Goal: Task Accomplishment & Management: Complete application form

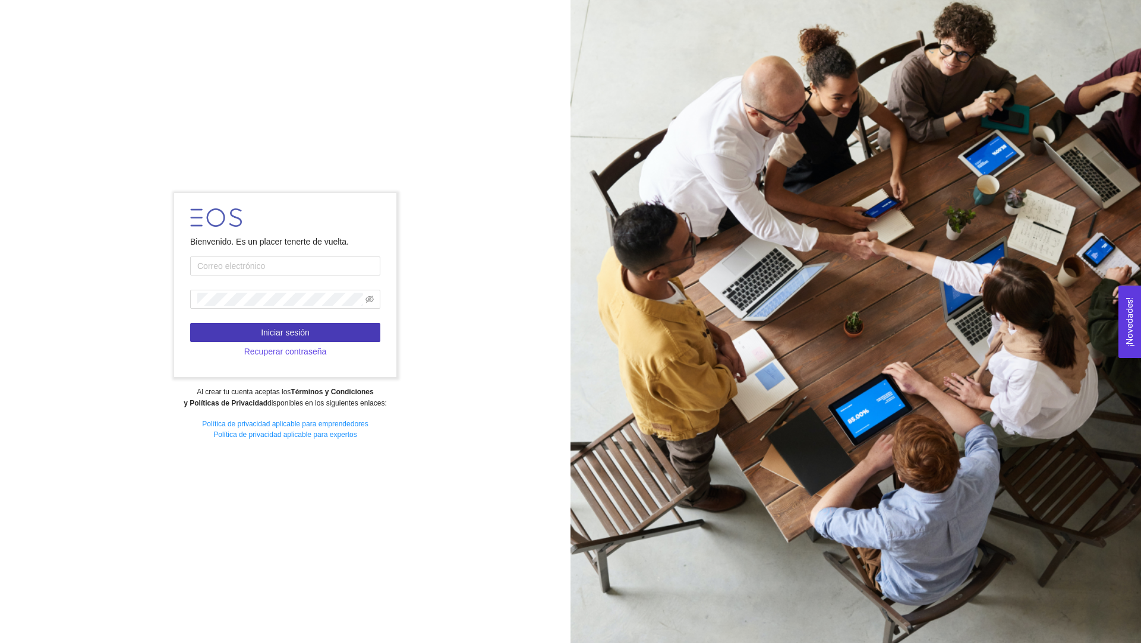
type input "[EMAIL_ADDRESS][PERSON_NAME][DOMAIN_NAME]"
click at [295, 333] on span "Iniciar sesión" at bounding box center [285, 332] width 49 height 13
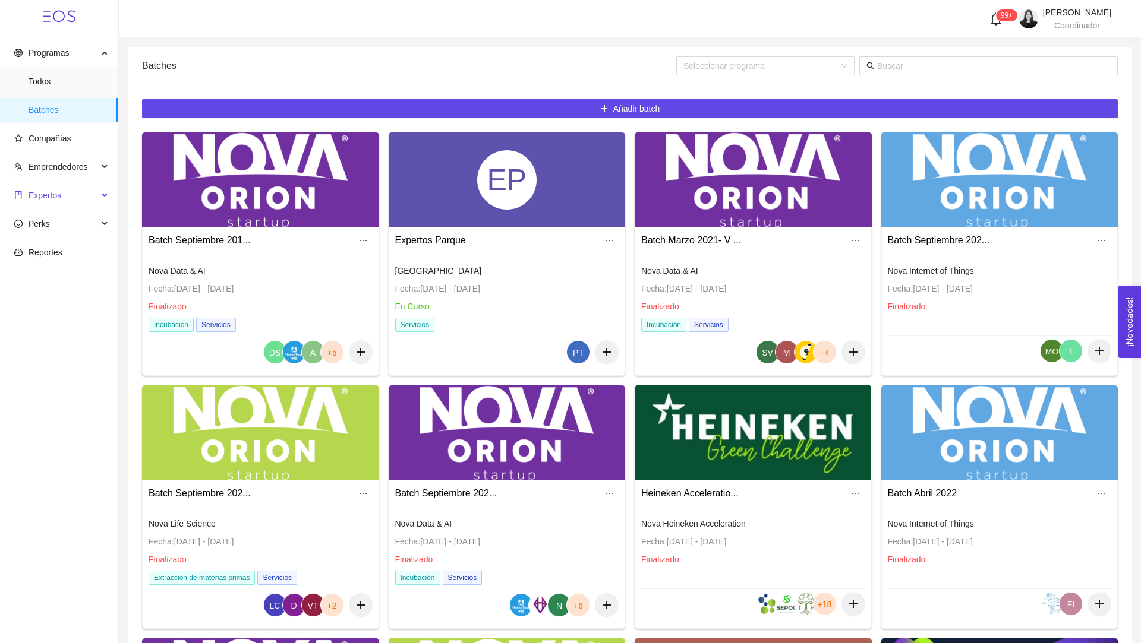
click at [48, 196] on span "Expertos" at bounding box center [45, 196] width 33 height 10
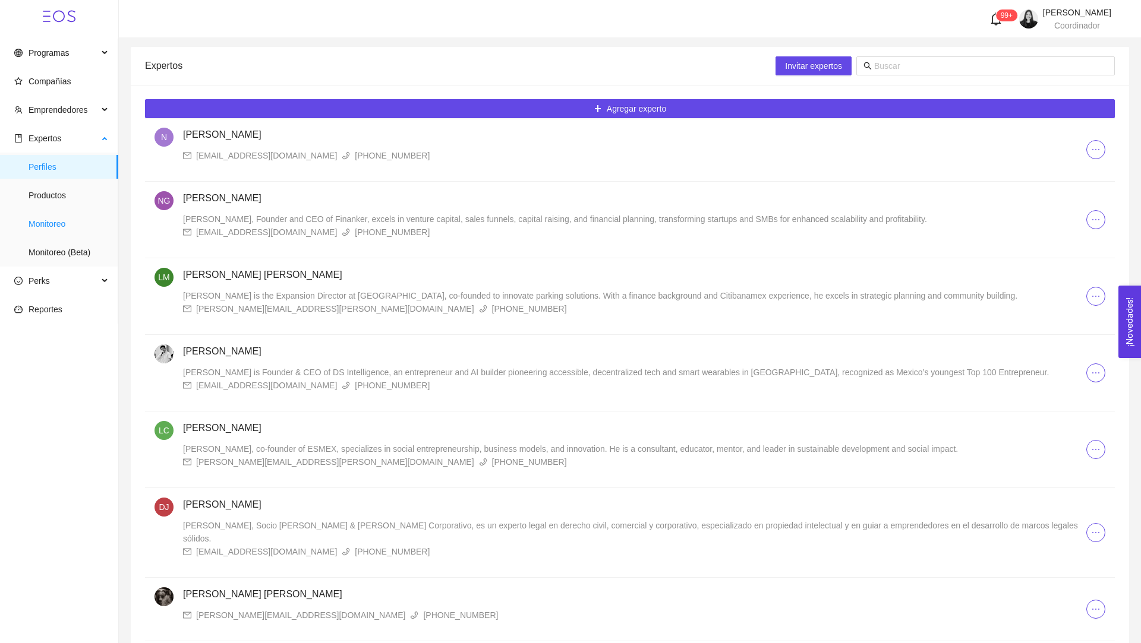
click at [46, 229] on span "Monitoreo" at bounding box center [69, 224] width 80 height 24
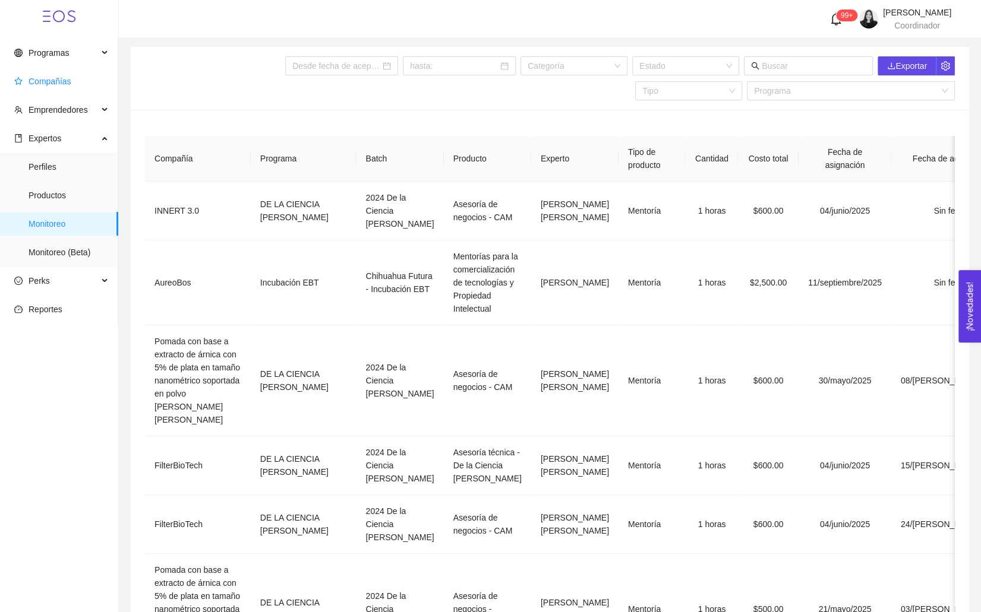
click at [58, 75] on span "Compañías" at bounding box center [61, 82] width 94 height 24
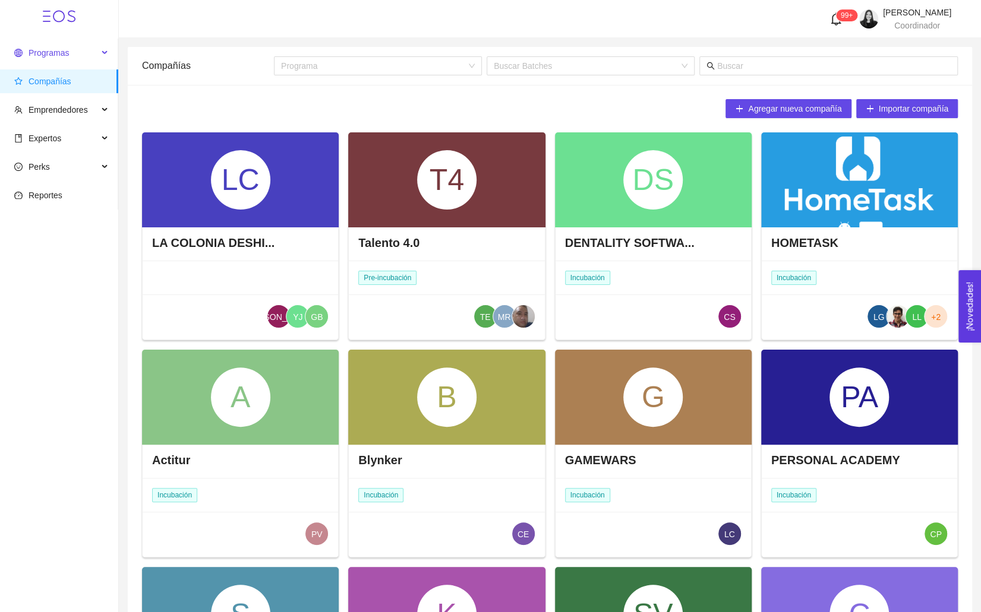
click at [43, 61] on span "Programas" at bounding box center [56, 53] width 84 height 24
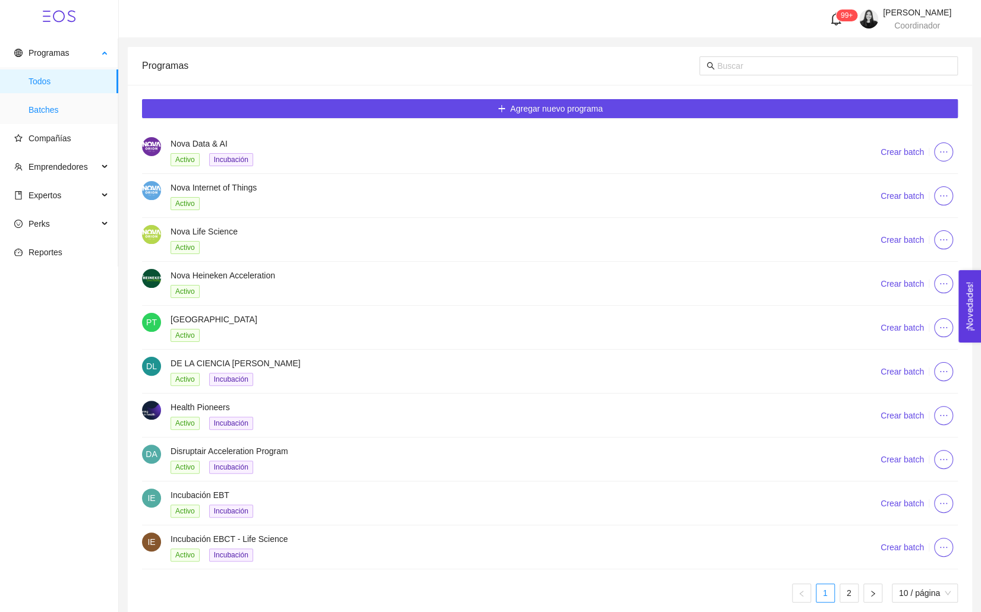
click at [56, 107] on span "Batches" at bounding box center [69, 110] width 80 height 24
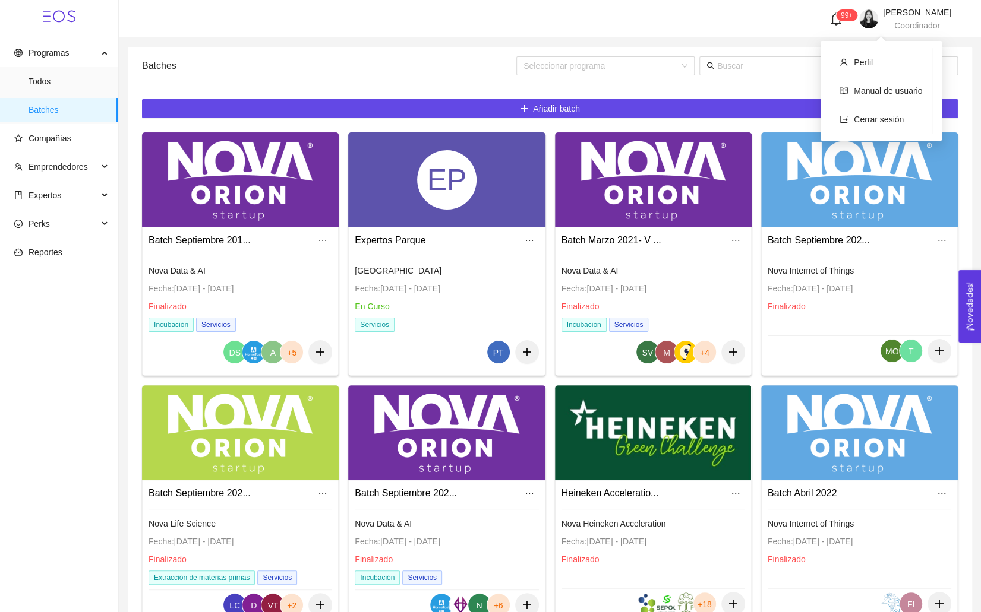
click at [790, 53] on div "Seleccionar programa" at bounding box center [736, 66] width 441 height 38
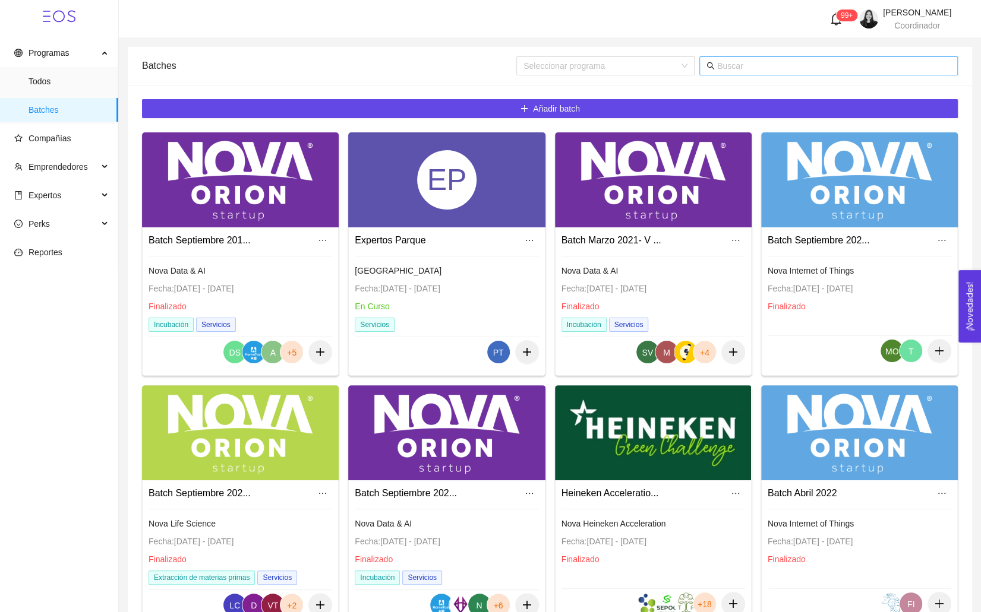
click at [765, 64] on input "text" at bounding box center [833, 65] width 233 height 13
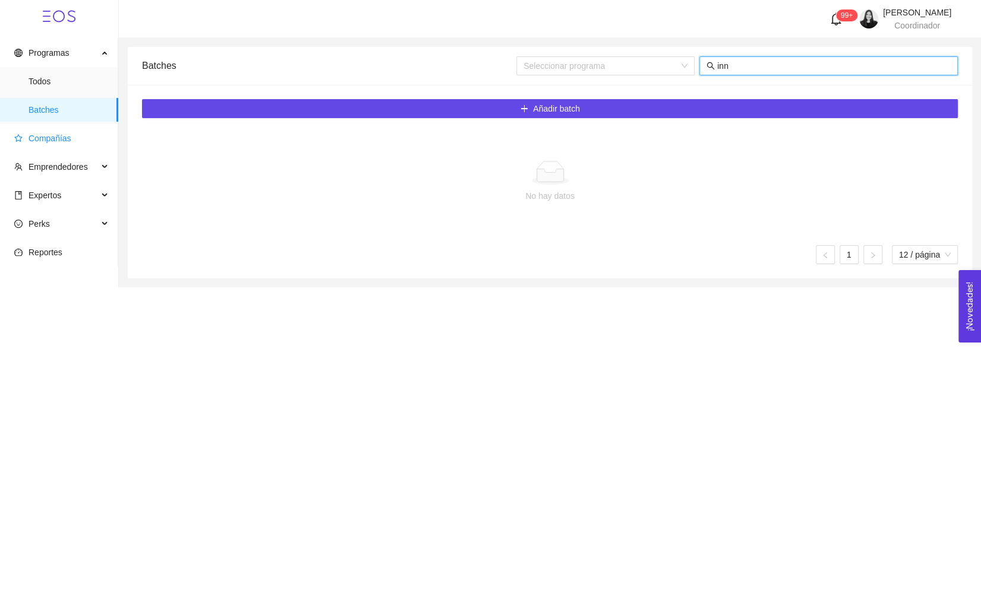
type input "inn"
click at [53, 80] on span "Todos" at bounding box center [69, 82] width 80 height 24
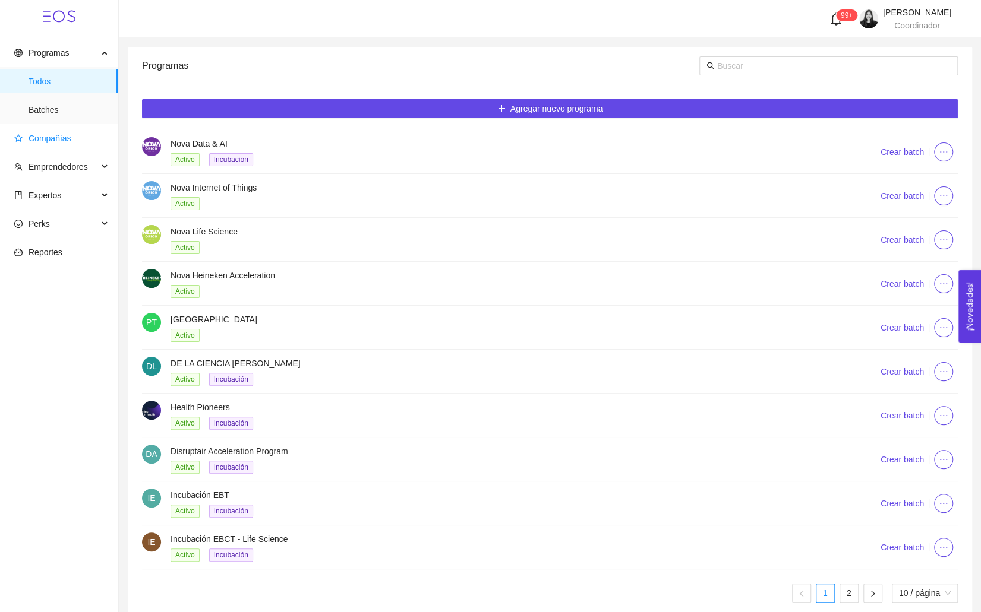
click at [51, 146] on span "Compañías" at bounding box center [61, 139] width 94 height 24
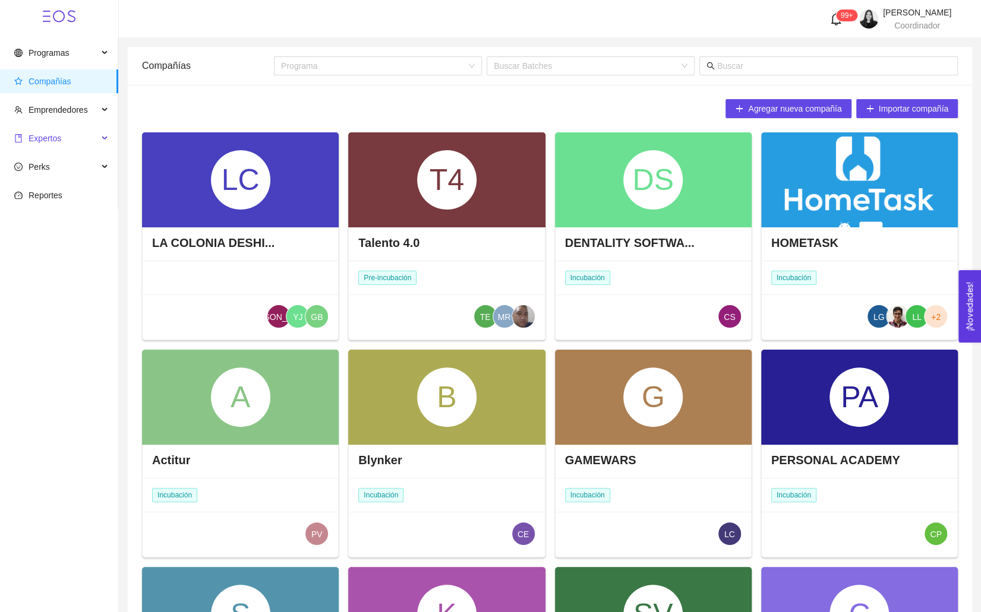
click at [48, 144] on span "Expertos" at bounding box center [56, 139] width 84 height 24
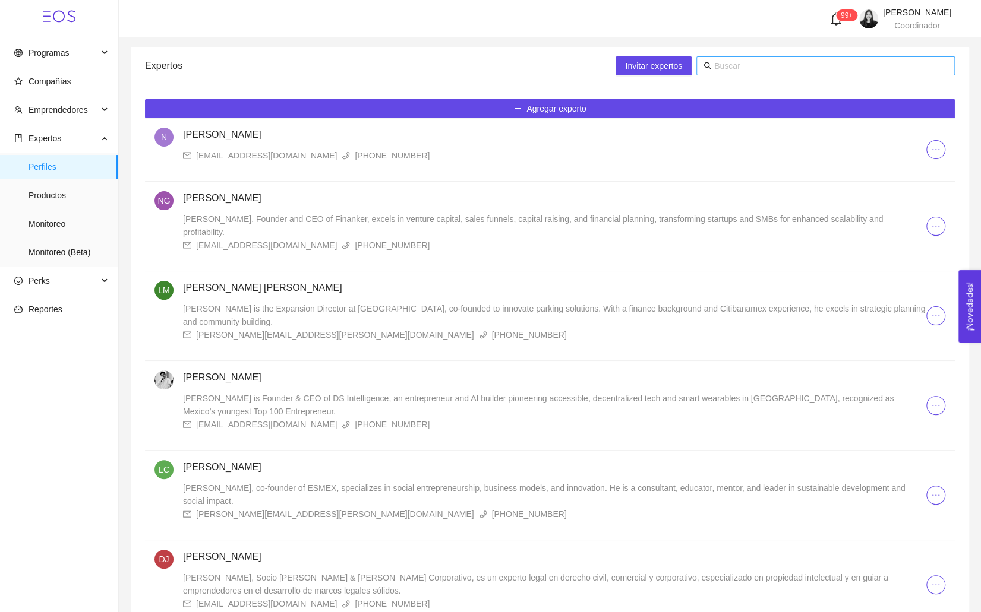
click at [724, 65] on input "text" at bounding box center [830, 65] width 233 height 13
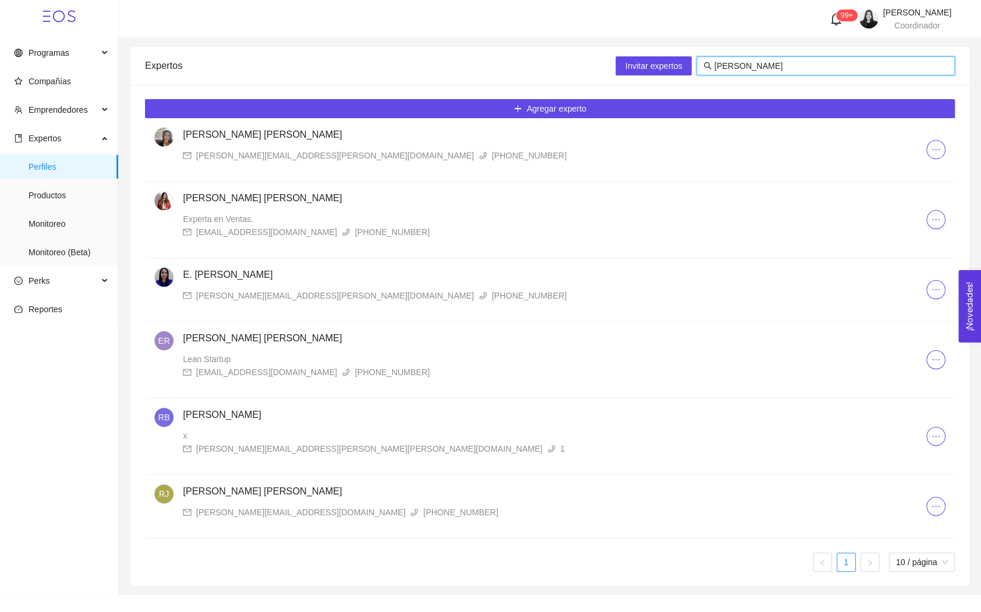
type input "[PERSON_NAME]"
click at [206, 143] on div "[PERSON_NAME] Rubio [EMAIL_ADDRESS][PERSON_NAME][DOMAIN_NAME] [PHONE_NUMBER]" at bounding box center [554, 145] width 743 height 34
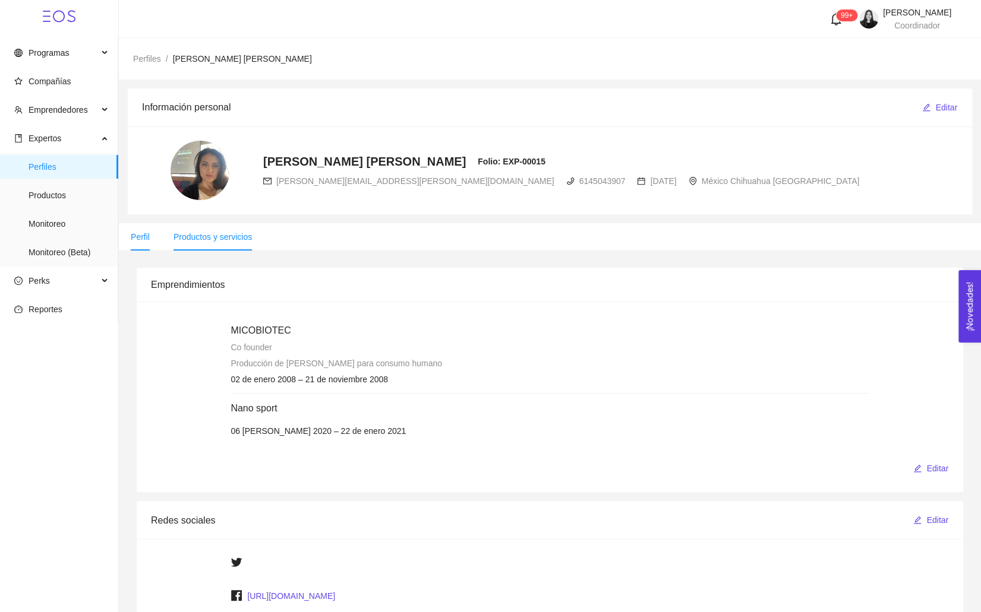
click at [211, 230] on li "Productos y servicios" at bounding box center [213, 236] width 102 height 27
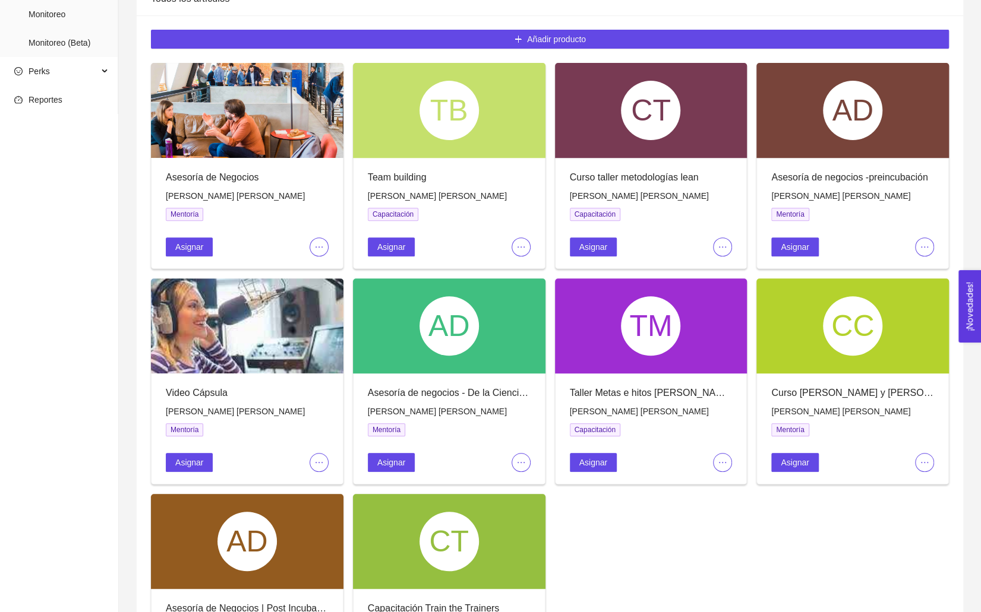
scroll to position [217, 0]
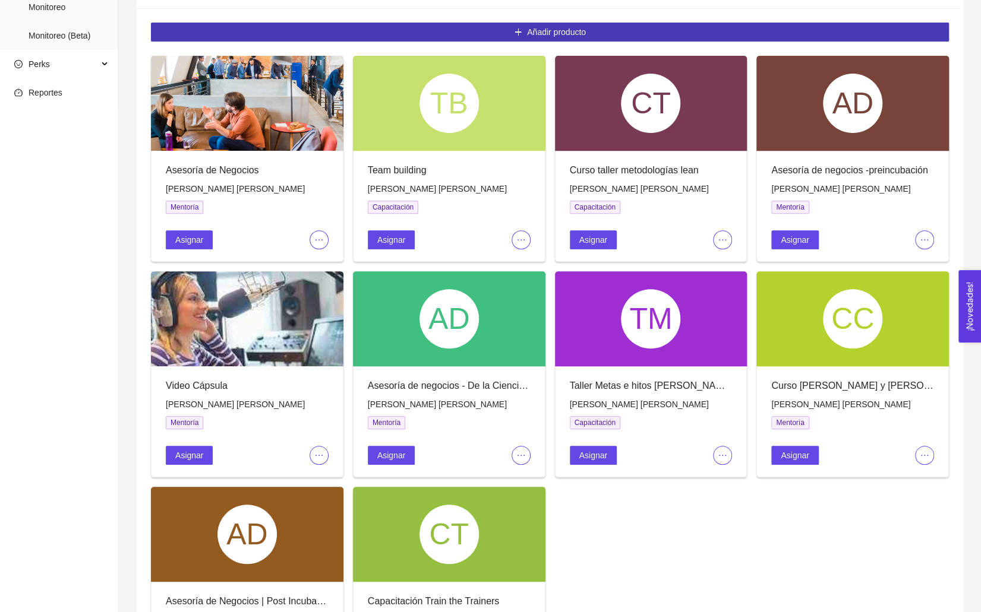
click at [481, 34] on button "Añadir producto" at bounding box center [550, 32] width 798 height 19
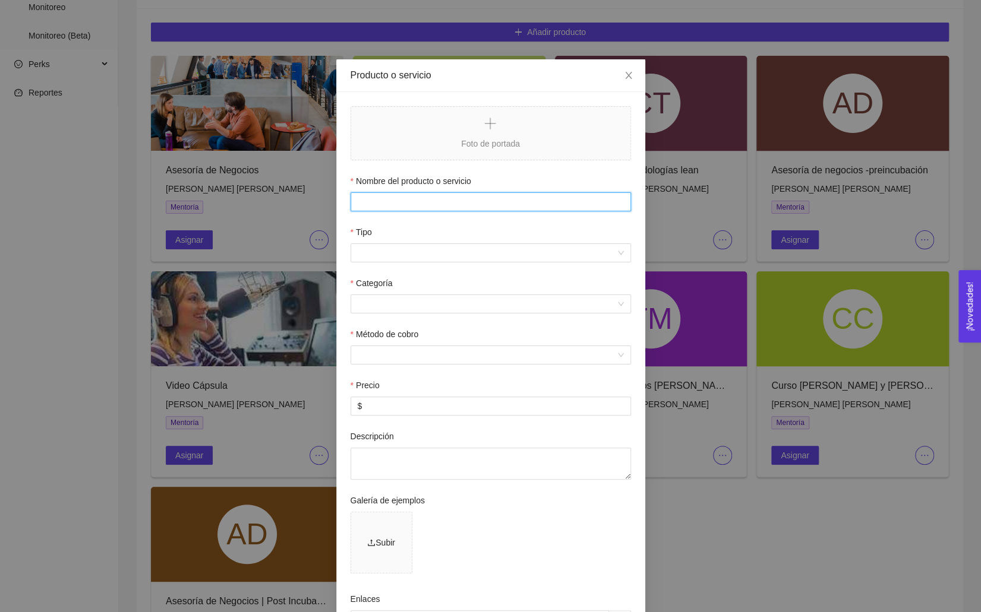
click at [407, 198] on input "Nombre del producto o servicio" at bounding box center [490, 201] width 280 height 19
drag, startPoint x: 454, startPoint y: 205, endPoint x: 262, endPoint y: 205, distance: 191.9
click at [262, 205] on div "Producto o servicio Foto de portada Nombre del producto o servicio Asesoría de …" at bounding box center [490, 306] width 981 height 612
type input "Mentoría Innovation Space Accelerator"
click at [378, 252] on input "Tipo" at bounding box center [487, 253] width 258 height 18
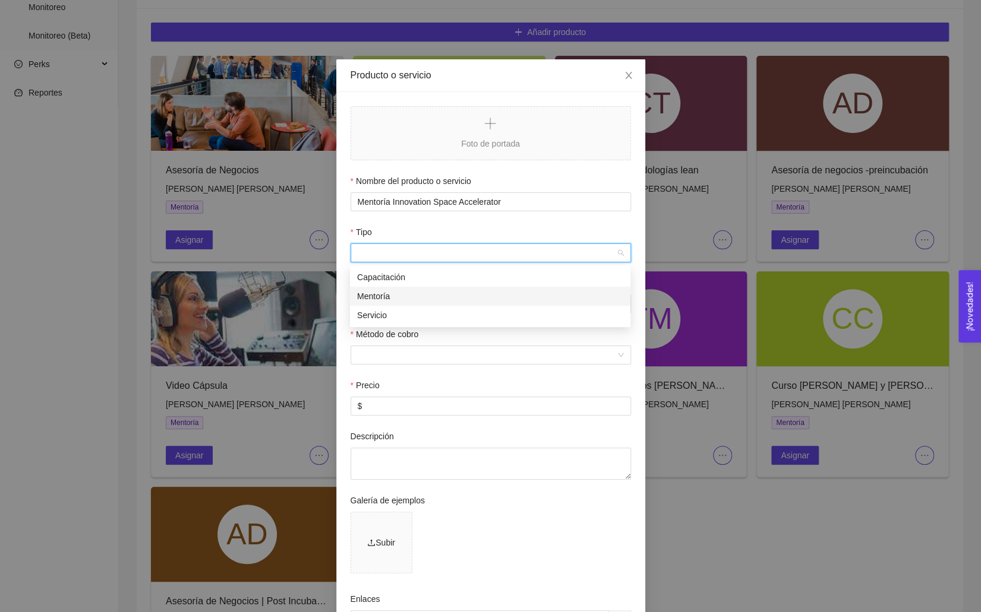
click at [388, 291] on div "Mentoría" at bounding box center [490, 296] width 266 height 13
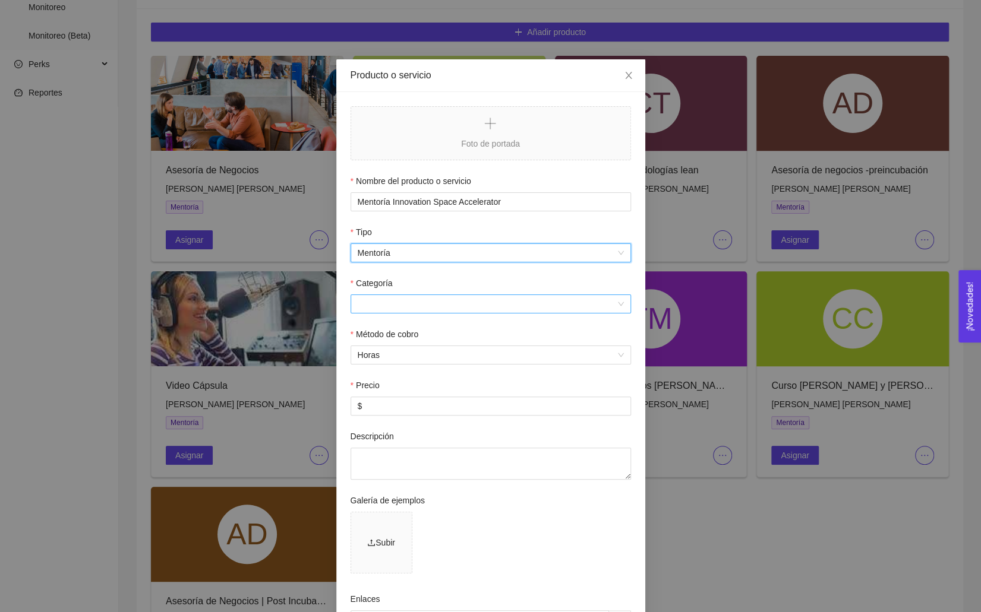
click at [380, 298] on input "Categoría" at bounding box center [487, 304] width 258 height 18
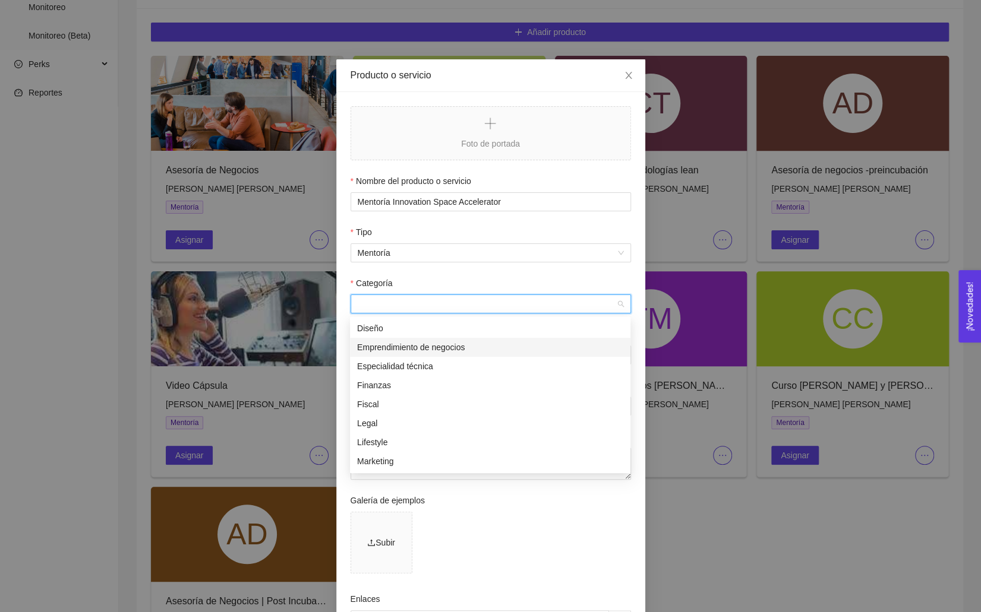
click at [399, 349] on div "Emprendimiento de negocios" at bounding box center [490, 347] width 266 height 13
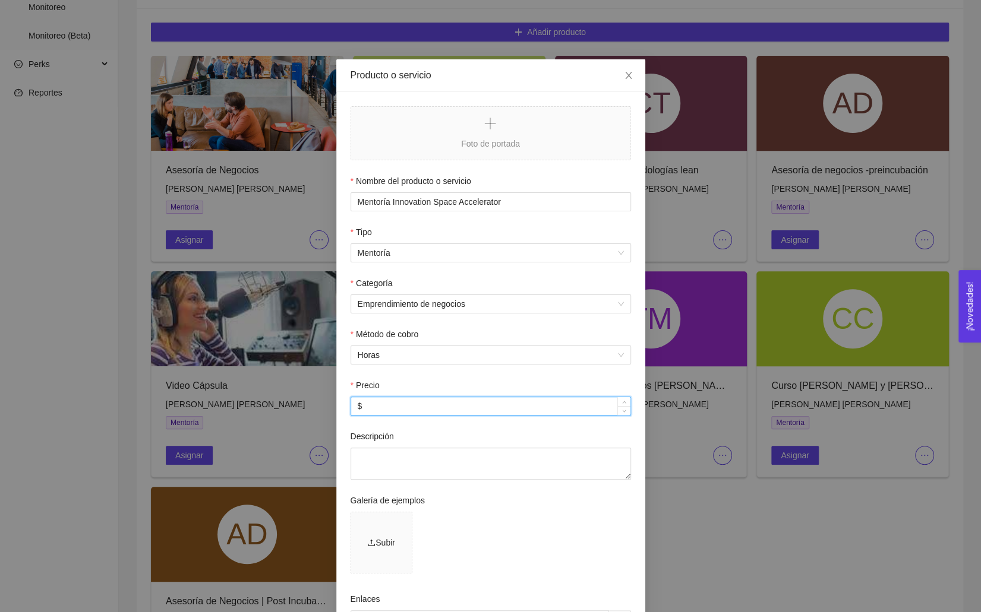
click at [385, 409] on input "$" at bounding box center [490, 406] width 279 height 18
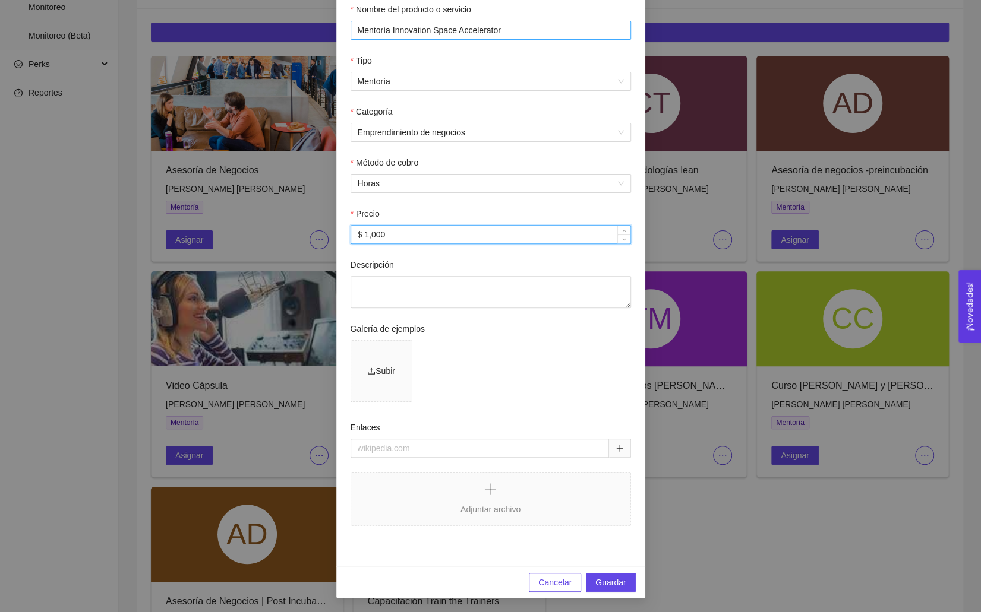
type input "$ 1,000"
click at [424, 34] on input "Mentoría Innovation Space Accelerator" at bounding box center [490, 30] width 280 height 19
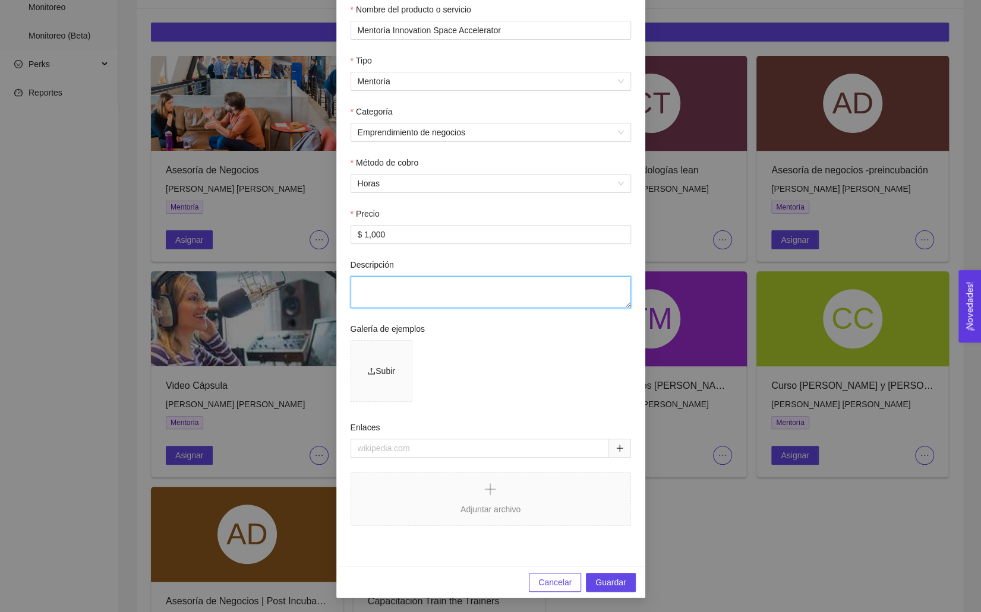
click at [392, 291] on textarea "Descripción" at bounding box center [490, 292] width 280 height 32
paste textarea "Mentoría Innovation Space Accelerator"
click at [391, 284] on textarea "Mentoría Innovation Space Accelerator" at bounding box center [490, 292] width 280 height 32
click at [427, 304] on textarea "Mentoría para el desarrollo de solución dentro del Innovation Space Accelerator" at bounding box center [490, 292] width 280 height 32
drag, startPoint x: 504, startPoint y: 290, endPoint x: 475, endPoint y: 290, distance: 29.1
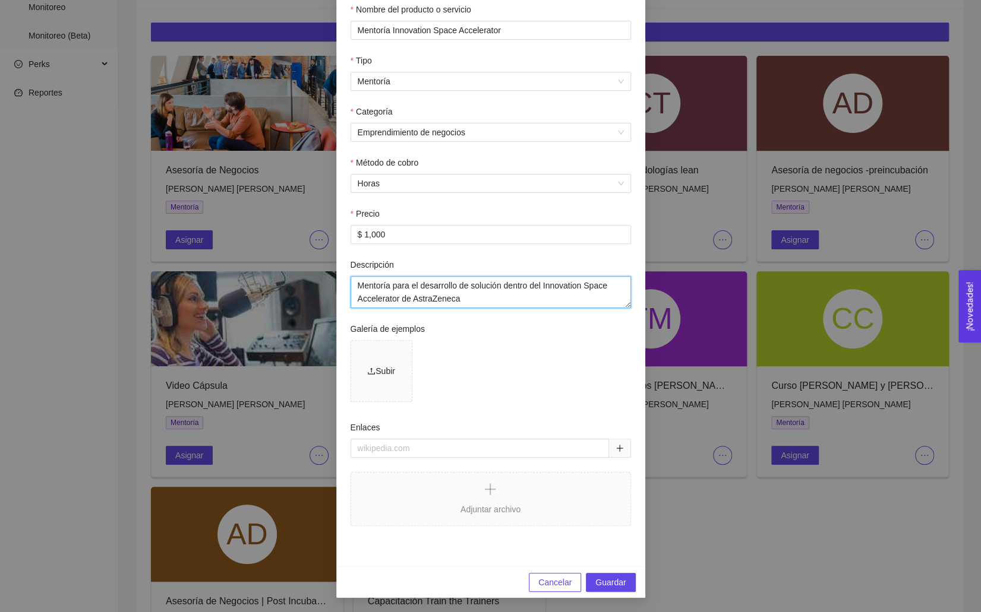
click at [475, 290] on textarea "Mentoría para el desarrollo de solución dentro del Innovation Space Accelerator…" at bounding box center [490, 292] width 280 height 32
type textarea "Mentoría para el desarrollo de propuesta dentro del Innovation Space Accelerato…"
click at [624, 583] on span "Guardar" at bounding box center [610, 582] width 30 height 13
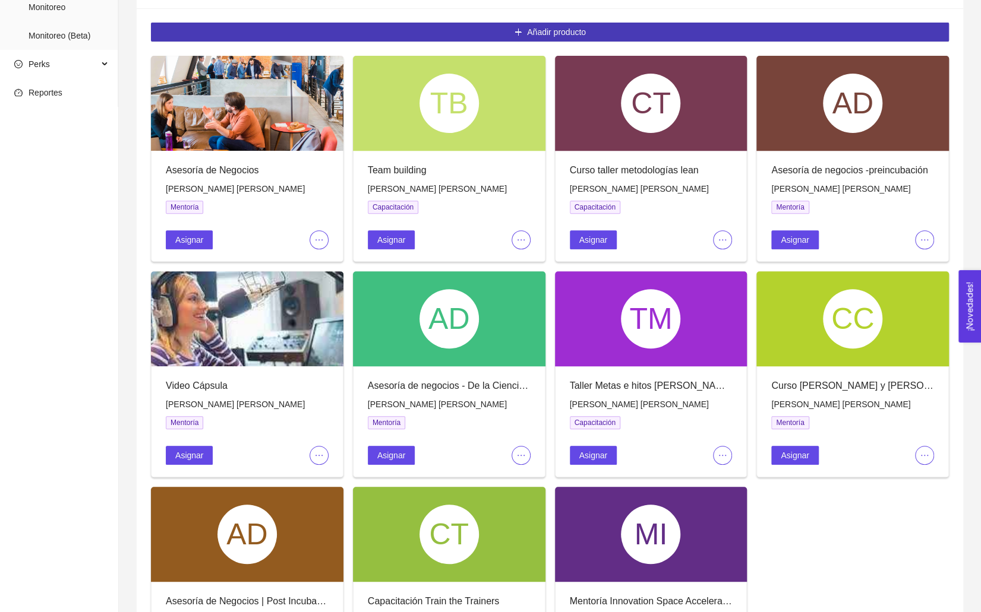
scroll to position [0, 0]
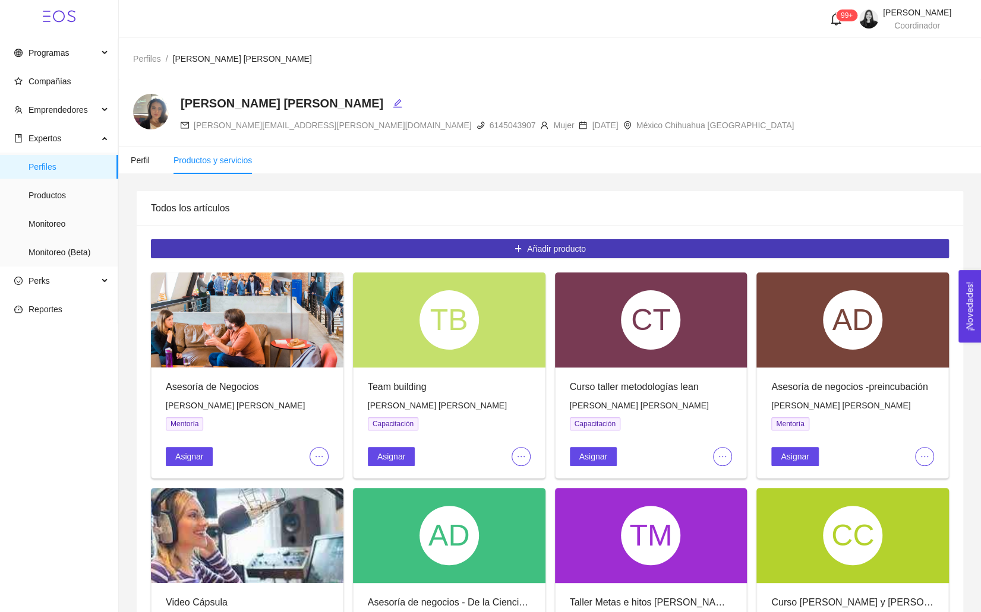
click at [462, 248] on button "Añadir producto" at bounding box center [550, 248] width 798 height 19
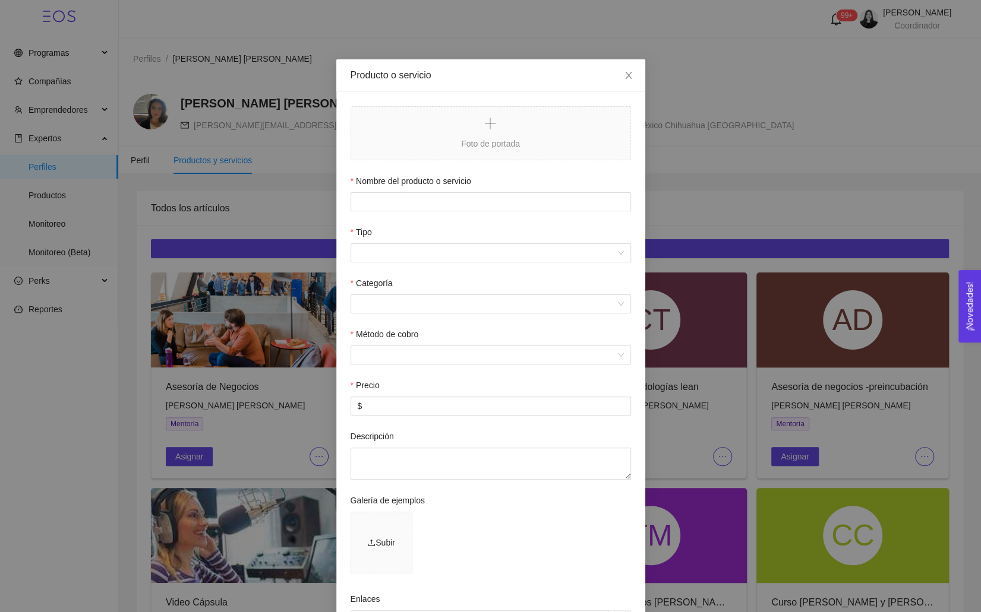
click at [249, 192] on div "Producto o servicio Foto de portada Nombre del producto o servicio Tipo Categor…" at bounding box center [490, 306] width 981 height 612
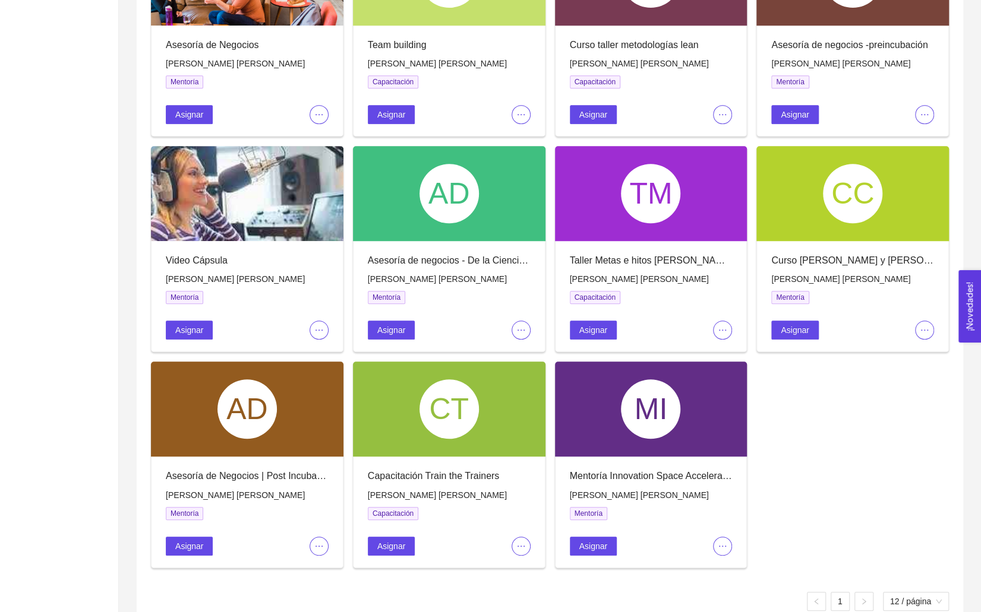
scroll to position [371, 0]
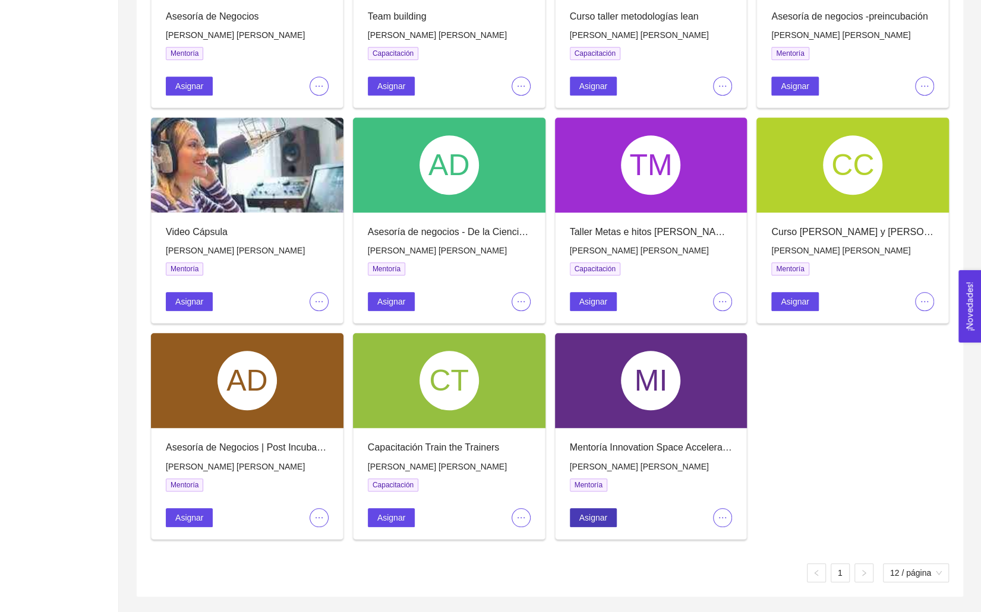
click at [599, 514] on span "Asignar" at bounding box center [593, 517] width 28 height 13
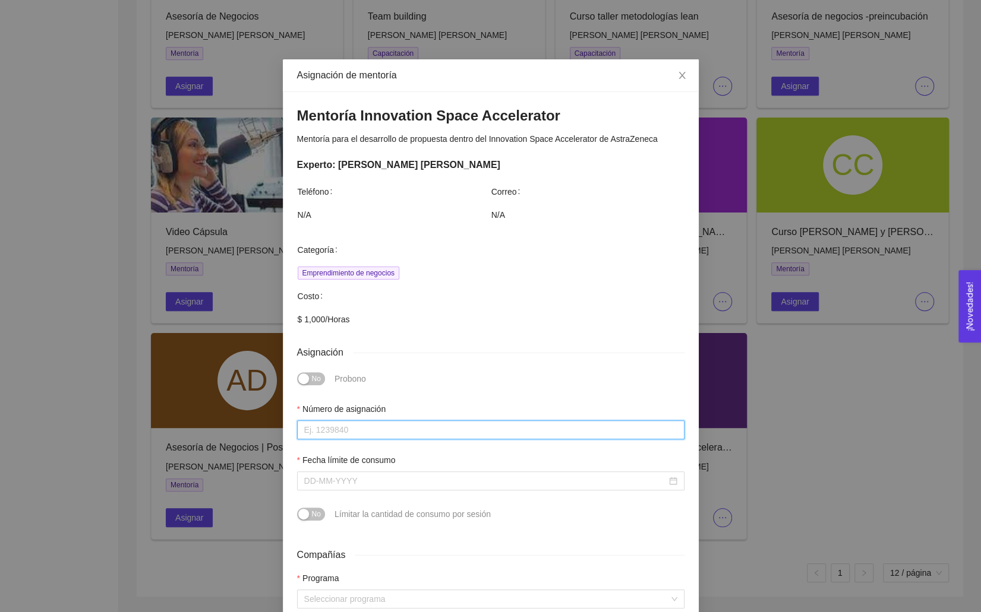
click at [334, 426] on input "Número de asignación" at bounding box center [490, 430] width 387 height 19
type input "0"
click at [337, 472] on div at bounding box center [490, 481] width 387 height 19
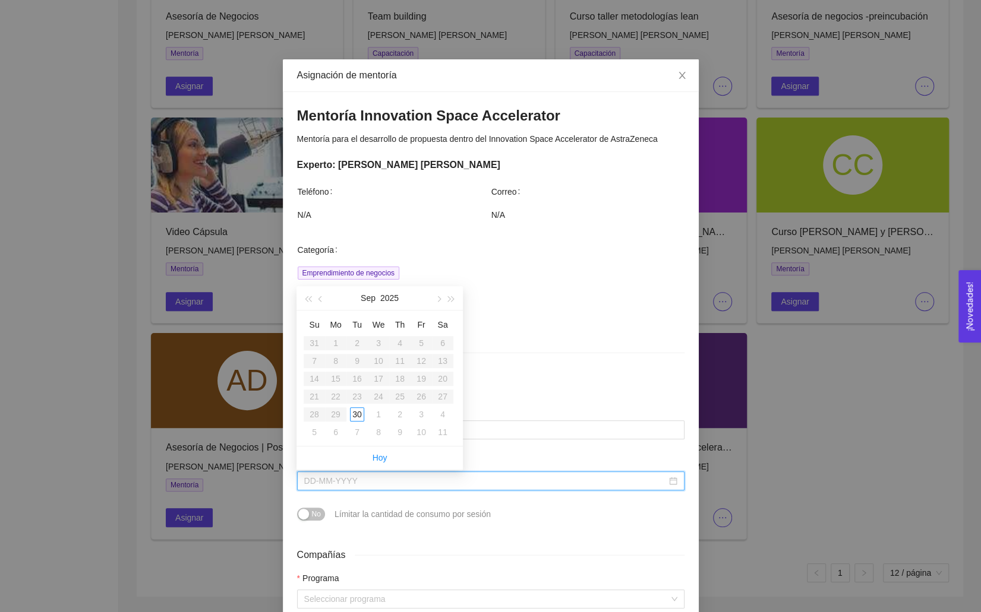
type input "[DATE]"
click at [435, 299] on span "button" at bounding box center [438, 299] width 6 height 6
type input "[DATE]"
click at [400, 394] on div "20" at bounding box center [400, 397] width 14 height 14
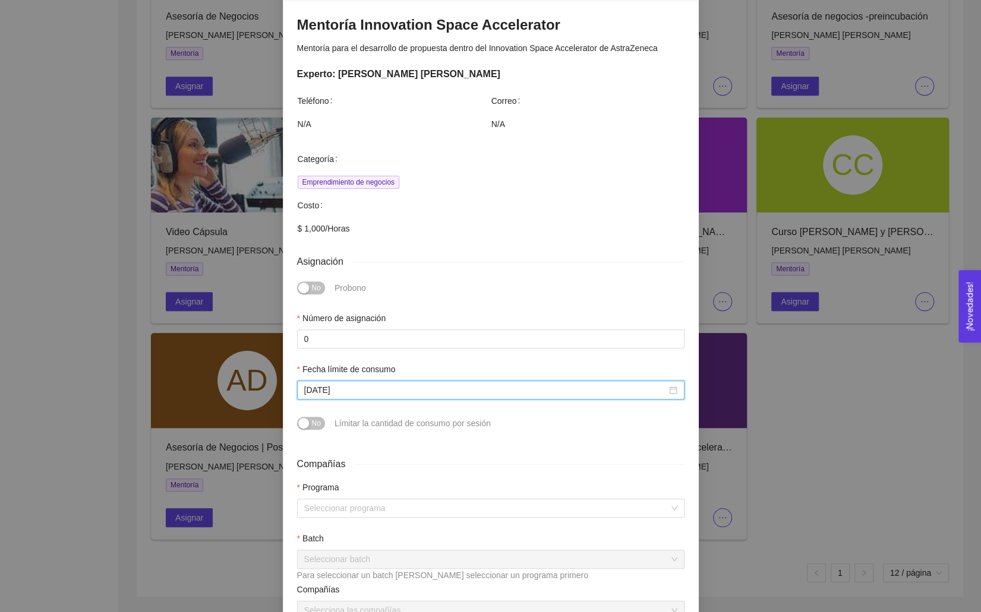
scroll to position [107, 0]
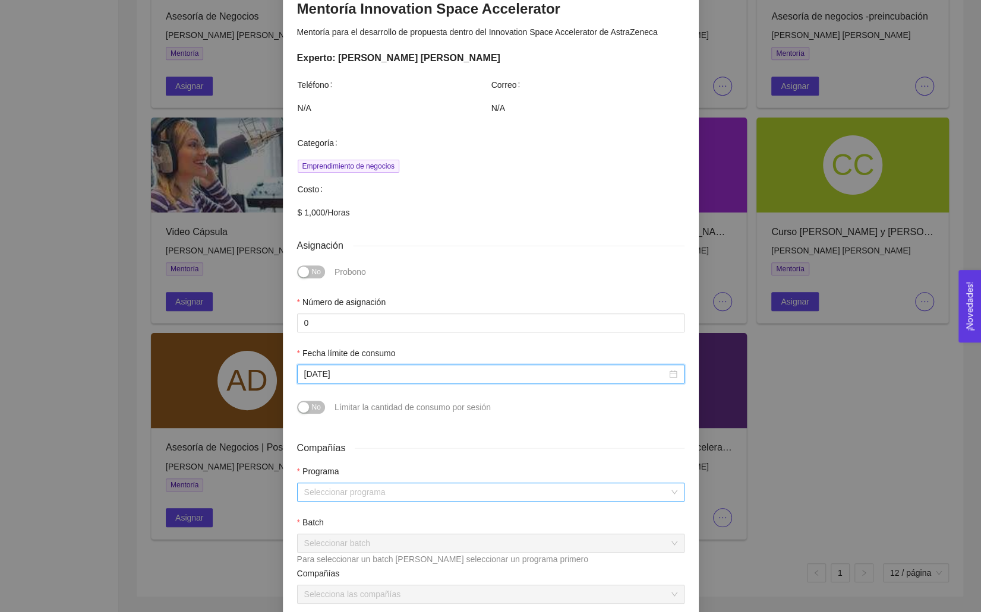
click at [327, 501] on input "search" at bounding box center [486, 493] width 365 height 18
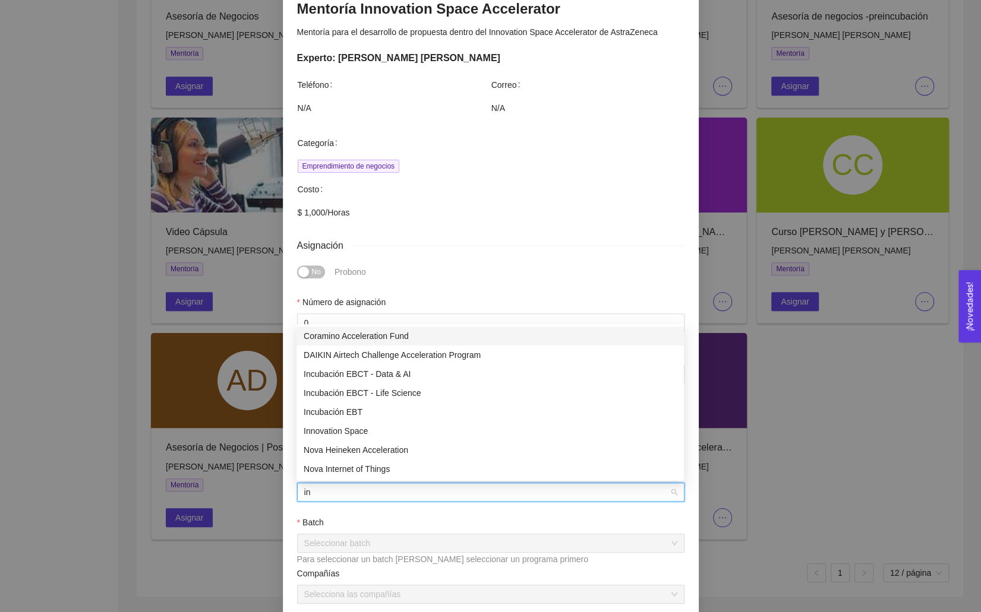
type input "inn"
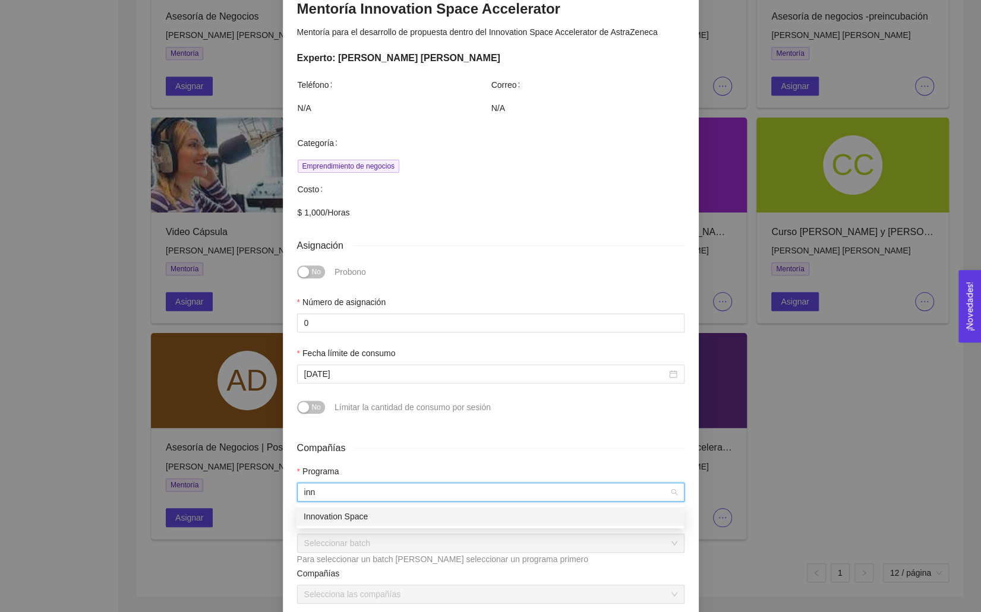
click at [334, 511] on div "Innovation Space" at bounding box center [490, 516] width 373 height 13
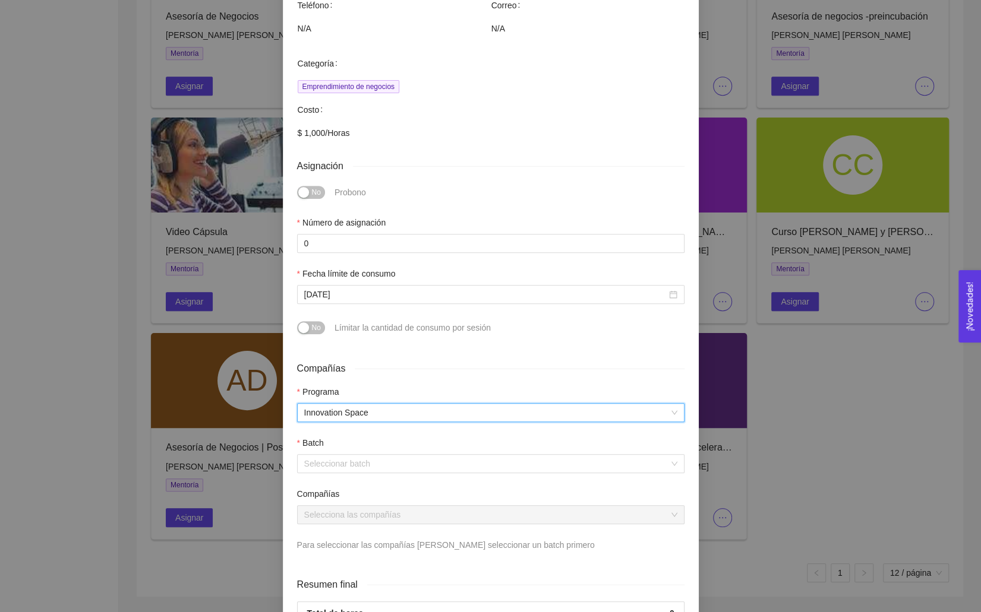
scroll to position [212, 0]
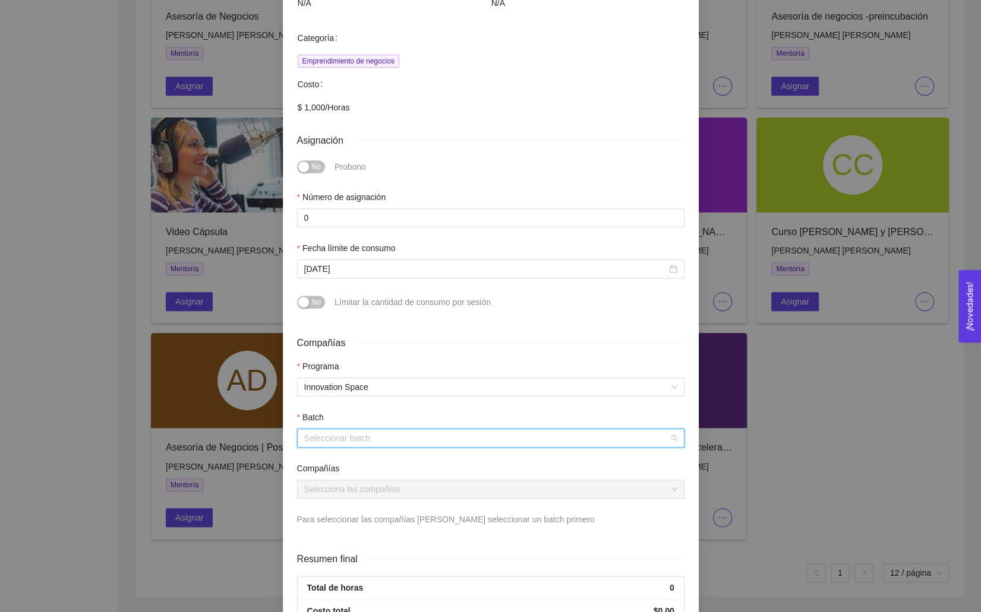
click at [312, 443] on input "search" at bounding box center [486, 438] width 365 height 18
click at [328, 461] on div "2025" at bounding box center [490, 462] width 373 height 13
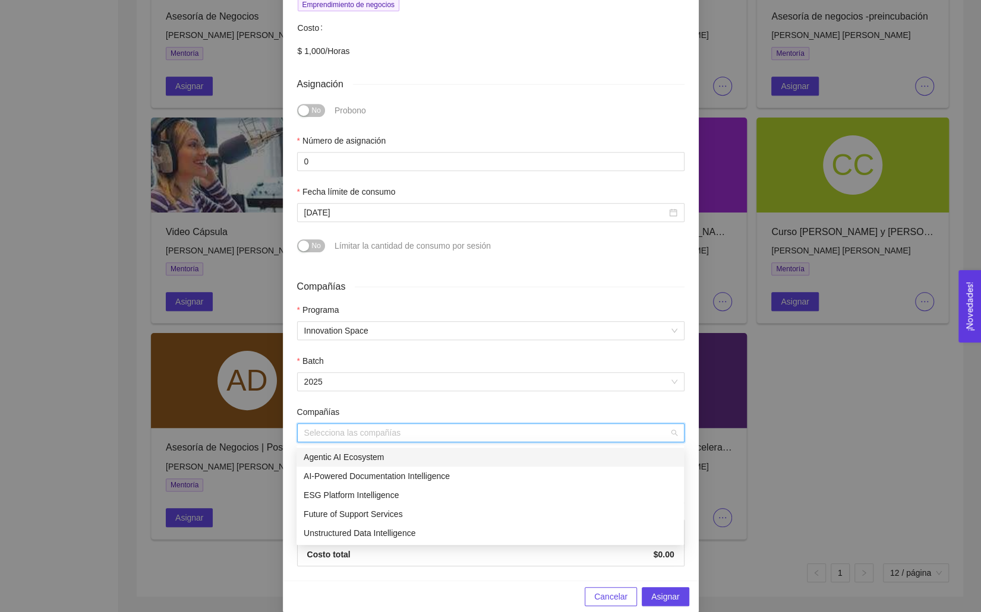
click at [316, 431] on input "search" at bounding box center [486, 433] width 365 height 18
click at [349, 515] on div "Future of Support Services" at bounding box center [490, 514] width 373 height 13
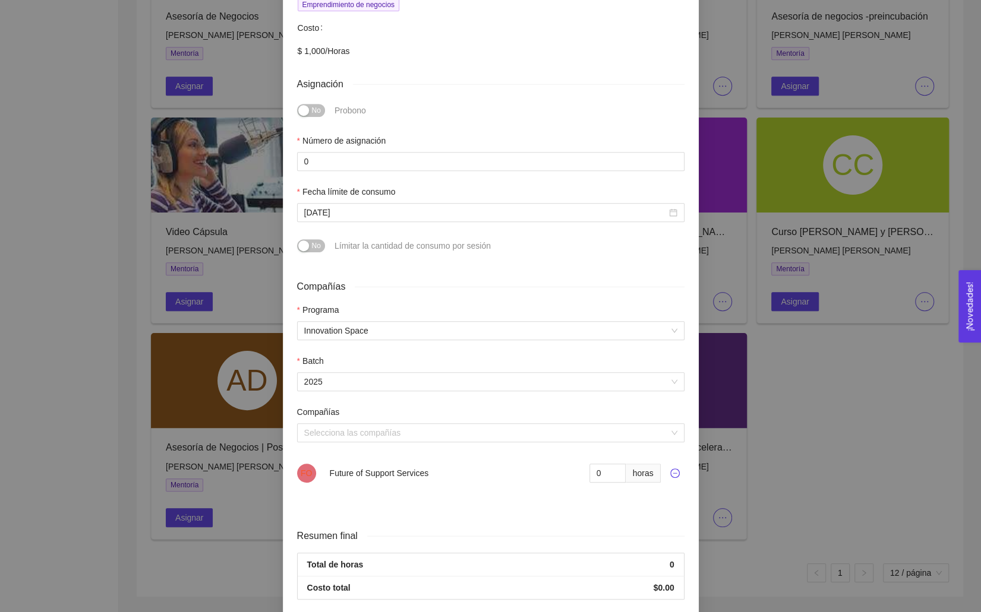
scroll to position [316, 0]
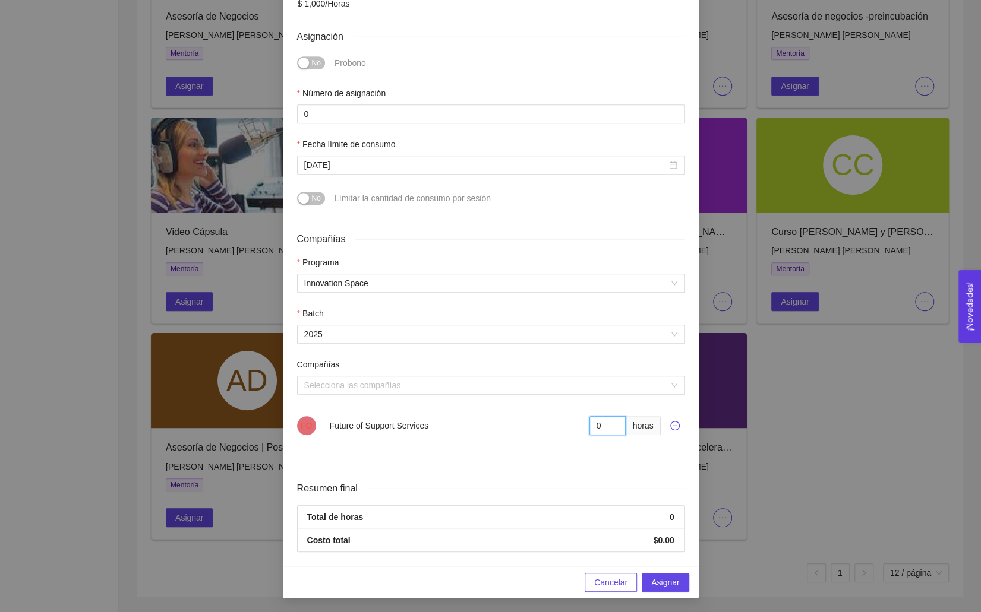
drag, startPoint x: 602, startPoint y: 426, endPoint x: 557, endPoint y: 426, distance: 44.6
click at [557, 426] on div "FO Future of Support Services 0 horas" at bounding box center [490, 425] width 387 height 19
type input "8"
click at [677, 578] on span "Asignar" at bounding box center [665, 582] width 28 height 13
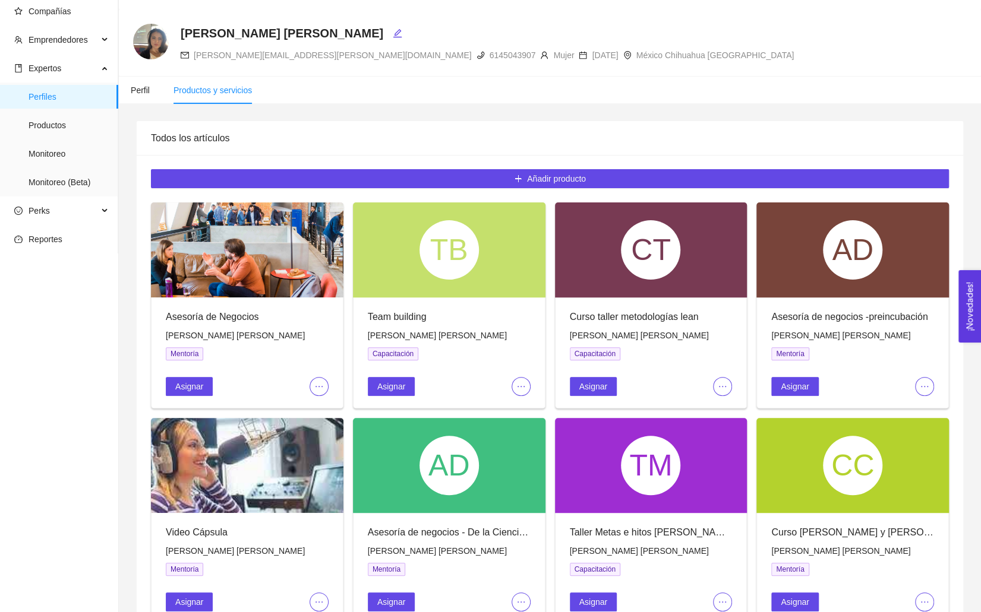
scroll to position [0, 0]
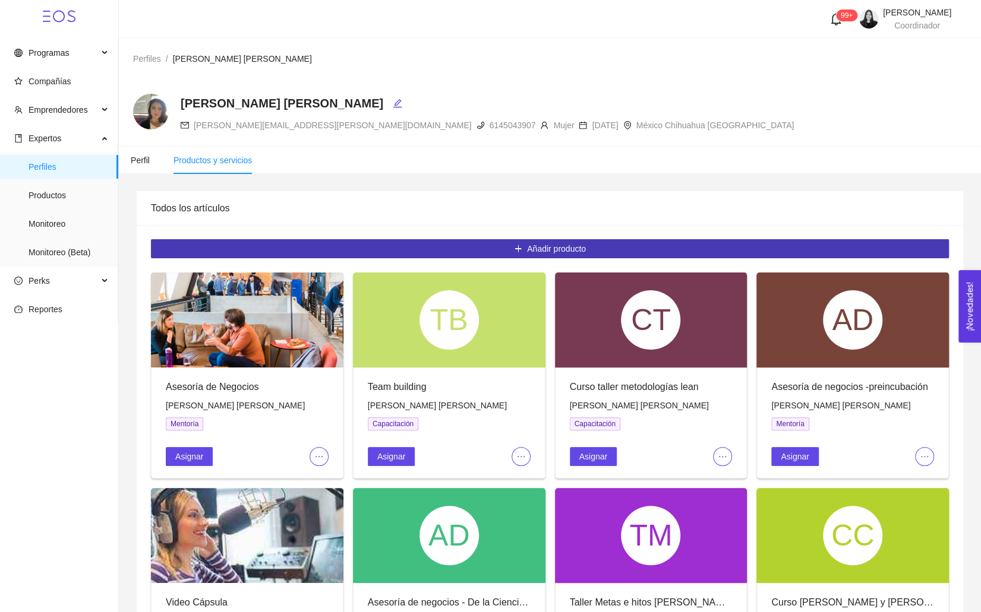
click at [491, 249] on button "Añadir producto" at bounding box center [550, 248] width 798 height 19
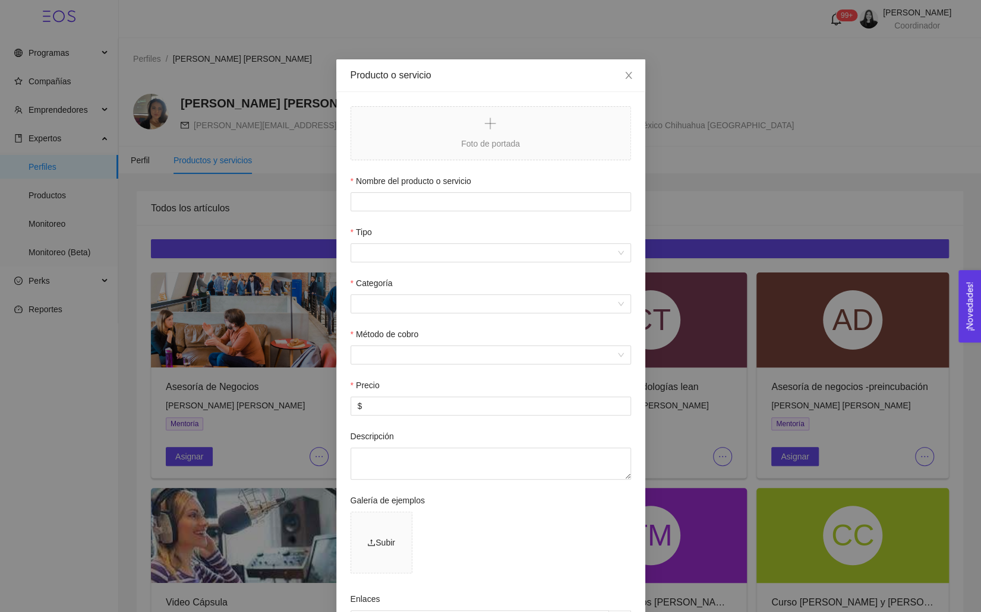
click at [248, 188] on div "Producto o servicio Foto de portada Nombre del producto o servicio Tipo Categor…" at bounding box center [490, 306] width 981 height 612
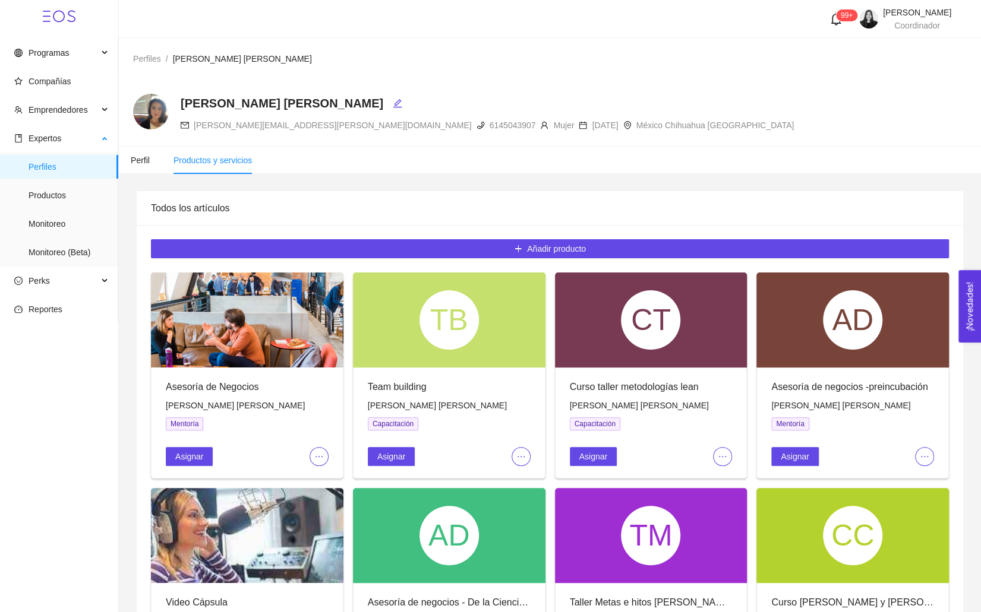
click at [43, 165] on span "Perfiles" at bounding box center [69, 167] width 80 height 24
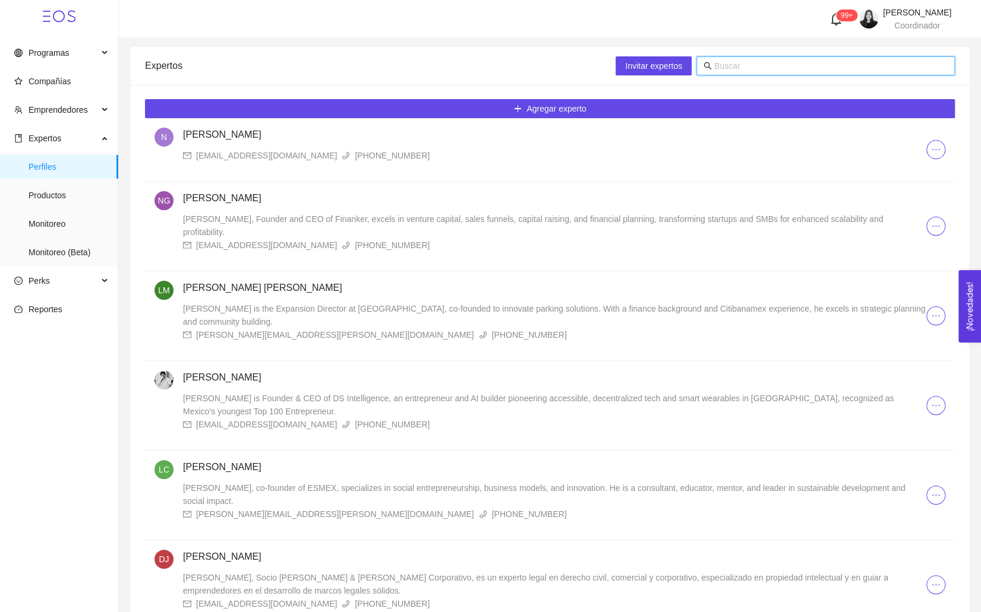
click at [756, 65] on input "text" at bounding box center [830, 65] width 233 height 13
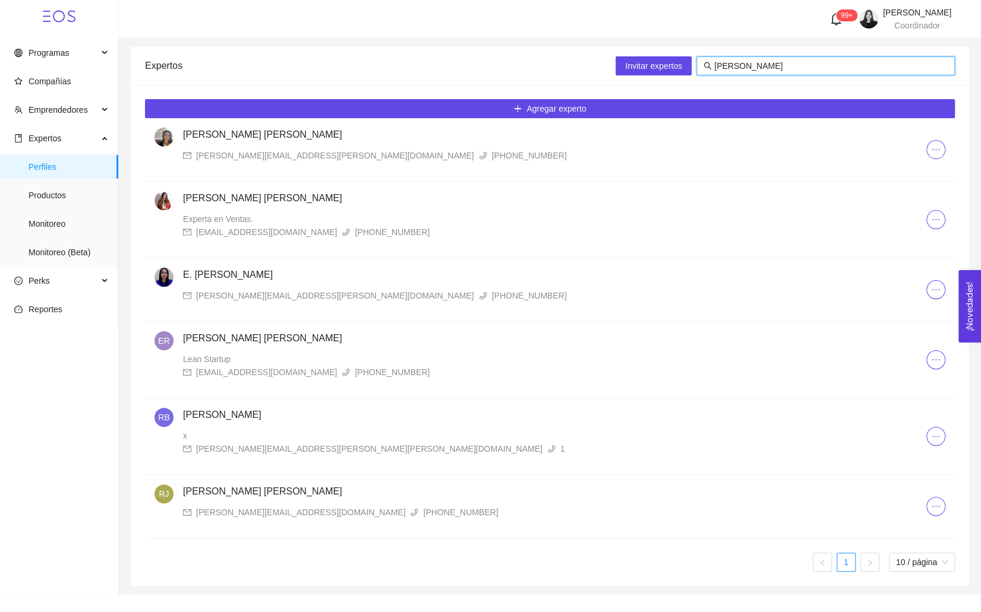
type input "[PERSON_NAME]"
click at [217, 138] on h4 "[PERSON_NAME] [PERSON_NAME]" at bounding box center [554, 135] width 743 height 14
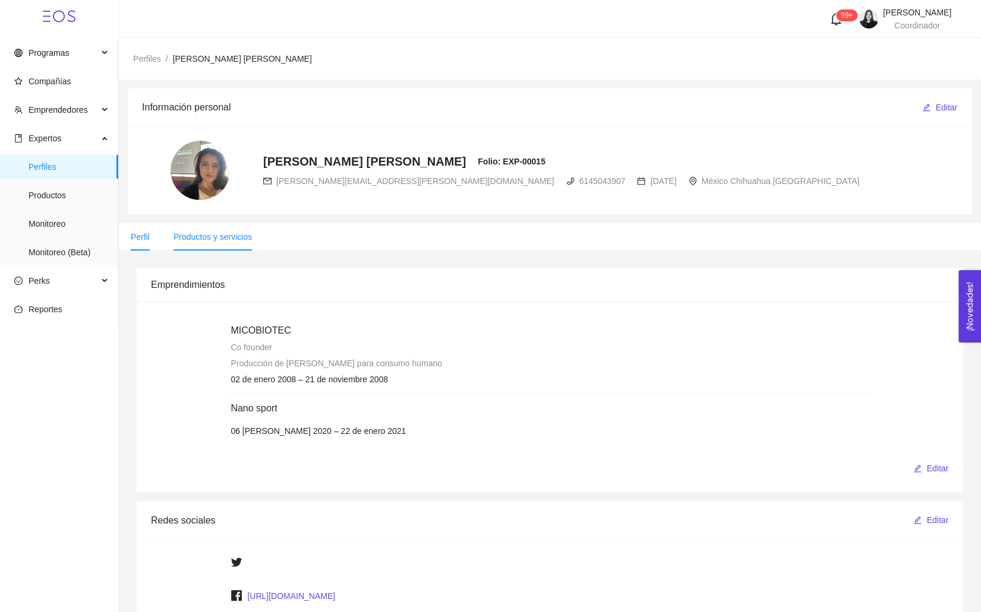
click at [226, 233] on span "Productos y servicios" at bounding box center [212, 237] width 78 height 10
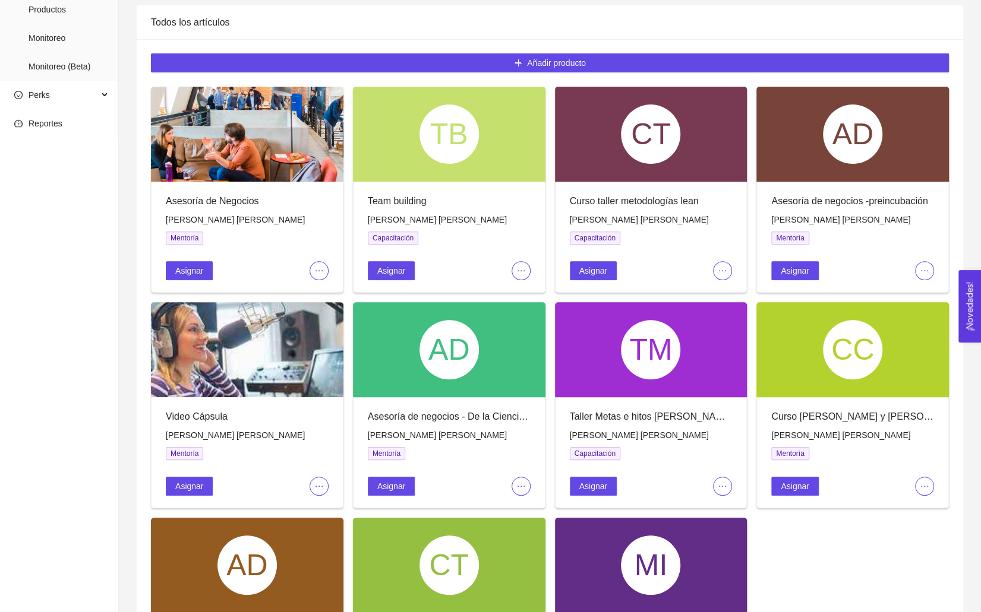
scroll to position [371, 0]
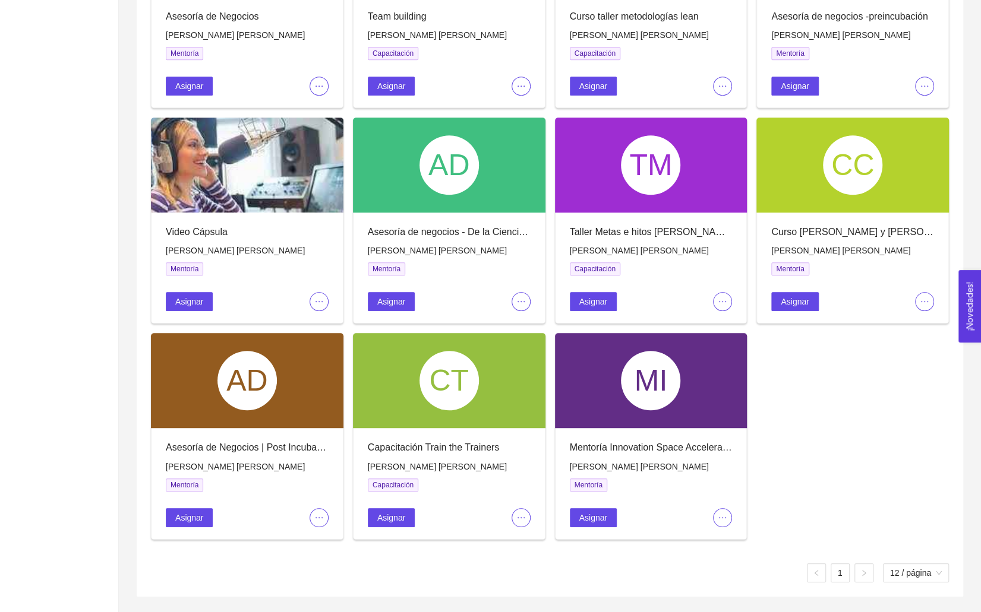
click at [644, 400] on div "MI" at bounding box center [650, 380] width 59 height 59
click at [601, 512] on span "Asignar" at bounding box center [593, 517] width 28 height 13
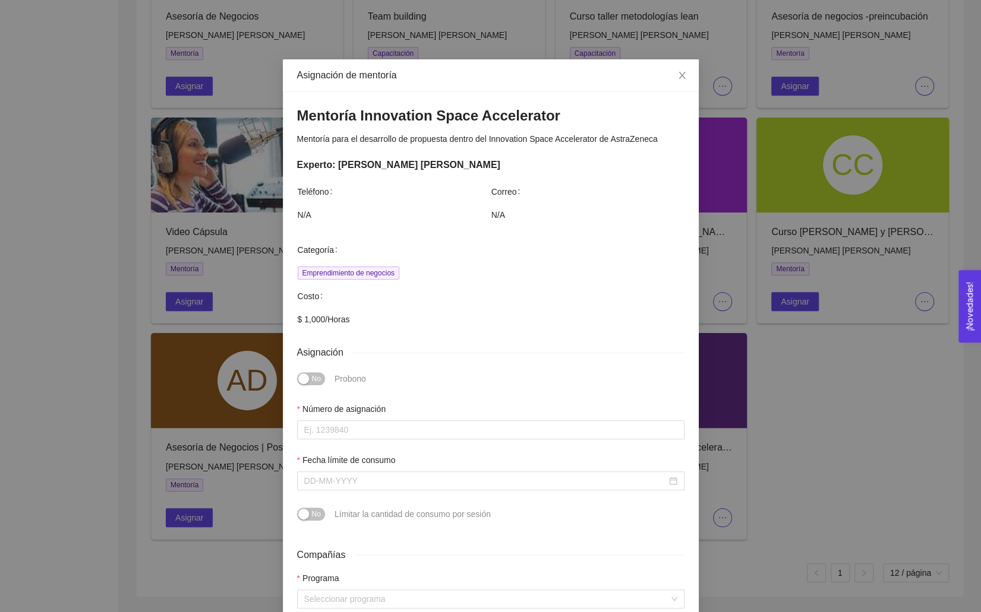
click at [658, 137] on span "Mentoría para el desarrollo de propuesta dentro del Innovation Space Accelerato…" at bounding box center [477, 139] width 361 height 10
click at [673, 137] on div "Mentoría Innovation Space Accelerator Mentoría para el desarrollo de propuesta …" at bounding box center [491, 470] width 416 height 757
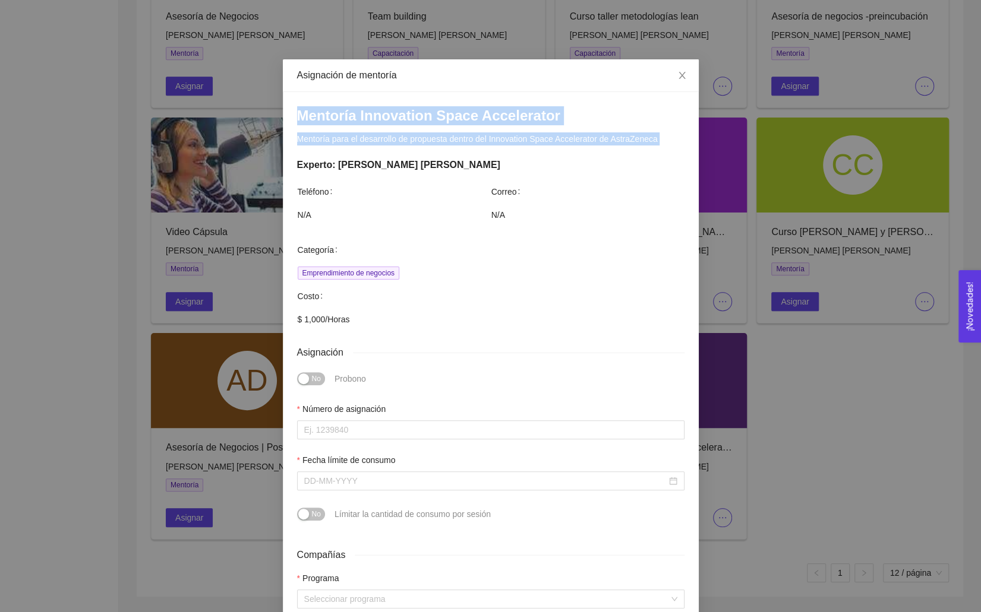
drag, startPoint x: 673, startPoint y: 137, endPoint x: 270, endPoint y: 117, distance: 403.2
click at [270, 117] on div "Asignación de mentoría Mentoría Innovation Space Accelerator Mentoría para el d…" at bounding box center [490, 306] width 981 height 612
click at [671, 67] on span "Close" at bounding box center [681, 75] width 33 height 33
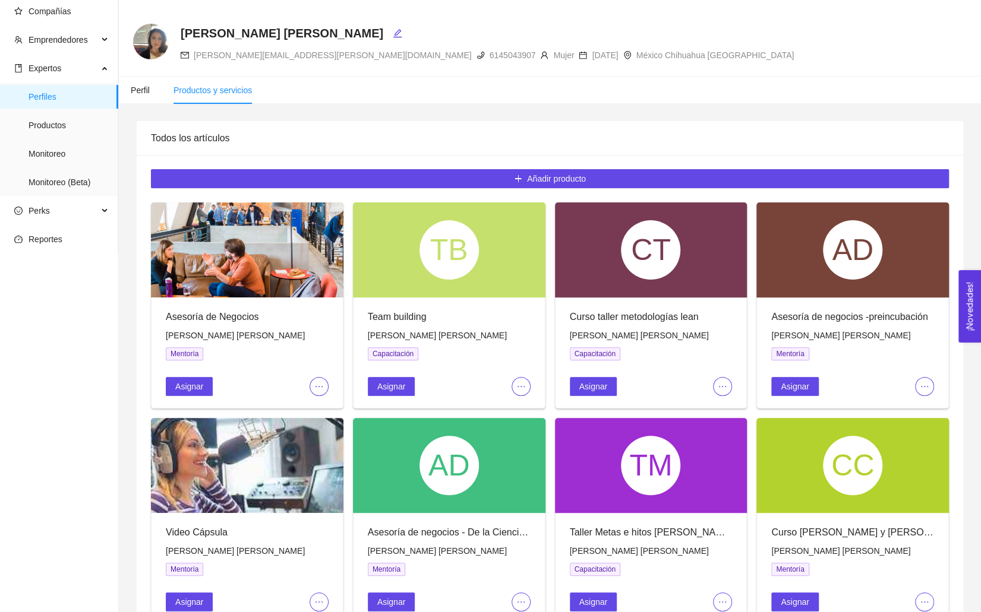
scroll to position [0, 0]
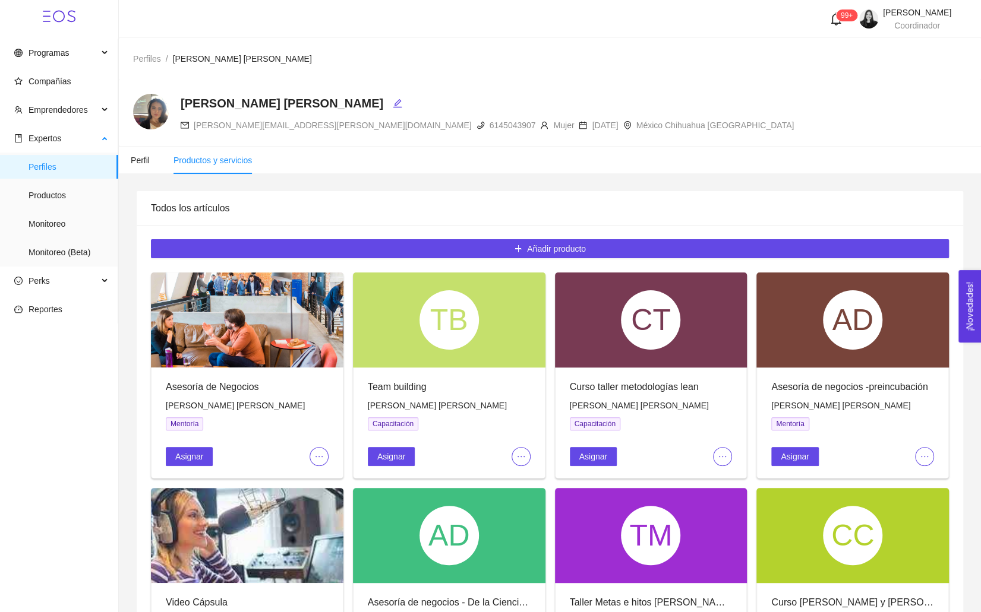
click at [70, 159] on span "Perfiles" at bounding box center [69, 167] width 80 height 24
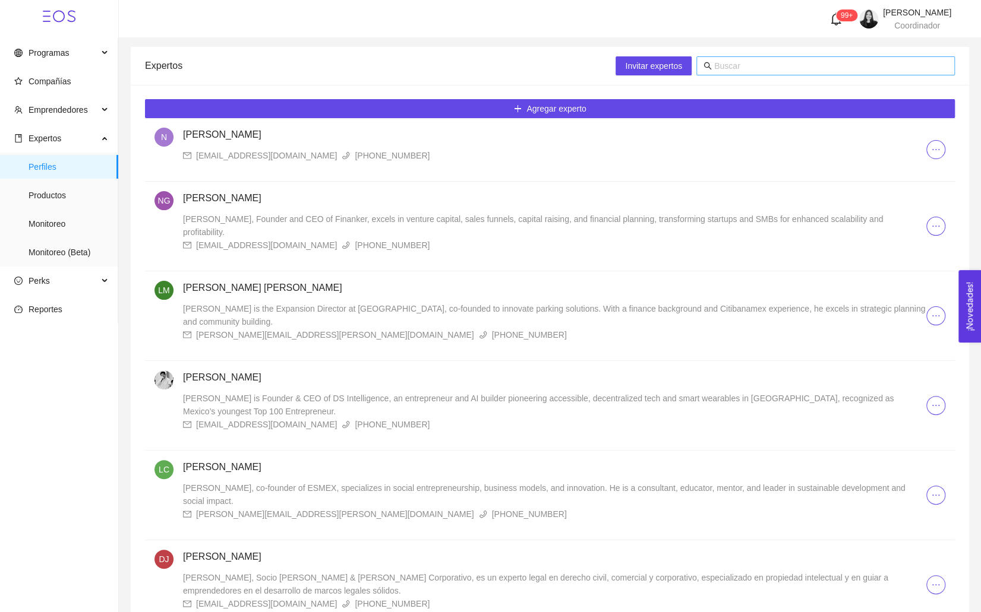
click at [815, 59] on input "text" at bounding box center [830, 65] width 233 height 13
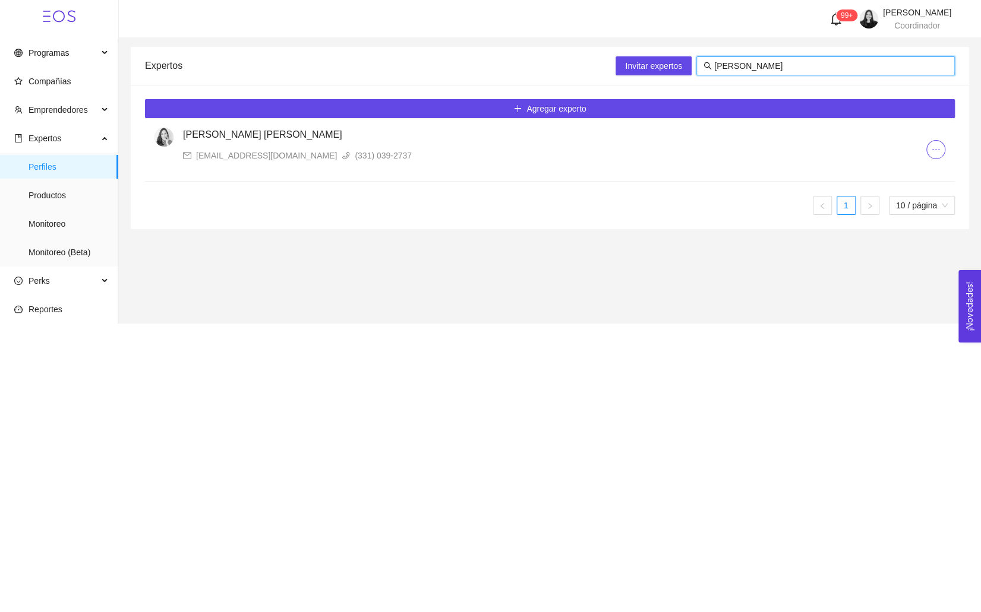
type input "[PERSON_NAME]"
click at [245, 151] on div "[EMAIL_ADDRESS][DOMAIN_NAME]" at bounding box center [266, 155] width 141 height 13
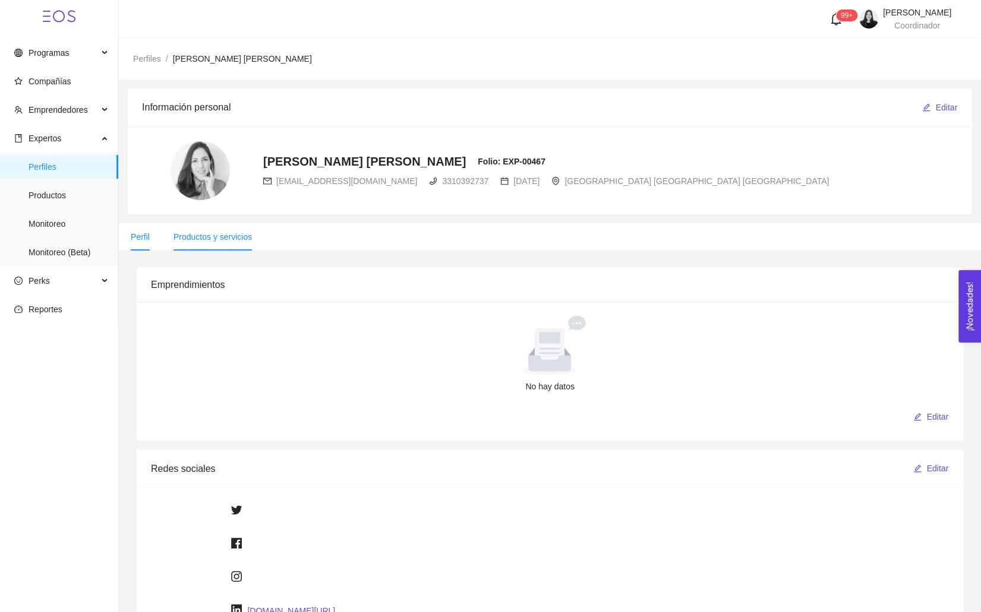
click at [216, 238] on span "Productos y servicios" at bounding box center [212, 237] width 78 height 10
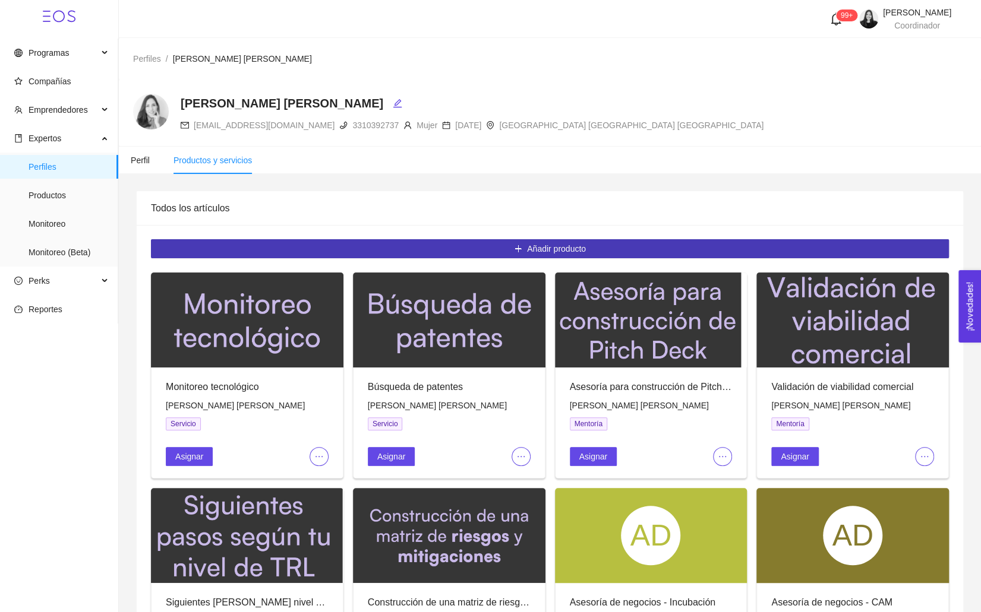
click at [454, 248] on button "Añadir producto" at bounding box center [550, 248] width 798 height 19
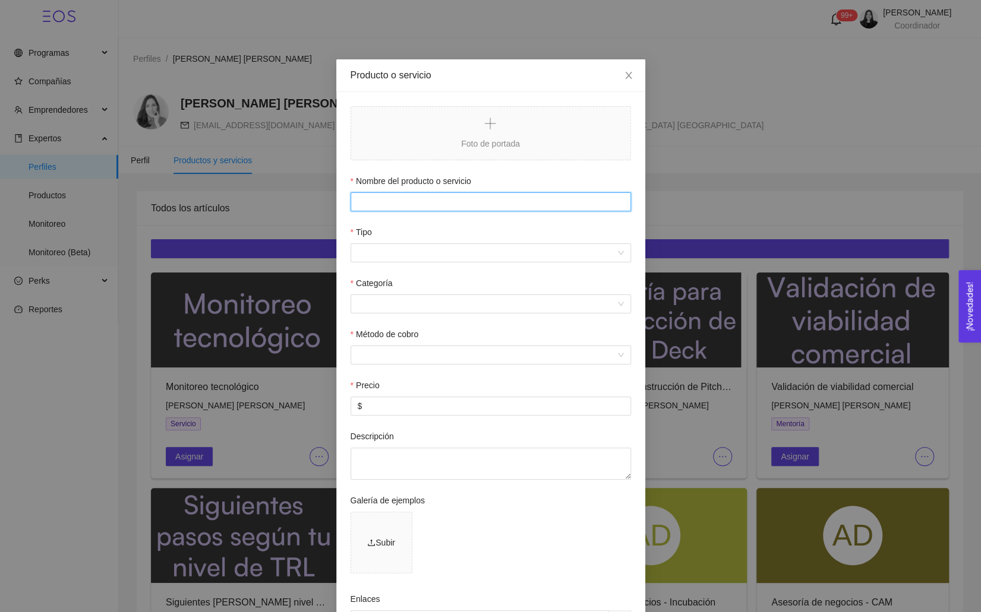
click at [407, 194] on input "Nombre del producto o servicio" at bounding box center [490, 201] width 280 height 19
paste input "Mentoría Innovation Space Accelerator Mentoría para el desarrollo de propuesta …"
drag, startPoint x: 624, startPoint y: 201, endPoint x: 507, endPoint y: 200, distance: 117.0
click at [507, 200] on input "Mentoría Innovation Space Accelerator Mentoría para el desarrollo de propuesta …" at bounding box center [490, 201] width 280 height 19
type input "Mentoría Innovation Space Accelerator"
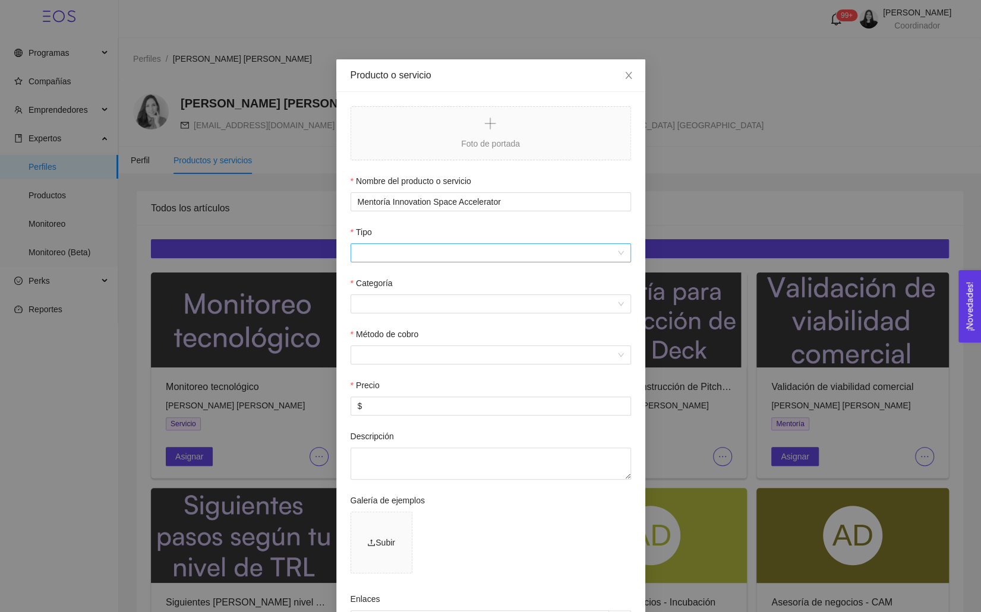
click at [412, 244] on div at bounding box center [490, 253] width 280 height 19
click at [406, 252] on input "Tipo" at bounding box center [487, 253] width 258 height 18
click at [393, 296] on div "Mentoría" at bounding box center [490, 295] width 266 height 13
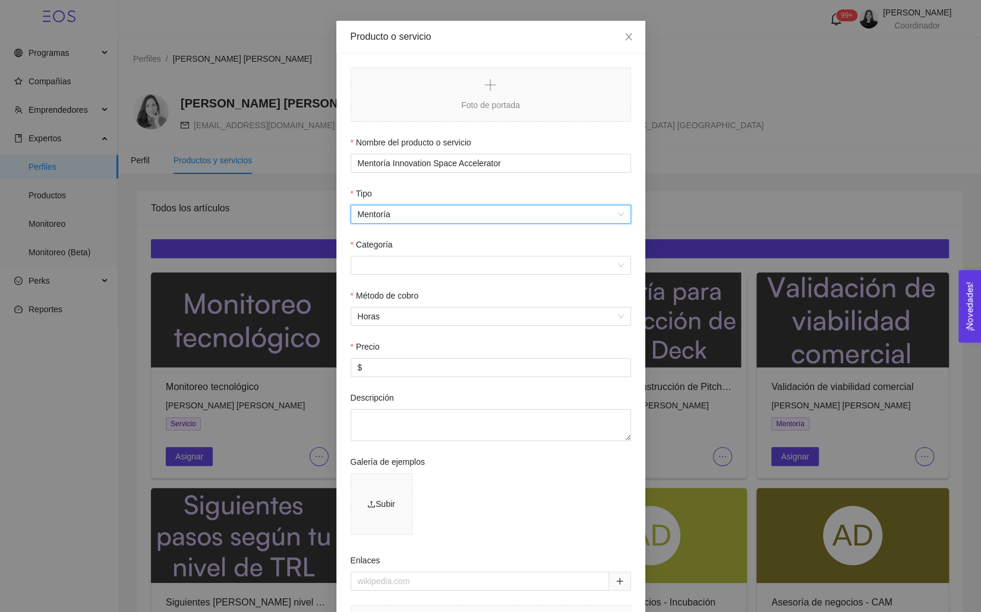
scroll to position [55, 0]
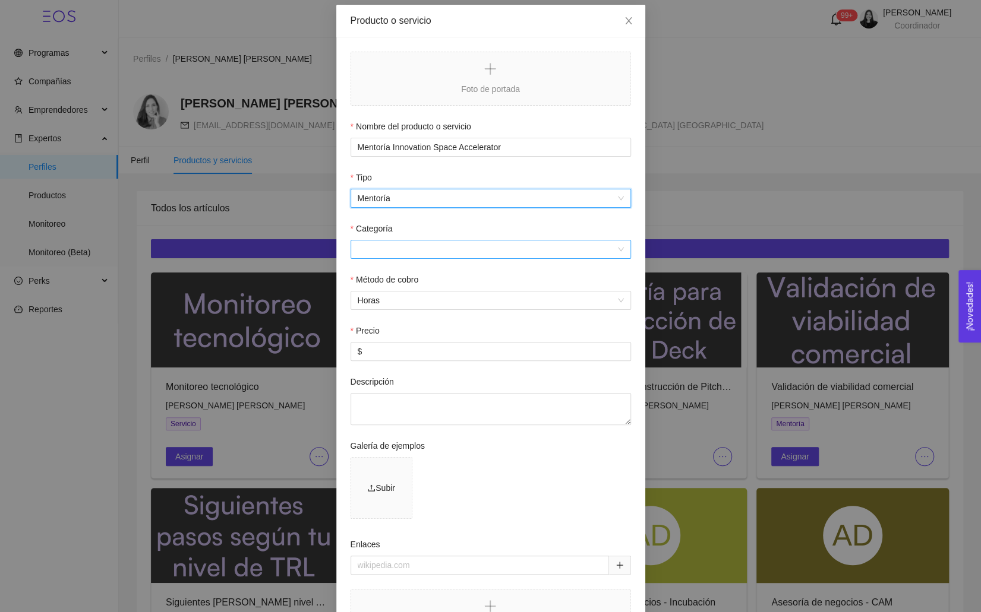
click at [373, 257] on input "Categoría" at bounding box center [487, 250] width 258 height 18
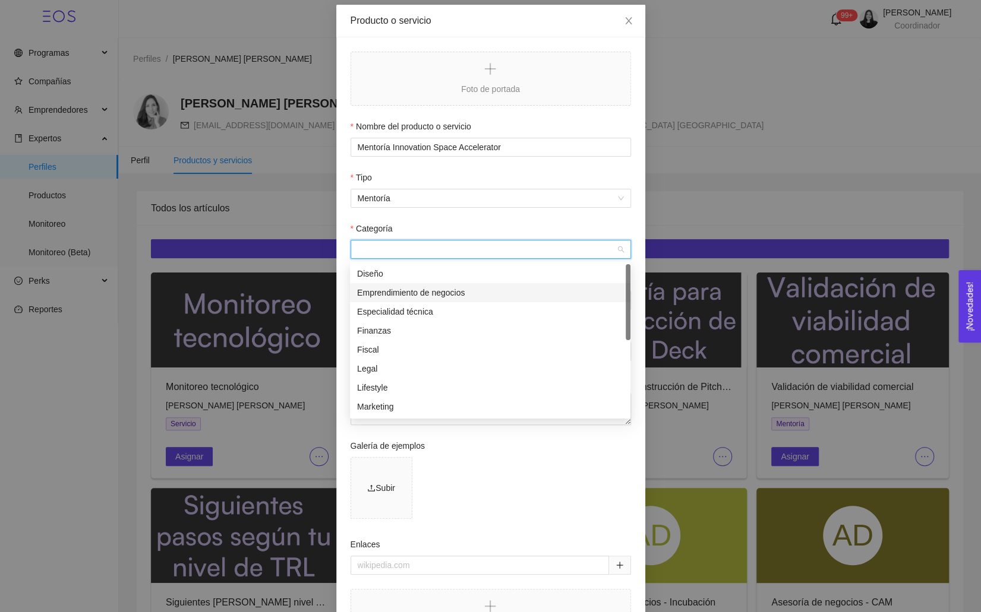
click at [383, 286] on div "Emprendimiento de negocios" at bounding box center [490, 292] width 266 height 13
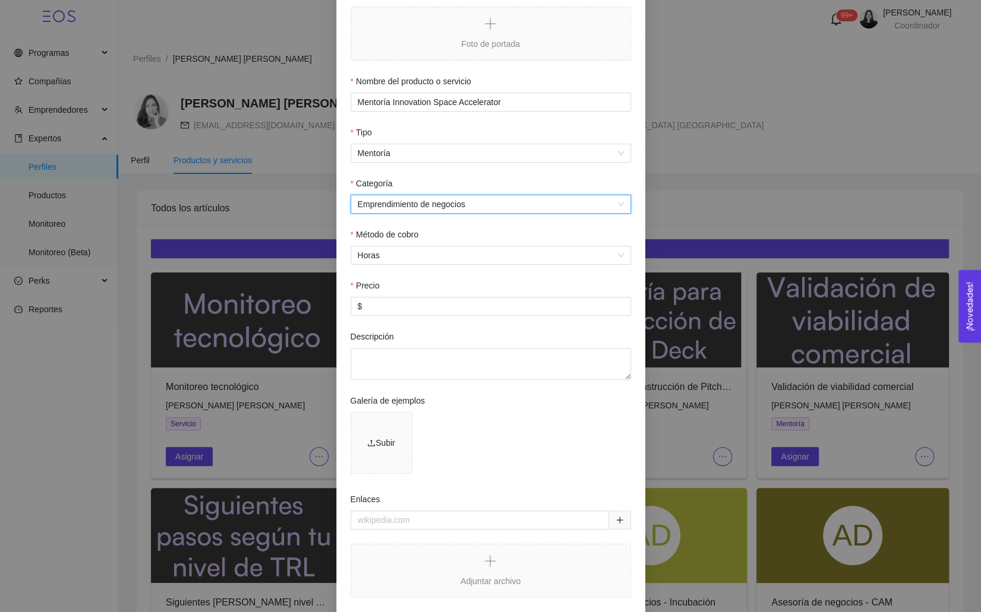
scroll to position [115, 0]
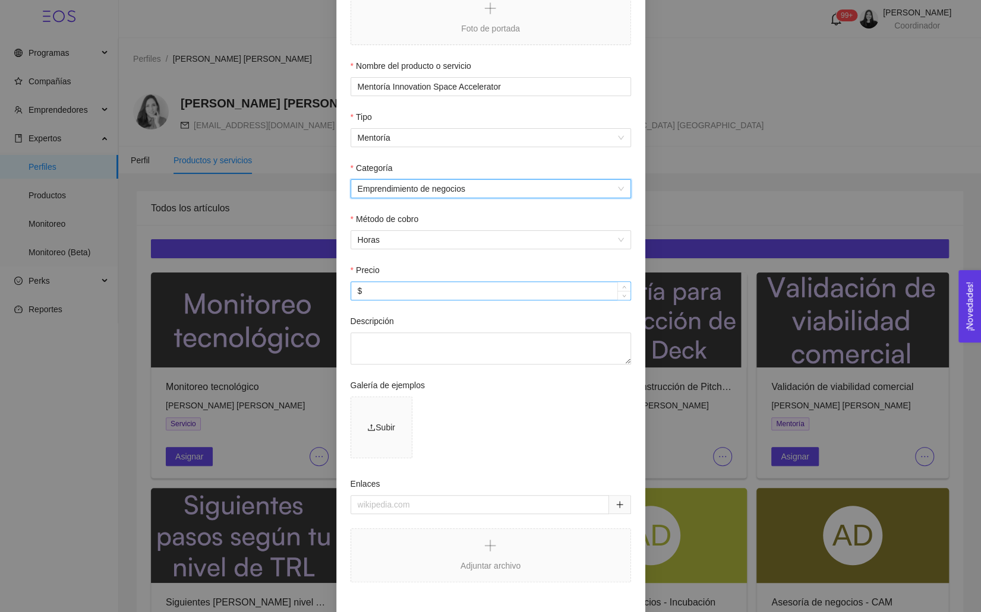
click at [377, 287] on input "$" at bounding box center [490, 291] width 279 height 18
type input "$ 1,000"
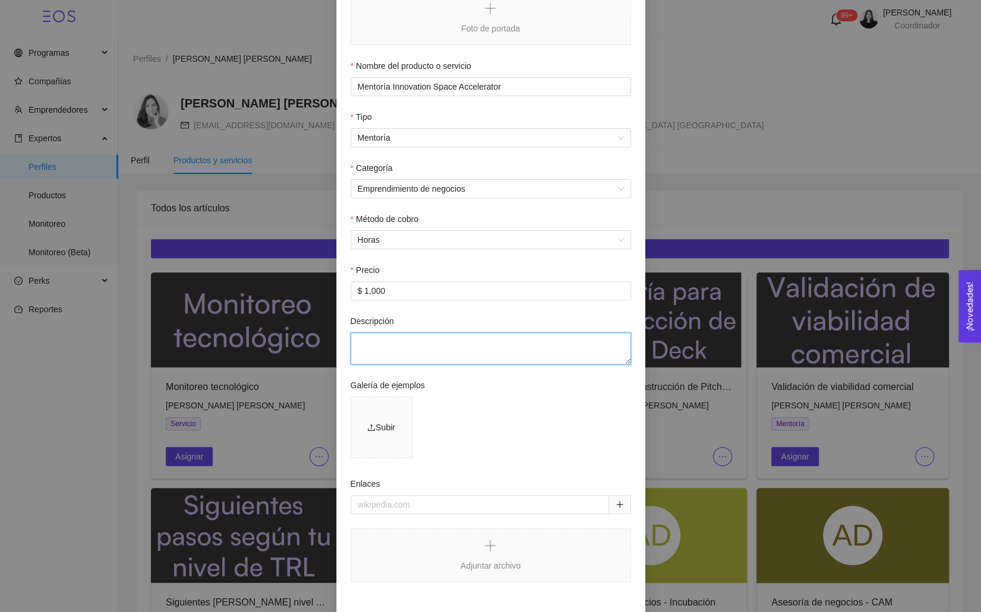
click at [380, 350] on textarea "Descripción" at bounding box center [490, 349] width 280 height 32
paste textarea "Mentoría para el desarrollo de propuesta dentro del Innovation Space Accelerato…"
click at [389, 184] on span "Emprendimiento de negocios" at bounding box center [491, 189] width 266 height 18
type textarea "Mentoría para el desarrollo de propuesta dentro del Innovation Space Accelerato…"
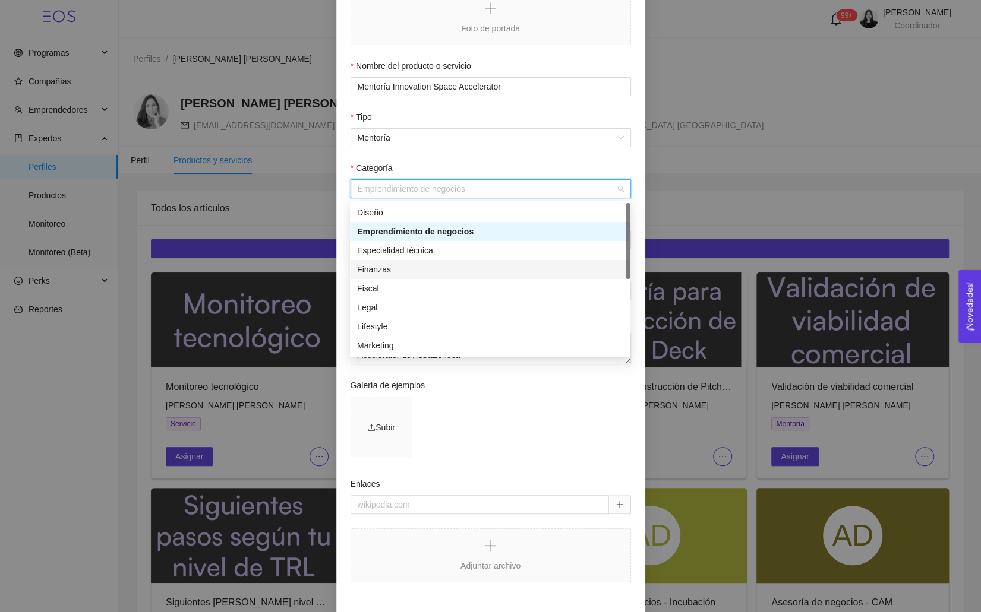
scroll to position [0, 0]
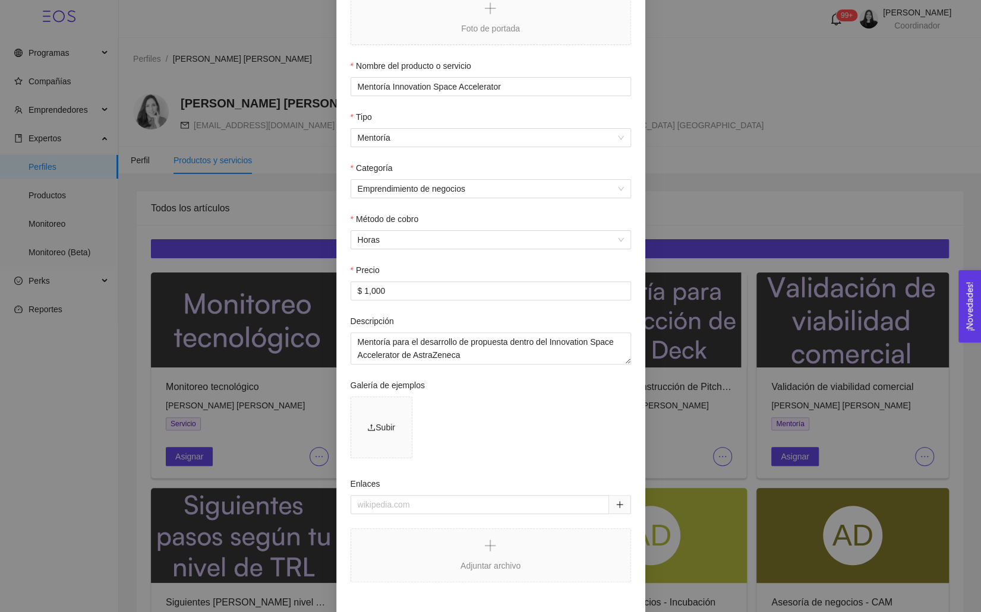
click at [516, 163] on div "Categoría" at bounding box center [490, 171] width 280 height 18
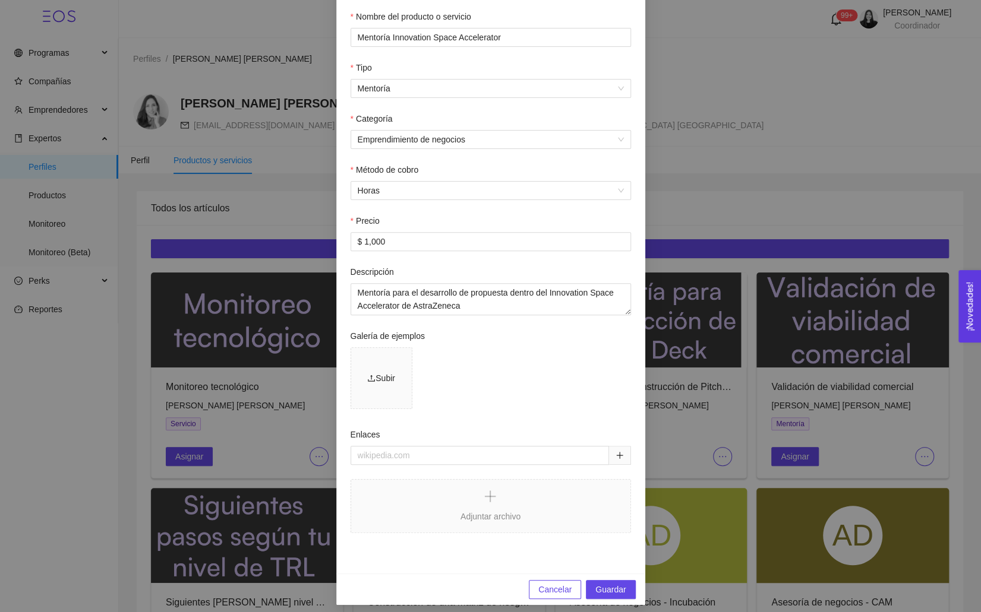
scroll to position [172, 0]
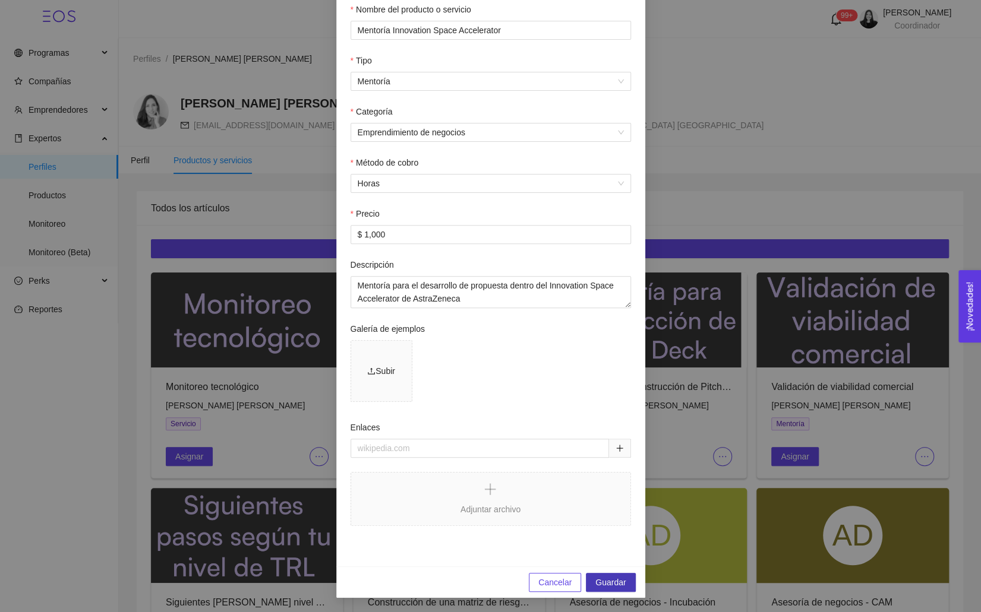
click at [611, 582] on span "Guardar" at bounding box center [610, 582] width 30 height 13
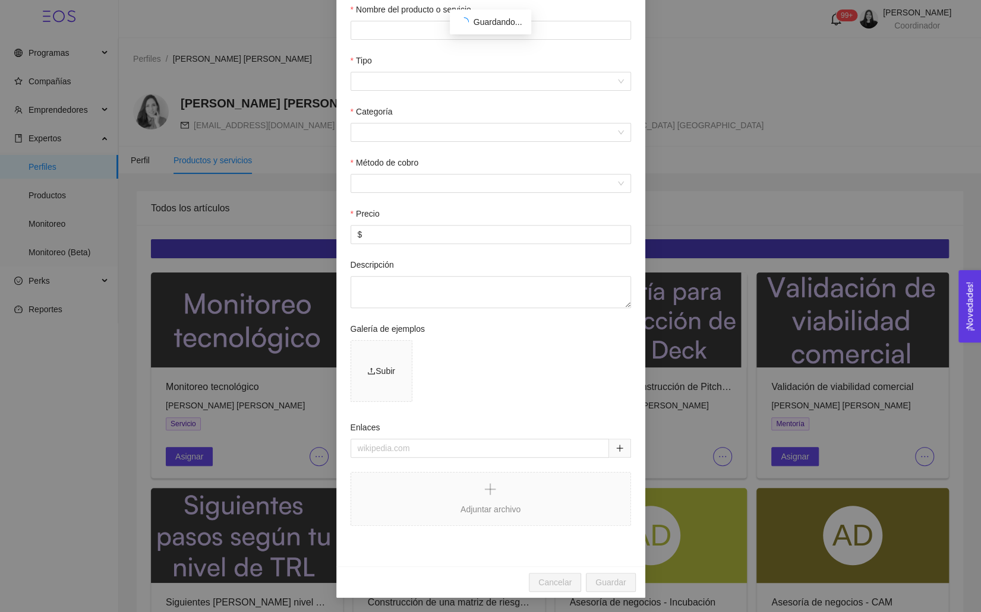
scroll to position [0, 0]
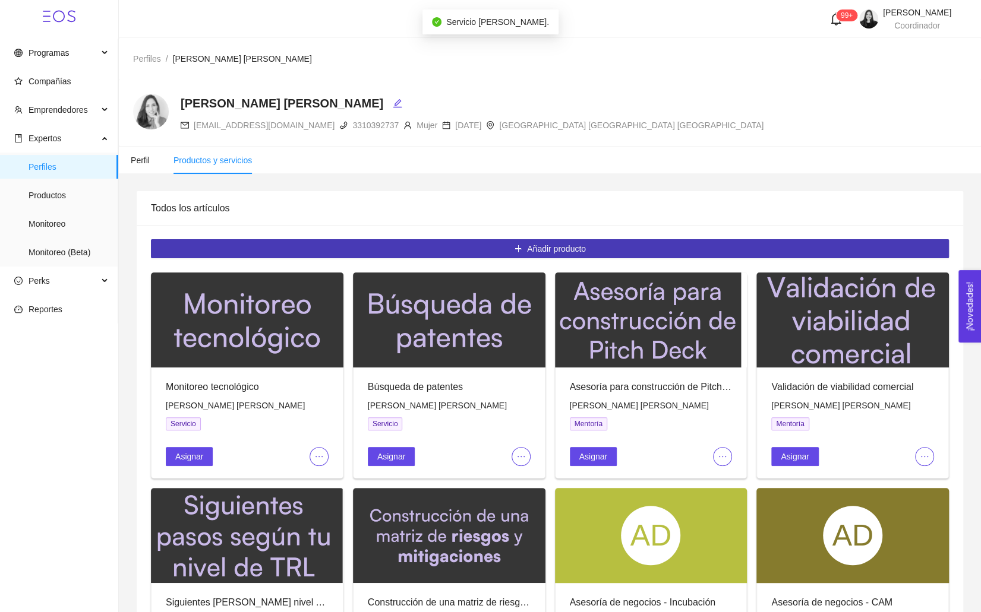
click at [482, 245] on button "Añadir producto" at bounding box center [550, 248] width 798 height 19
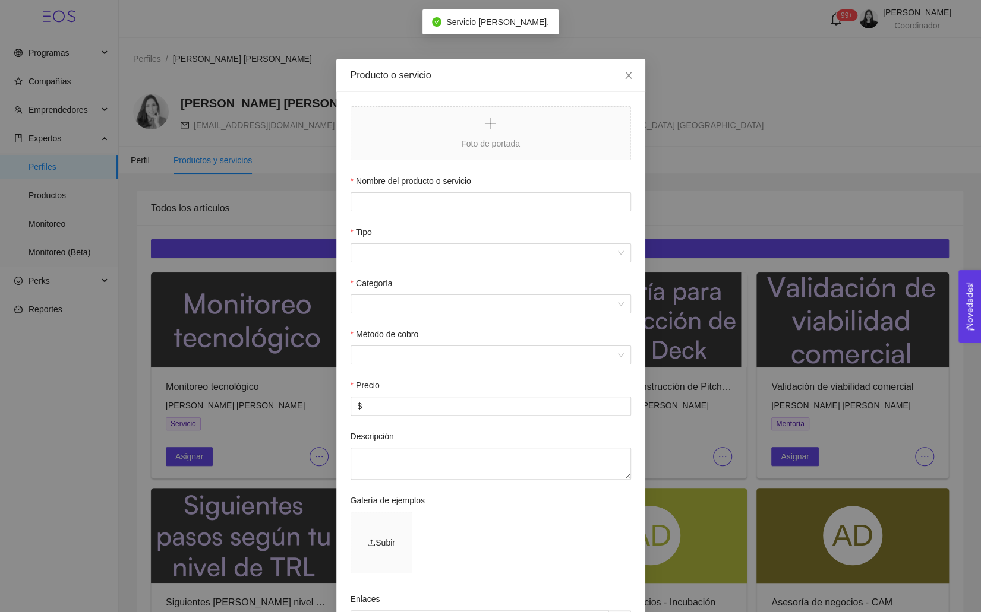
click at [255, 225] on div "Producto o servicio Foto de portada Nombre del producto o servicio Tipo Categor…" at bounding box center [490, 306] width 981 height 612
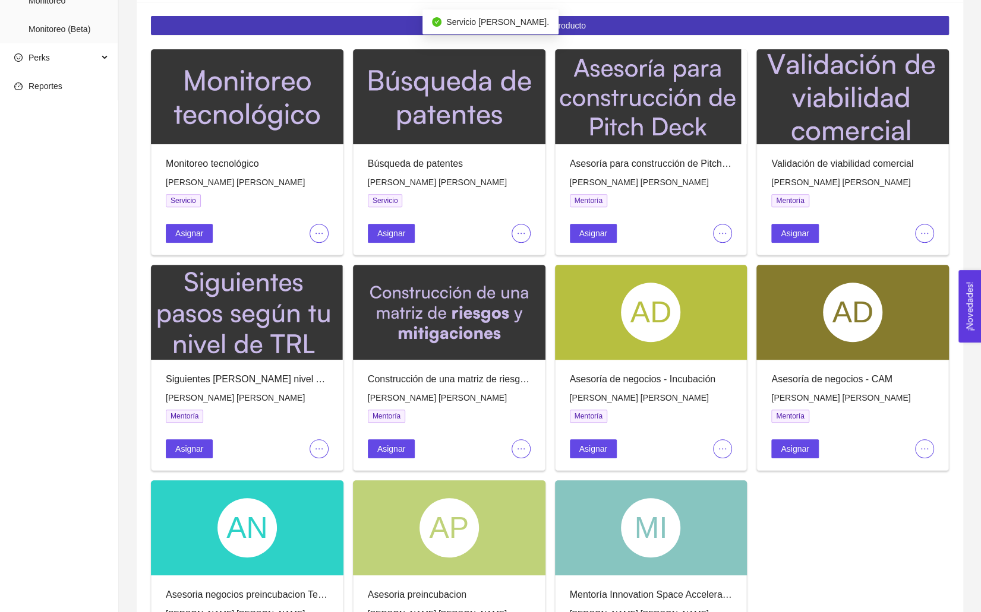
scroll to position [371, 0]
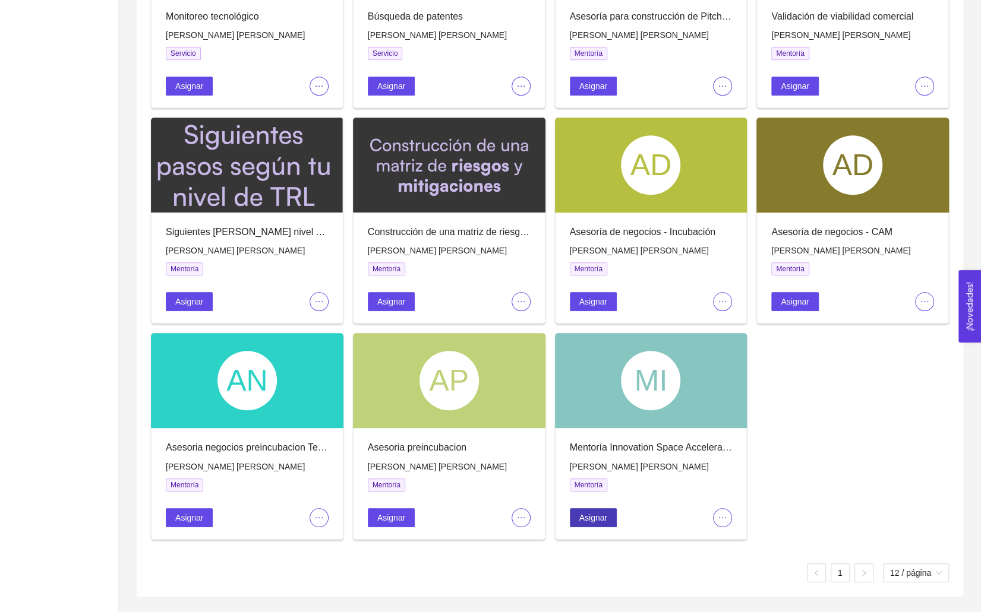
click at [599, 515] on span "Asignar" at bounding box center [593, 517] width 28 height 13
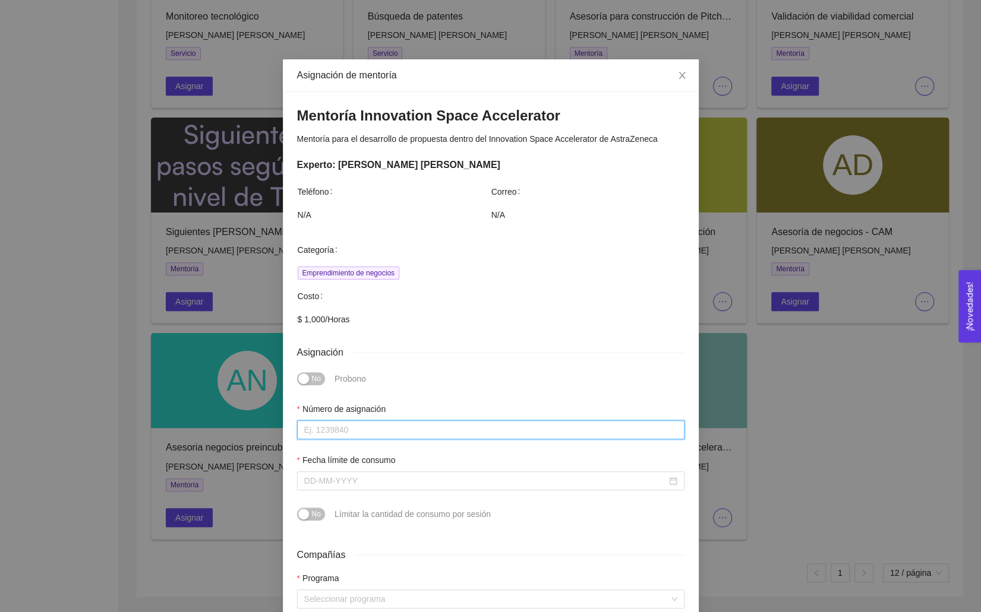
click at [342, 427] on input "Número de asignación" at bounding box center [490, 430] width 387 height 19
type input "0"
click at [326, 474] on div at bounding box center [490, 481] width 387 height 19
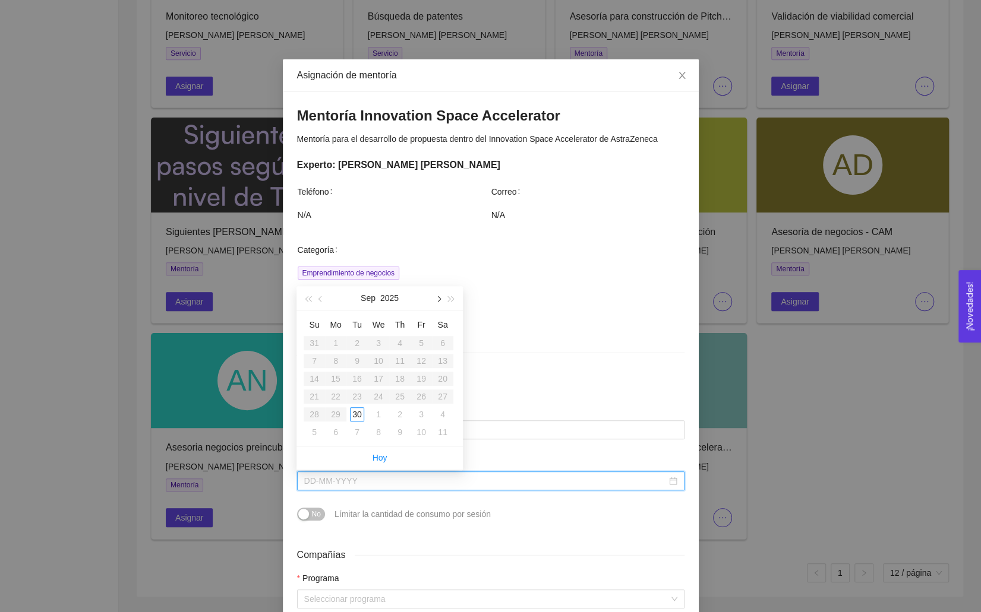
click at [437, 304] on button "button" at bounding box center [437, 298] width 13 height 24
type input "[DATE]"
click at [397, 400] on div "20" at bounding box center [400, 397] width 14 height 14
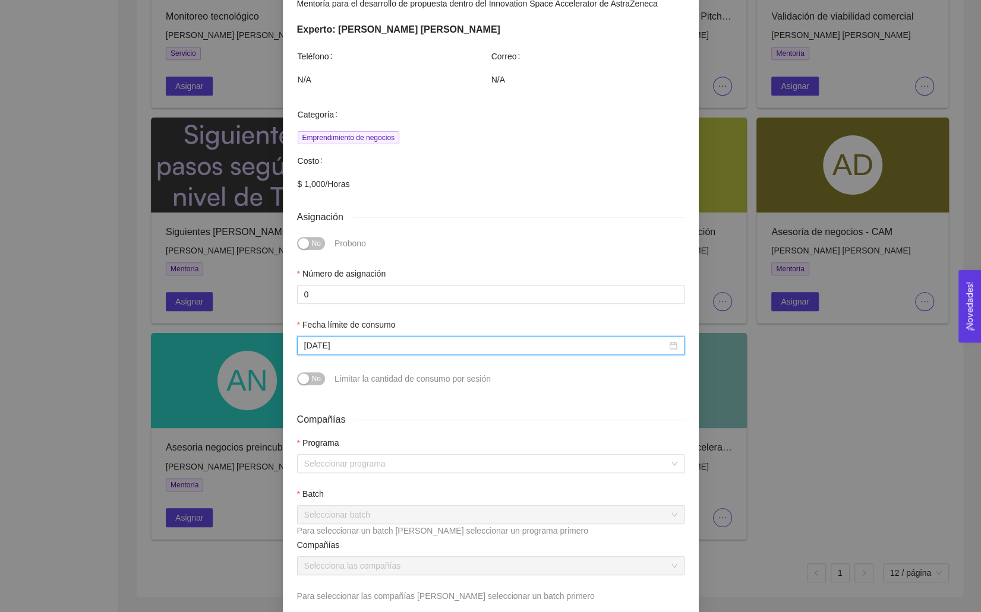
scroll to position [146, 0]
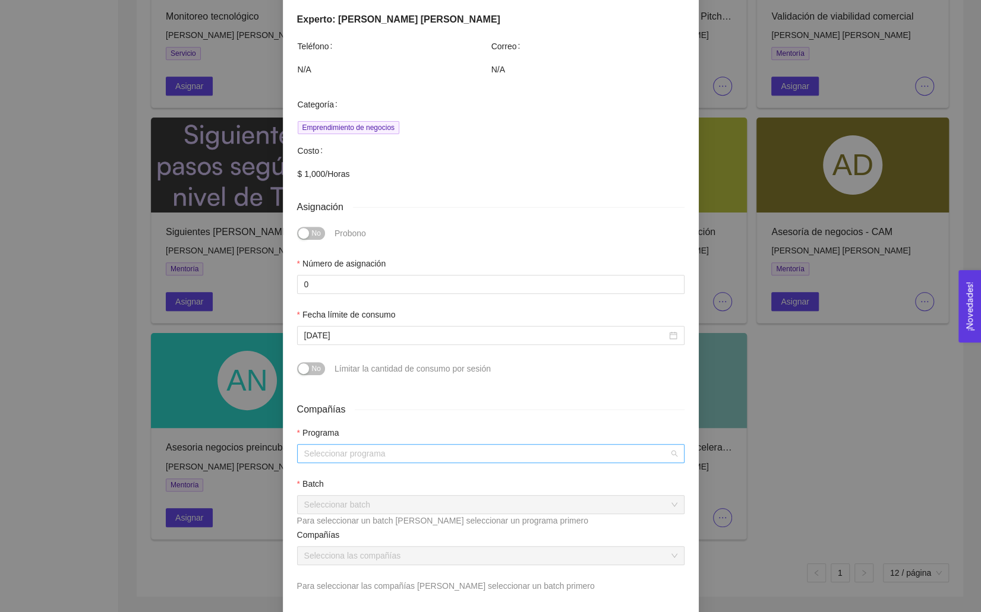
click at [336, 460] on input "search" at bounding box center [486, 454] width 365 height 18
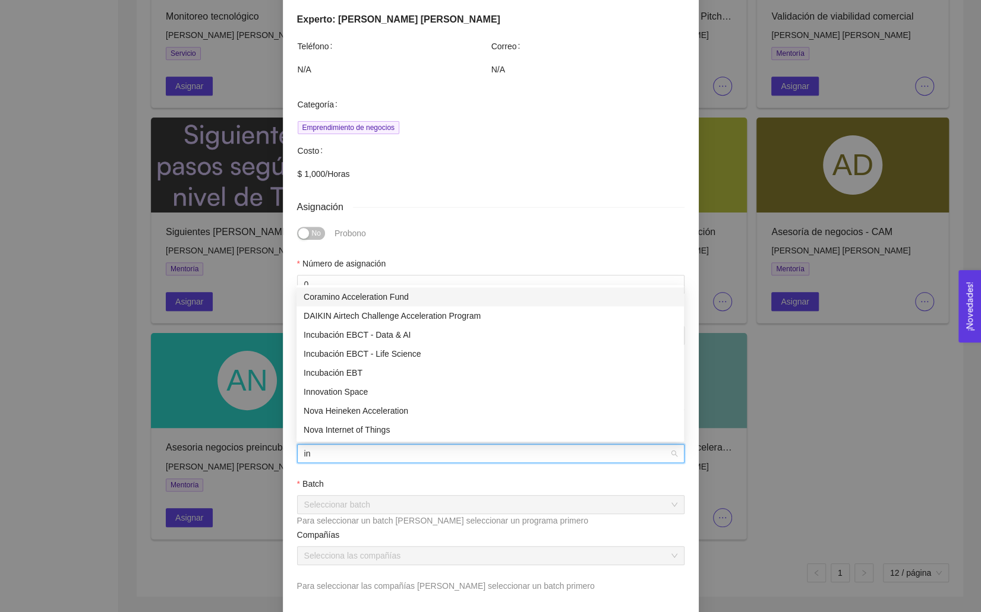
type input "inn"
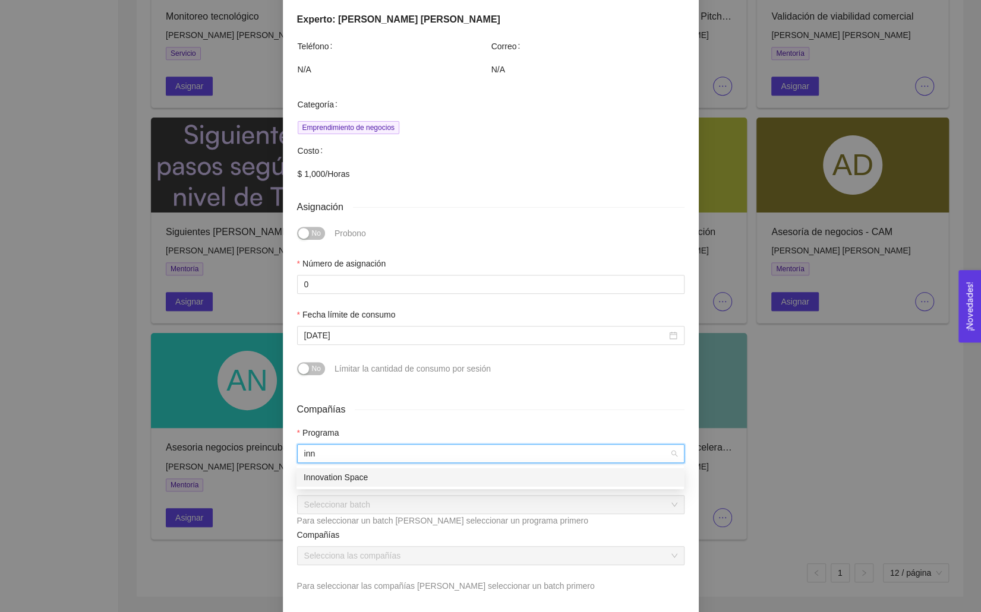
click at [334, 471] on div "Innovation Space" at bounding box center [490, 477] width 373 height 13
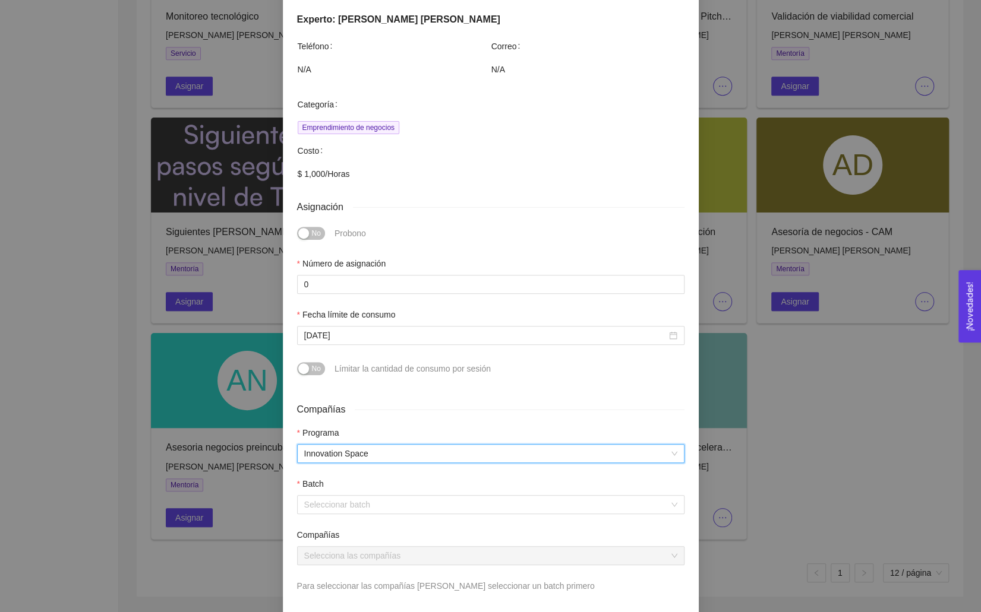
click at [337, 507] on input "search" at bounding box center [486, 505] width 365 height 18
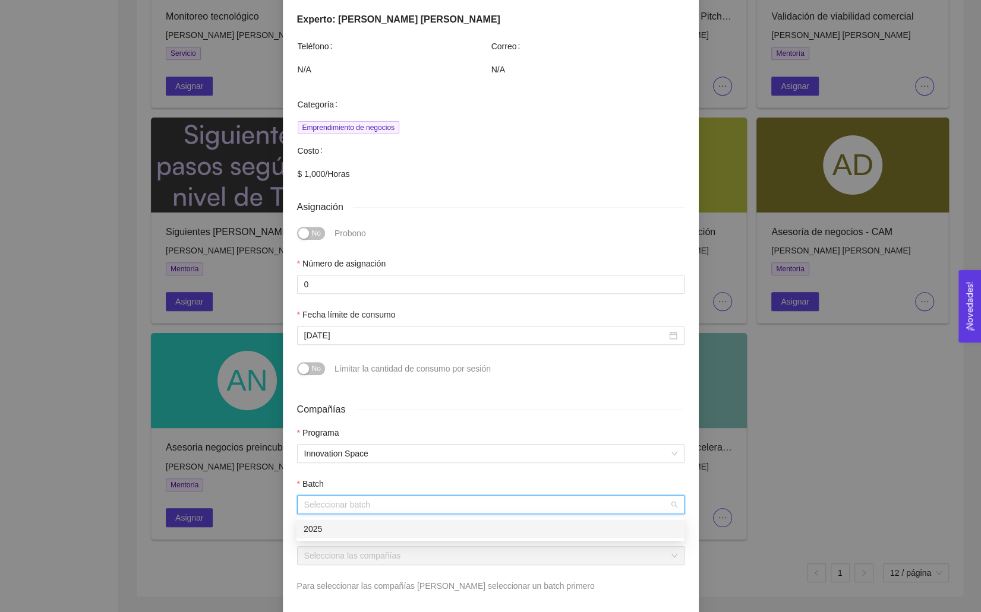
click at [338, 523] on div "2025" at bounding box center [490, 529] width 373 height 13
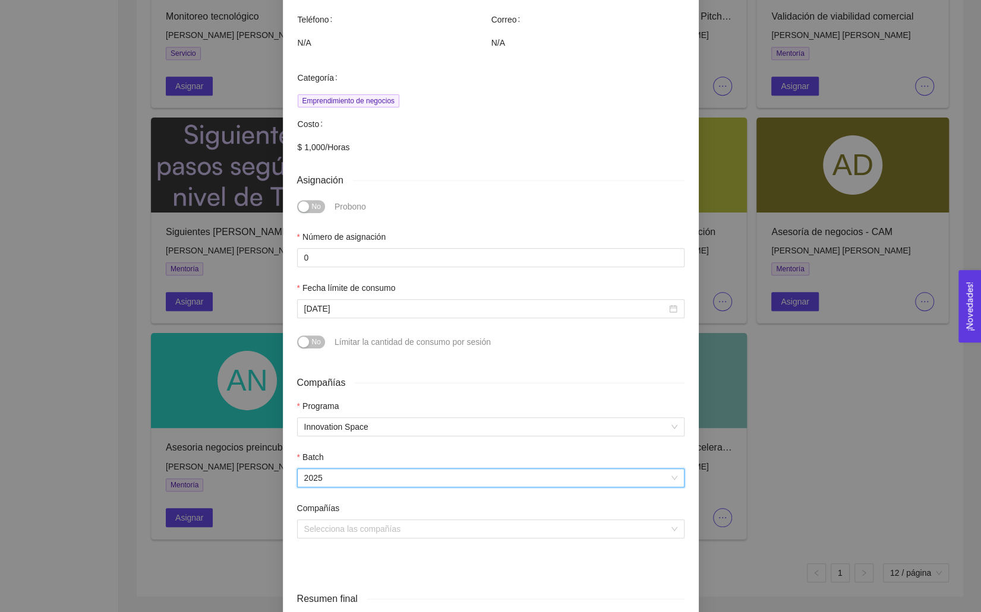
scroll to position [222, 0]
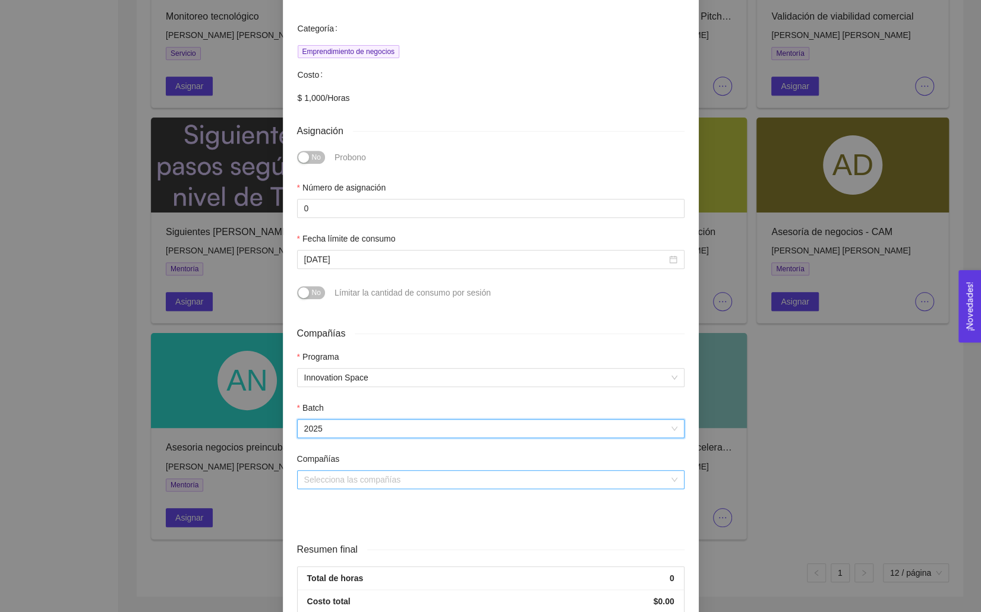
click at [316, 482] on input "search" at bounding box center [486, 480] width 365 height 18
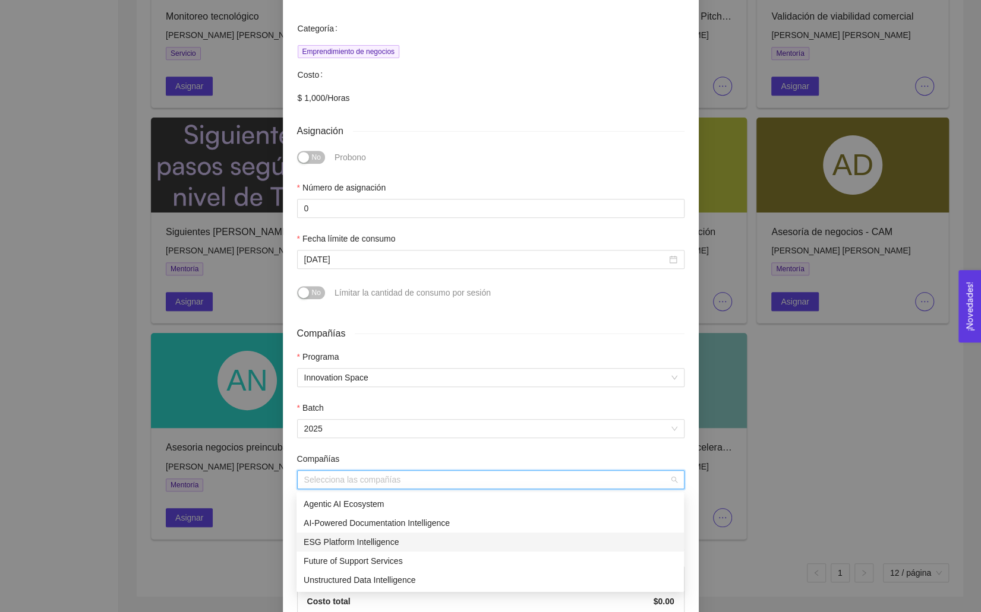
click at [331, 539] on div "ESG Platform Intelligence" at bounding box center [490, 542] width 373 height 13
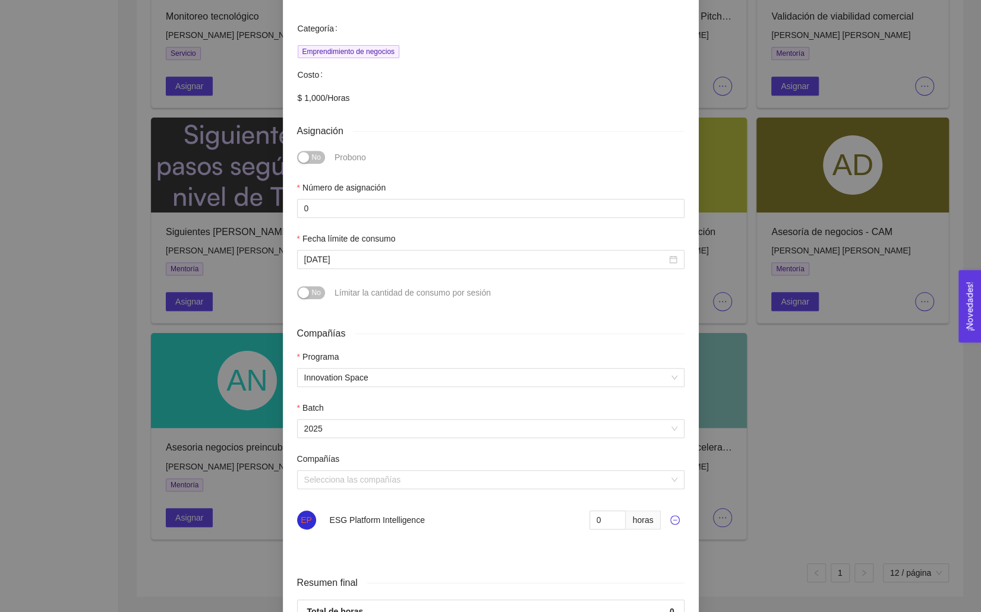
scroll to position [316, 0]
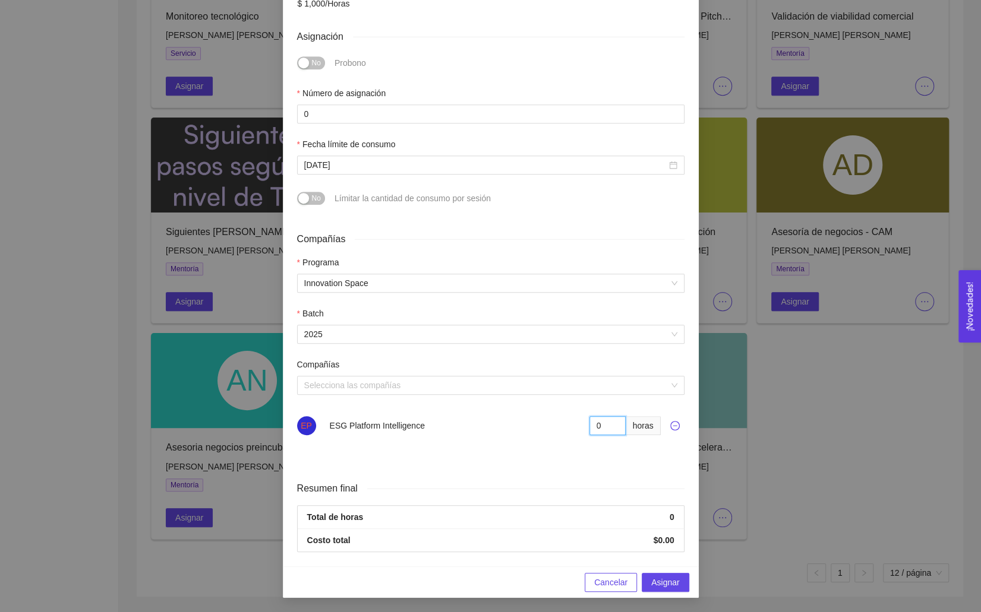
drag, startPoint x: 601, startPoint y: 427, endPoint x: 552, endPoint y: 427, distance: 48.7
click at [552, 427] on div "EP ESG Platform Intelligence 0 horas" at bounding box center [490, 425] width 387 height 19
type input "8"
click at [664, 586] on span "Asignar" at bounding box center [665, 582] width 28 height 13
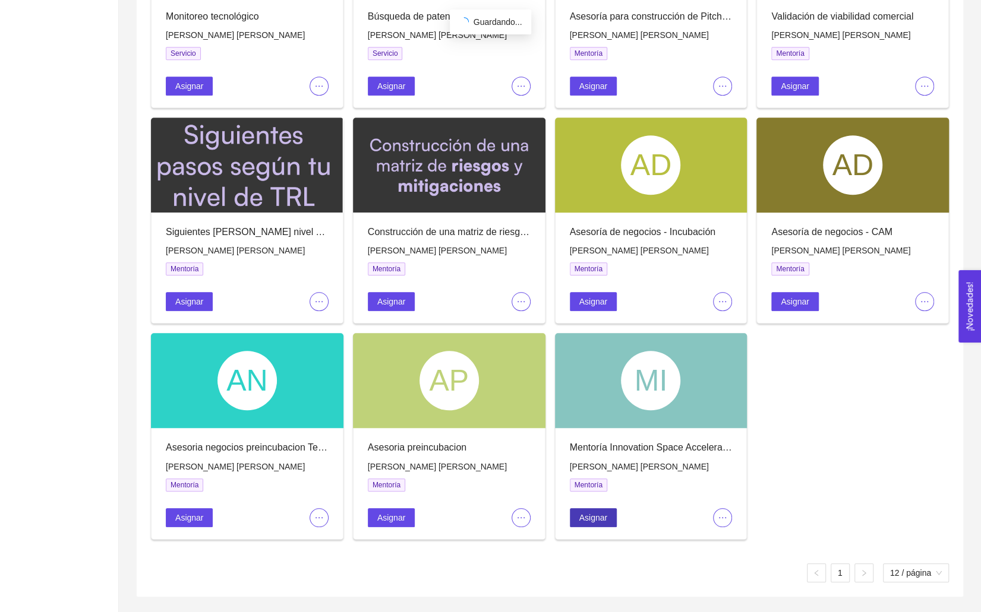
scroll to position [0, 0]
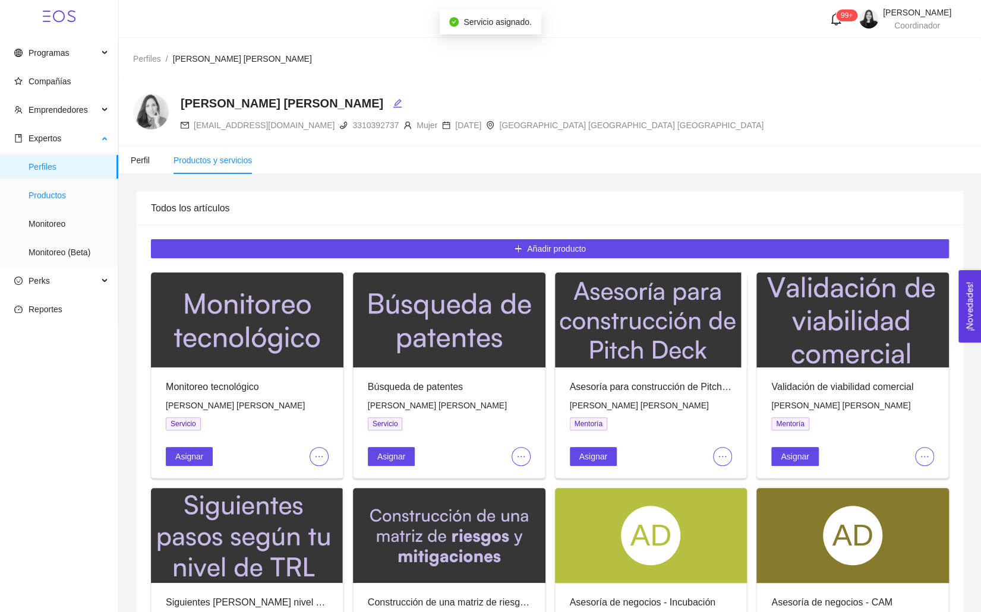
click at [39, 198] on span "Productos" at bounding box center [69, 196] width 80 height 24
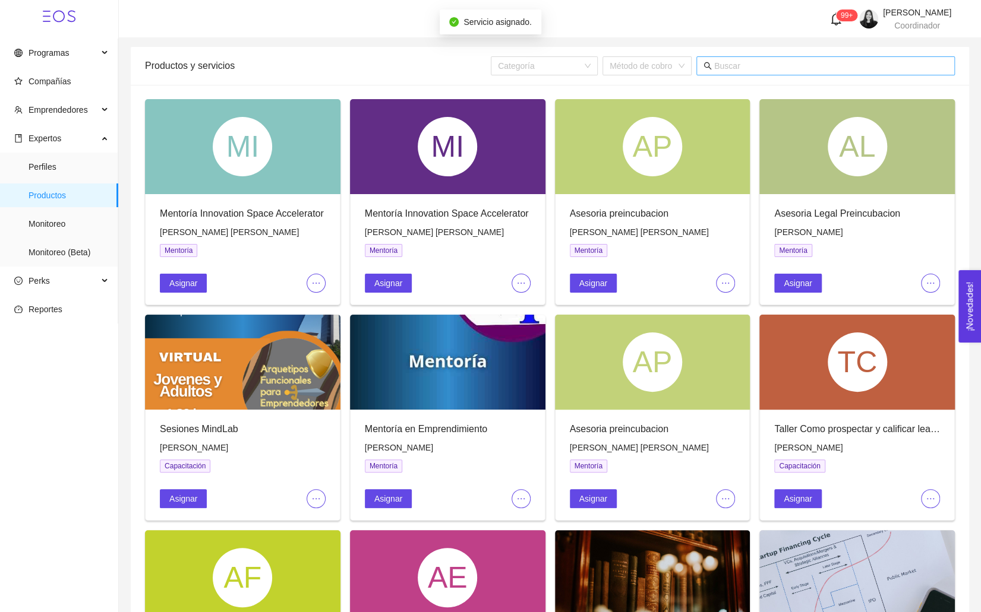
click at [785, 60] on input "text" at bounding box center [830, 65] width 233 height 13
click at [77, 165] on span "Perfiles" at bounding box center [69, 167] width 80 height 24
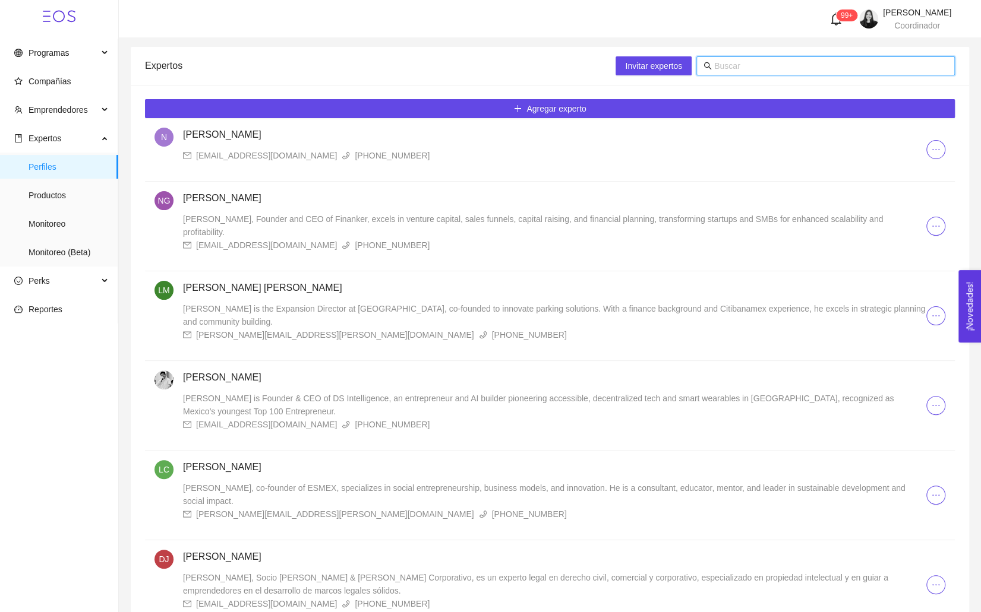
click at [766, 60] on input "text" at bounding box center [830, 65] width 233 height 13
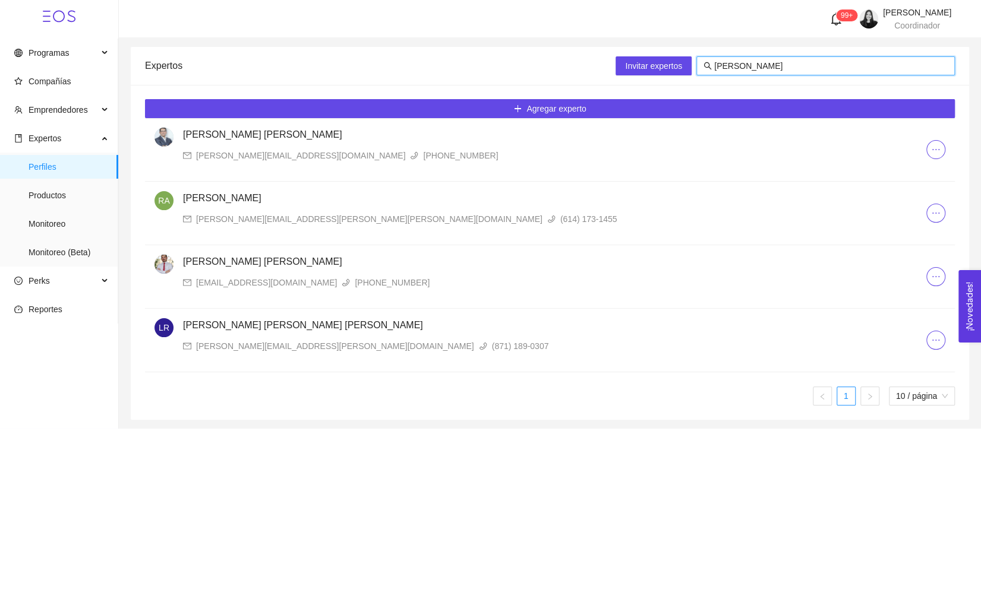
type input "[PERSON_NAME]"
click at [273, 204] on h4 "[PERSON_NAME]" at bounding box center [554, 198] width 743 height 14
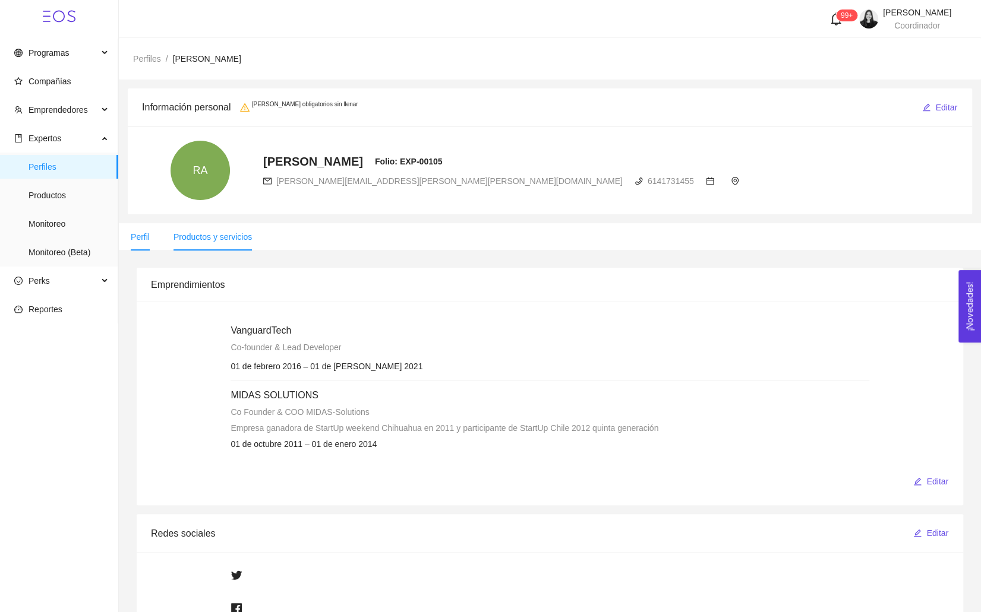
click at [205, 239] on span "Productos y servicios" at bounding box center [212, 237] width 78 height 10
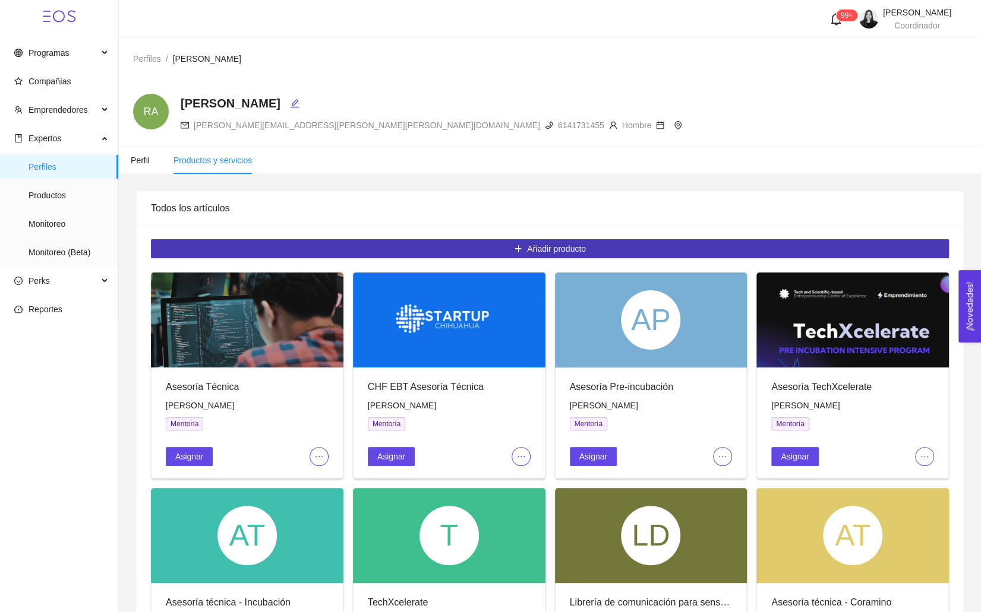
click at [330, 244] on button "Añadir producto" at bounding box center [550, 248] width 798 height 19
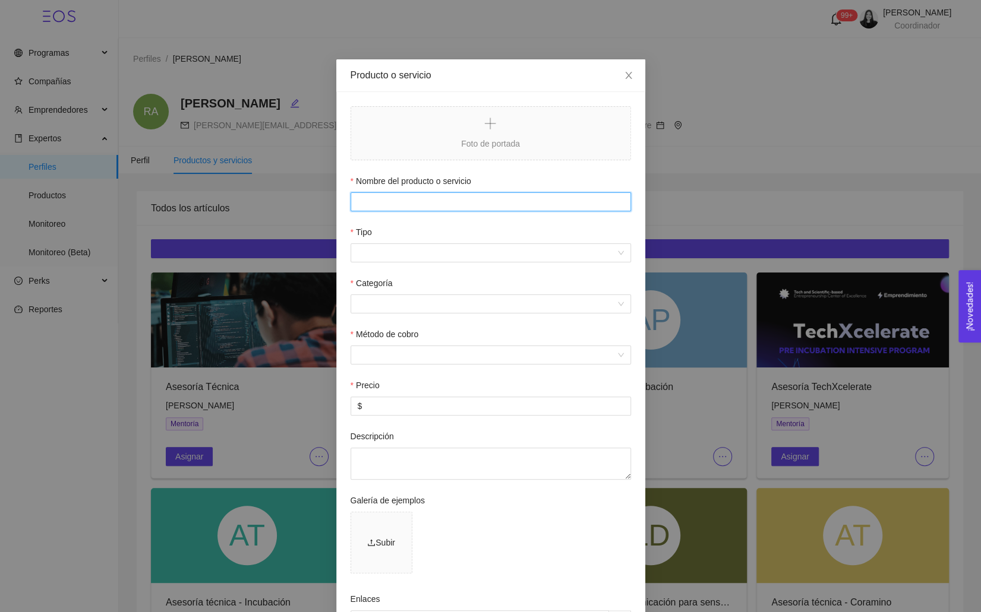
click at [386, 200] on input "Nombre del producto o servicio" at bounding box center [490, 201] width 280 height 19
paste input "Mentoría para el desarrollo de propuesta dentro del Innovation Space Accelerato…"
type input "Mentoría para el desarrollo de propuesta dentro del Innovation Space Accelerato…"
click at [358, 201] on input "Mentoría para el desarrollo de propuesta dentro del Innovation Space Accelerato…" at bounding box center [490, 201] width 280 height 19
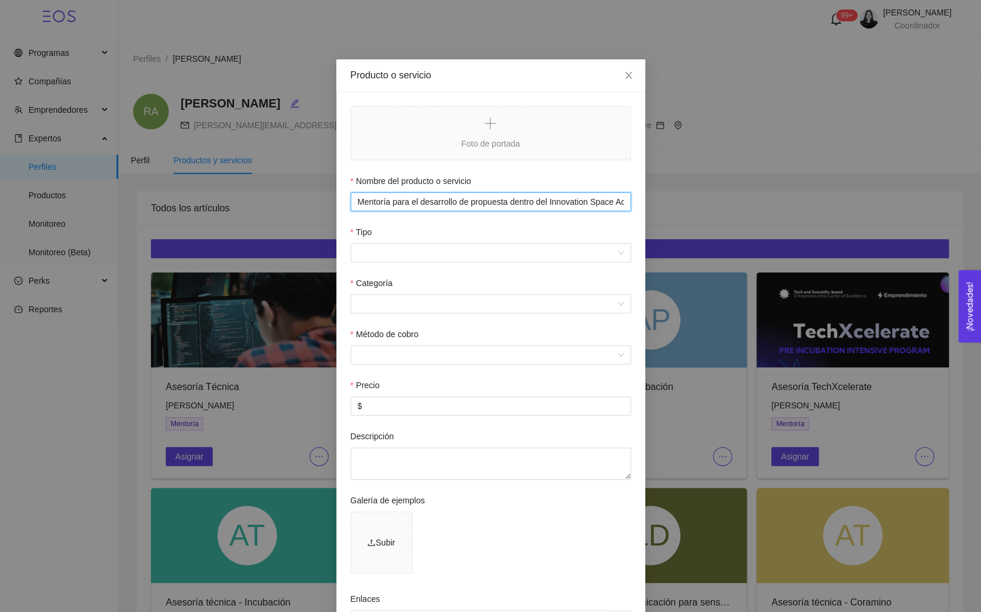
click at [358, 201] on input "Mentoría para el desarrollo de propuesta dentro del Innovation Space Accelerato…" at bounding box center [490, 201] width 280 height 19
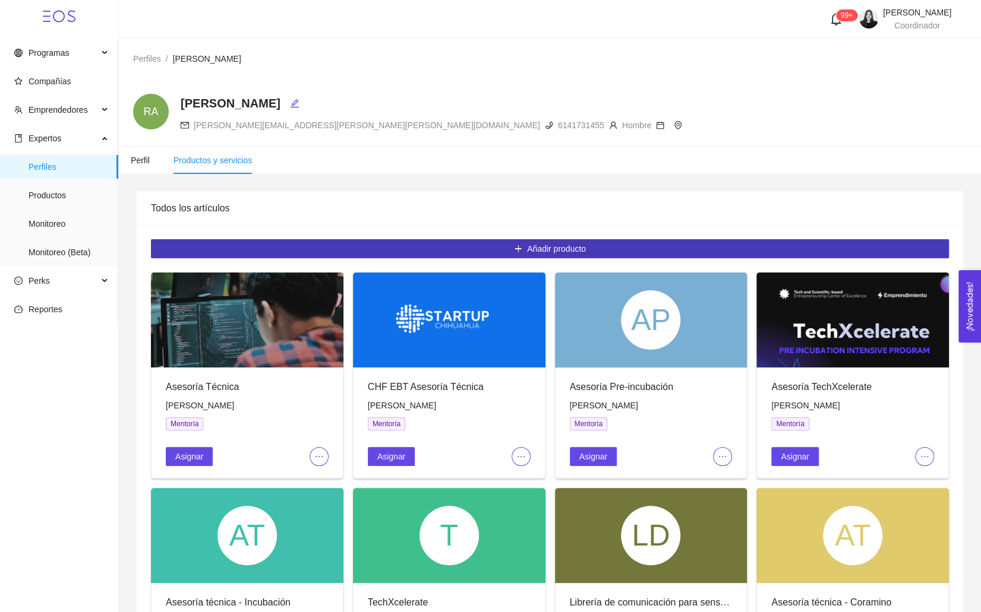
click at [305, 255] on button "Añadir producto" at bounding box center [550, 248] width 798 height 19
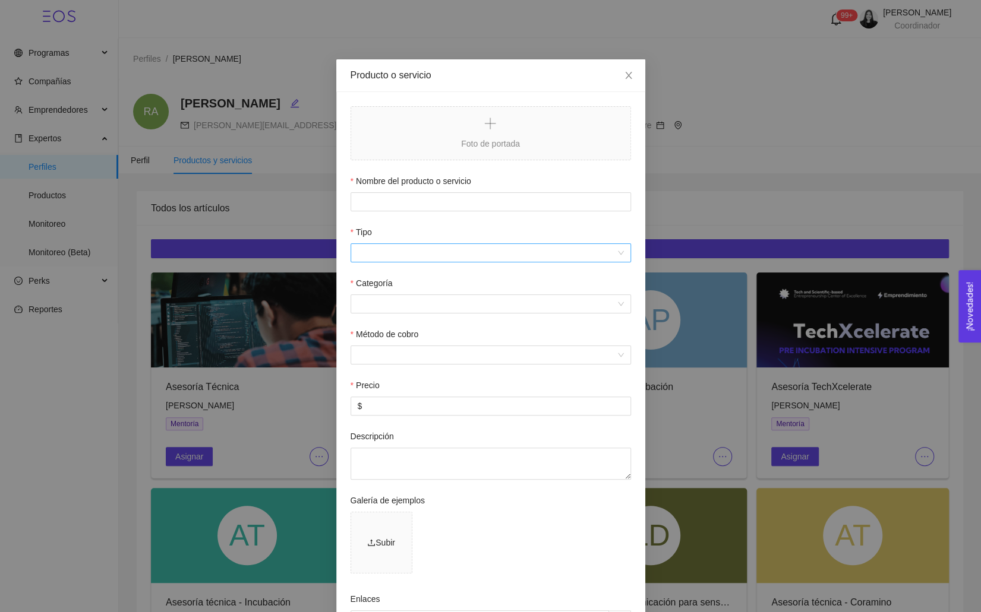
click at [378, 256] on input "Tipo" at bounding box center [487, 253] width 258 height 18
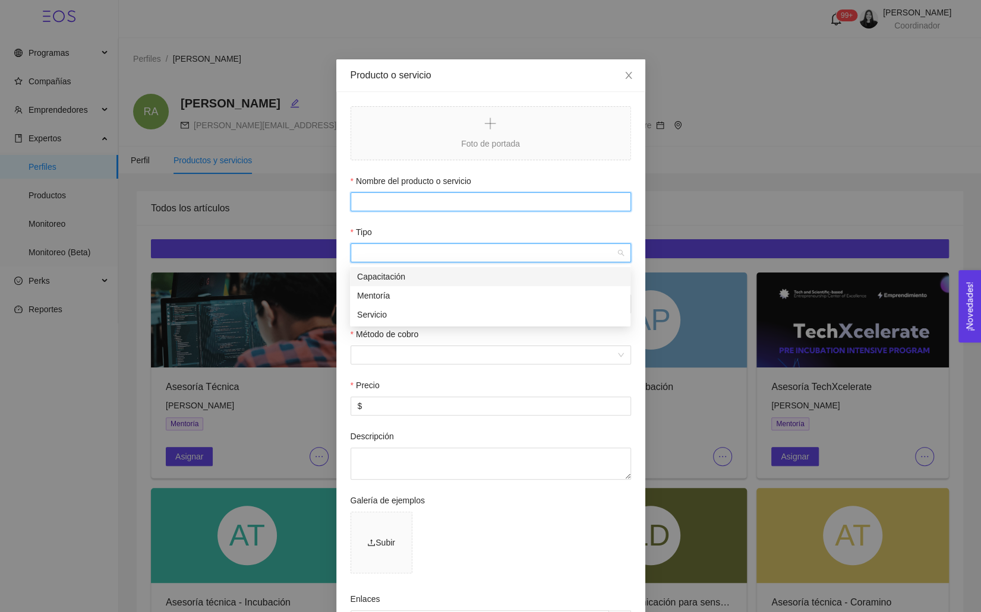
click at [375, 203] on input "Nombre del producto o servicio" at bounding box center [490, 201] width 280 height 19
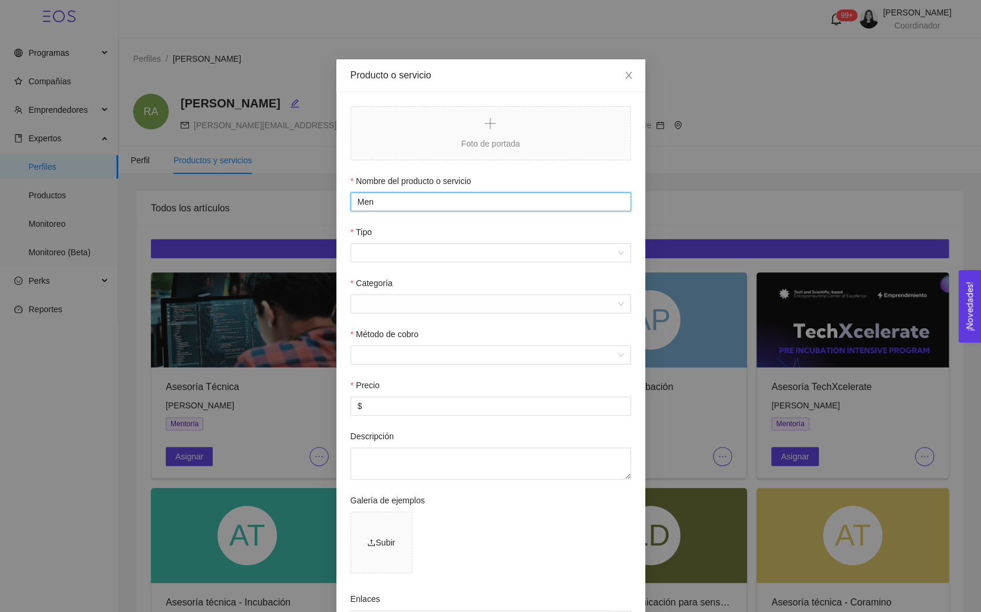
type input "Mentoría Innovation Space Accelerator"
click at [390, 252] on input "Tipo" at bounding box center [487, 253] width 258 height 18
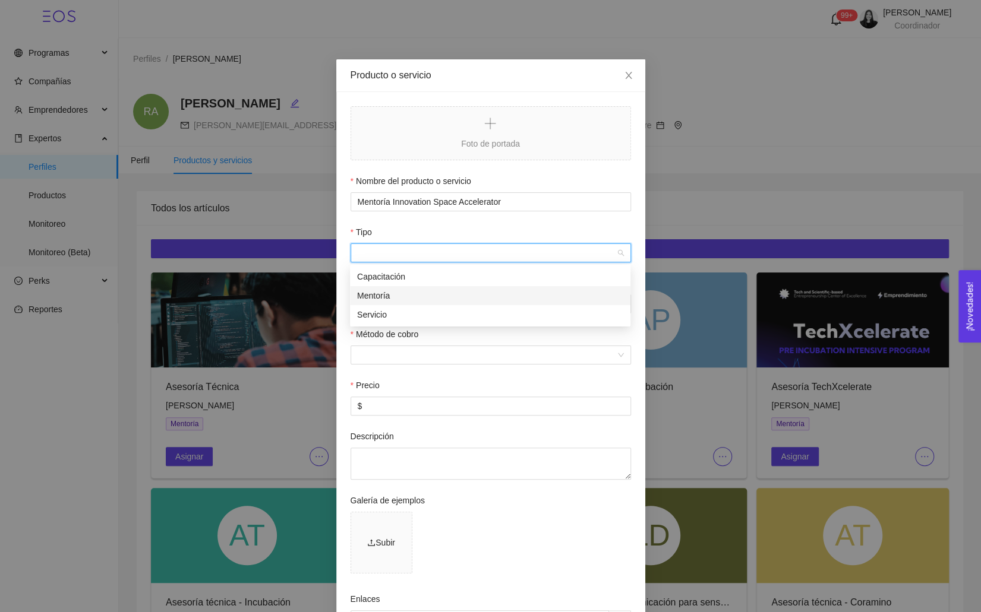
click at [384, 296] on div "Mentoría" at bounding box center [490, 295] width 266 height 13
click at [381, 312] on input "Categoría" at bounding box center [487, 304] width 258 height 18
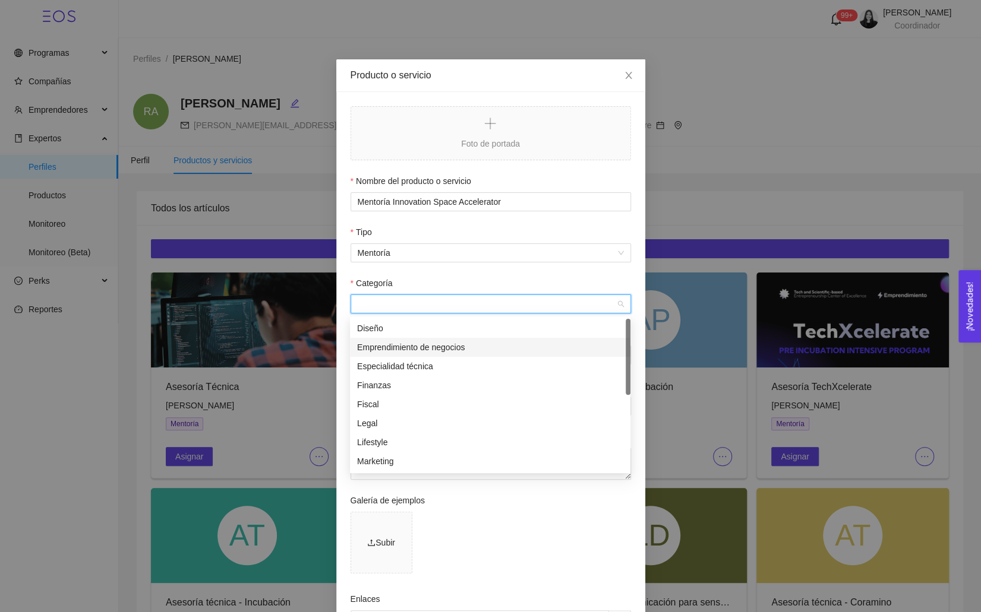
click at [381, 350] on div "Emprendimiento de negocios" at bounding box center [490, 347] width 266 height 13
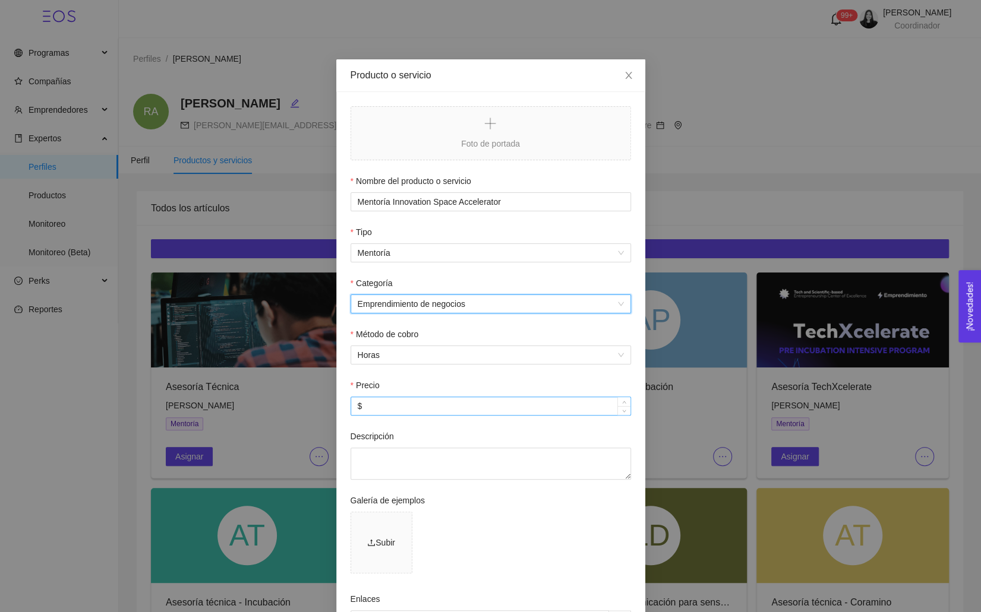
click at [387, 403] on input "$" at bounding box center [490, 406] width 279 height 18
type input "$ 1,000"
click at [393, 477] on textarea "Descripción" at bounding box center [490, 464] width 280 height 32
paste textarea "Mentoría para el desarrollo de propuesta dentro del Innovation Space Accelerato…"
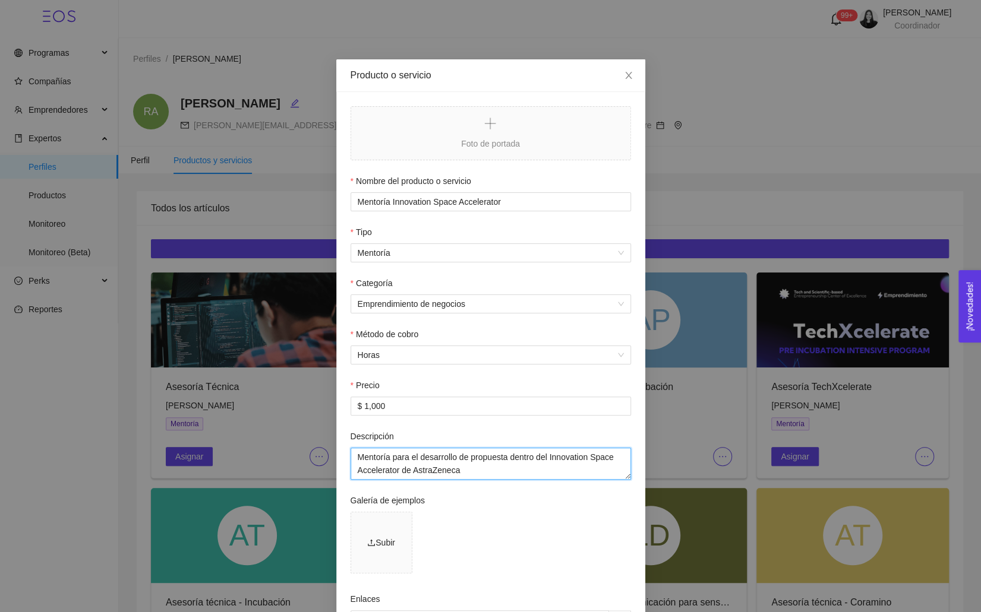
type textarea "Mentoría para el desarrollo de propuesta dentro del Innovation Space Accelerato…"
click at [507, 489] on form "Foto de portada Nombre del producto o servicio Mentoría Innovation Space Accele…" at bounding box center [490, 408] width 280 height 604
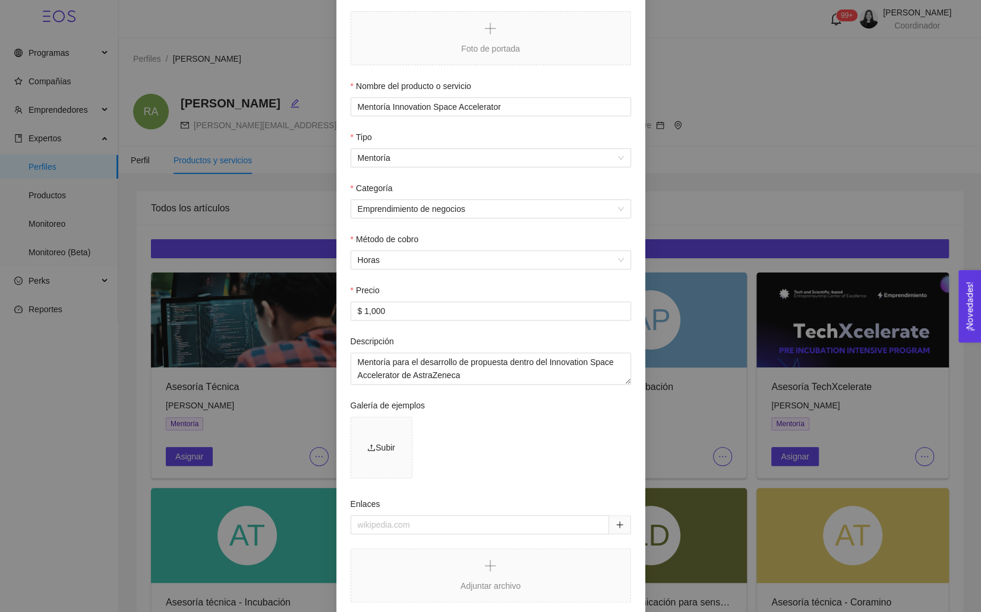
scroll to position [172, 0]
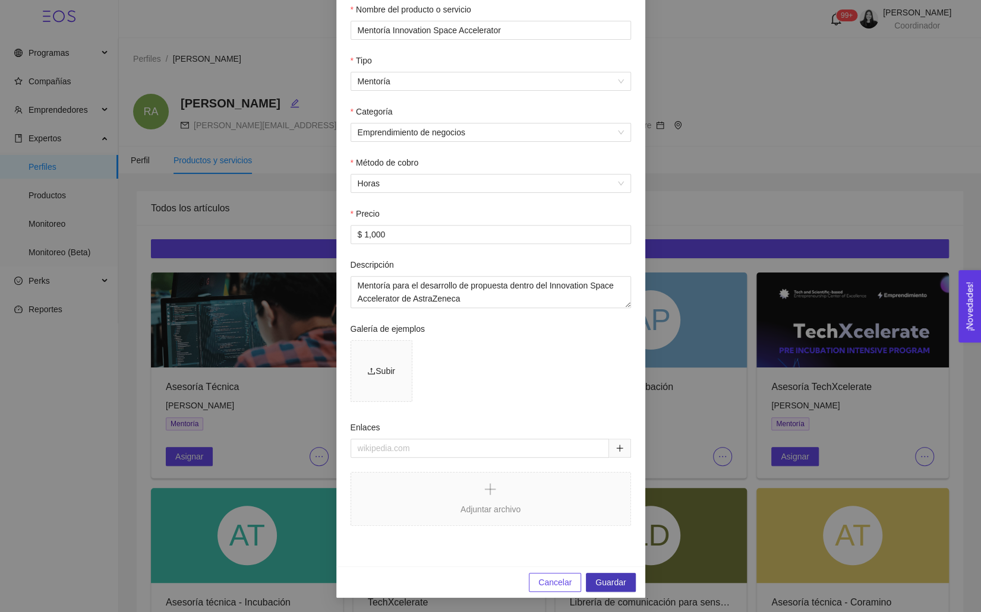
click at [608, 584] on span "Guardar" at bounding box center [610, 582] width 30 height 13
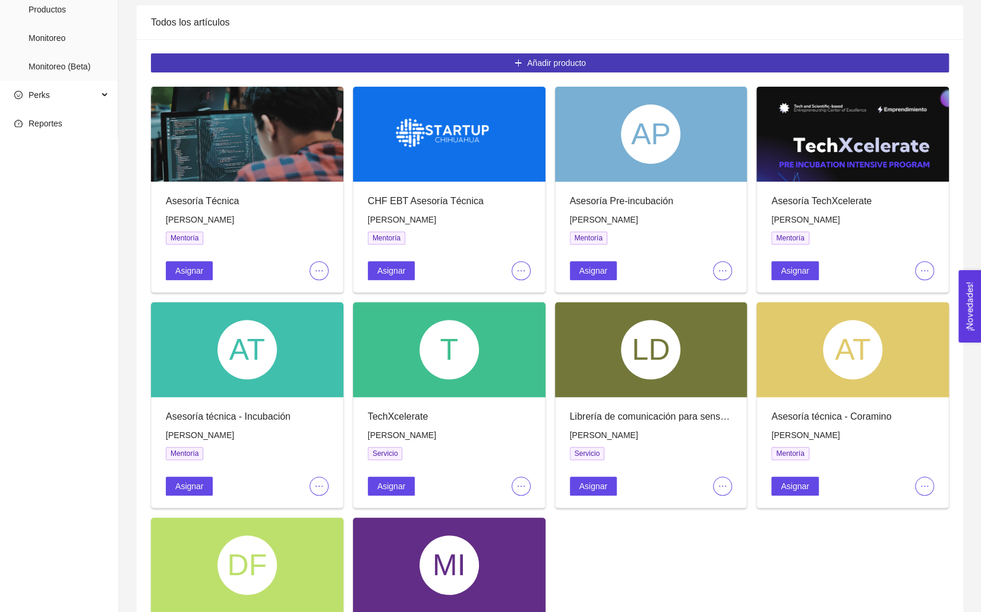
scroll to position [371, 0]
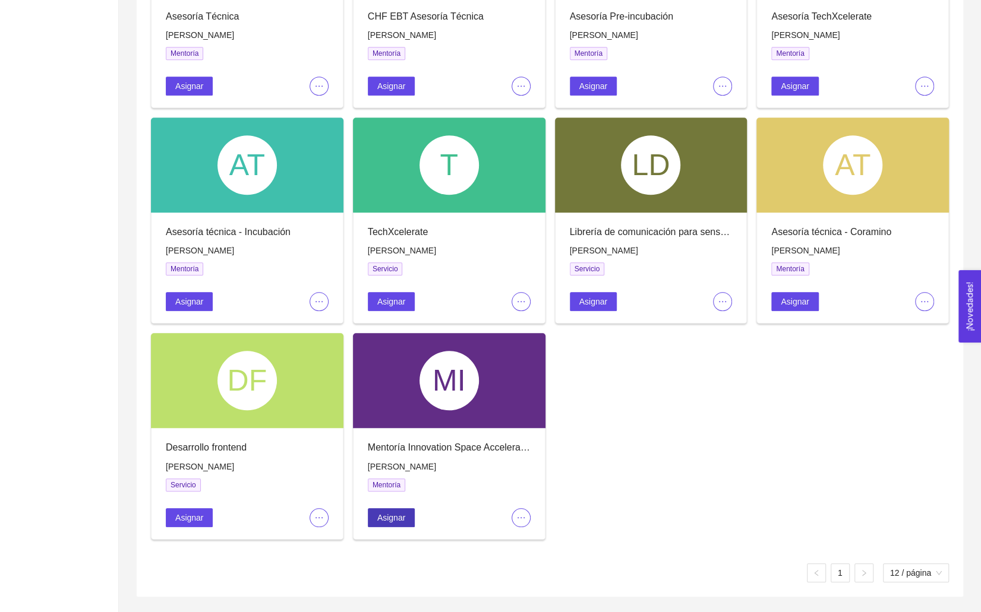
click at [394, 521] on span "Asignar" at bounding box center [391, 517] width 28 height 13
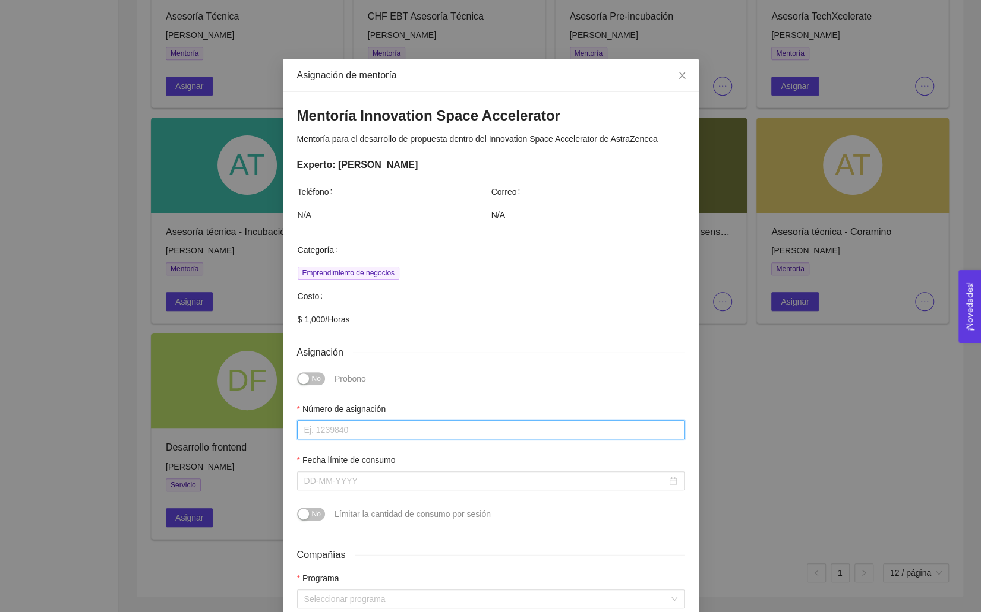
click at [334, 426] on input "Número de asignación" at bounding box center [490, 430] width 387 height 19
type input "0"
click at [361, 475] on input "Fecha límite de consumo" at bounding box center [485, 481] width 362 height 13
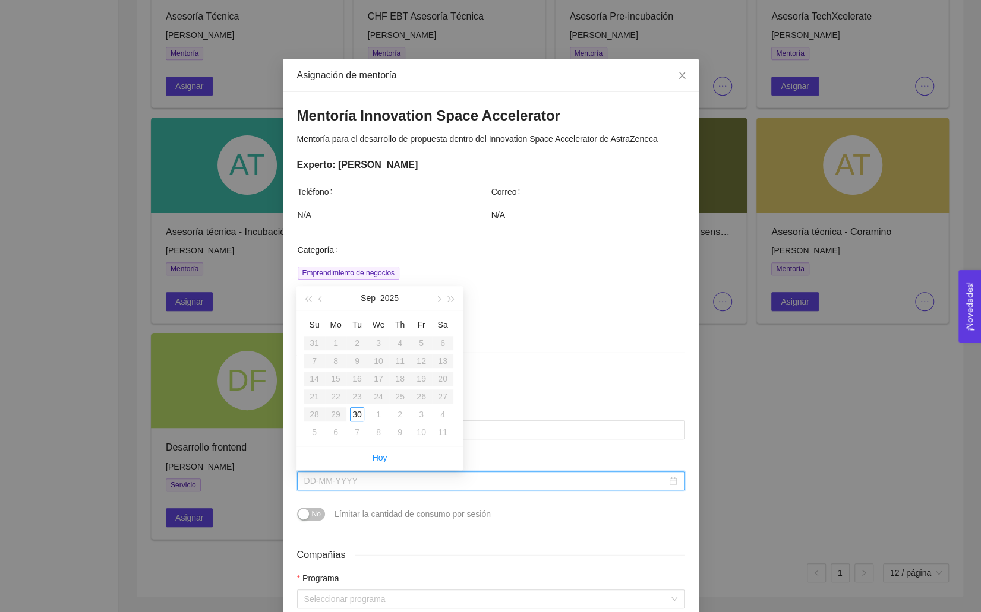
type input "[DATE]"
click at [435, 302] on button "button" at bounding box center [437, 298] width 13 height 24
type input "[DATE]"
click at [399, 403] on div "20" at bounding box center [400, 397] width 14 height 14
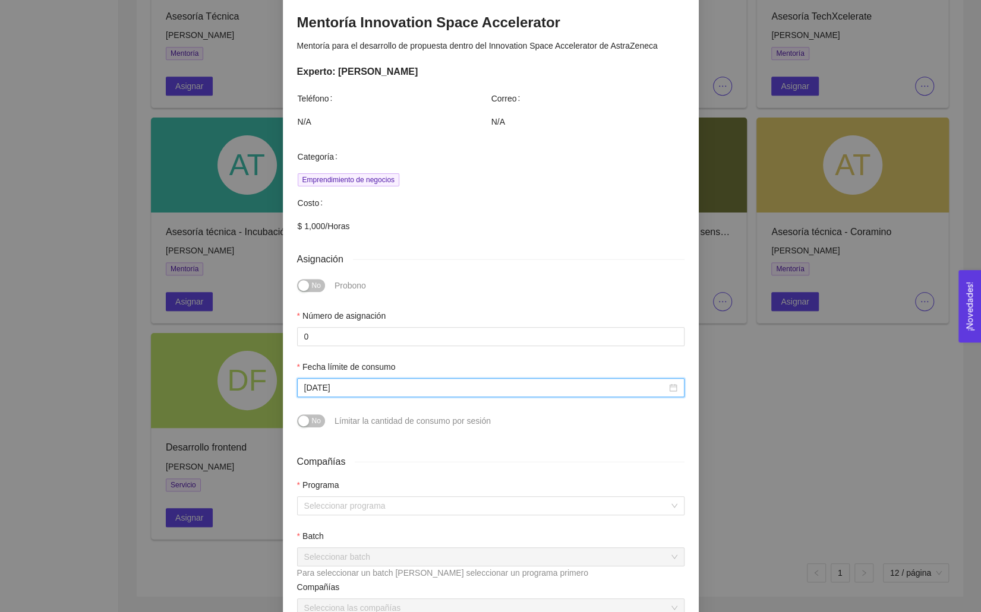
scroll to position [125, 0]
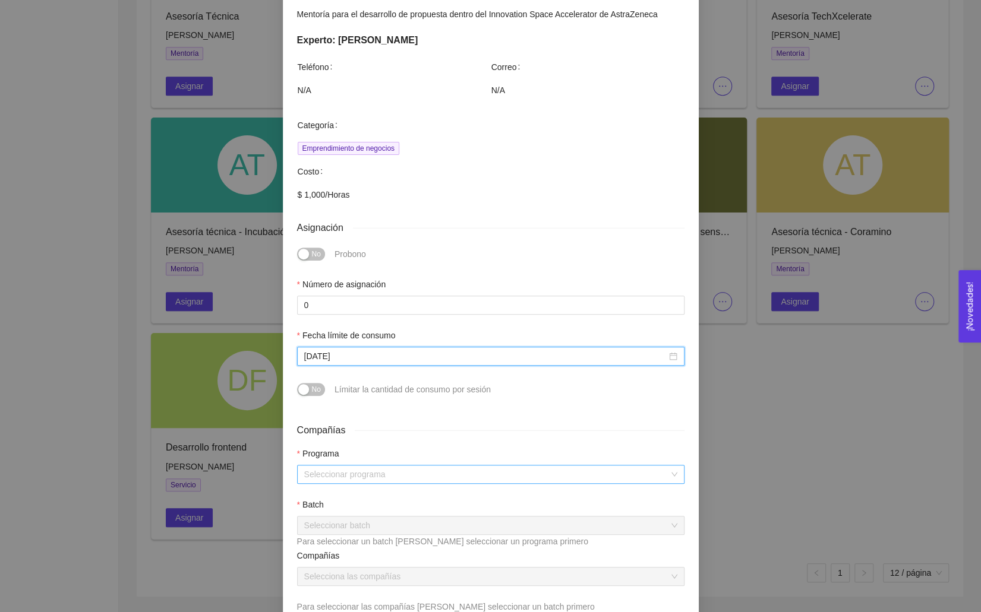
click at [332, 469] on input "search" at bounding box center [486, 475] width 365 height 18
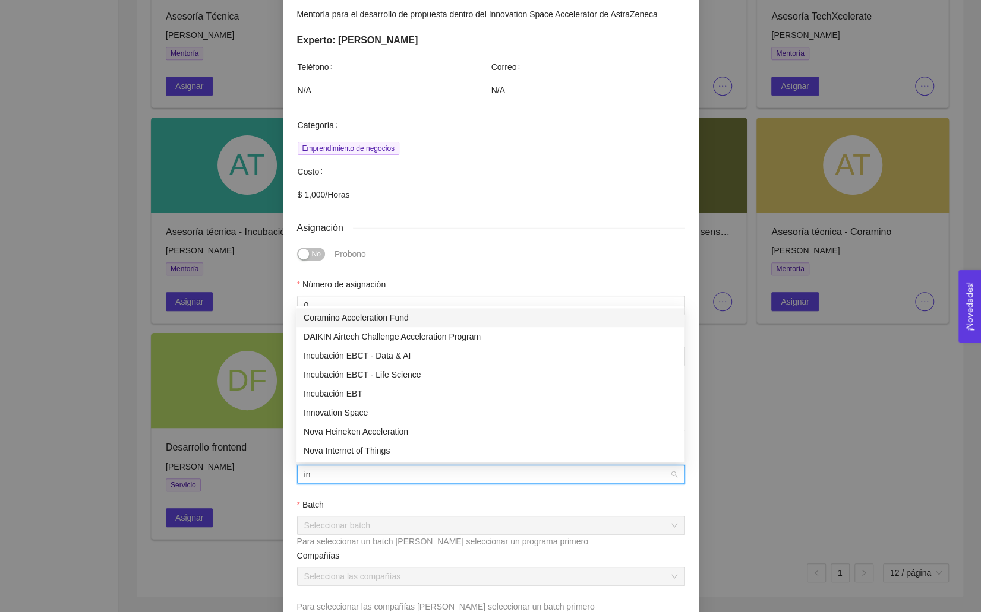
type input "inn"
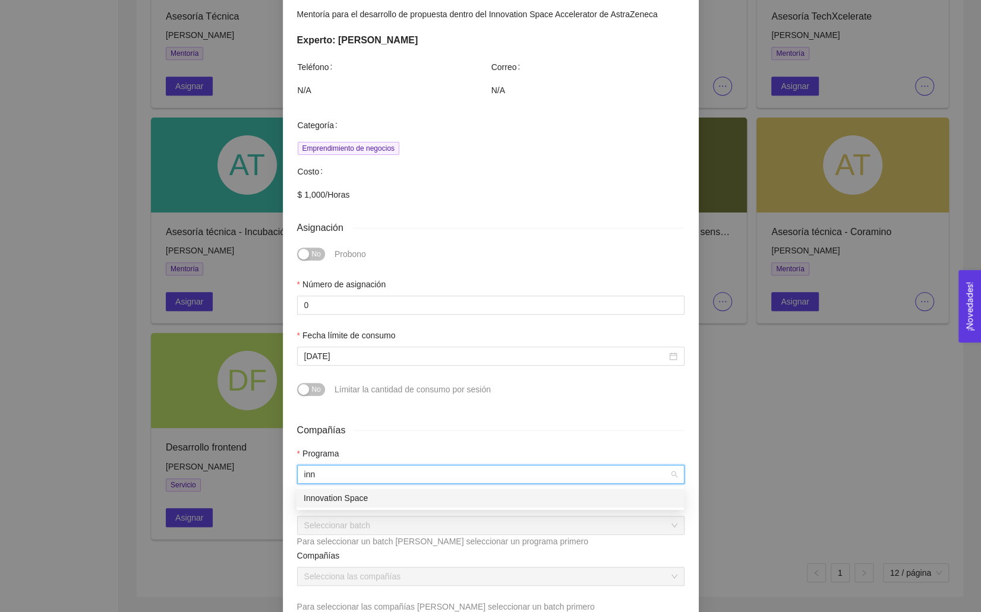
click at [327, 492] on div "Innovation Space" at bounding box center [490, 498] width 373 height 13
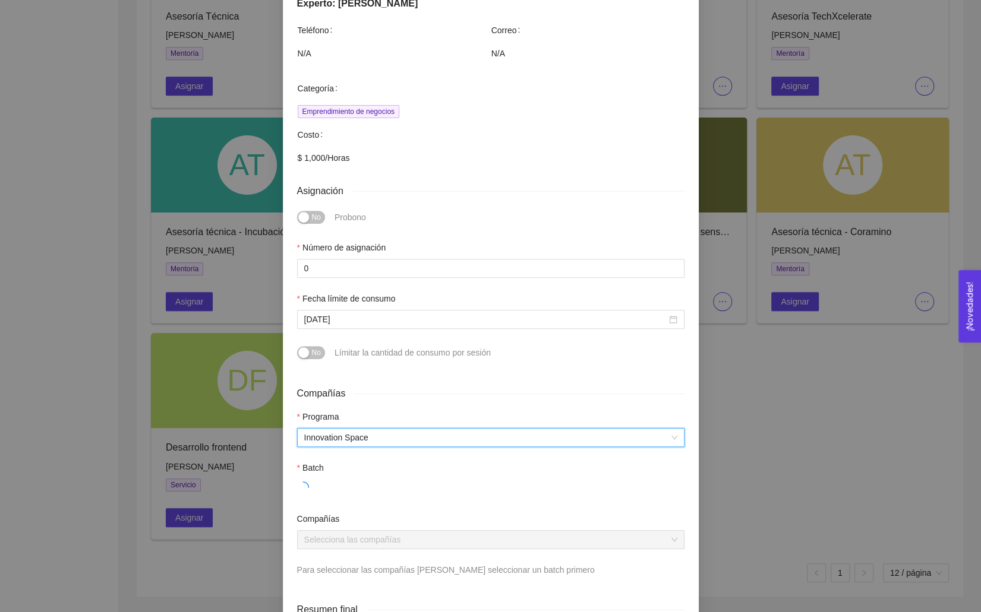
scroll to position [184, 0]
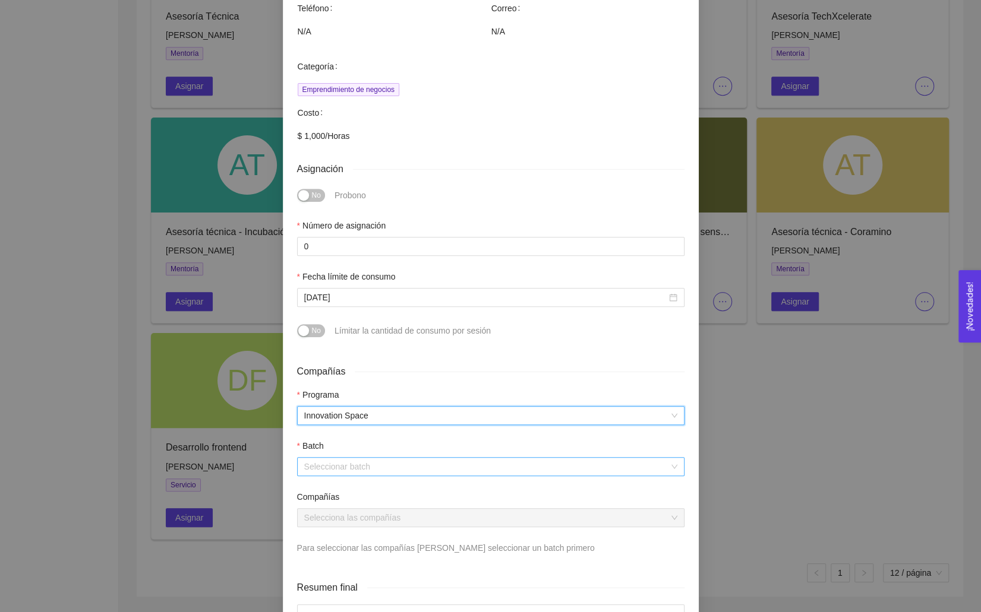
click at [317, 466] on input "search" at bounding box center [486, 467] width 365 height 18
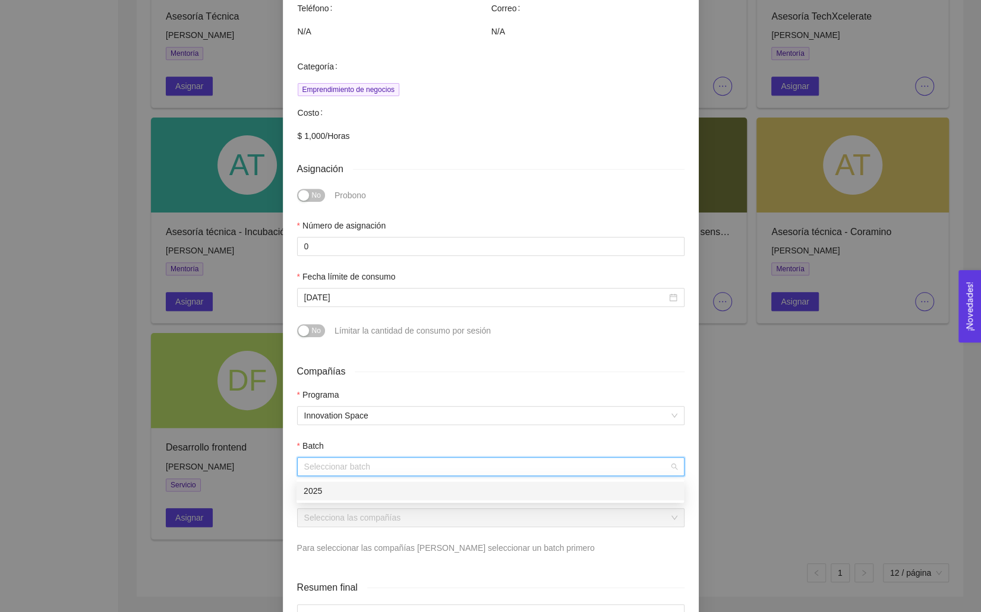
type input "i"
click at [355, 498] on div "2025" at bounding box center [489, 491] width 387 height 19
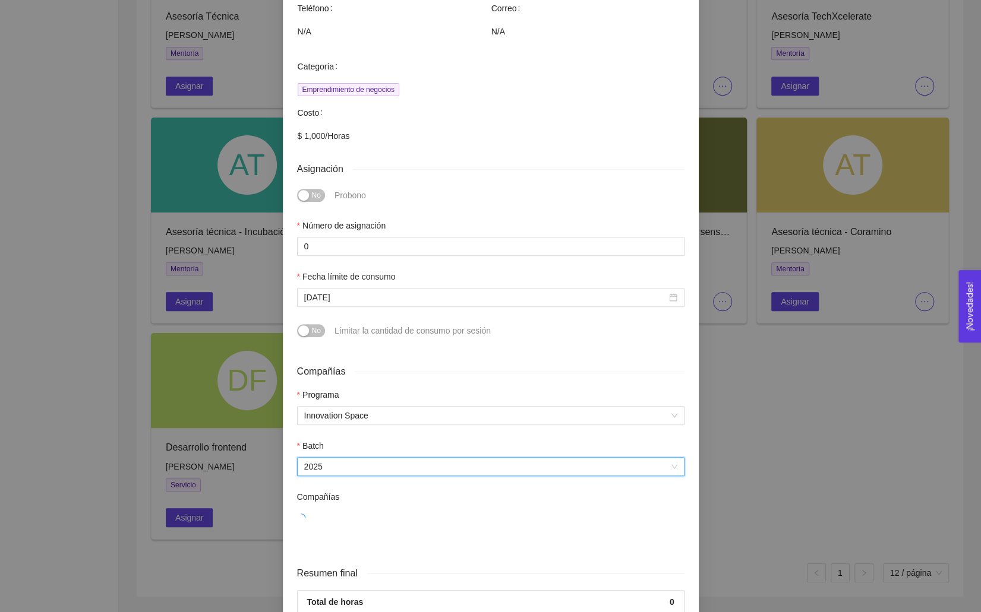
click at [348, 507] on div "Compañías" at bounding box center [490, 500] width 387 height 18
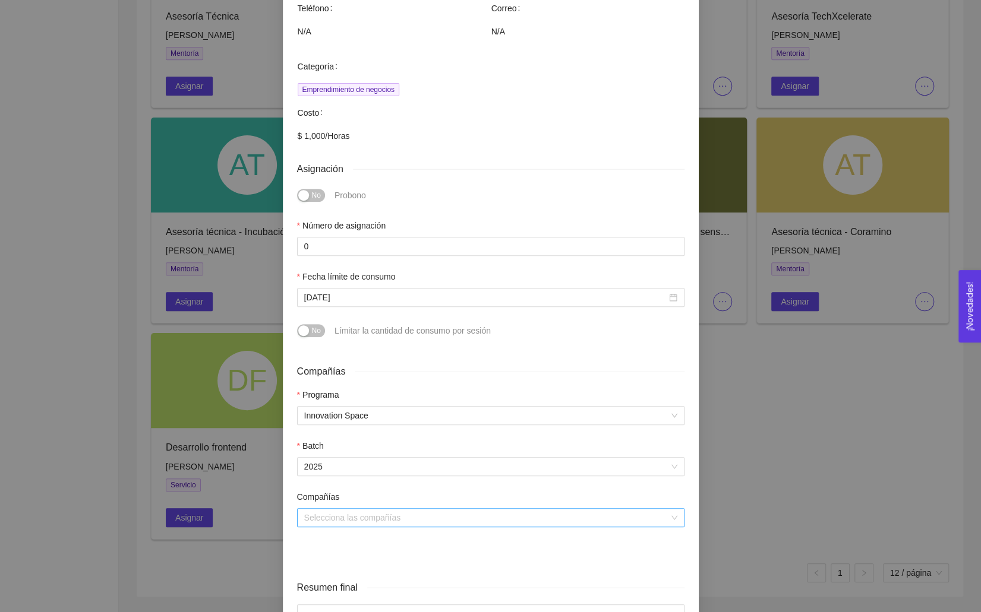
click at [346, 513] on input "search" at bounding box center [486, 518] width 365 height 18
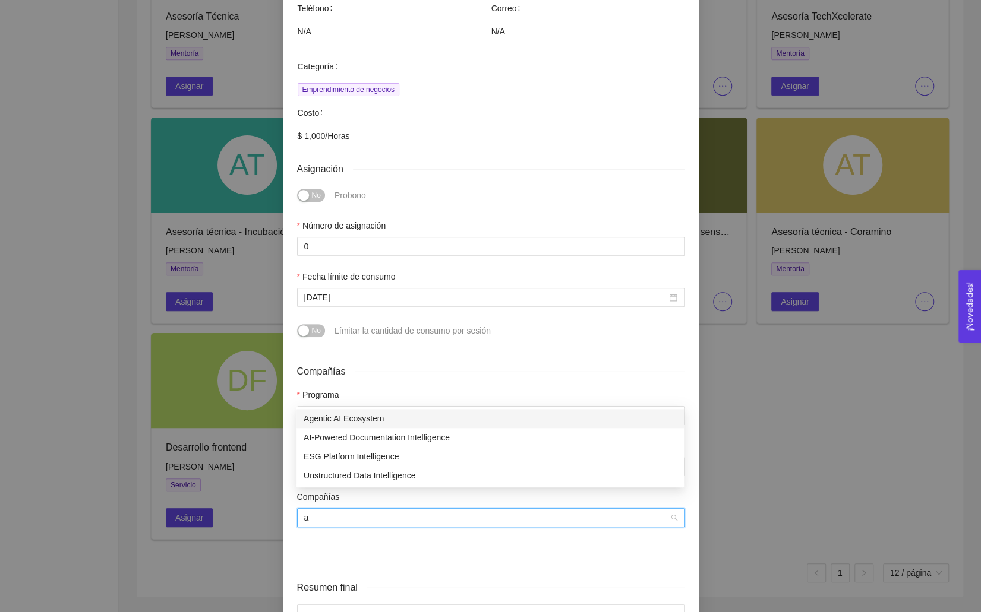
type input "ai"
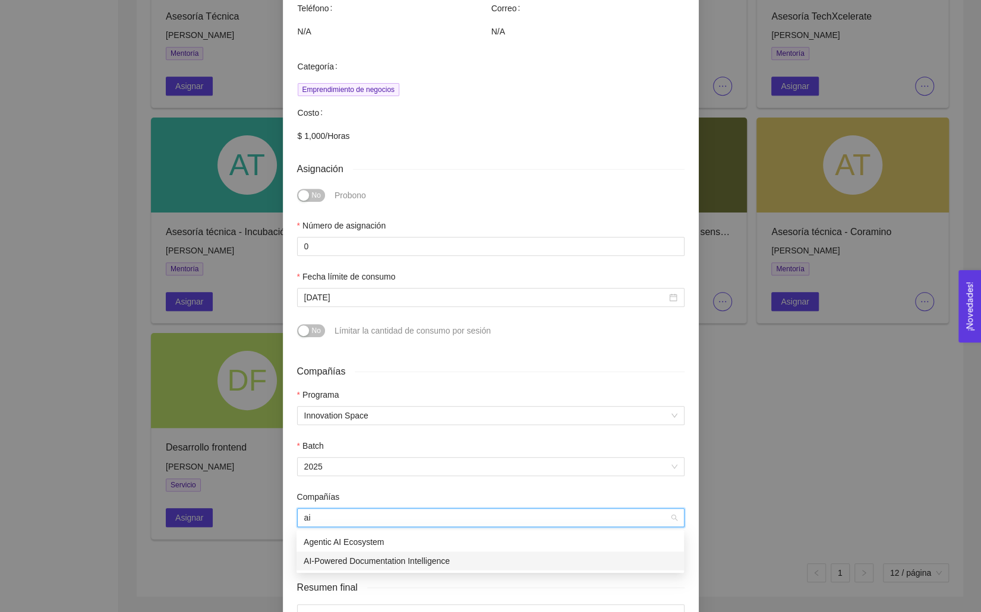
click at [352, 560] on div "AI-Powered Documentation Intelligence" at bounding box center [490, 561] width 373 height 13
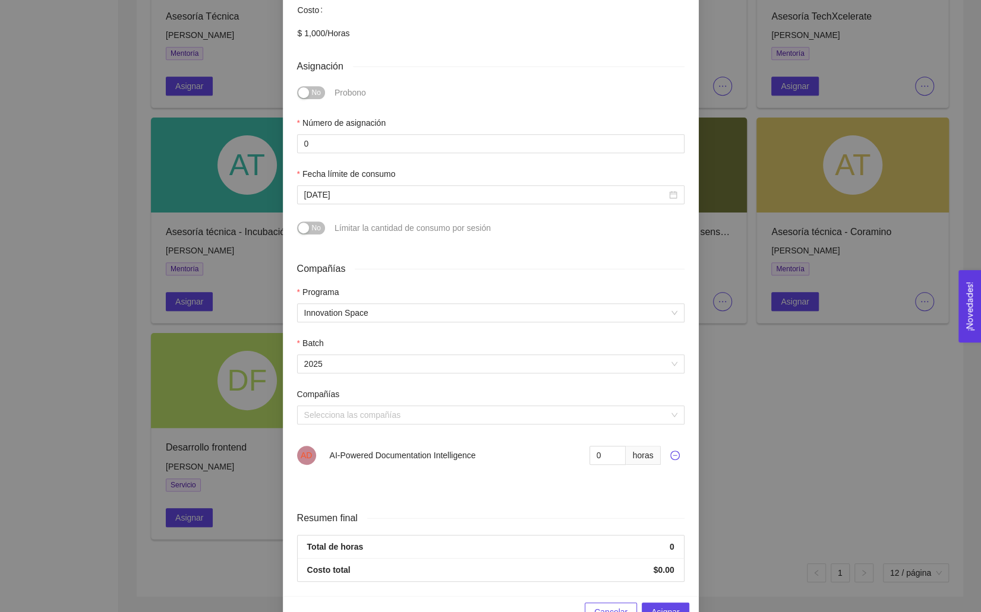
scroll to position [316, 0]
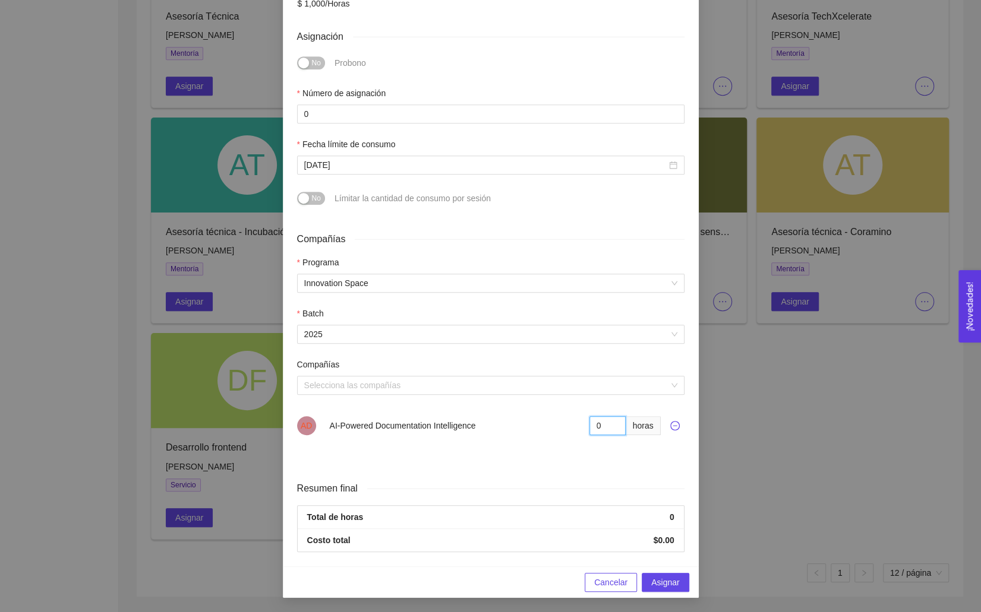
drag, startPoint x: 601, startPoint y: 427, endPoint x: 543, endPoint y: 427, distance: 58.2
click at [543, 427] on div "AD AI-Powered Documentation Intelligence 0 horas" at bounding box center [490, 425] width 387 height 19
type input "8"
click at [663, 581] on span "Asignar" at bounding box center [665, 582] width 28 height 13
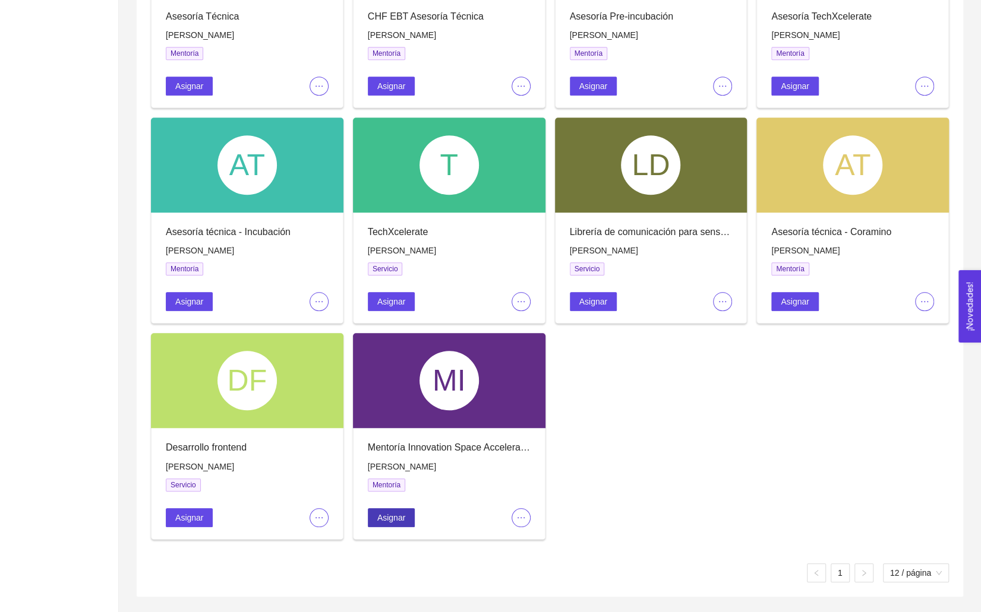
scroll to position [0, 0]
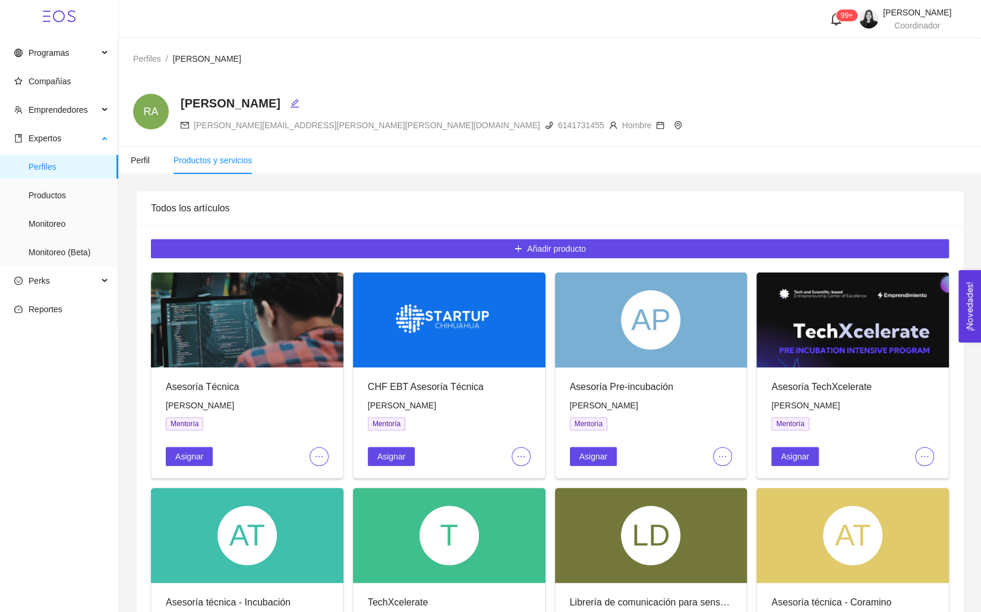
click at [42, 159] on span "Perfiles" at bounding box center [69, 167] width 80 height 24
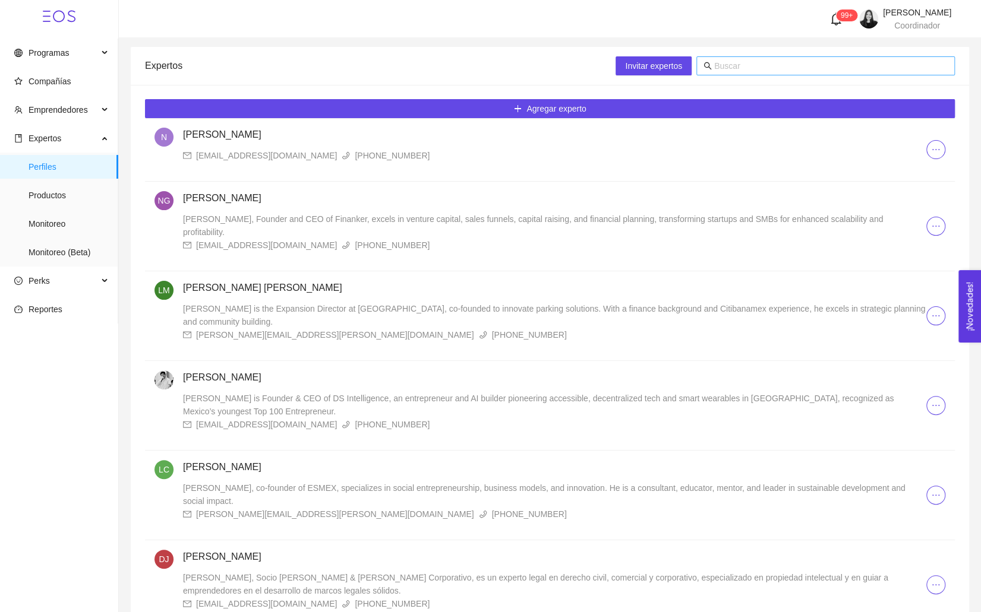
click at [774, 70] on input "text" at bounding box center [830, 65] width 233 height 13
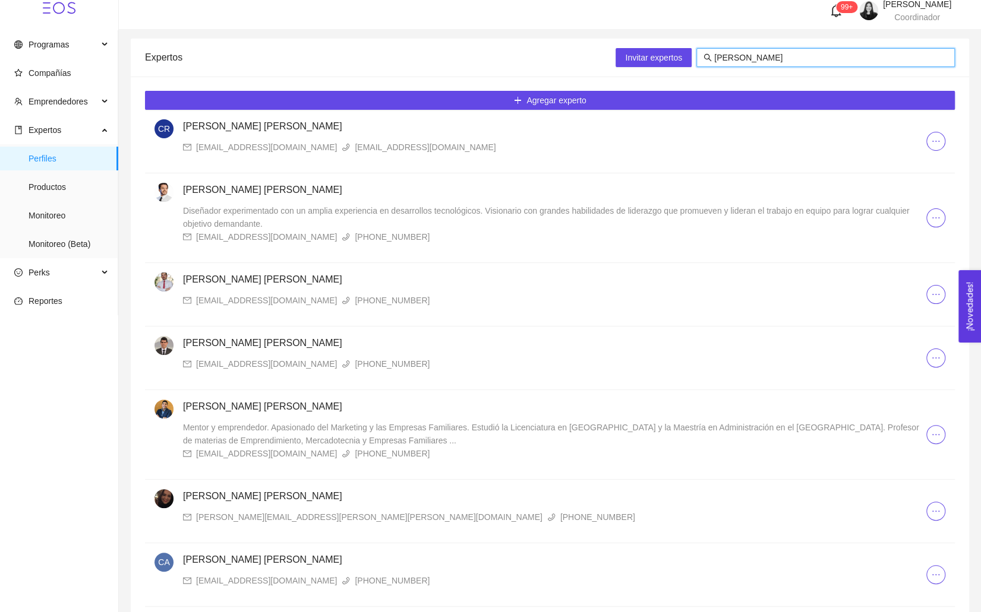
scroll to position [7, 0]
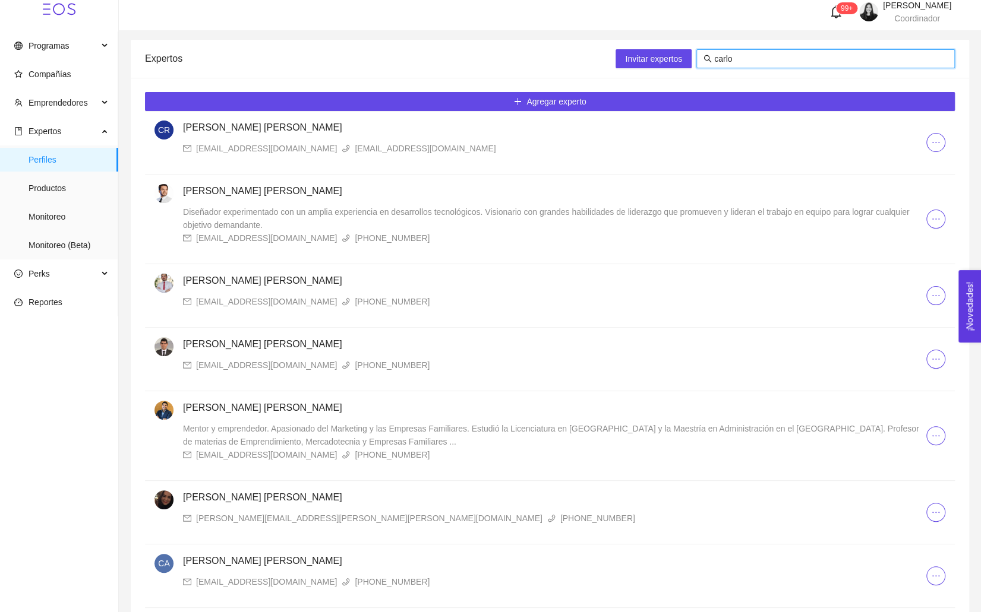
click at [733, 55] on input "carlo" at bounding box center [830, 58] width 233 height 13
type input "b"
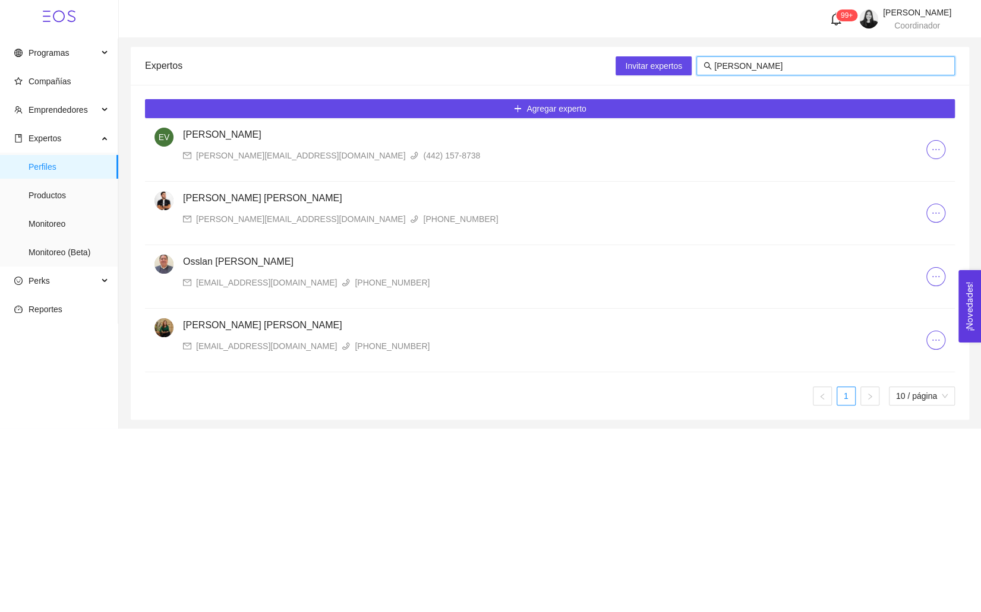
scroll to position [0, 0]
type input "[PERSON_NAME]"
click at [733, 68] on input "[PERSON_NAME]" at bounding box center [830, 65] width 233 height 13
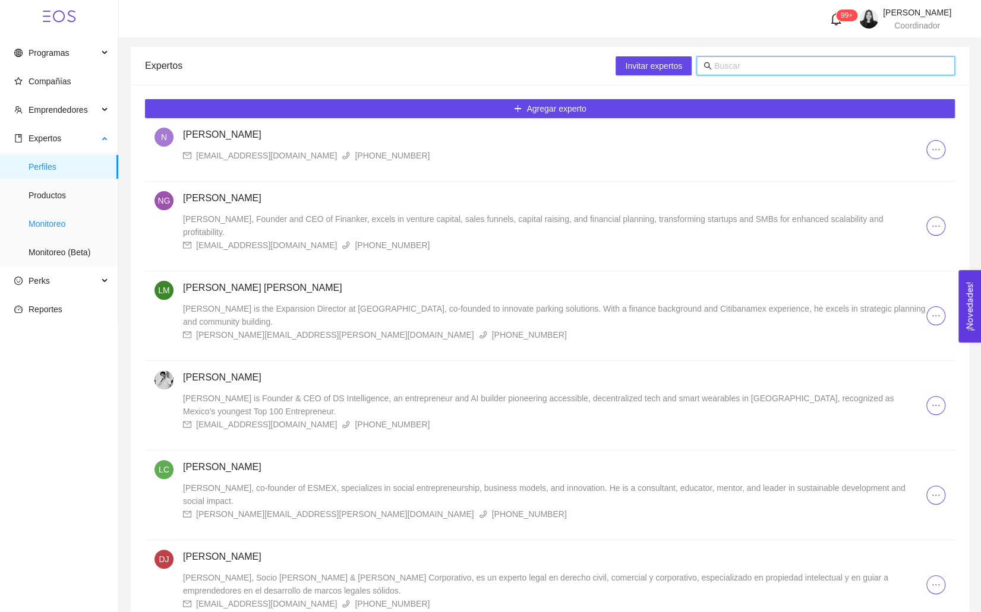
click at [46, 224] on span "Monitoreo" at bounding box center [69, 224] width 80 height 24
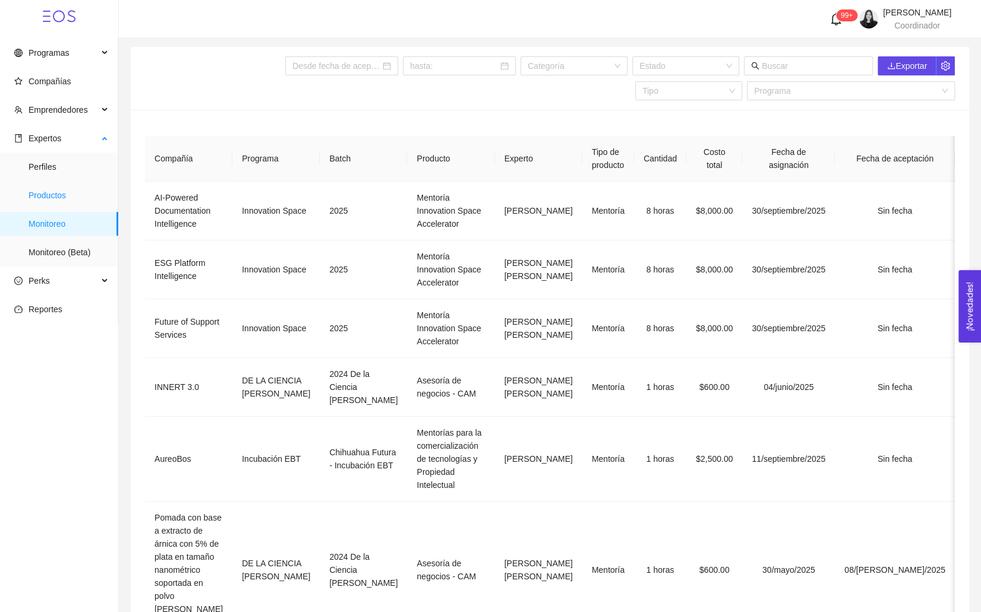
click at [37, 192] on span "Productos" at bounding box center [69, 196] width 80 height 24
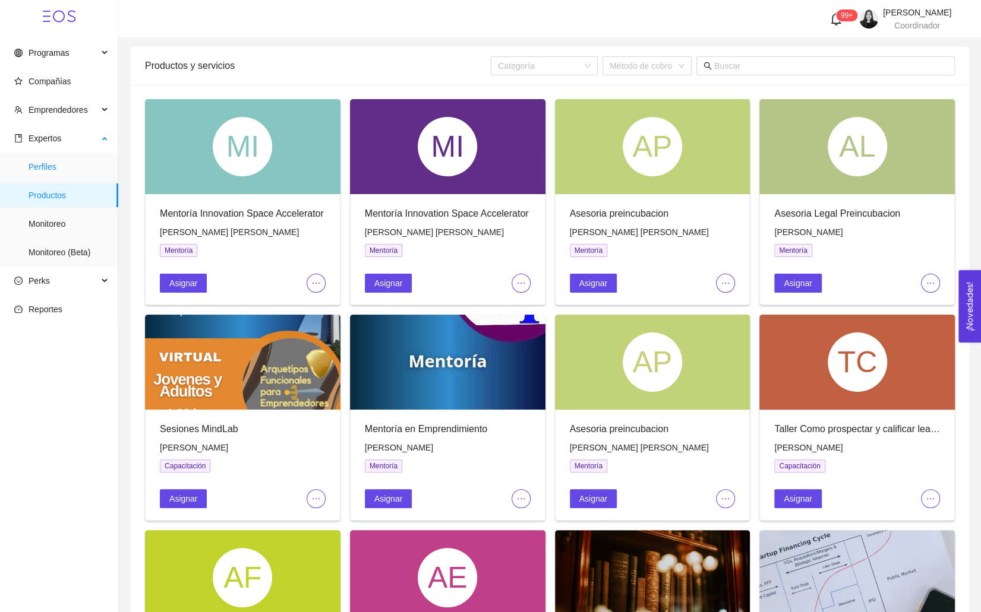
click at [68, 168] on span "Perfiles" at bounding box center [69, 167] width 80 height 24
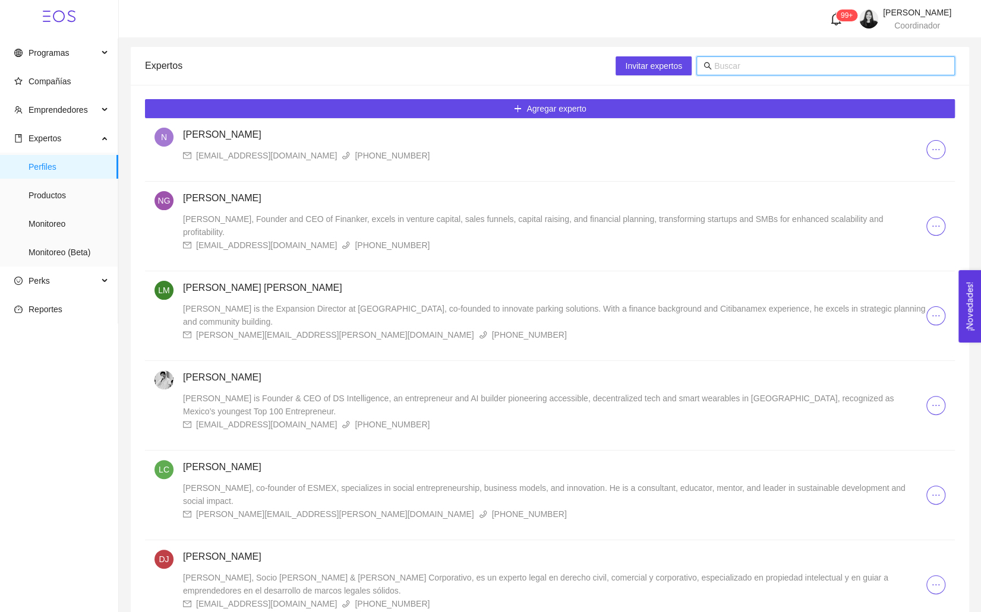
click at [769, 70] on input "text" at bounding box center [830, 65] width 233 height 13
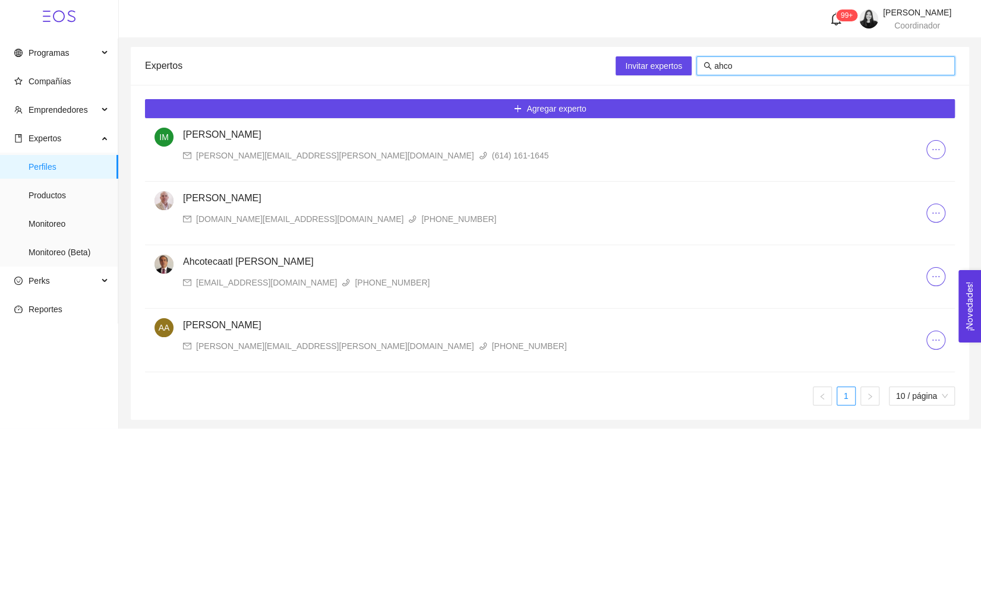
type input "ahco"
click at [235, 272] on div "Ahcotecaatl [PERSON_NAME] [EMAIL_ADDRESS][DOMAIN_NAME] [PHONE_NUMBER]" at bounding box center [554, 272] width 743 height 34
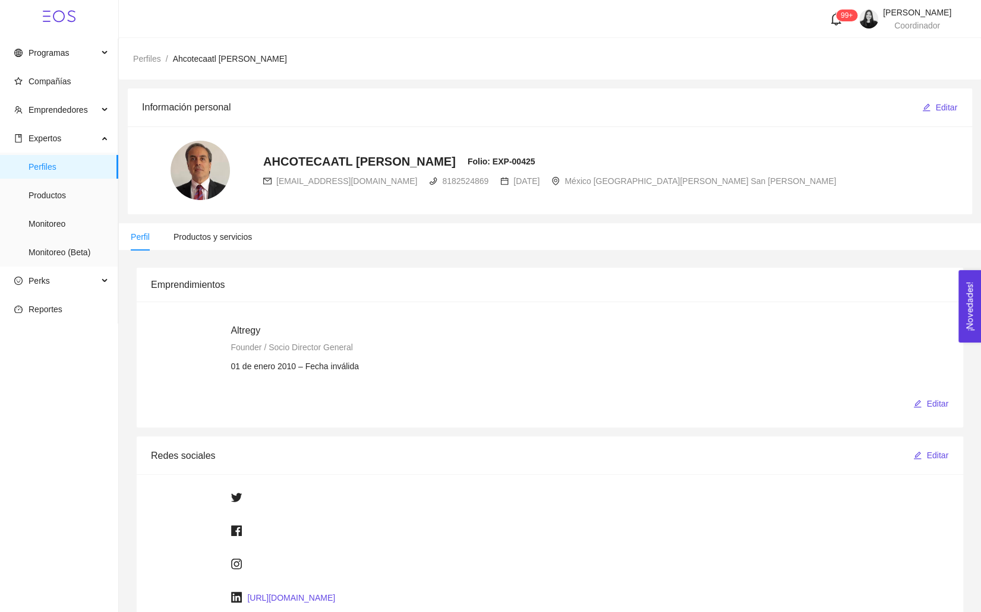
click at [212, 241] on span "Productos y servicios" at bounding box center [212, 237] width 78 height 10
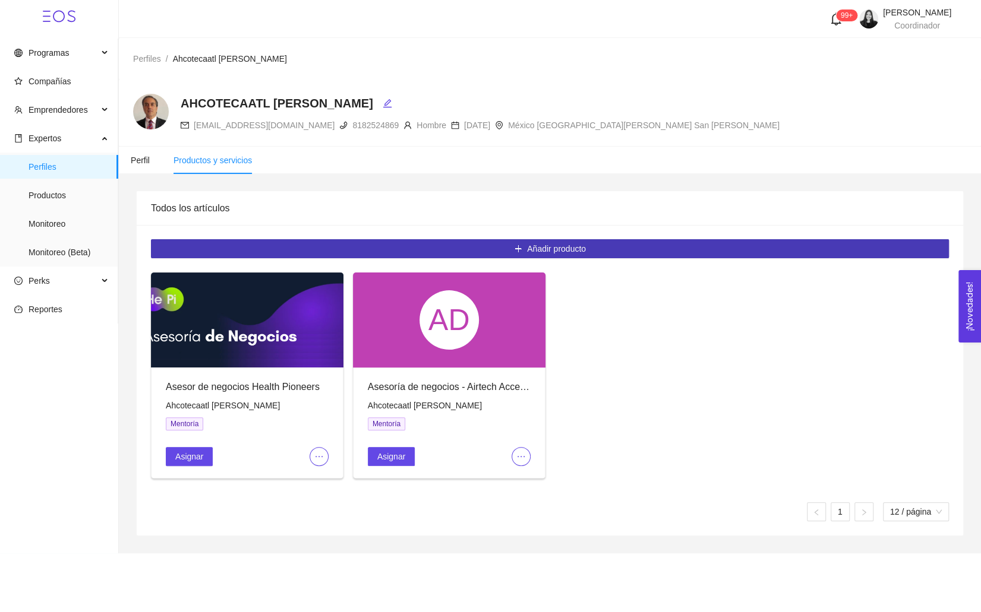
click at [636, 247] on button "Añadir producto" at bounding box center [550, 248] width 798 height 19
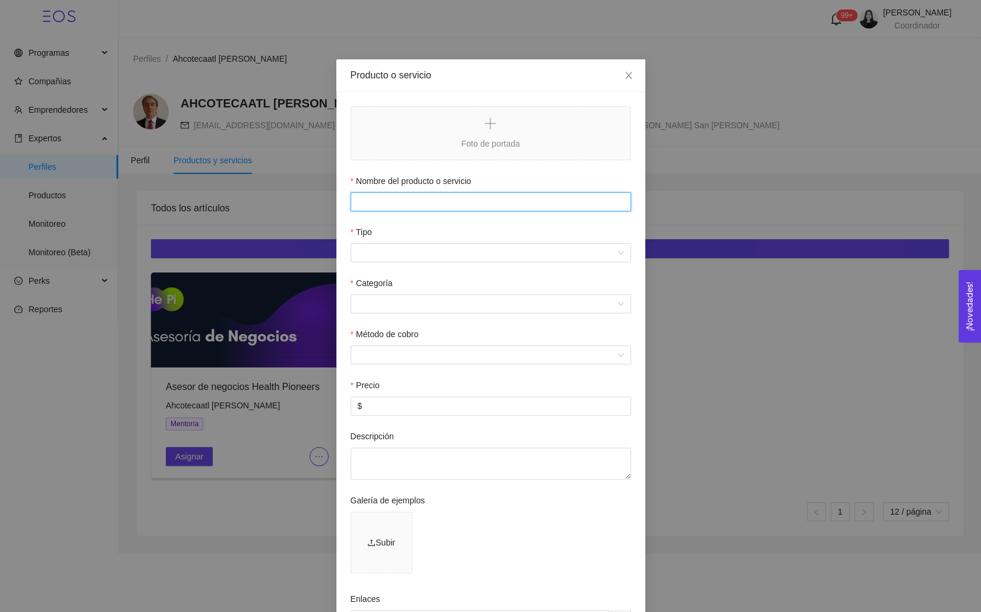
click at [376, 202] on input "Nombre del producto o servicio" at bounding box center [490, 201] width 280 height 19
paste input "Mentoría para el desarrollo de propuesta dentro del Innovation Space Accelerato…"
click at [388, 204] on input "Mentoría para el desarrollo de propuesta dentro del Innovation Space Accelerato…" at bounding box center [490, 201] width 280 height 19
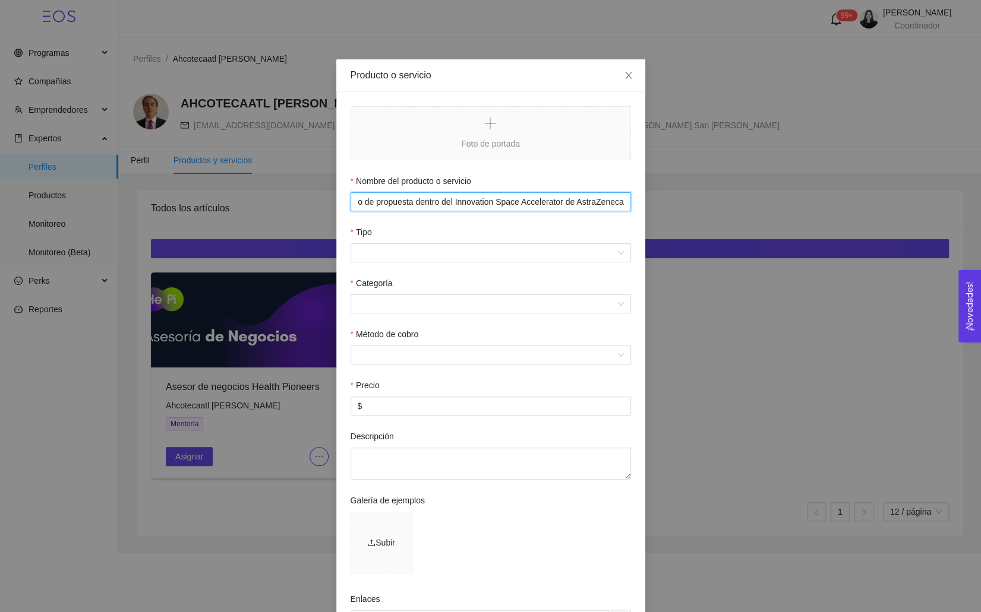
click at [388, 204] on input "Mentoría para el desarrollo de propuesta dentro del Innovation Space Accelerato…" at bounding box center [490, 201] width 280 height 19
type input "Mentoría Innovation Space Accelerator"
click at [399, 456] on textarea "Descripción" at bounding box center [490, 464] width 280 height 32
paste textarea "Mentoría para el desarrollo de propuesta dentro del Innovation Space Accelerato…"
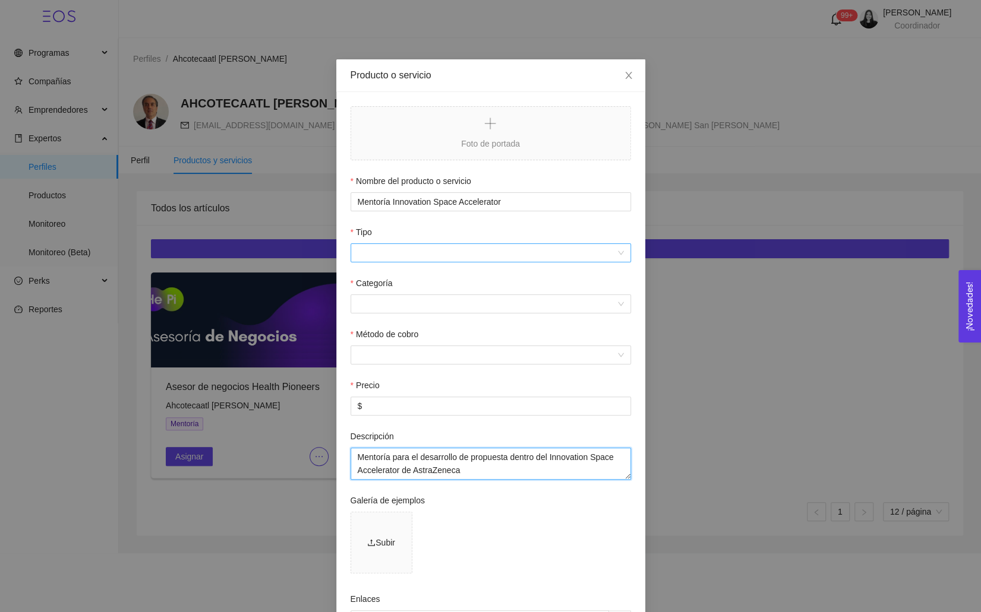
type textarea "Mentoría para el desarrollo de propuesta dentro del Innovation Space Accelerato…"
click at [394, 255] on input "Tipo" at bounding box center [487, 253] width 258 height 18
click at [400, 300] on div "Mentoría" at bounding box center [490, 295] width 266 height 13
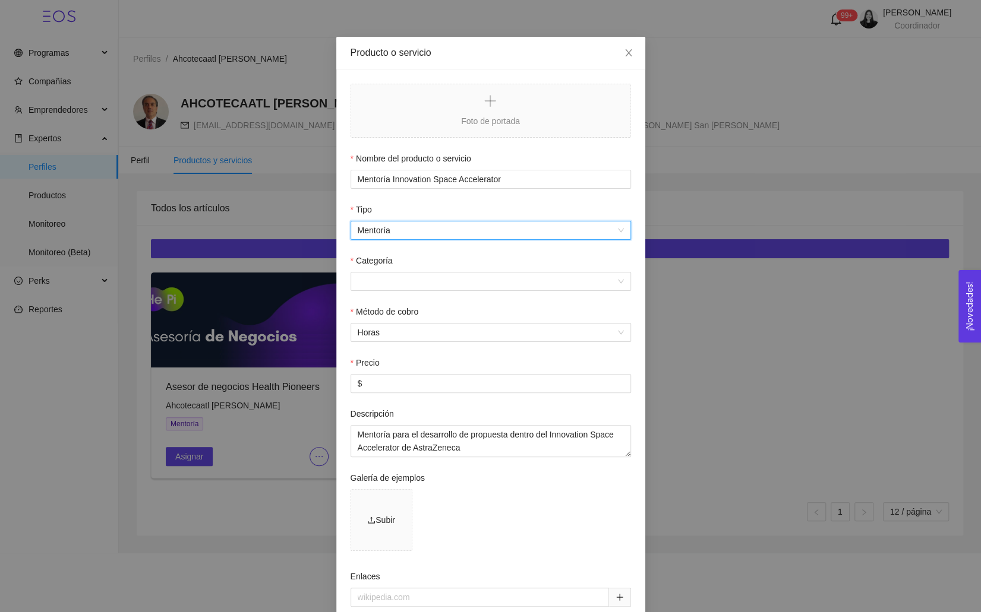
scroll to position [26, 0]
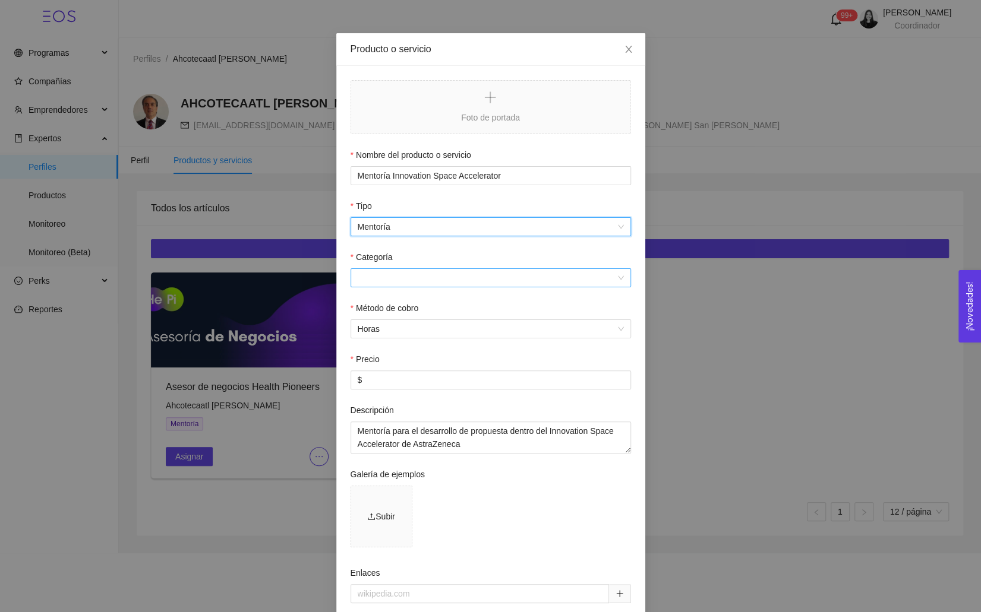
click at [384, 280] on input "Categoría" at bounding box center [487, 278] width 258 height 18
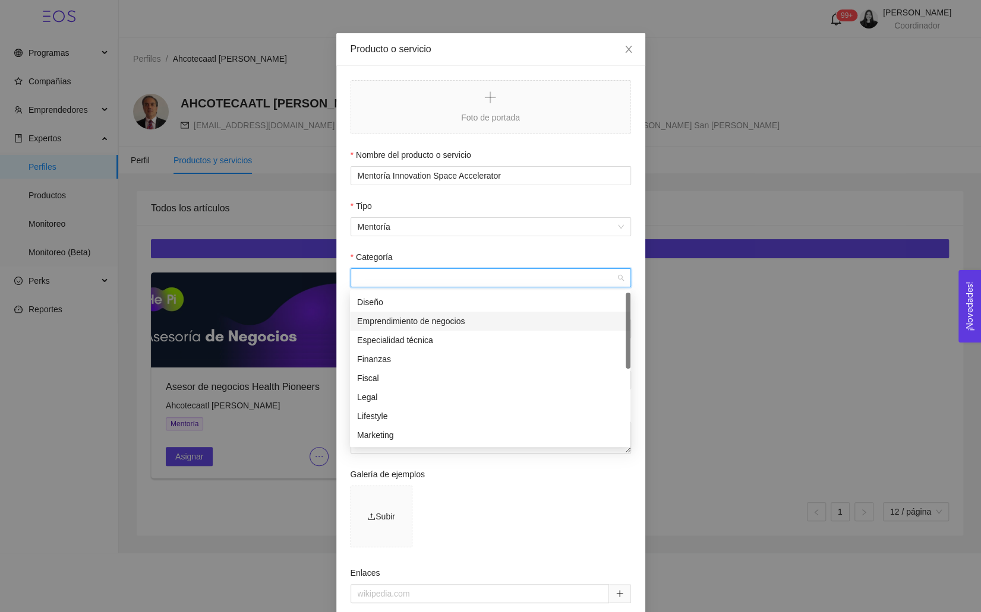
click at [399, 318] on div "Emprendimiento de negocios" at bounding box center [490, 321] width 266 height 13
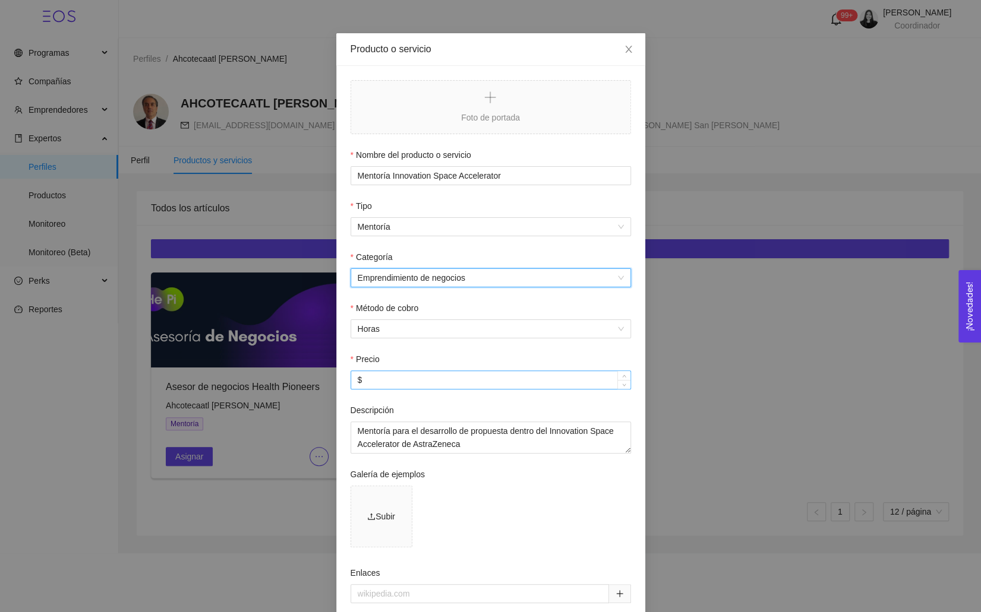
click at [384, 377] on input "$" at bounding box center [490, 380] width 279 height 18
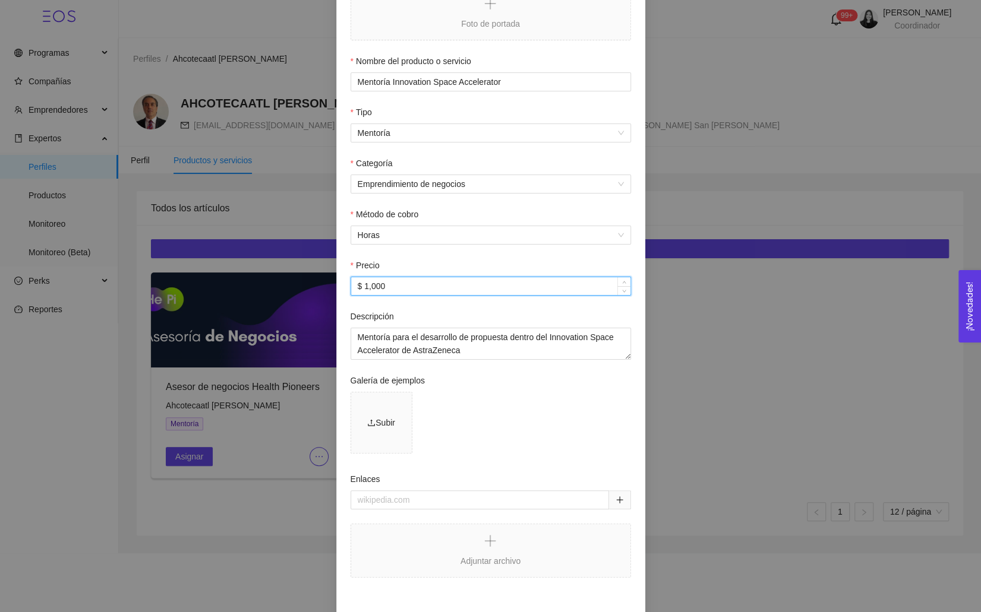
scroll to position [172, 0]
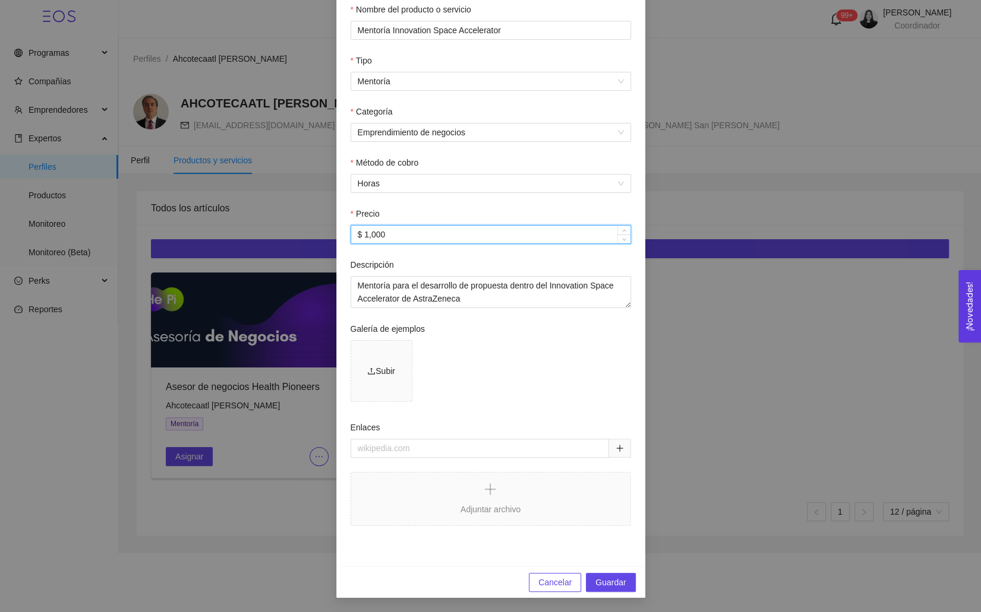
type input "$ 1,000"
click at [540, 420] on form "Foto de portada Nombre del producto o servicio Mentoría Innovation Space Accele…" at bounding box center [490, 237] width 280 height 604
click at [604, 577] on span "Guardar" at bounding box center [610, 582] width 30 height 13
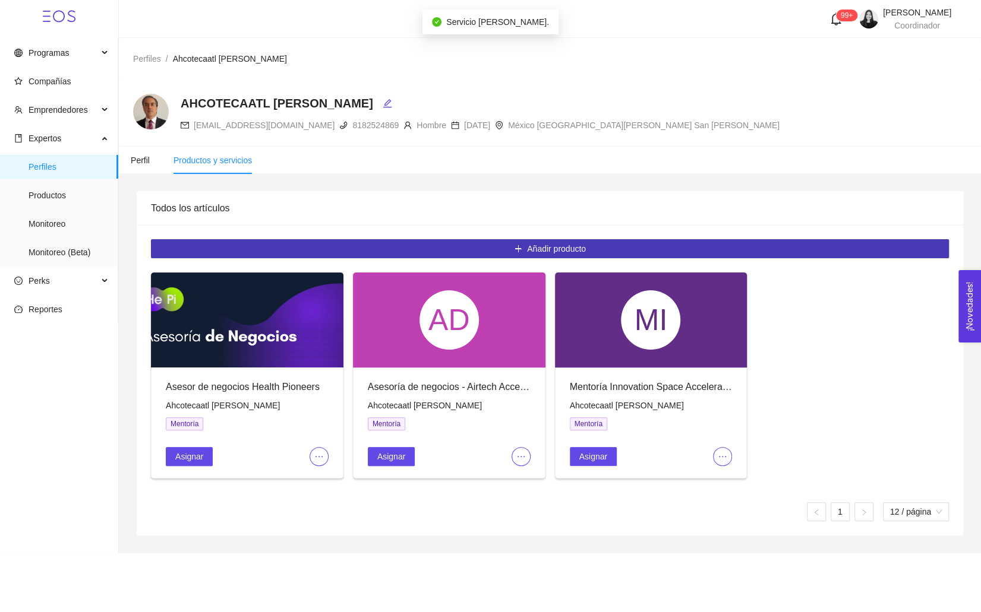
scroll to position [0, 0]
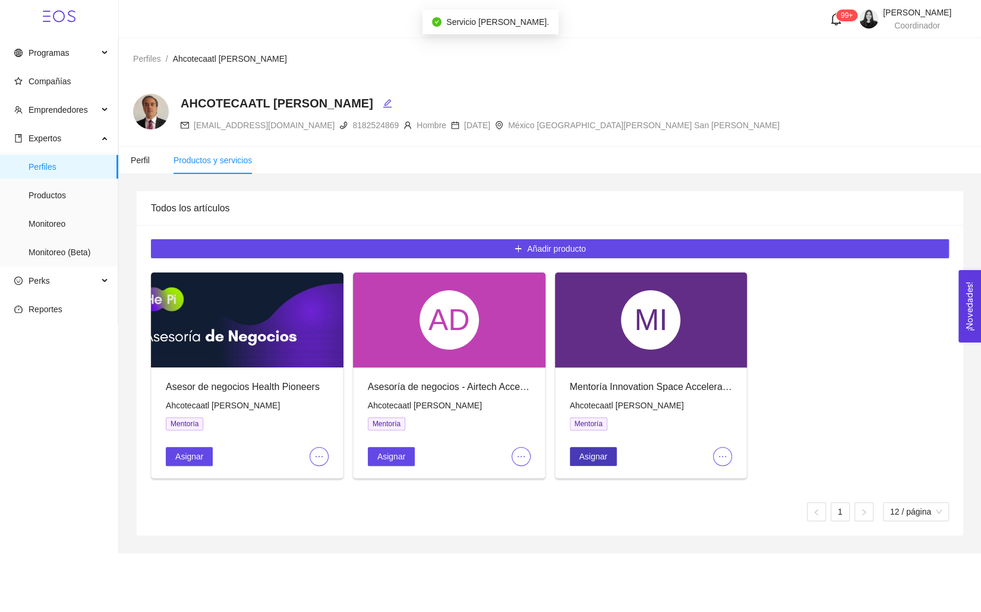
click at [609, 453] on button "Asignar" at bounding box center [593, 456] width 47 height 19
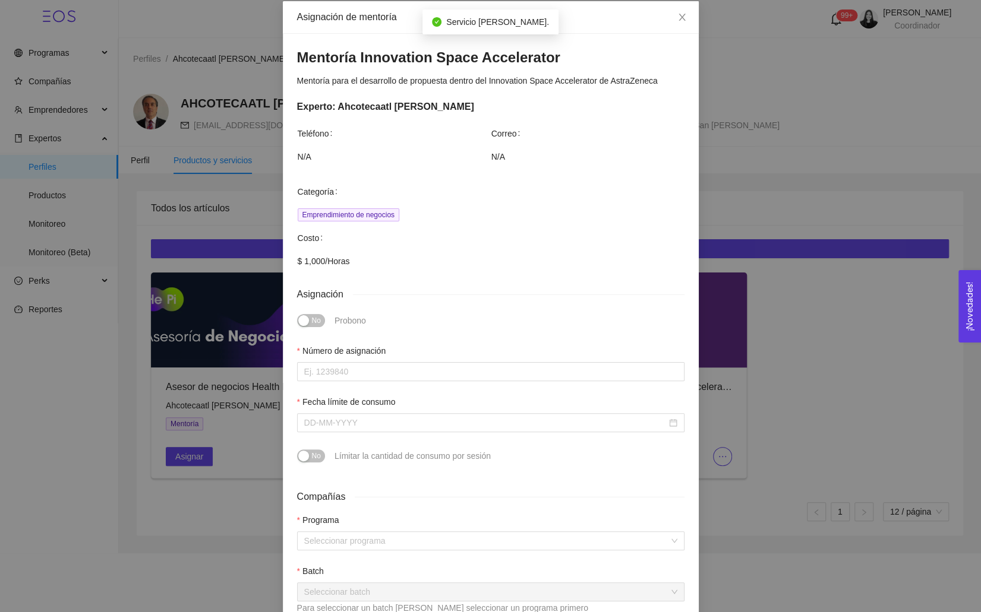
scroll to position [62, 0]
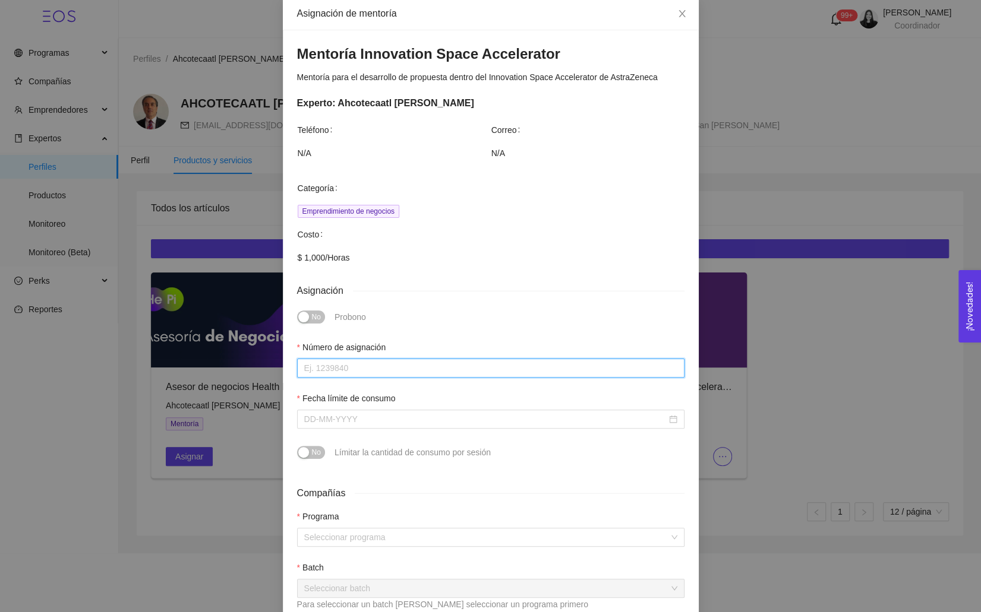
click at [359, 370] on input "Número de asignación" at bounding box center [490, 368] width 387 height 19
type input "0"
click at [353, 425] on input "Fecha límite de consumo" at bounding box center [485, 419] width 362 height 13
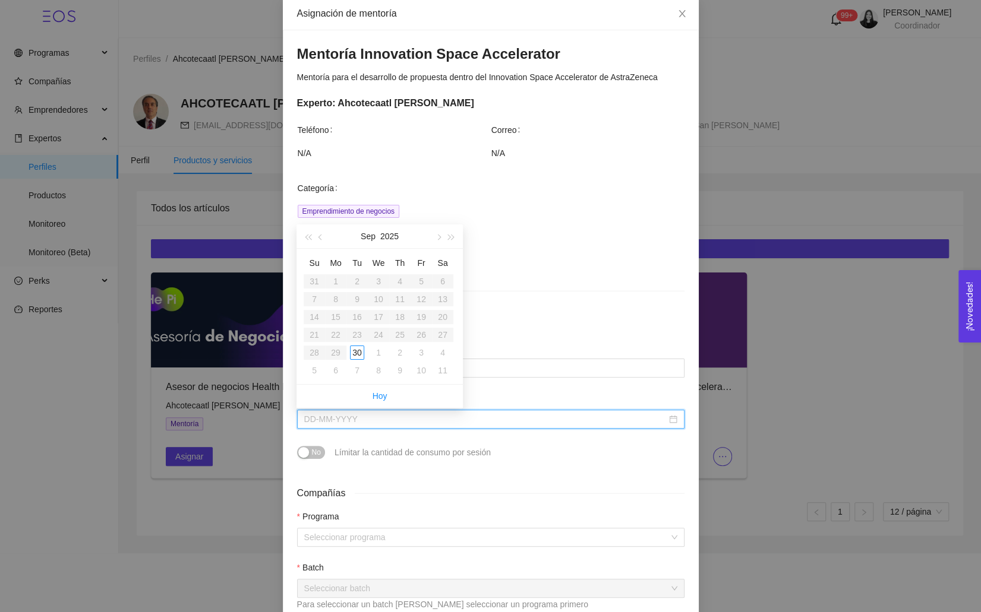
type input "[DATE]"
click at [436, 237] on span "button" at bounding box center [438, 238] width 6 height 6
type input "[DATE]"
click at [401, 332] on div "20" at bounding box center [400, 335] width 14 height 14
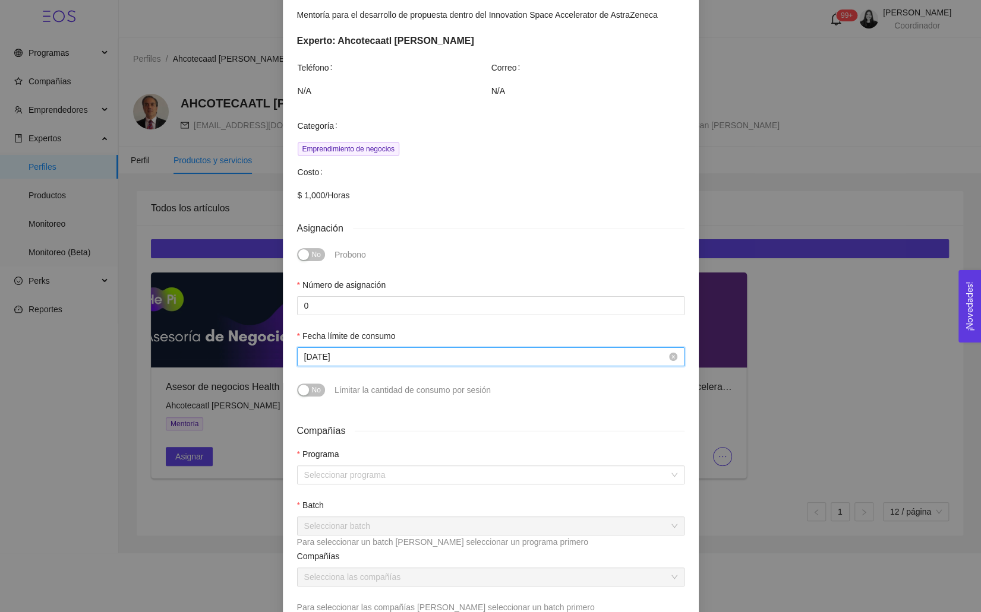
scroll to position [150, 0]
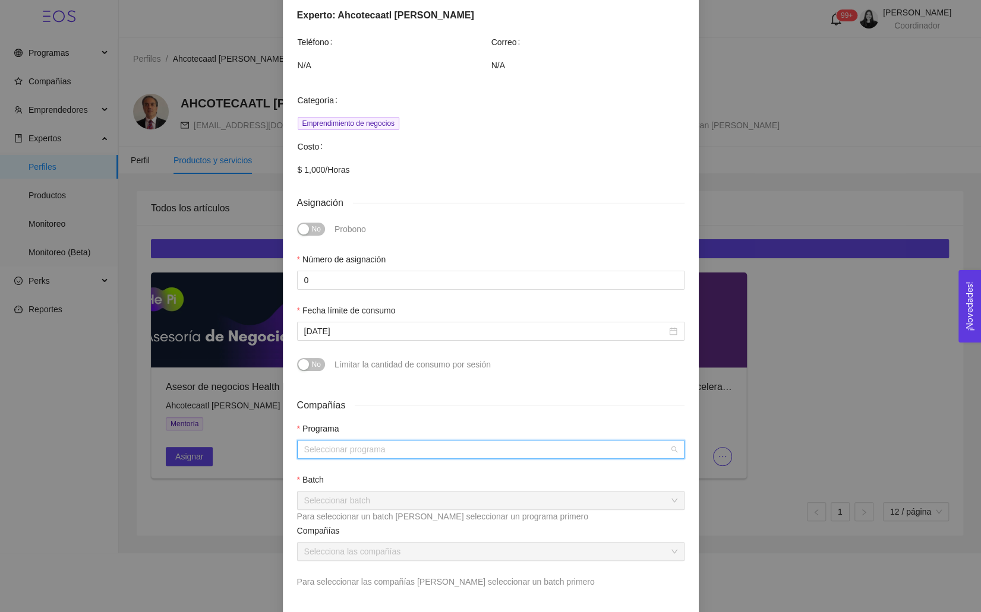
click at [350, 444] on input "search" at bounding box center [486, 450] width 365 height 18
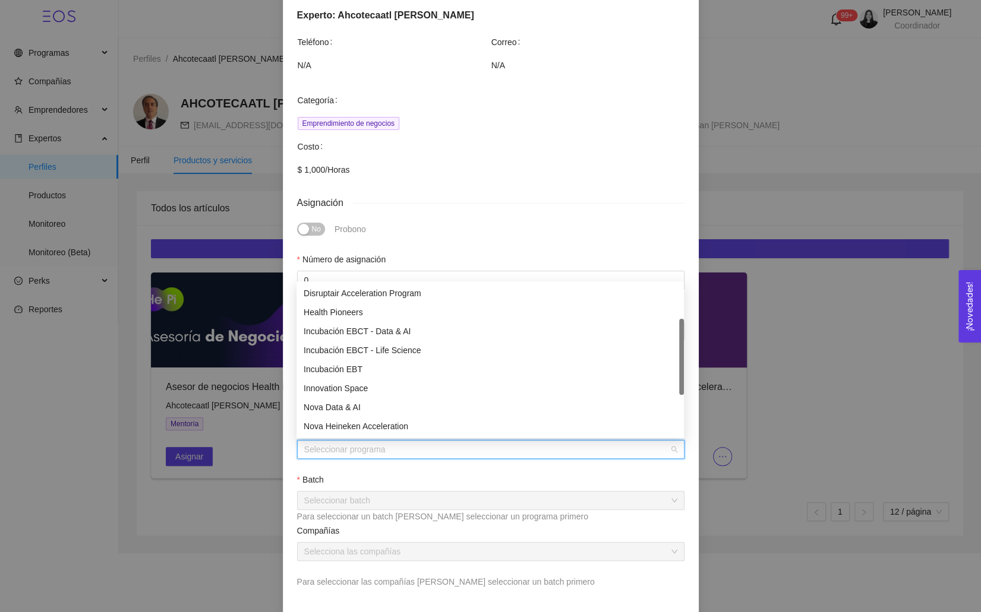
scroll to position [0, 0]
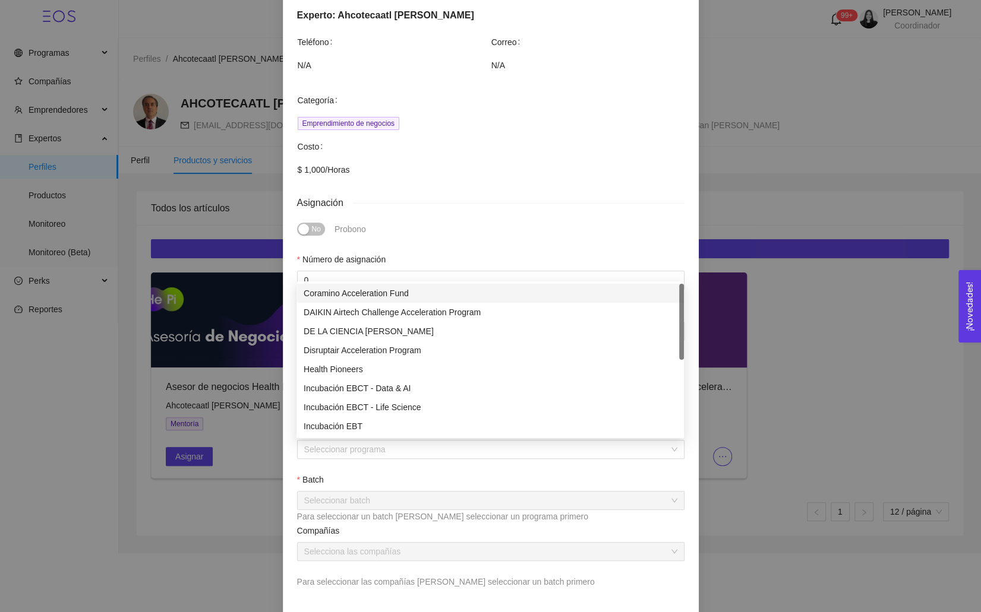
click at [393, 251] on div "No Probono" at bounding box center [490, 236] width 397 height 33
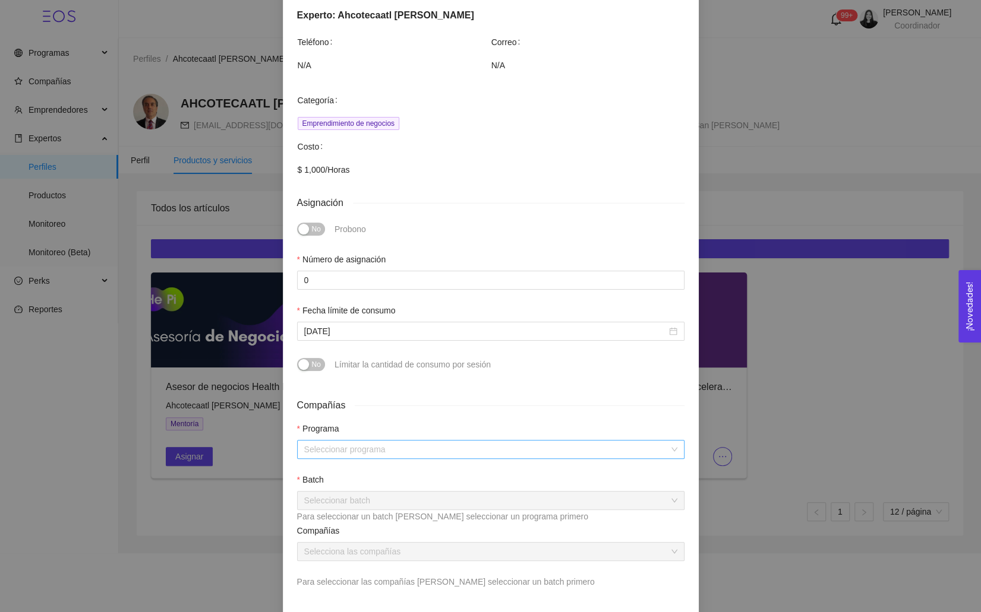
click at [349, 448] on input "search" at bounding box center [486, 450] width 365 height 18
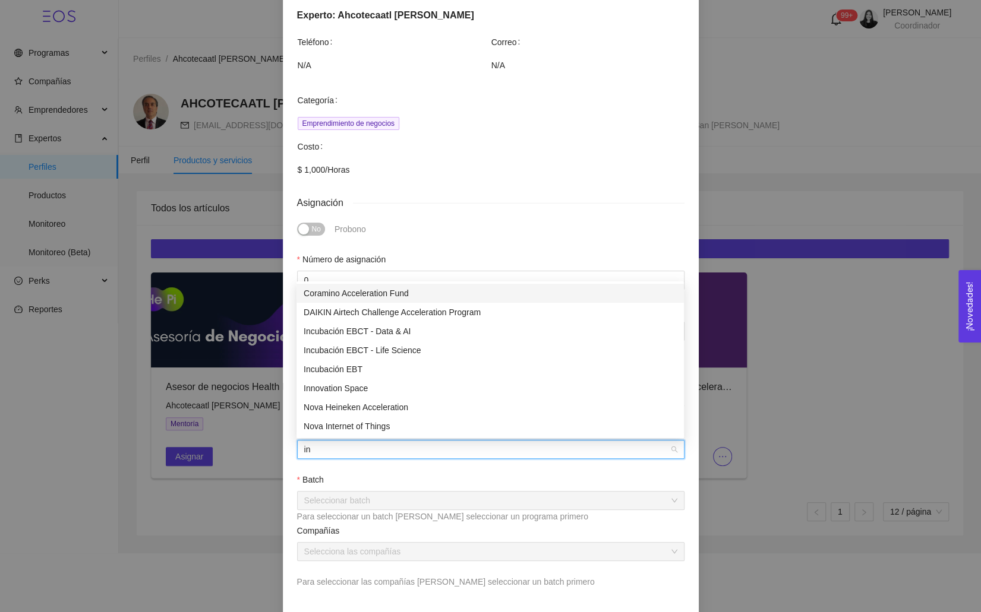
type input "inn"
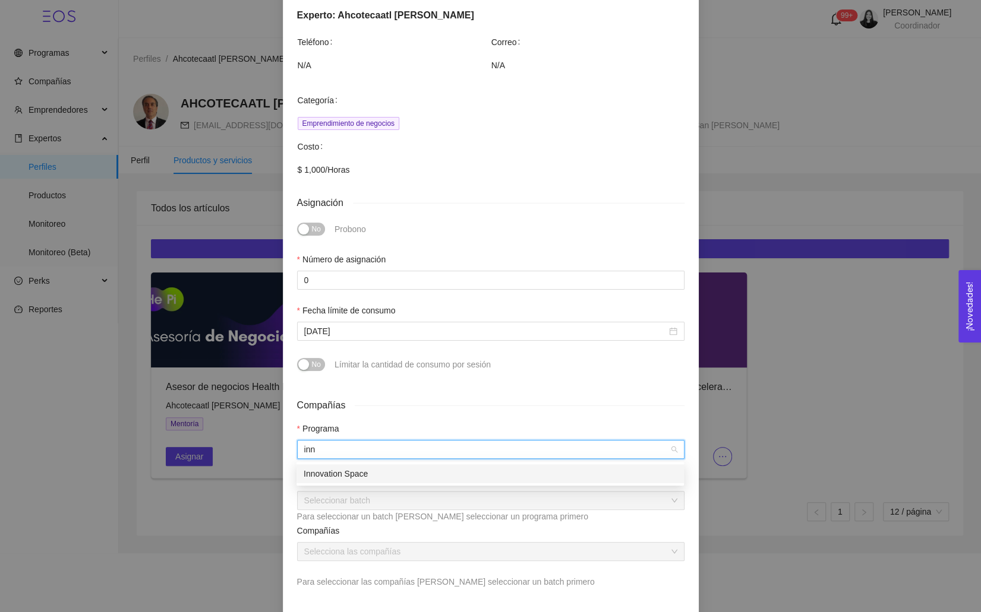
click at [339, 473] on div "Innovation Space" at bounding box center [490, 473] width 373 height 13
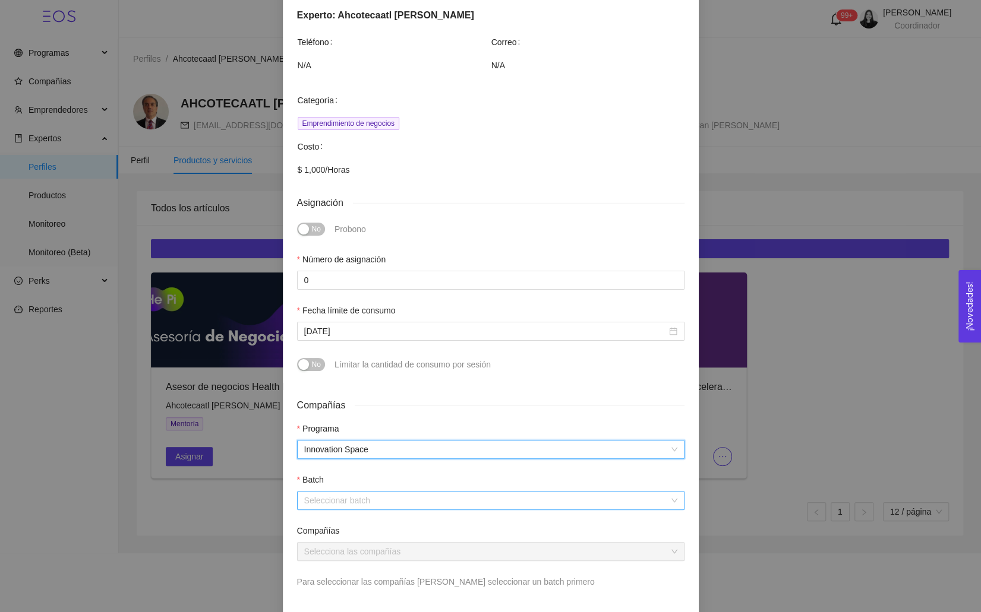
click at [327, 500] on input "search" at bounding box center [486, 501] width 365 height 18
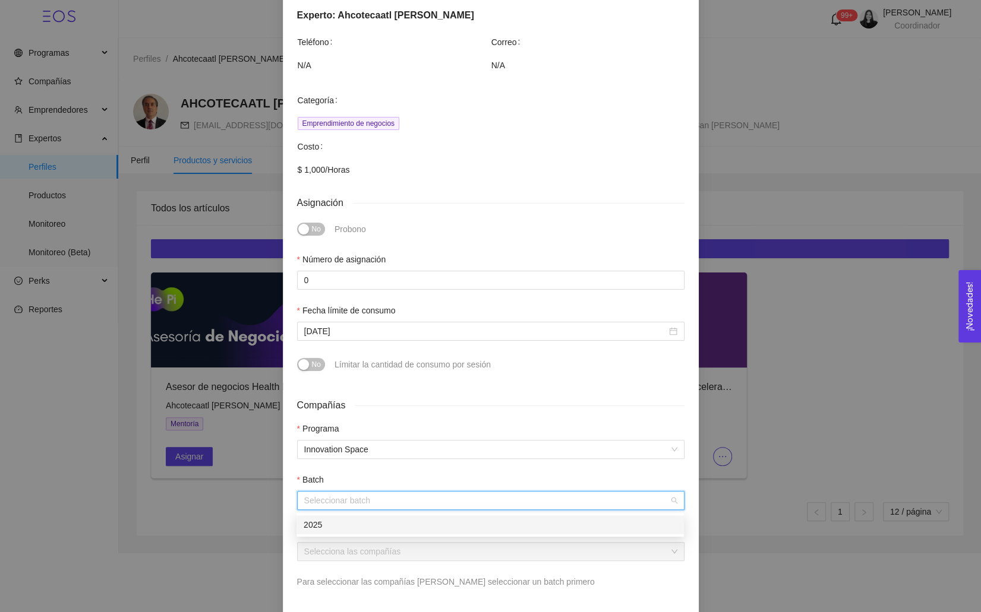
click at [343, 517] on div "2025" at bounding box center [489, 525] width 387 height 19
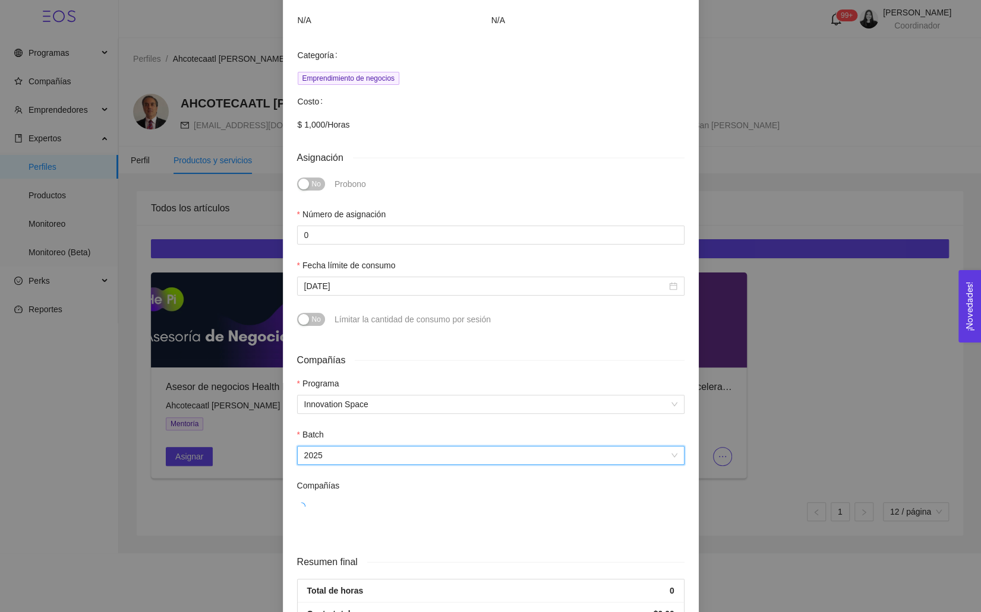
scroll to position [250, 0]
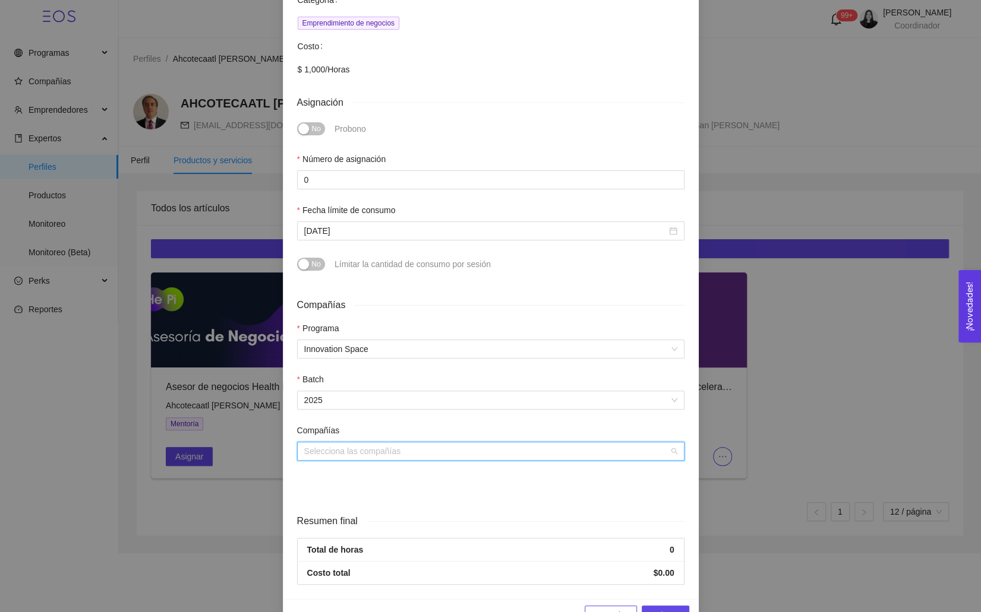
click at [329, 457] on input "search" at bounding box center [486, 452] width 365 height 18
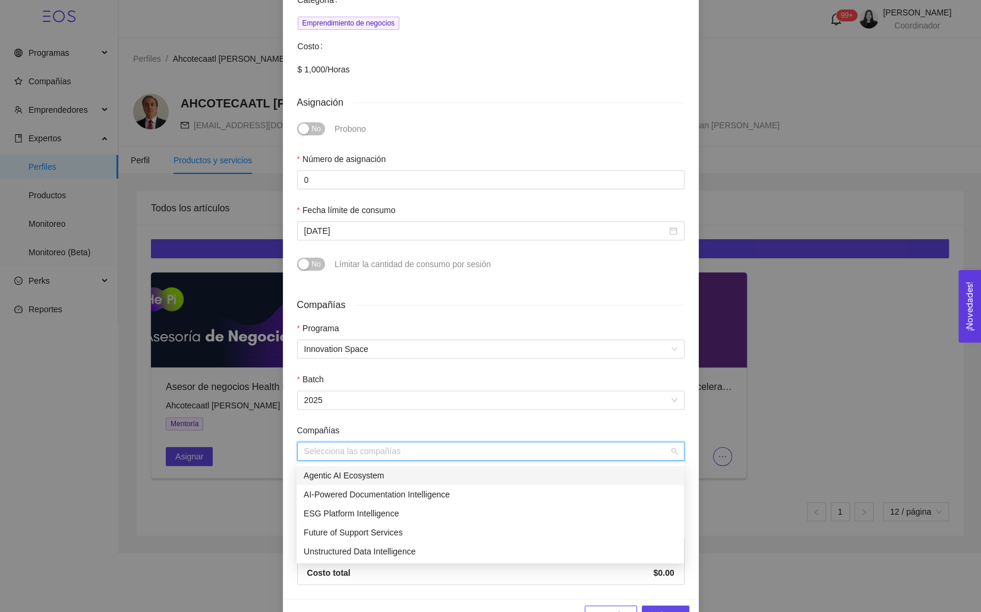
click at [477, 93] on div "Mentoría Innovation Space Accelerator Mentoría para el desarrollo de propuesta …" at bounding box center [491, 220] width 416 height 757
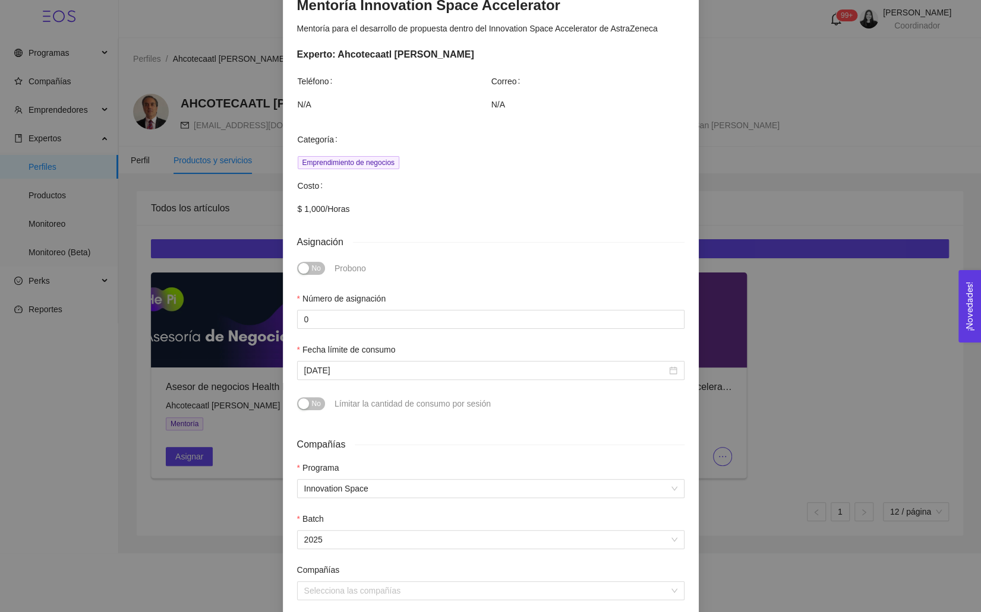
scroll to position [283, 0]
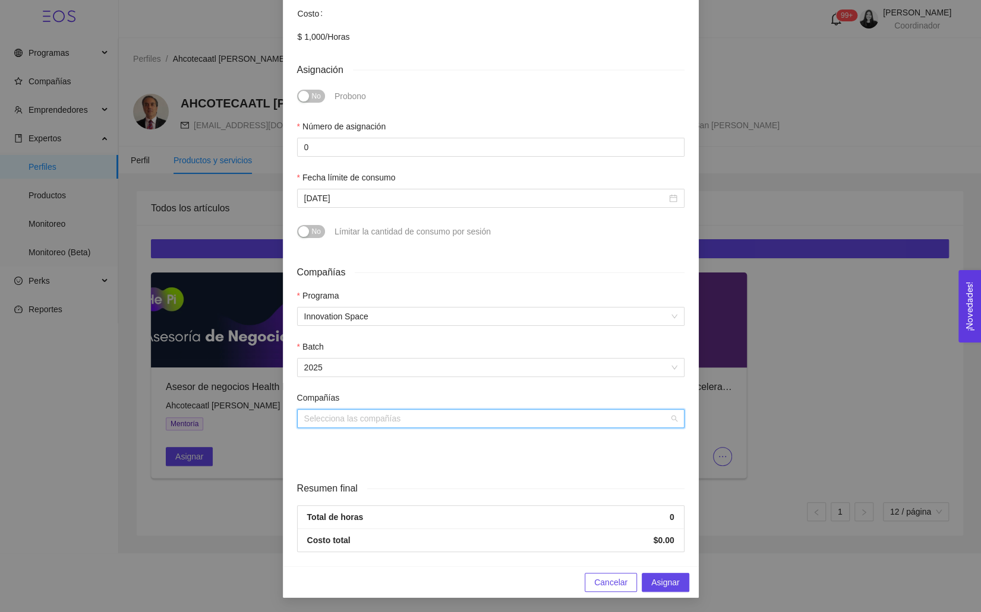
click at [367, 420] on input "search" at bounding box center [486, 419] width 365 height 18
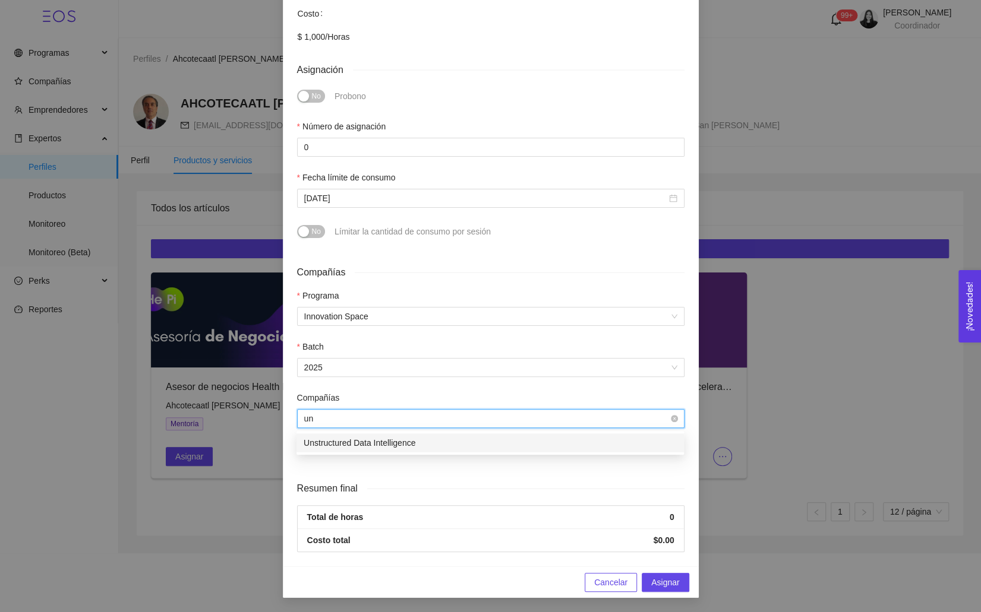
type input "uns"
click at [334, 450] on div "Unstructured Data Intelligence" at bounding box center [489, 443] width 387 height 19
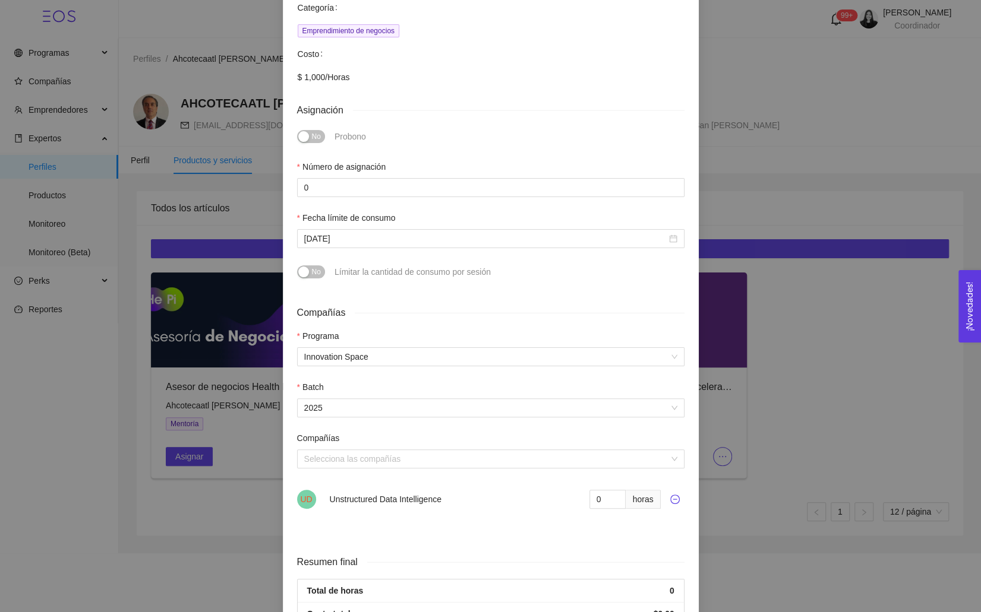
scroll to position [230, 0]
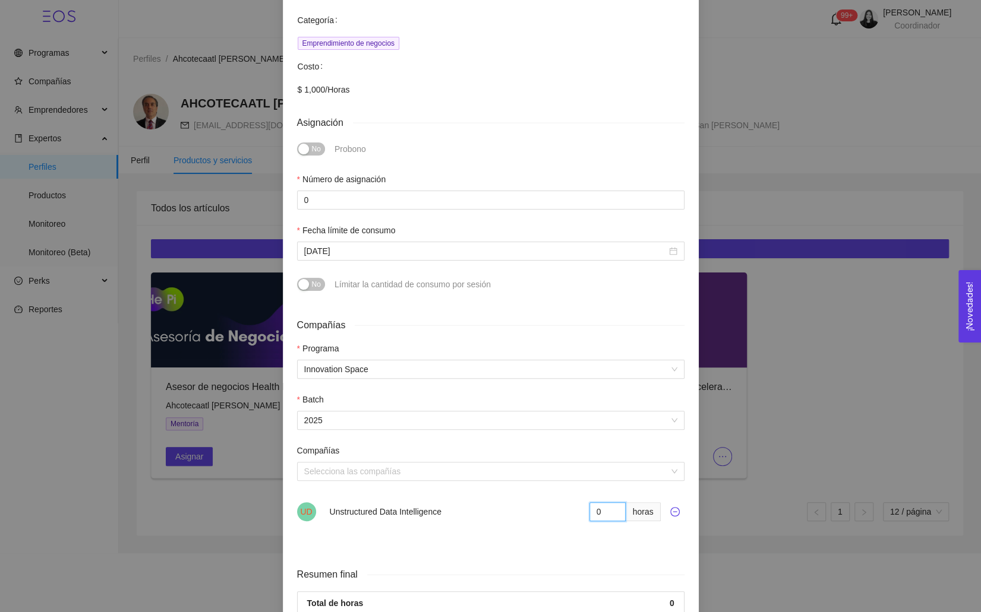
drag, startPoint x: 602, startPoint y: 514, endPoint x: 508, endPoint y: 514, distance: 94.4
click at [508, 514] on div "UD Unstructured Data Intelligence 0 horas" at bounding box center [490, 512] width 387 height 19
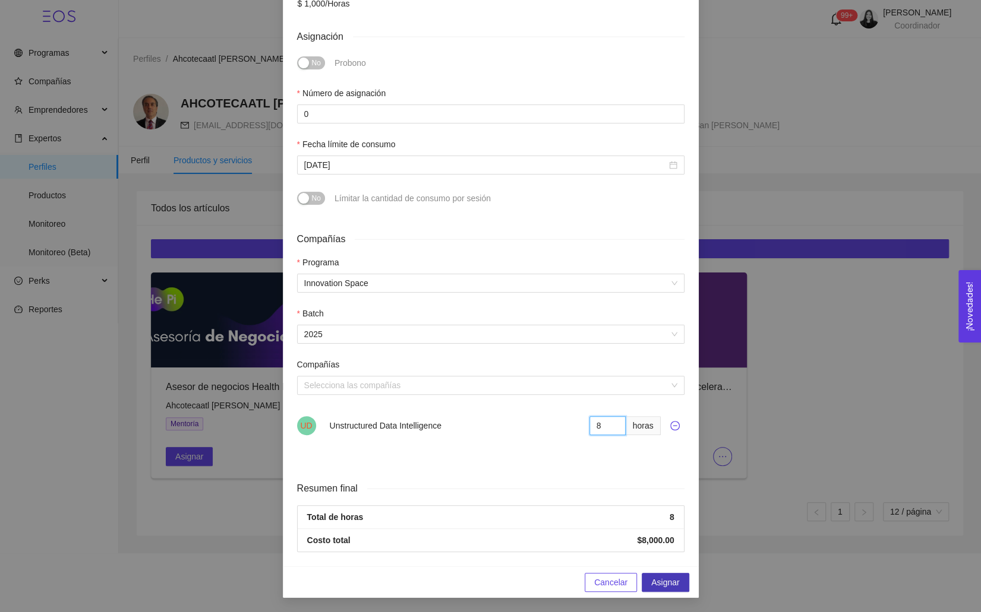
type input "8"
click at [664, 586] on span "Asignar" at bounding box center [665, 582] width 28 height 13
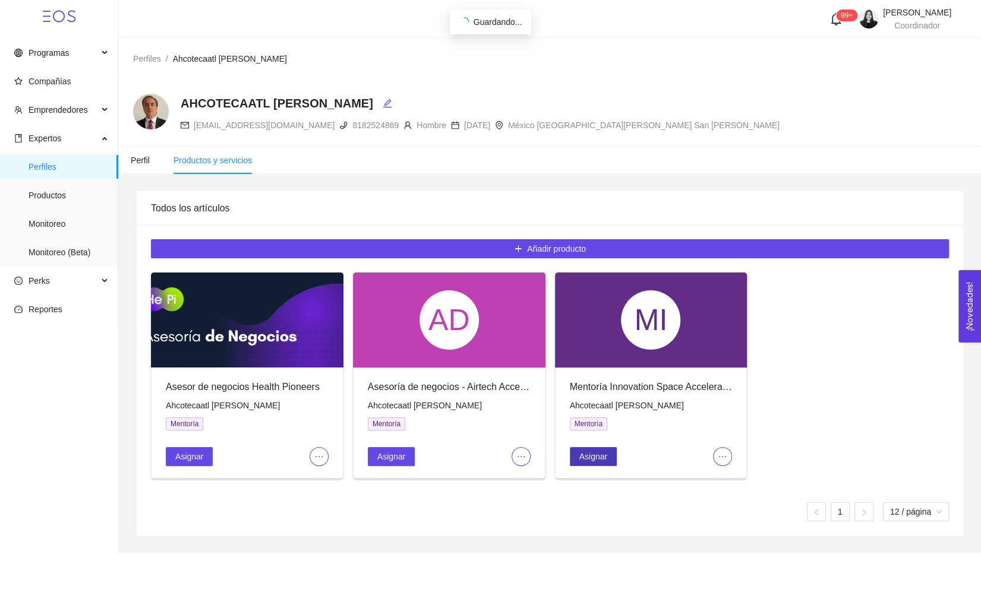
scroll to position [0, 0]
click at [39, 223] on span "Monitoreo" at bounding box center [69, 224] width 80 height 24
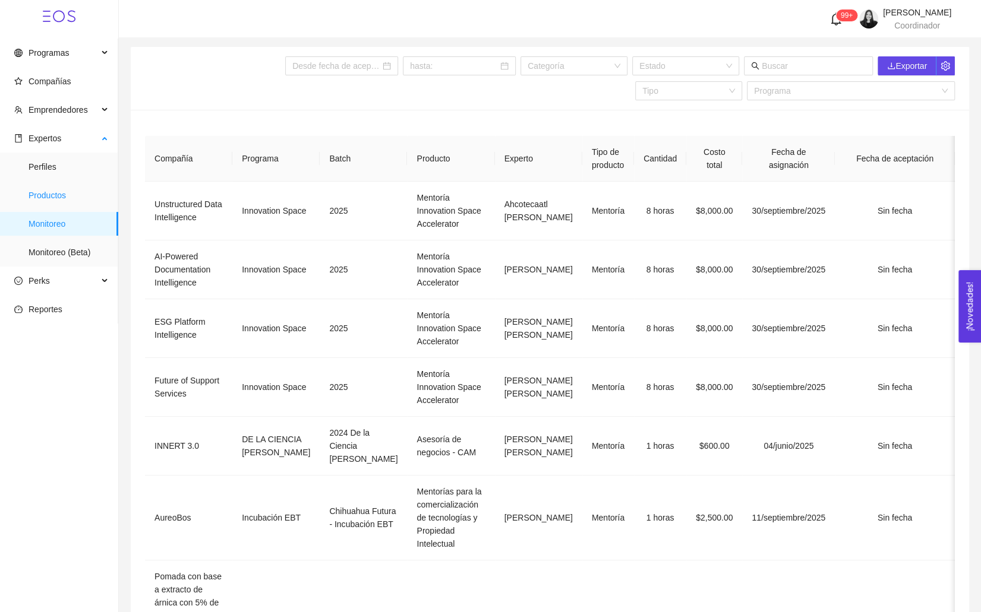
click at [46, 193] on span "Productos" at bounding box center [69, 196] width 80 height 24
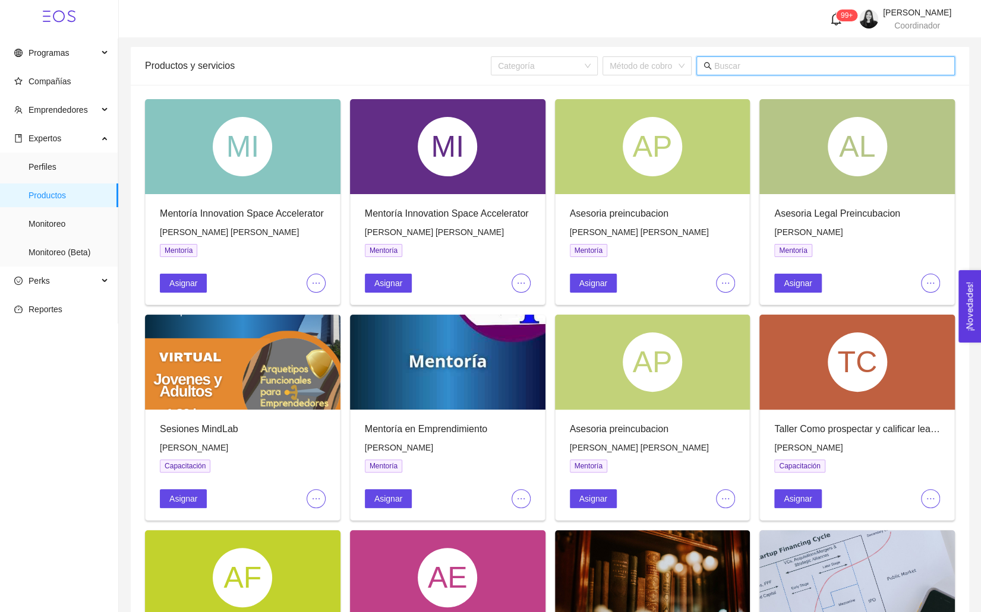
click at [758, 72] on input "text" at bounding box center [830, 65] width 233 height 13
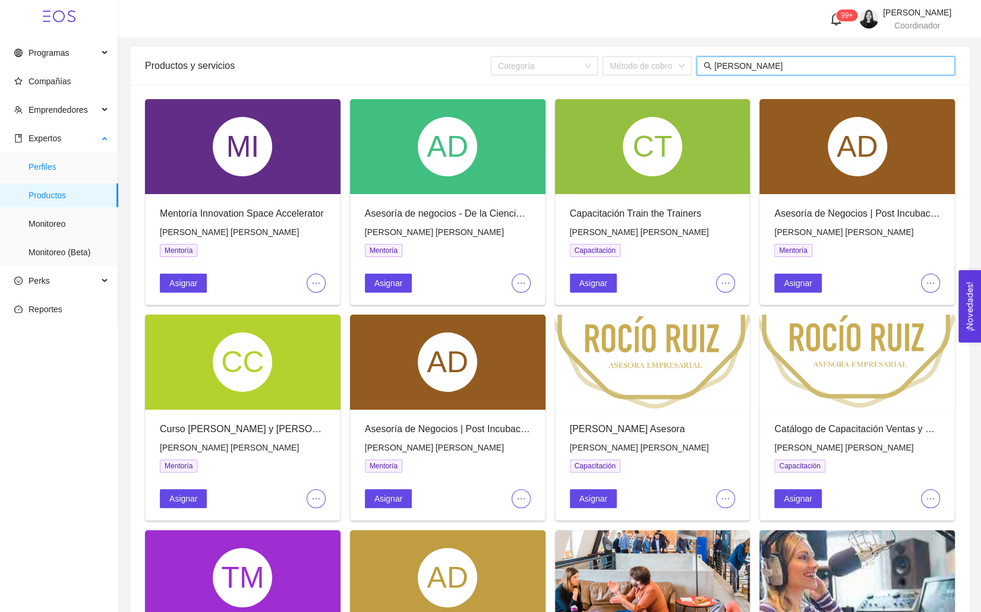
type input "[PERSON_NAME]"
click at [65, 161] on span "Perfiles" at bounding box center [69, 167] width 80 height 24
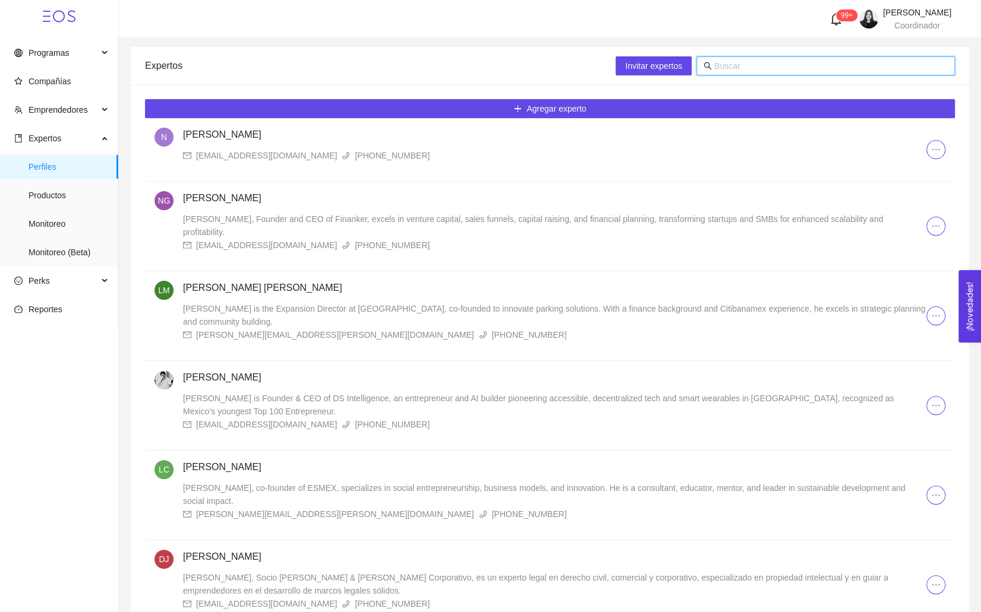
click at [741, 68] on input "text" at bounding box center [830, 65] width 233 height 13
type input "ramses"
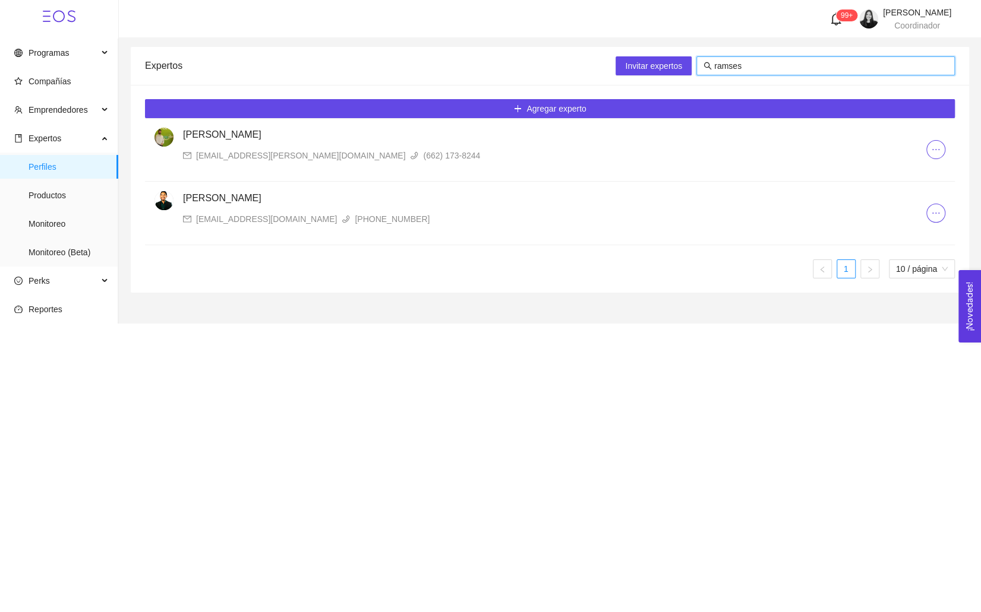
click at [410, 151] on icon "phone" at bounding box center [414, 155] width 8 height 8
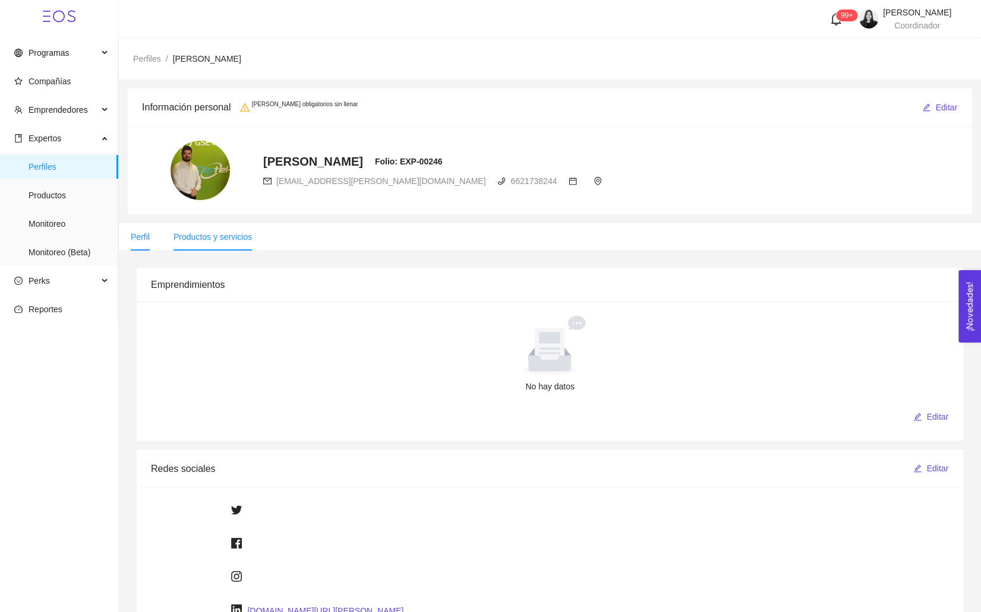
click at [197, 236] on span "Productos y servicios" at bounding box center [212, 237] width 78 height 10
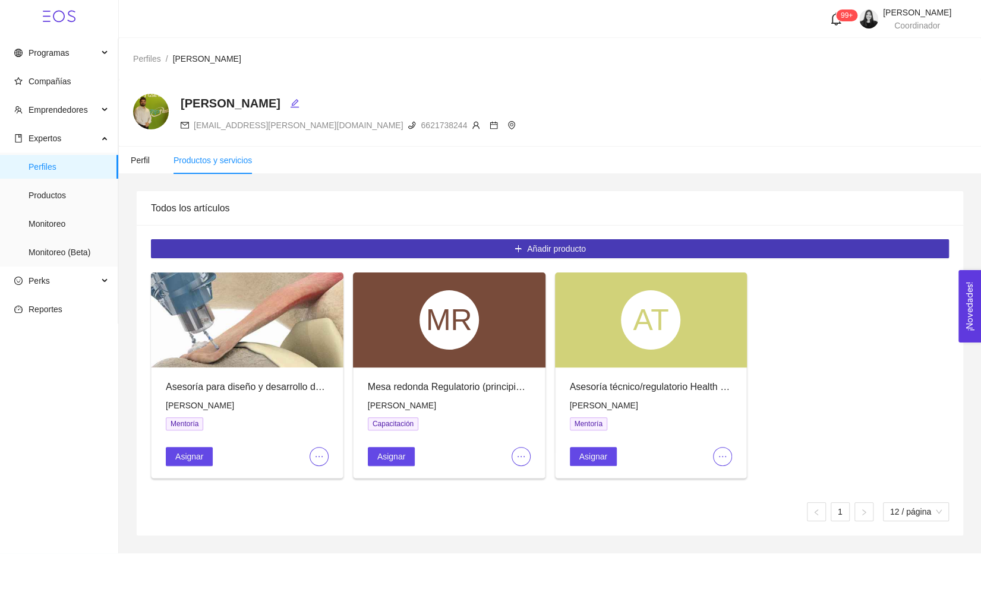
click at [387, 248] on button "Añadir producto" at bounding box center [550, 248] width 798 height 19
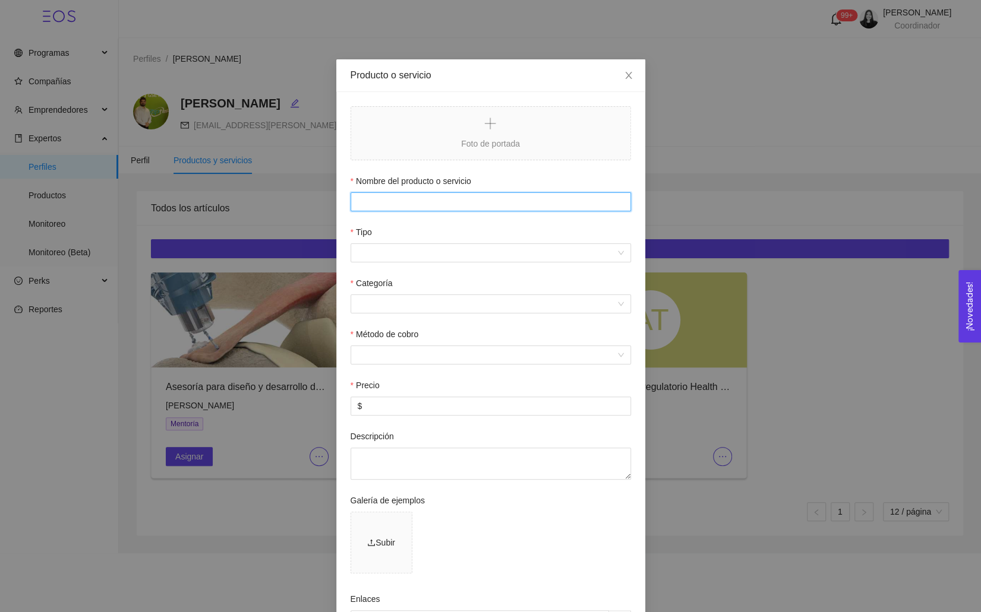
click at [403, 196] on input "Nombre del producto o servicio" at bounding box center [490, 201] width 280 height 19
type input "w"
type input "W"
click at [356, 201] on input "Entrepreneurial Mindset" at bounding box center [490, 201] width 280 height 19
type input "Entrepreneurial Mindset - Innovation Space Accelerator"
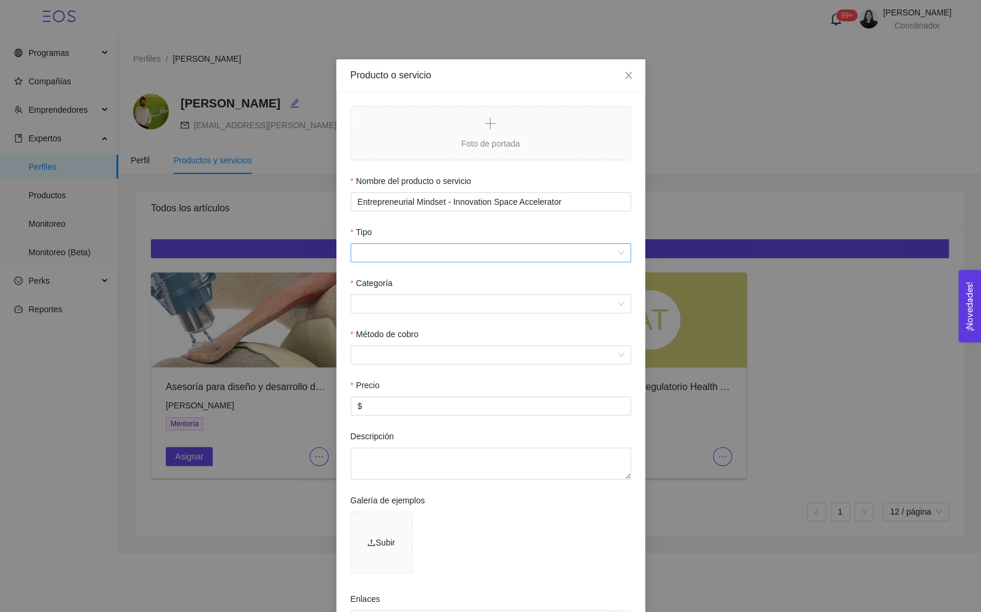
click at [414, 254] on input "Tipo" at bounding box center [487, 253] width 258 height 18
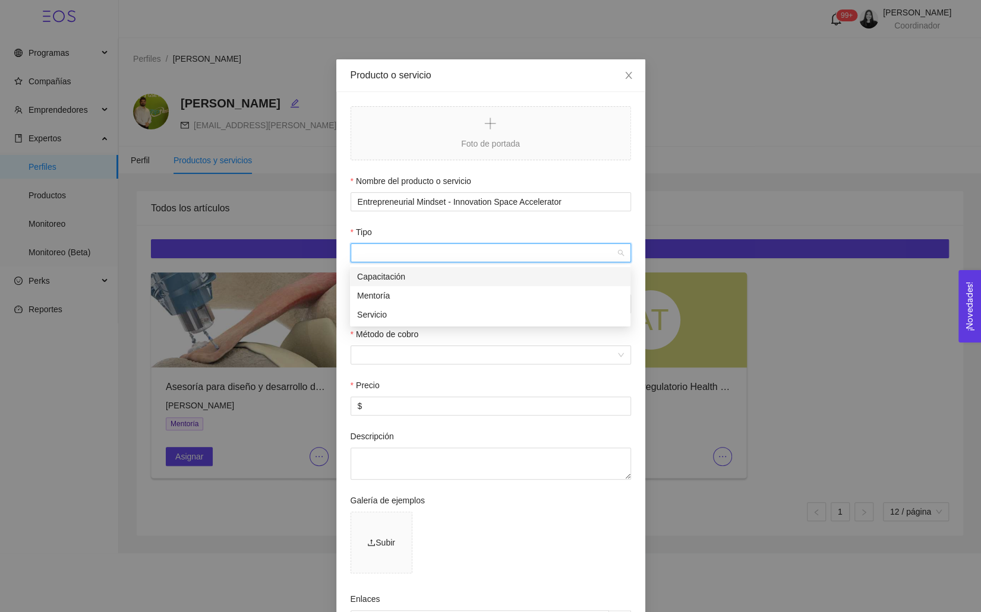
click at [399, 282] on div "Capacitación" at bounding box center [490, 276] width 266 height 13
click at [394, 293] on div "Categoría" at bounding box center [490, 286] width 280 height 18
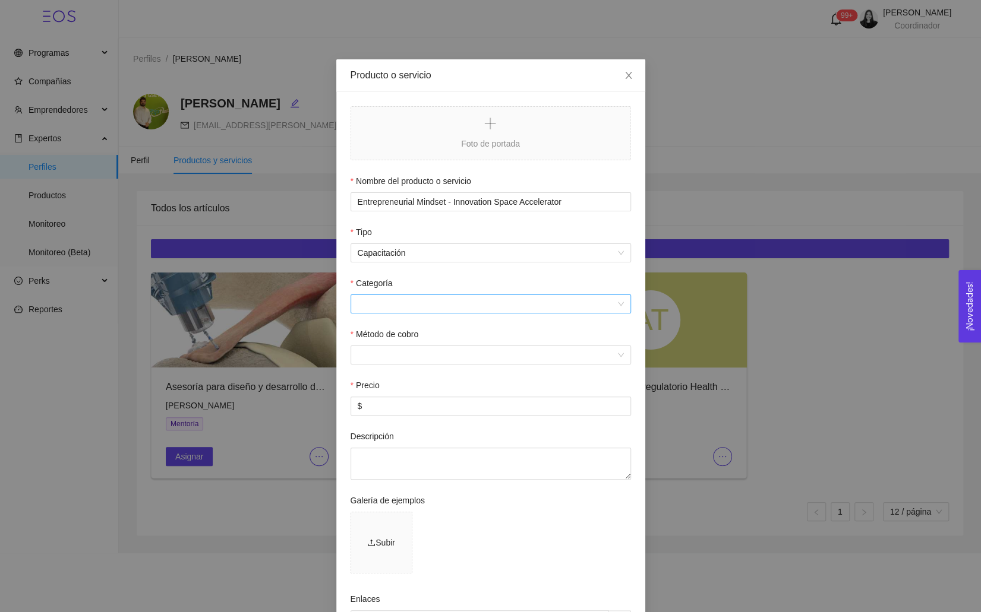
click at [394, 308] on input "Categoría" at bounding box center [487, 304] width 258 height 18
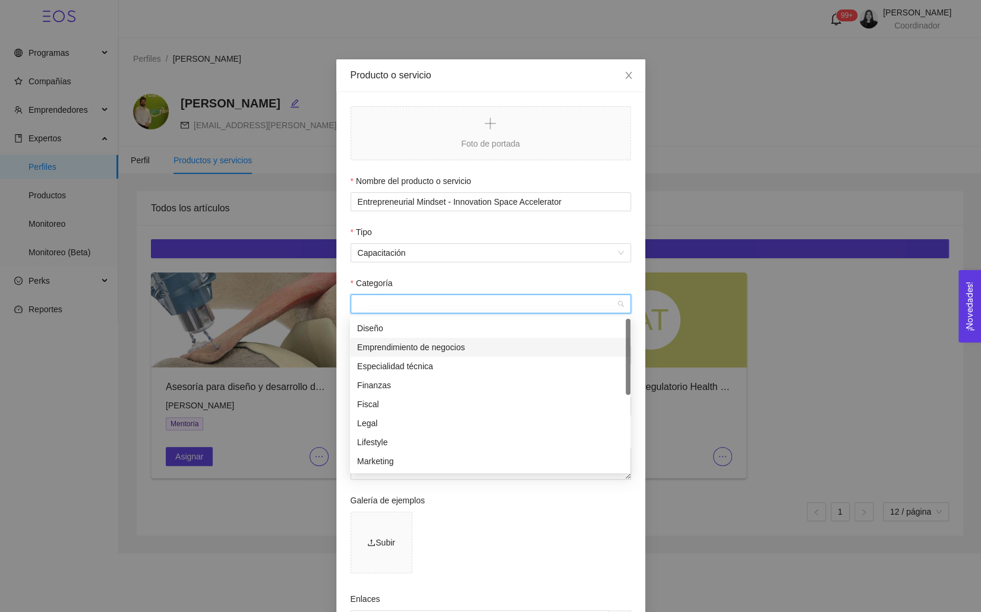
click at [407, 352] on div "Emprendimiento de negocios" at bounding box center [490, 347] width 266 height 13
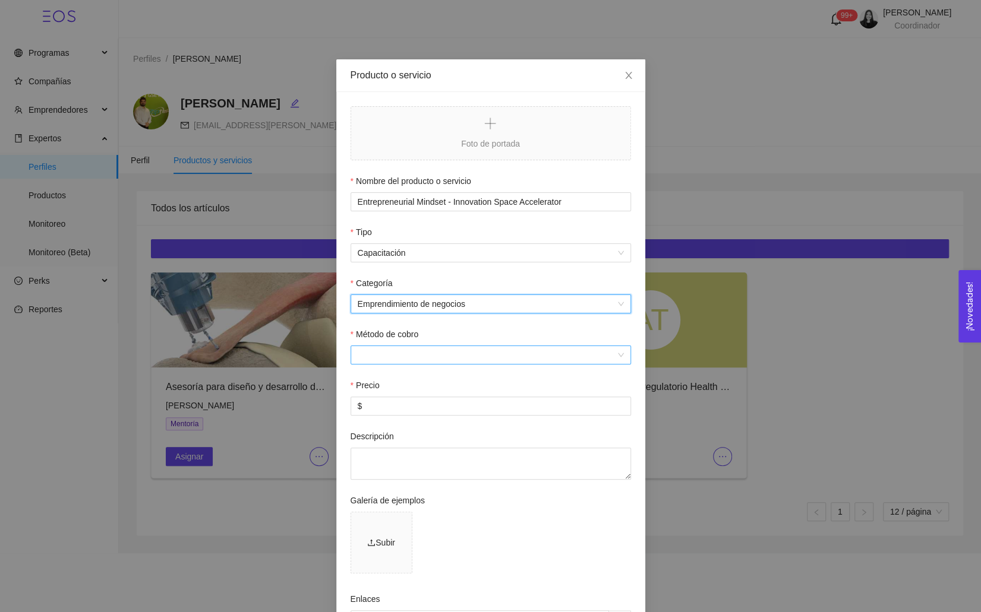
click at [384, 355] on input "Método de cobro" at bounding box center [487, 355] width 258 height 18
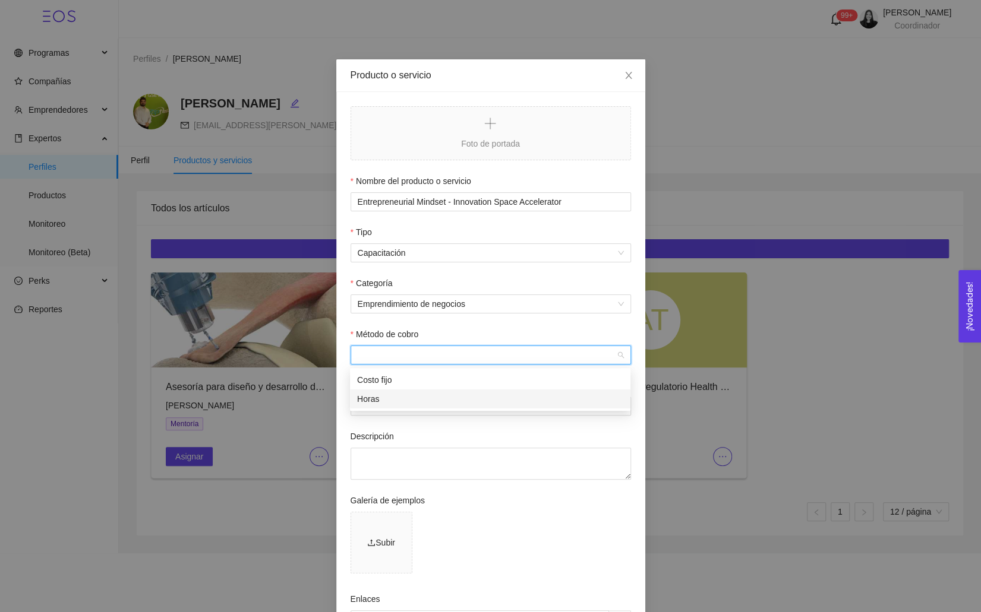
click at [388, 393] on div "Horas" at bounding box center [490, 399] width 266 height 13
click at [388, 411] on input "$" at bounding box center [490, 406] width 279 height 18
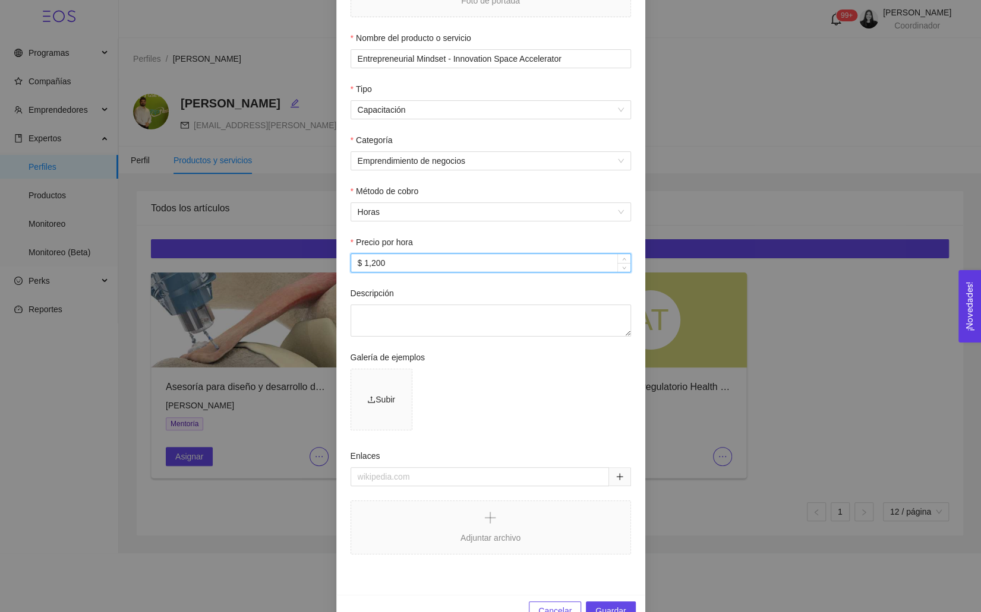
scroll to position [172, 0]
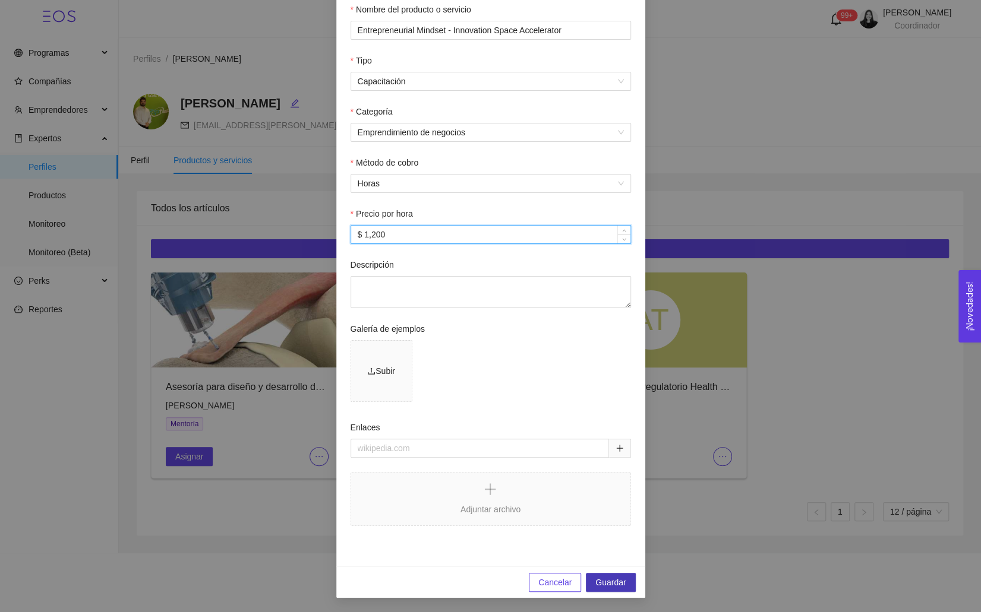
type input "$ 1,200"
click at [604, 582] on span "Guardar" at bounding box center [610, 582] width 30 height 13
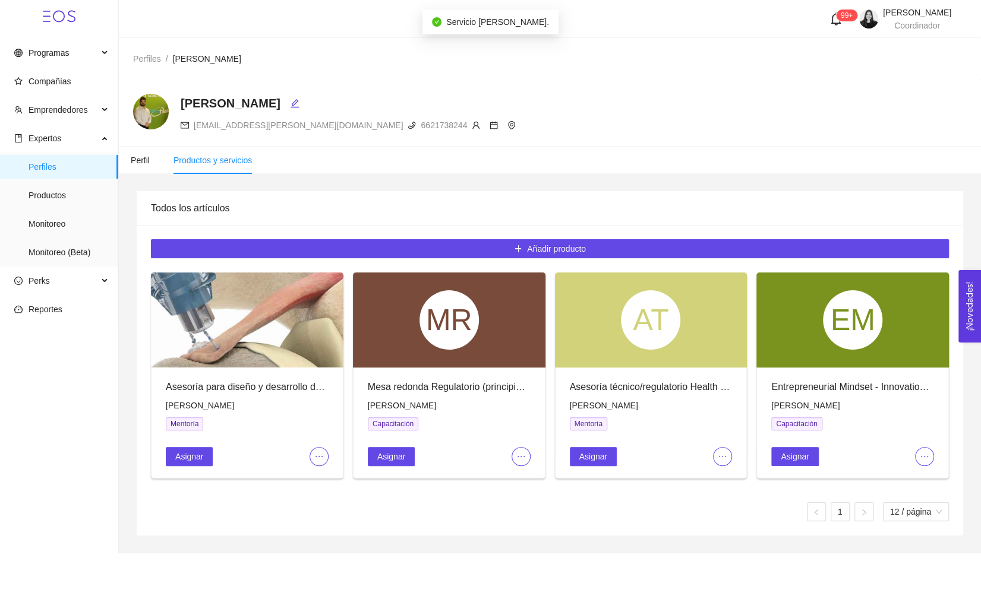
scroll to position [113, 0]
click at [787, 460] on span "Asignar" at bounding box center [795, 456] width 28 height 13
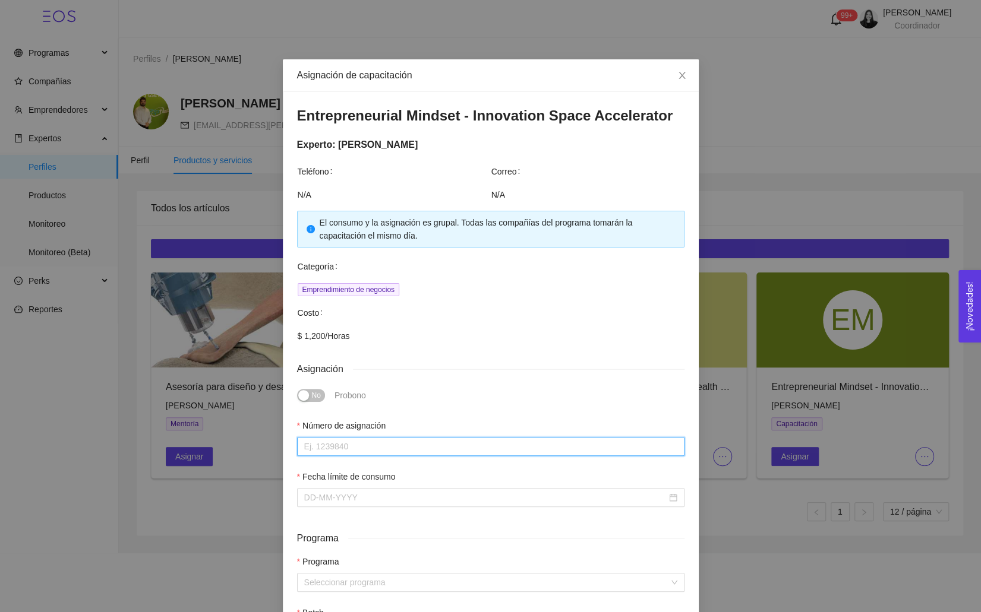
click at [364, 442] on input "Número de asignación" at bounding box center [490, 446] width 387 height 19
type input "0"
click at [336, 506] on div at bounding box center [490, 497] width 387 height 19
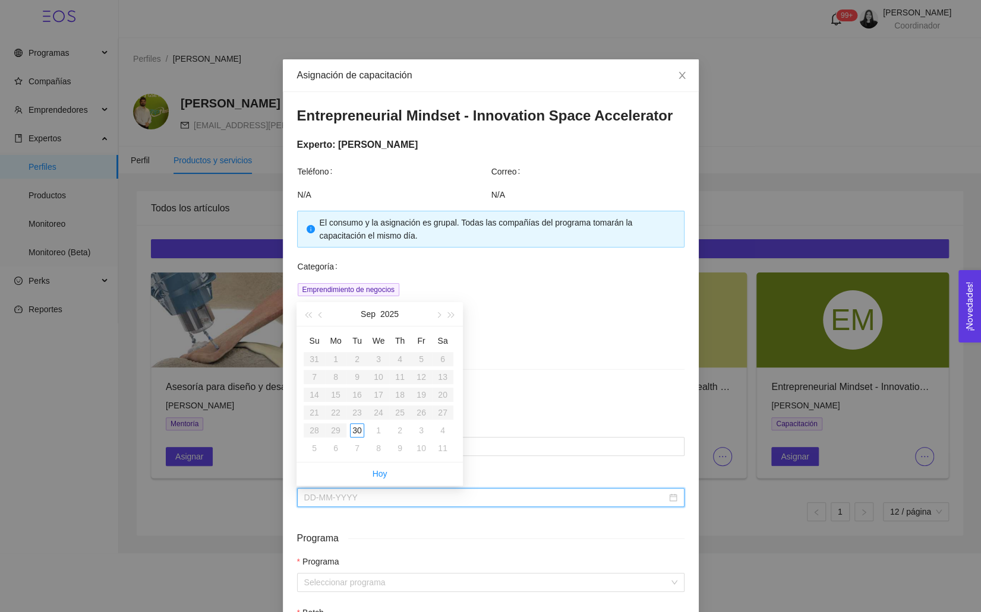
click at [336, 497] on input "Fecha límite de consumo" at bounding box center [485, 497] width 362 height 13
type input "[DATE]"
click at [434, 316] on button "button" at bounding box center [437, 314] width 13 height 24
type input "[DATE]"
click at [421, 432] on div "31" at bounding box center [421, 431] width 14 height 14
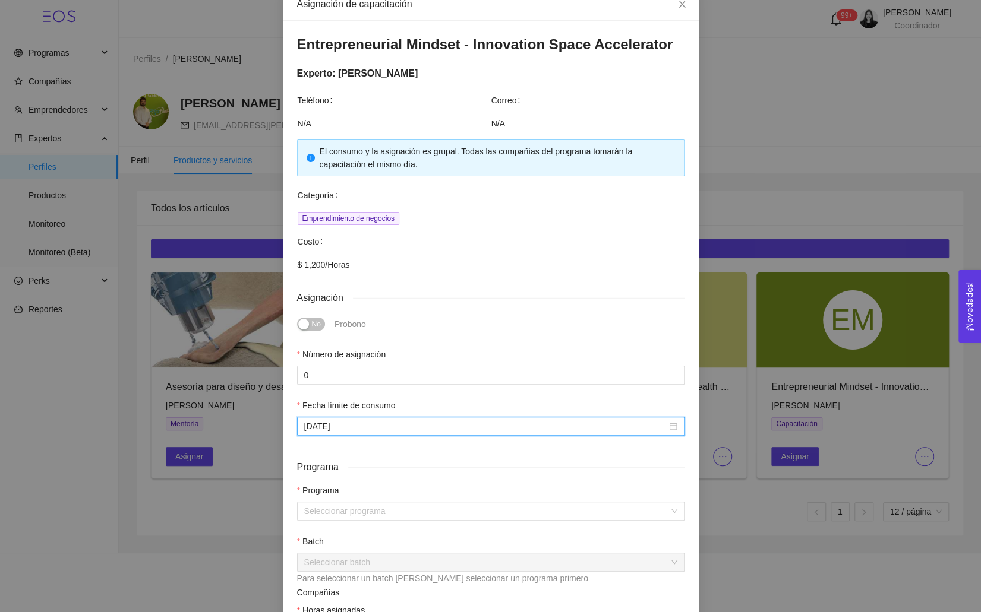
scroll to position [102, 0]
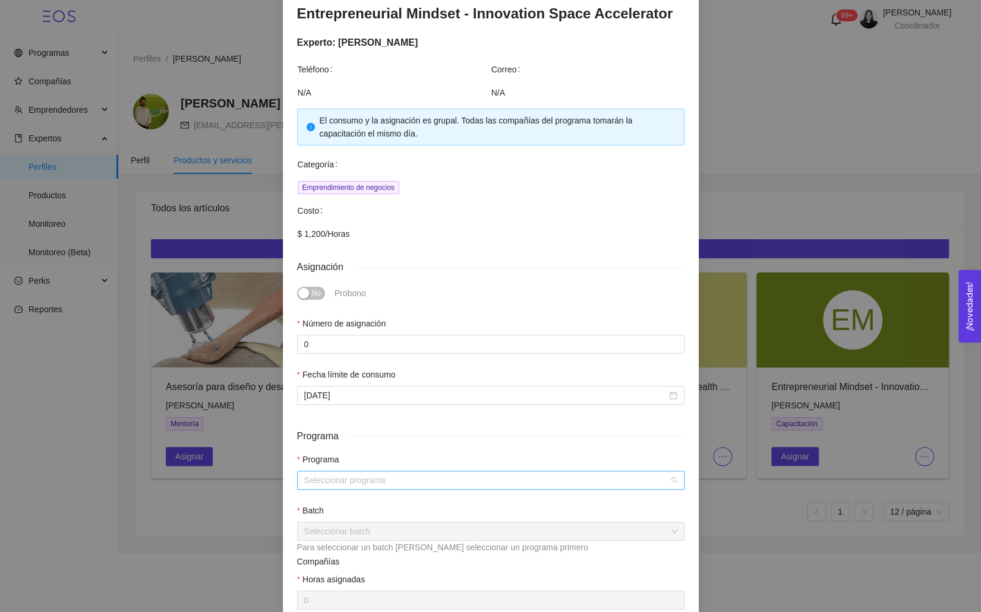
click at [342, 481] on input "search" at bounding box center [486, 481] width 365 height 18
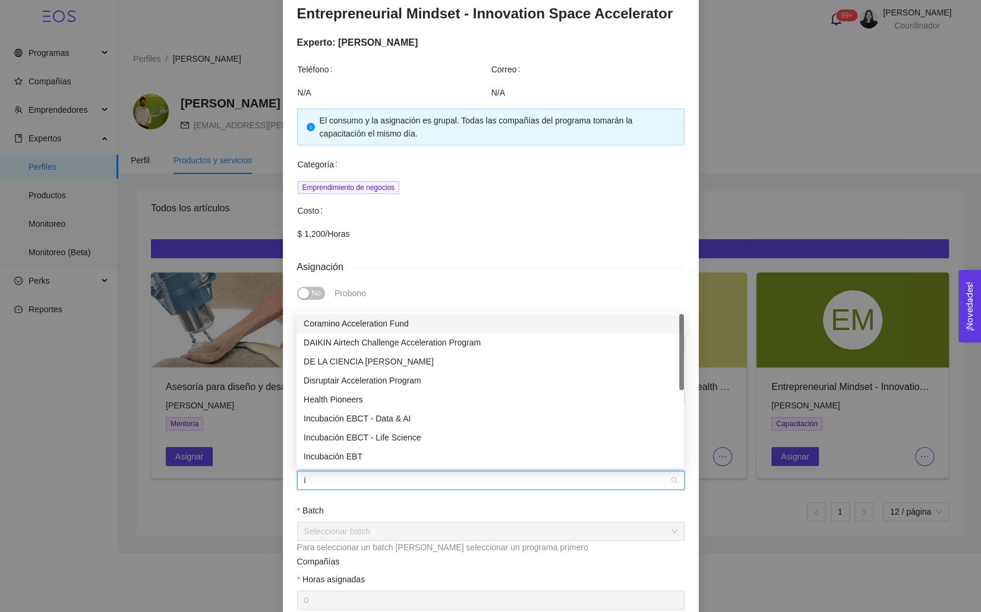
type input "in"
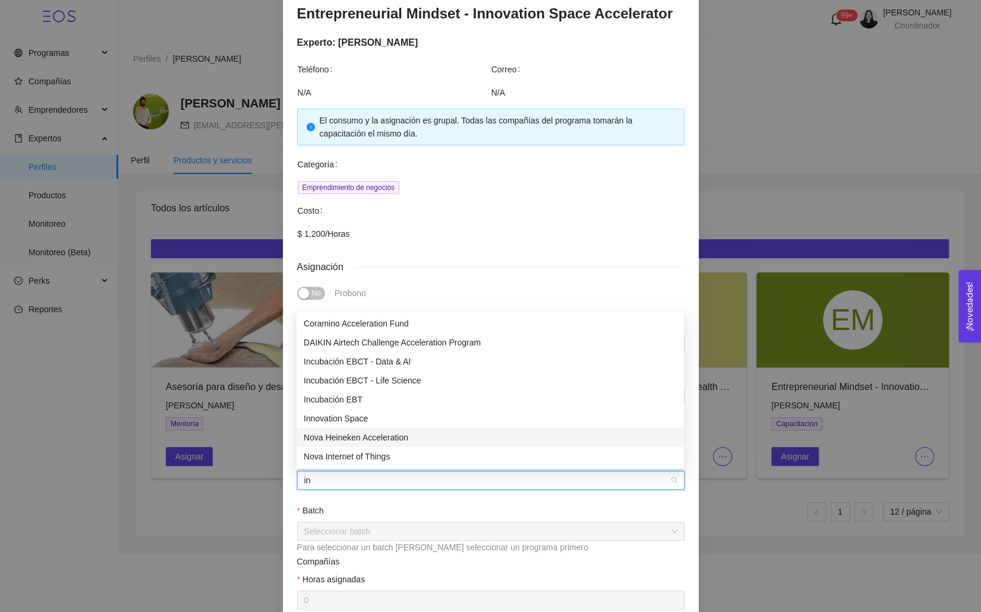
click at [378, 432] on div "Nova Heineken Acceleration" at bounding box center [490, 437] width 373 height 13
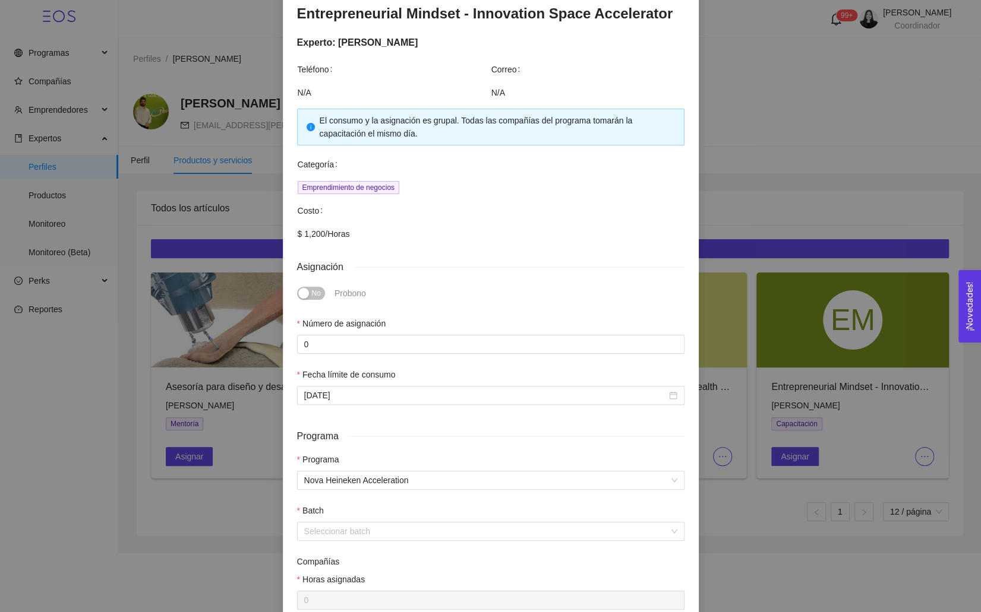
click at [378, 432] on div "Programa" at bounding box center [490, 436] width 387 height 15
click at [353, 472] on span "Nova Heineken Acceleration" at bounding box center [490, 481] width 373 height 18
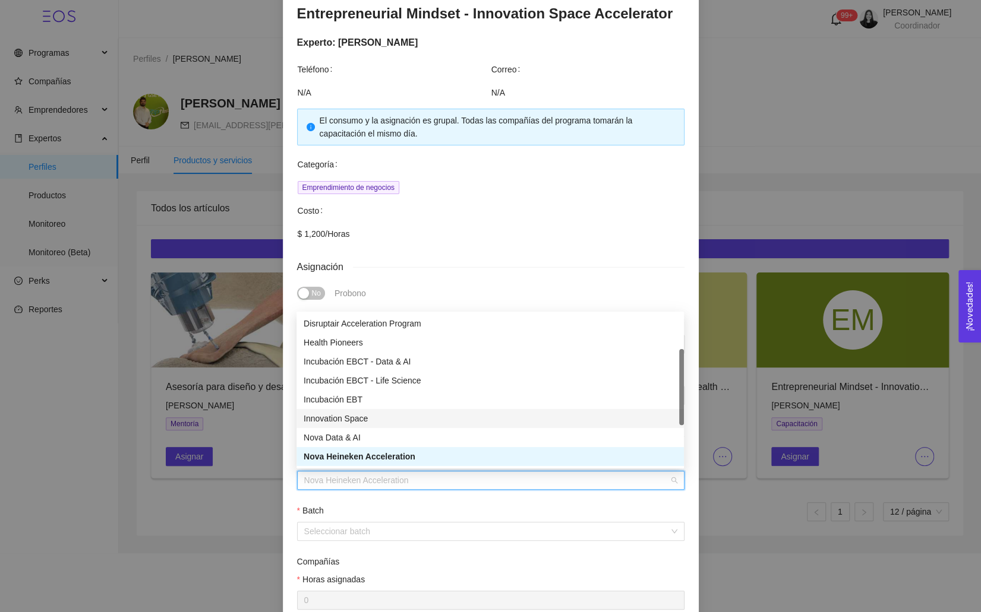
click at [340, 422] on div "Innovation Space" at bounding box center [490, 418] width 373 height 13
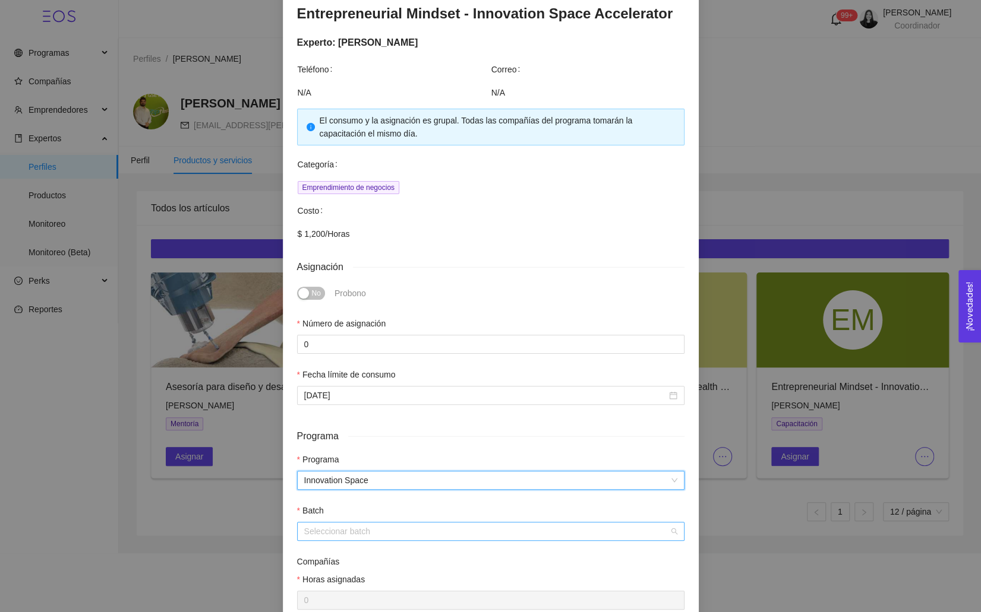
click at [336, 534] on input "search" at bounding box center [486, 532] width 365 height 18
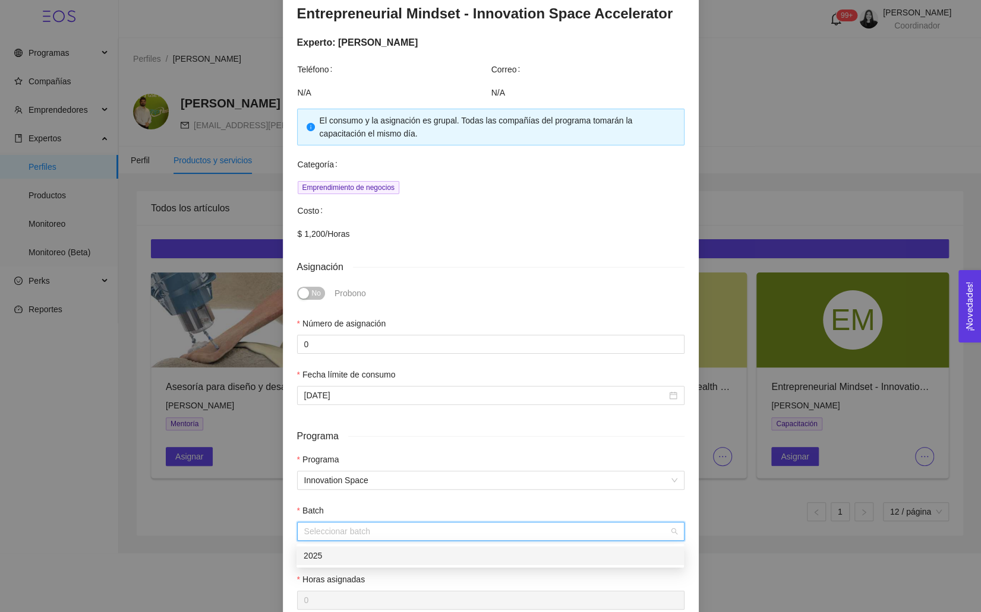
click at [345, 558] on div "2025" at bounding box center [490, 555] width 373 height 13
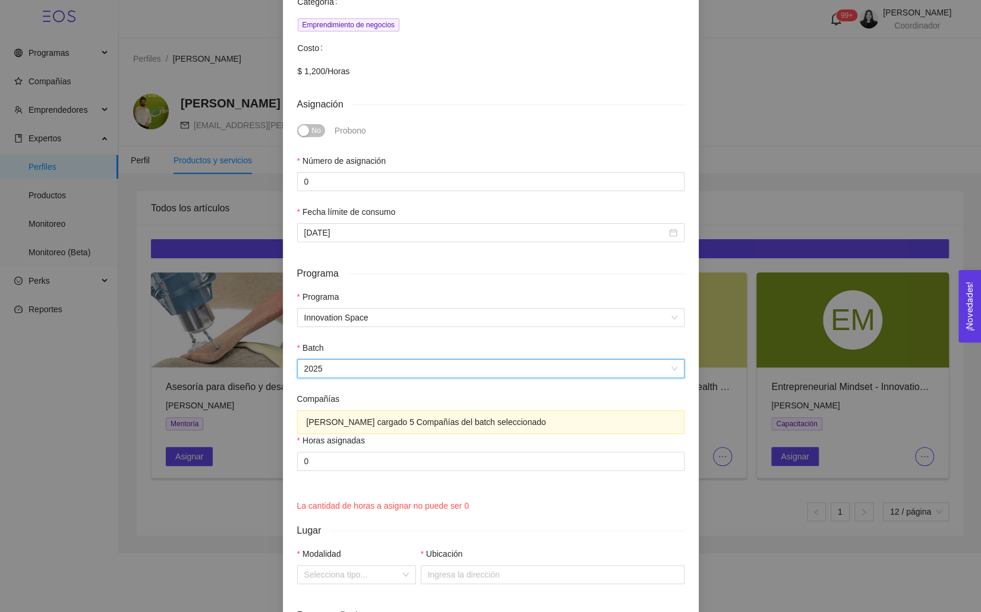
scroll to position [369, 0]
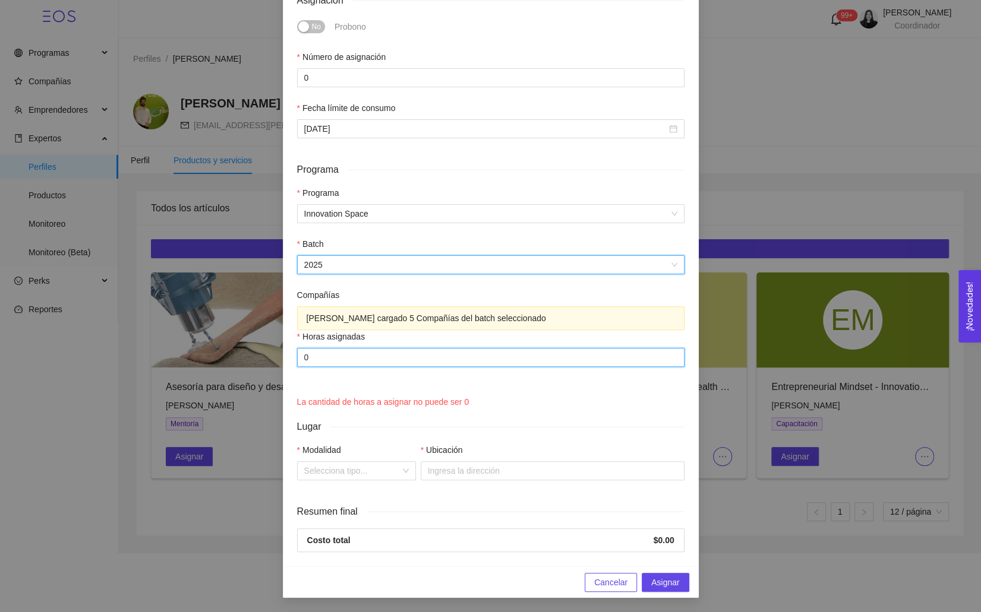
click at [336, 356] on input "0" at bounding box center [490, 357] width 387 height 19
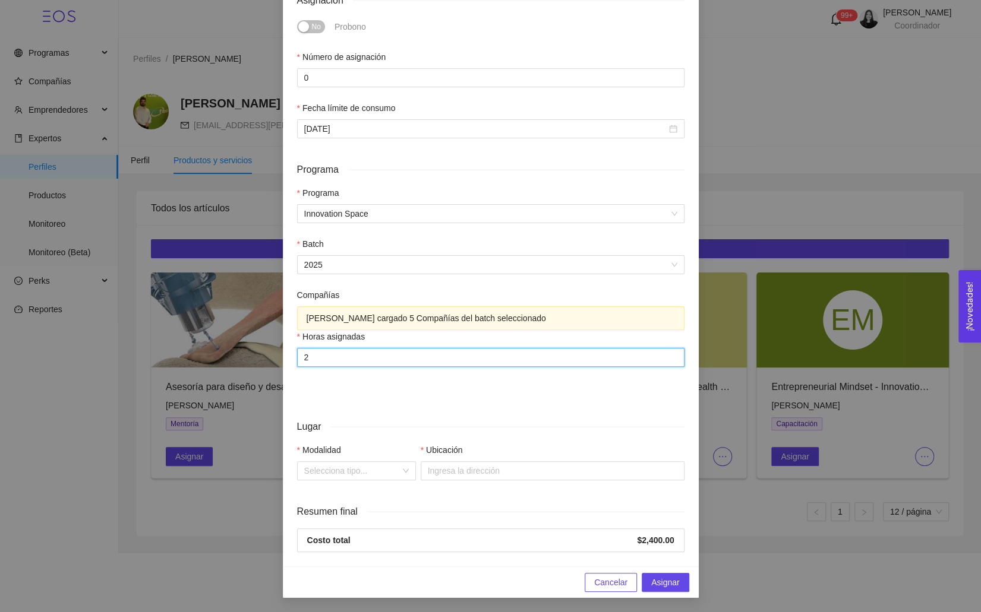
type input "2"
click at [337, 408] on div "Programa Programa Innovation Space Batch 2025 Compañías [PERSON_NAME] cargado 5…" at bounding box center [490, 281] width 397 height 257
click at [331, 477] on input "Modalidad" at bounding box center [352, 471] width 96 height 18
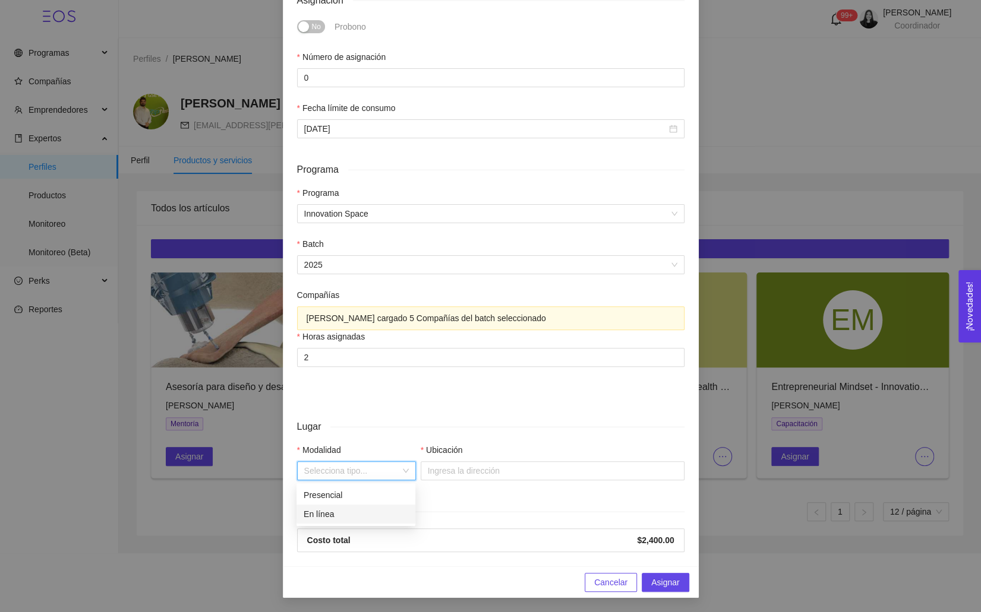
click at [344, 510] on div "En línea" at bounding box center [356, 514] width 105 height 13
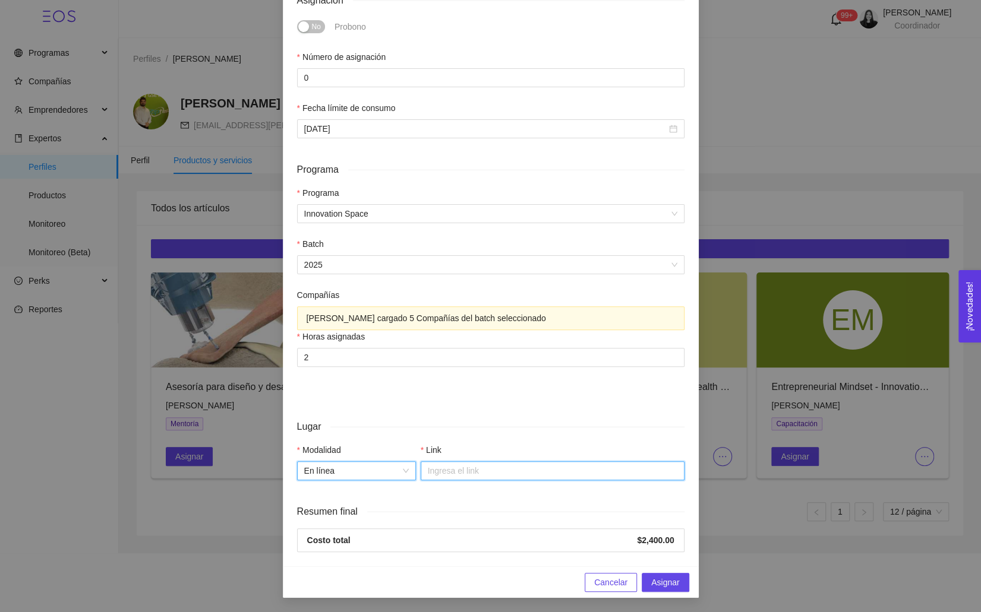
click at [456, 471] on input "Link" at bounding box center [553, 471] width 264 height 19
paste input "[URL][DOMAIN_NAME]"
type input "[URL][DOMAIN_NAME]"
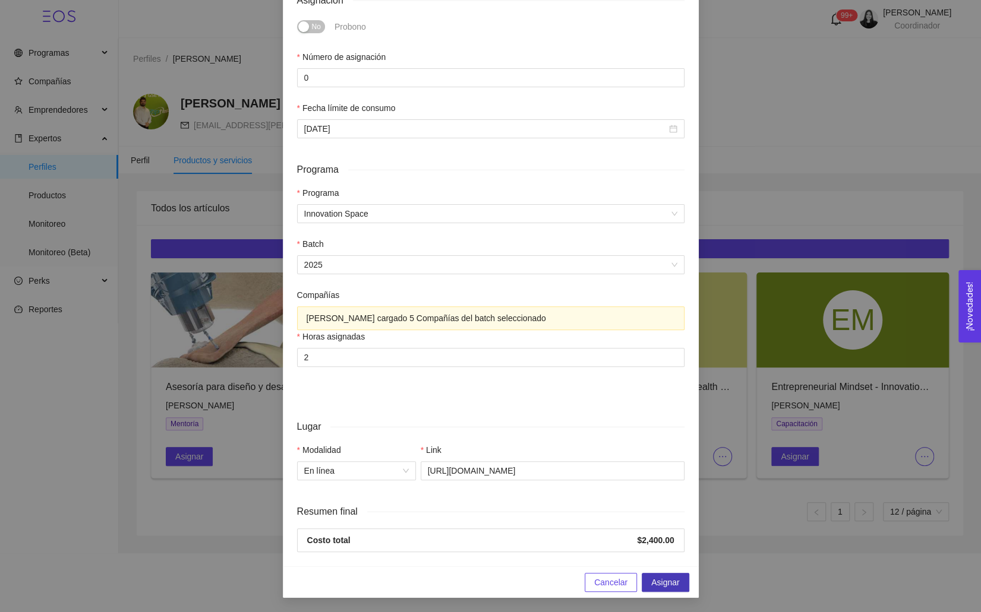
click at [662, 586] on span "Asignar" at bounding box center [665, 582] width 28 height 13
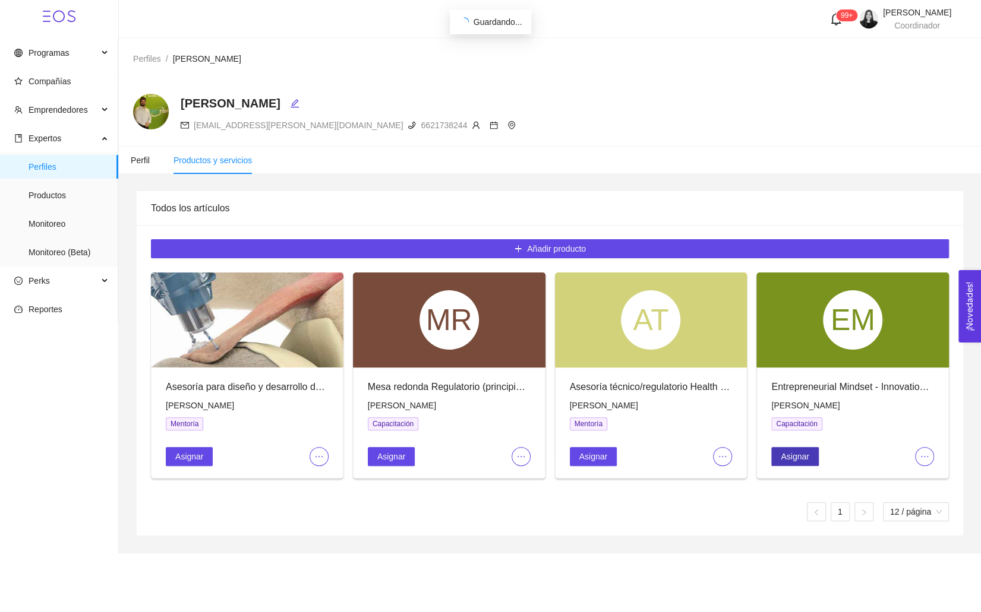
scroll to position [0, 0]
click at [76, 195] on span "Productos" at bounding box center [69, 196] width 80 height 24
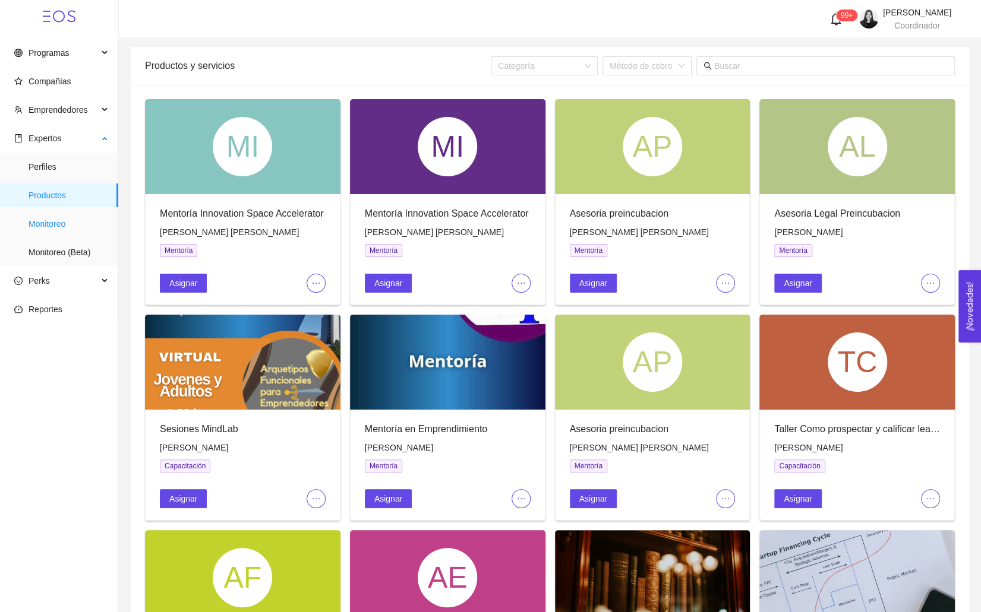
click at [45, 226] on span "Monitoreo" at bounding box center [69, 224] width 80 height 24
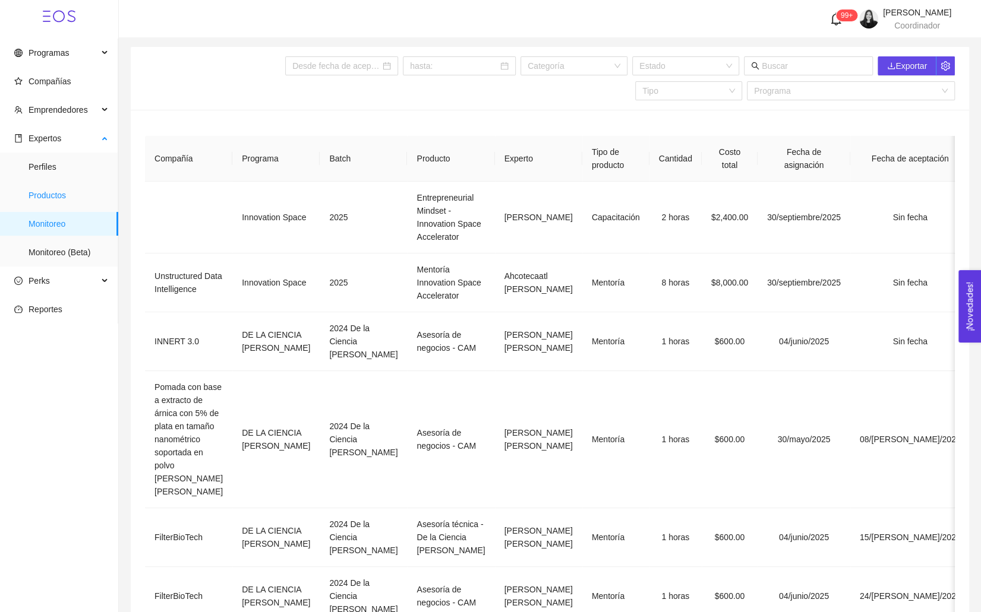
click at [70, 198] on span "Productos" at bounding box center [69, 196] width 80 height 24
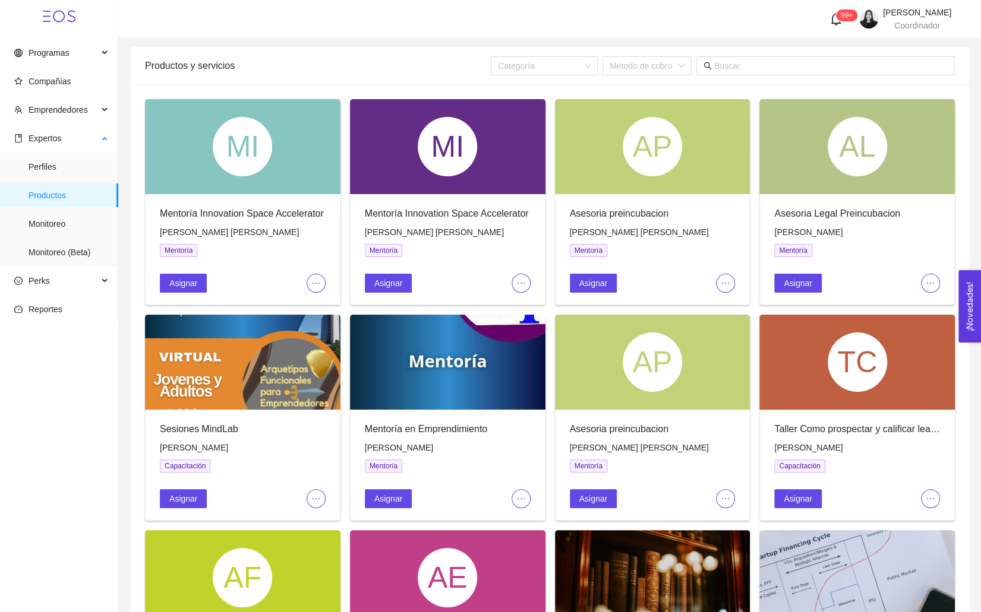
click at [61, 210] on ul "Perfiles Productos Monitoreo Monitoreo (Beta)" at bounding box center [59, 210] width 118 height 114
click at [58, 216] on span "Monitoreo" at bounding box center [69, 224] width 80 height 24
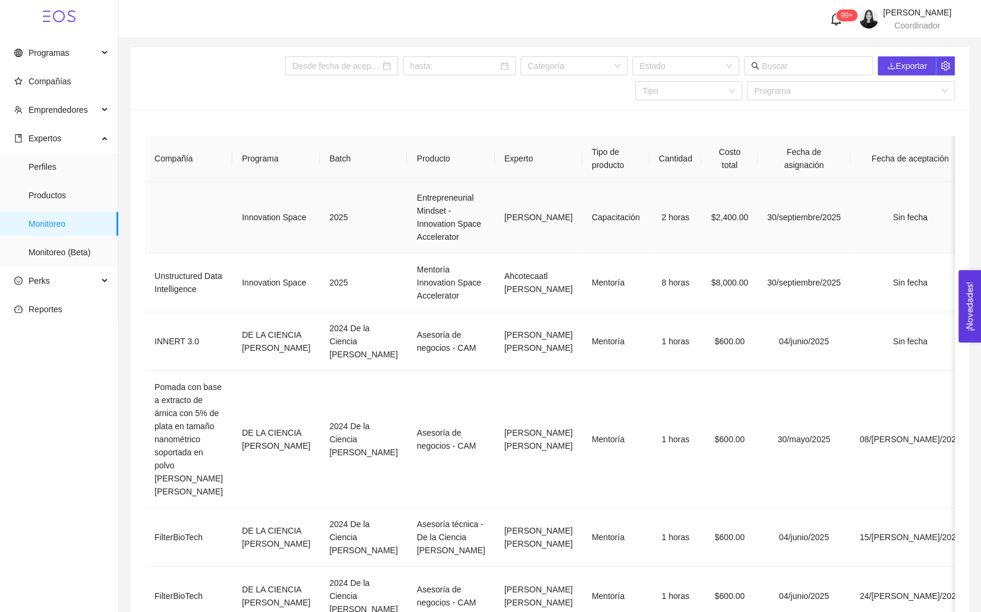
click at [407, 204] on td "Entrepreneurial Mindset - Innovation Space Accelerator" at bounding box center [450, 218] width 87 height 72
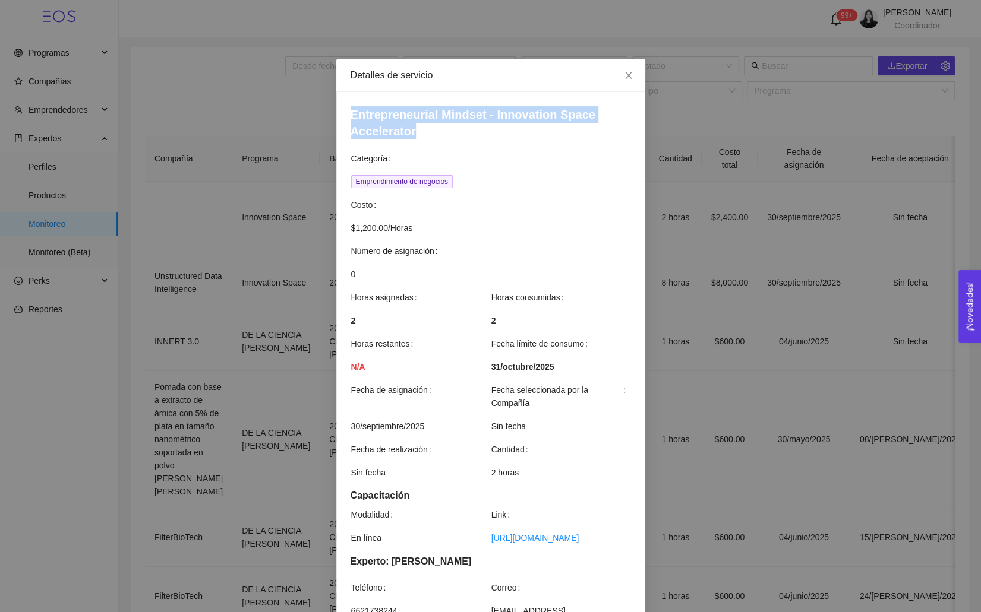
drag, startPoint x: 347, startPoint y: 110, endPoint x: 440, endPoint y: 135, distance: 96.5
click at [440, 135] on div "Entrepreneurial Mindset - Innovation Space Accelerator Categoría Emprendimiento…" at bounding box center [490, 416] width 309 height 649
copy h4 "Entrepreneurial Mindset - Innovation Space Accelerator"
click at [637, 70] on span "Close" at bounding box center [628, 75] width 33 height 33
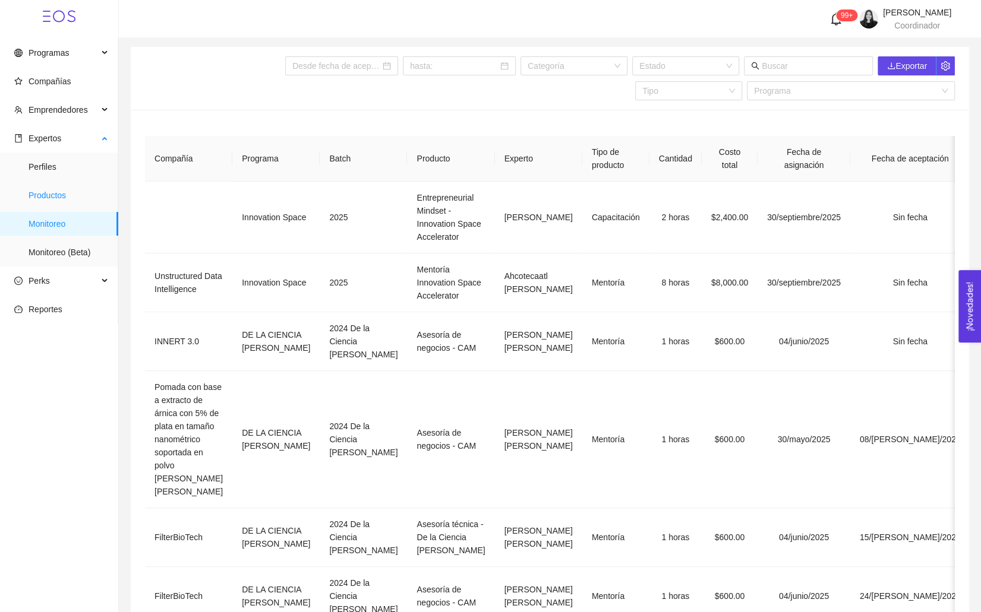
click at [46, 194] on span "Productos" at bounding box center [69, 196] width 80 height 24
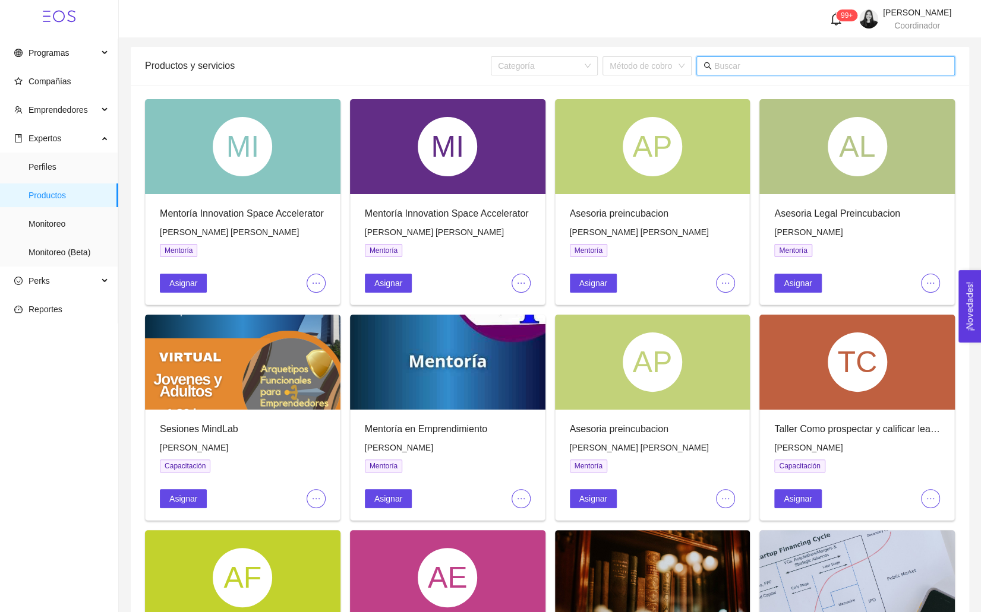
click at [837, 65] on input "text" at bounding box center [830, 65] width 233 height 13
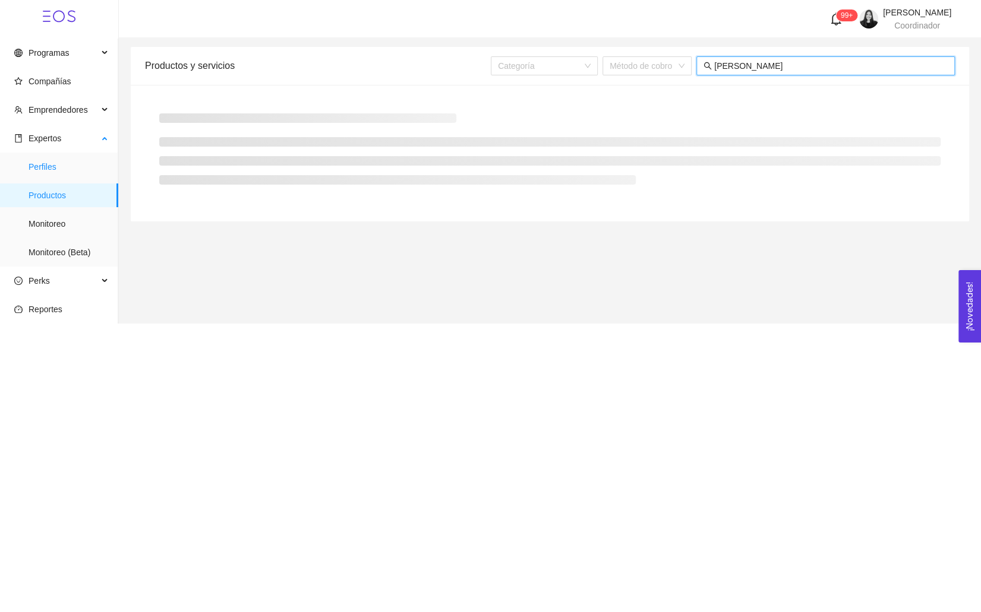
type input "[PERSON_NAME]"
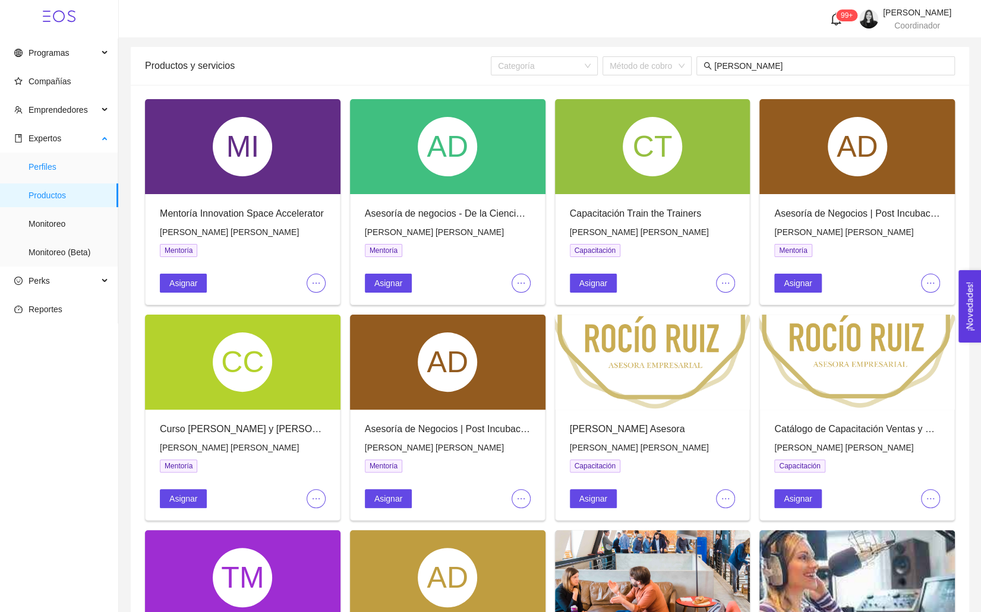
click at [55, 175] on span "Perfiles" at bounding box center [69, 167] width 80 height 24
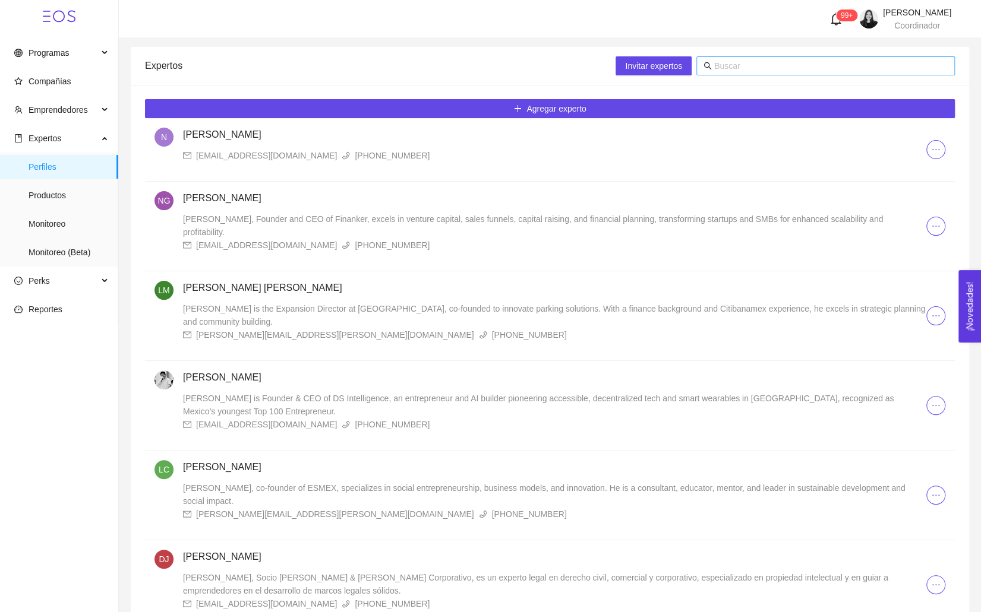
click at [747, 63] on input "text" at bounding box center [830, 65] width 233 height 13
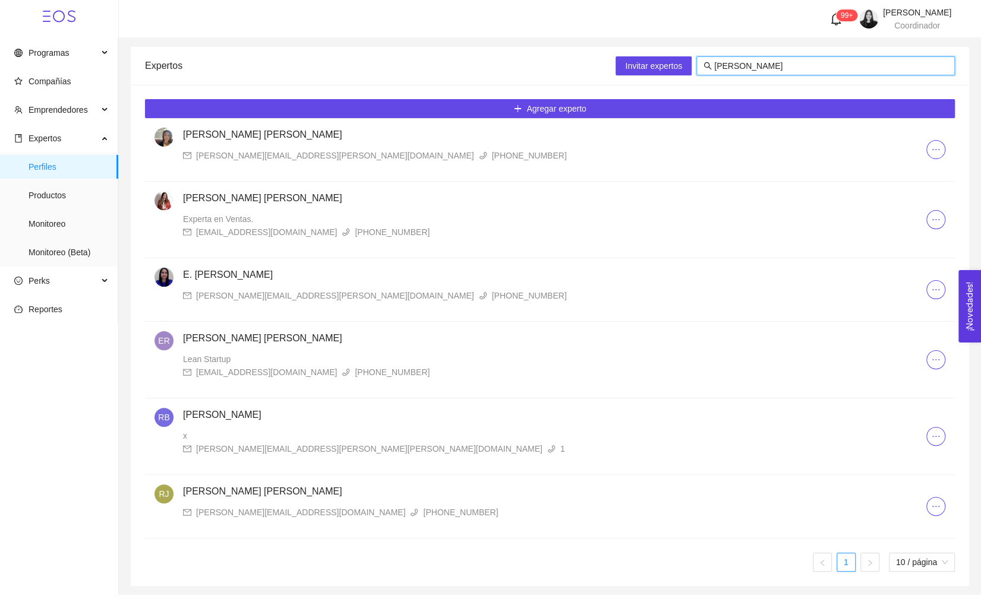
type input "[PERSON_NAME]"
click at [232, 138] on h4 "[PERSON_NAME] [PERSON_NAME]" at bounding box center [554, 135] width 743 height 14
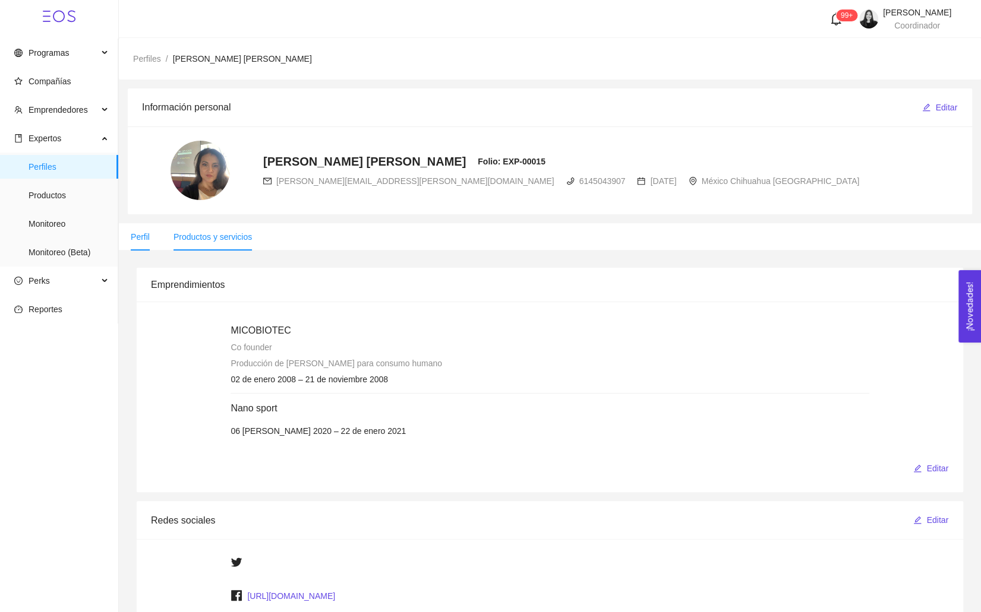
click at [222, 230] on li "Productos y servicios" at bounding box center [213, 236] width 102 height 27
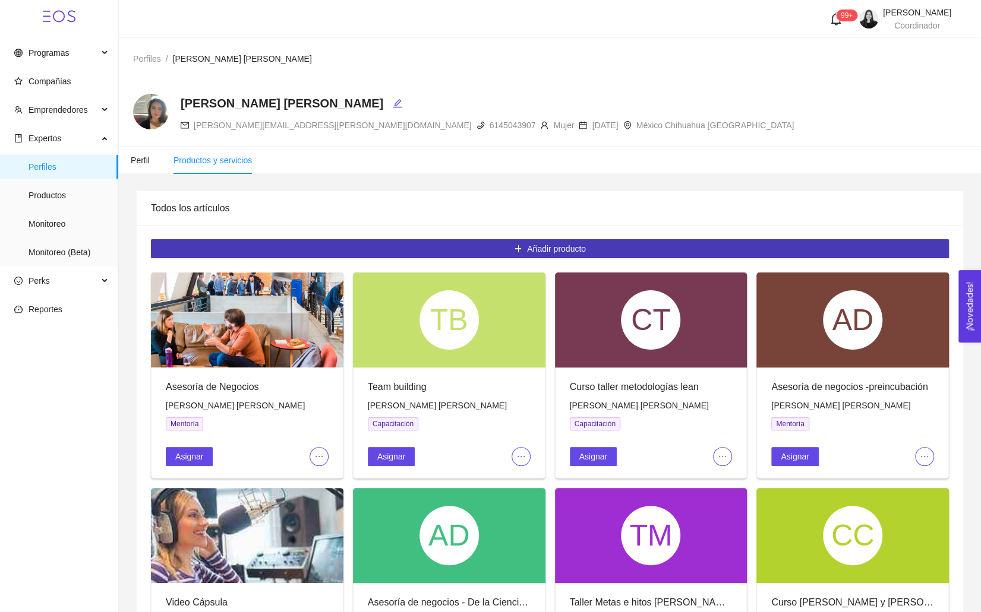
click at [365, 248] on button "Añadir producto" at bounding box center [550, 248] width 798 height 19
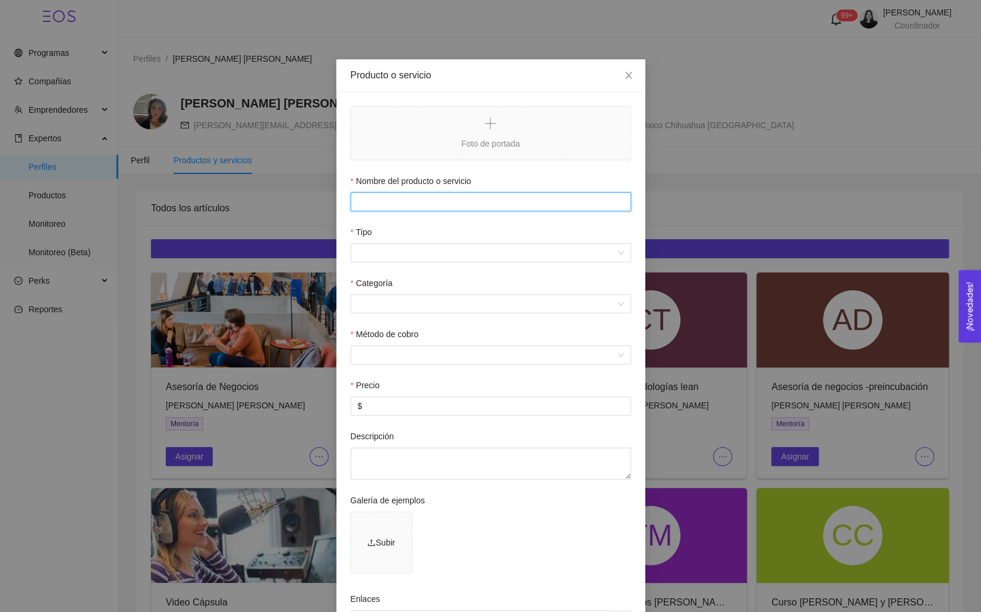
click at [375, 201] on input "Nombre del producto o servicio" at bounding box center [490, 201] width 280 height 19
paste input "Entrepreneurial Mindset - Innovation Space Accelerator"
click at [357, 204] on input "Entrepreneurial Mindset - Innovation Space Accelerator" at bounding box center [490, 201] width 280 height 19
drag, startPoint x: 447, startPoint y: 202, endPoint x: 239, endPoint y: 202, distance: 207.9
click at [239, 202] on div "Producto o servicio Foto de portada Nombre del producto o servicio Entrepreneur…" at bounding box center [490, 306] width 981 height 612
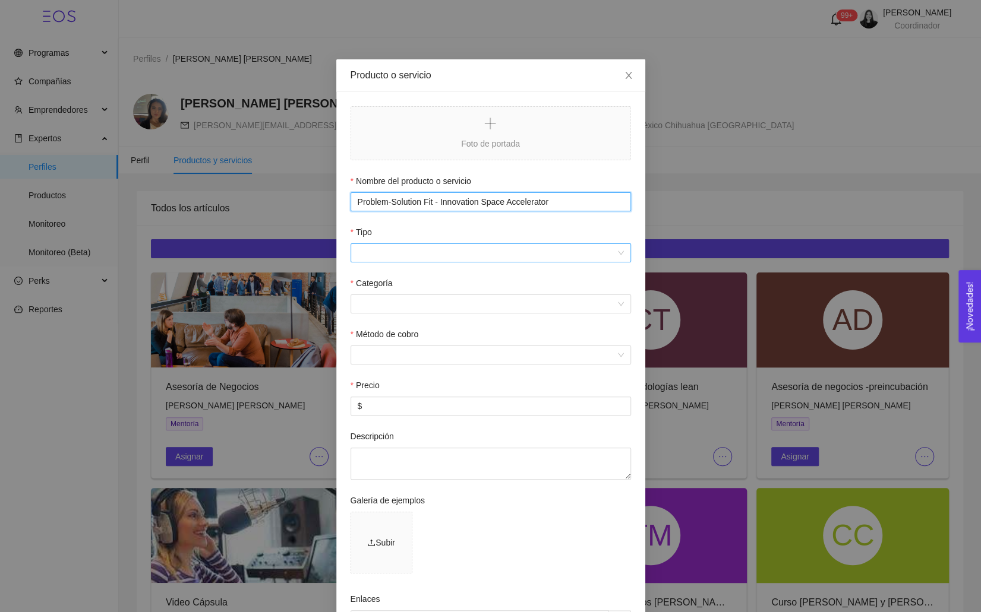
type input "Problem-Solution Fit - Innovation Space Accelerator"
click at [417, 247] on input "Tipo" at bounding box center [487, 253] width 258 height 18
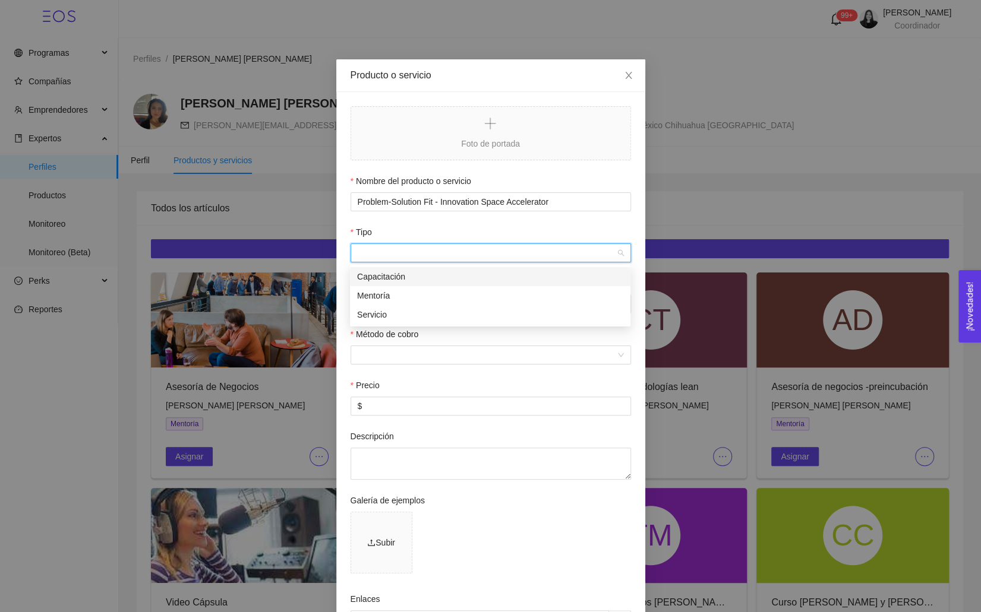
click at [405, 276] on div "Capacitación" at bounding box center [490, 276] width 266 height 13
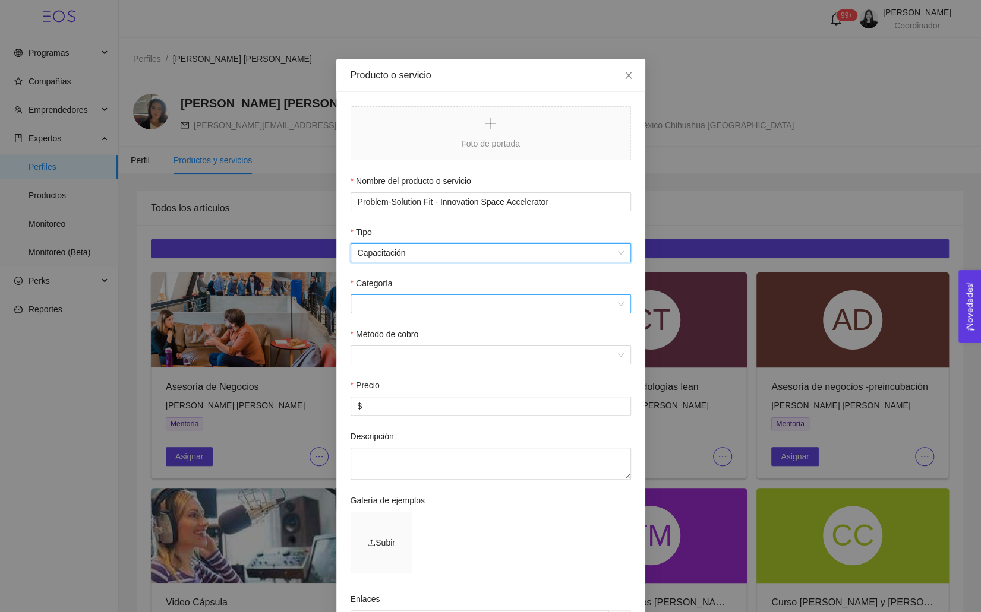
click at [375, 309] on input "Categoría" at bounding box center [487, 304] width 258 height 18
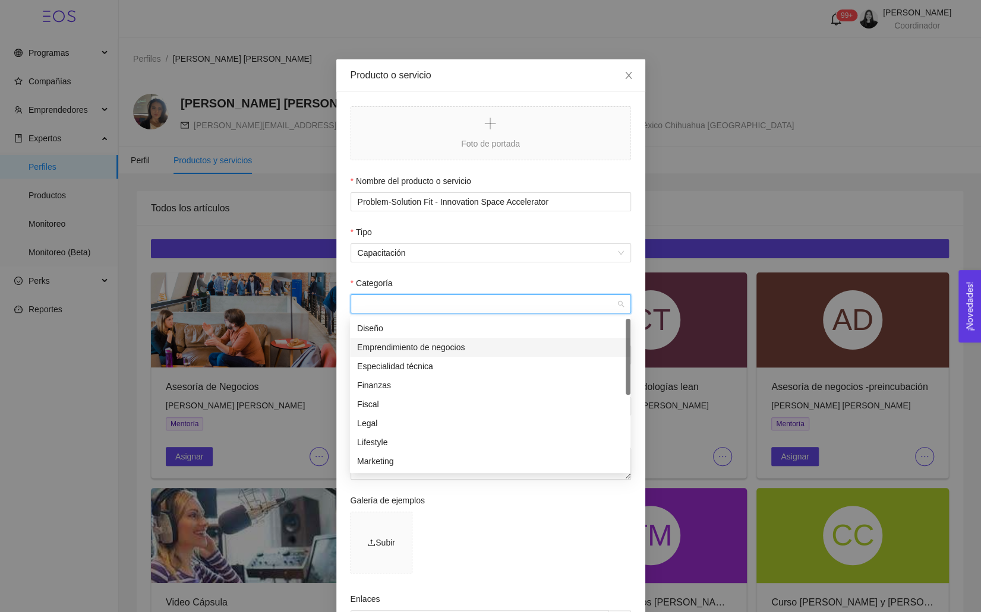
click at [384, 346] on div "Emprendimiento de negocios" at bounding box center [490, 347] width 266 height 13
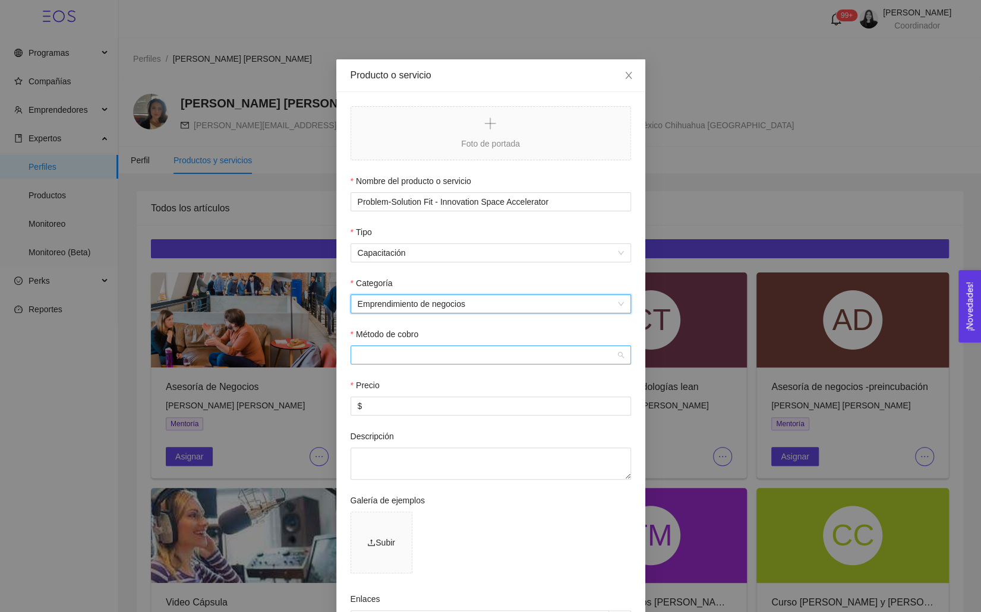
click at [375, 346] on div at bounding box center [490, 355] width 280 height 19
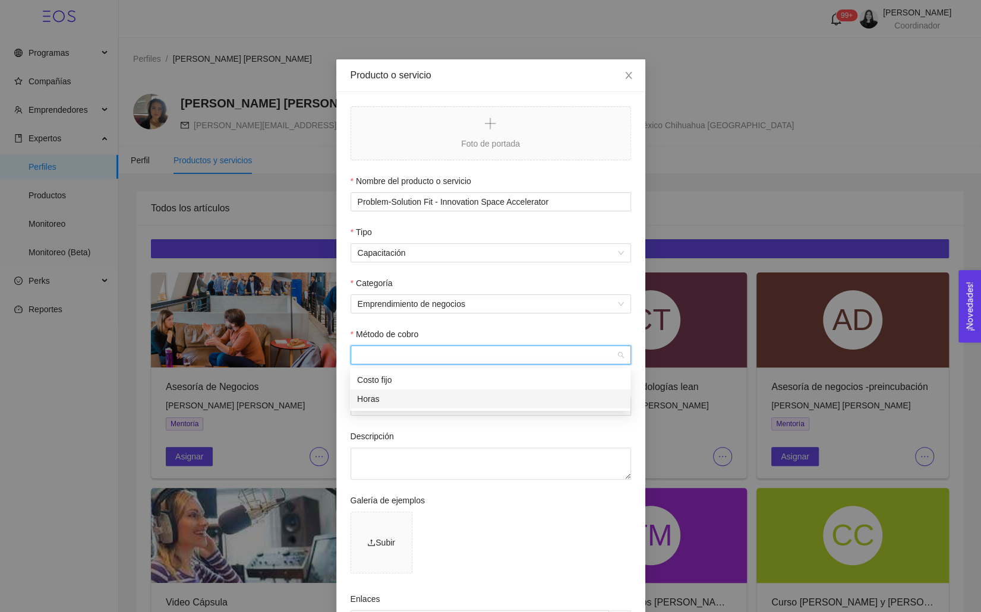
click at [380, 397] on div "Horas" at bounding box center [490, 399] width 266 height 13
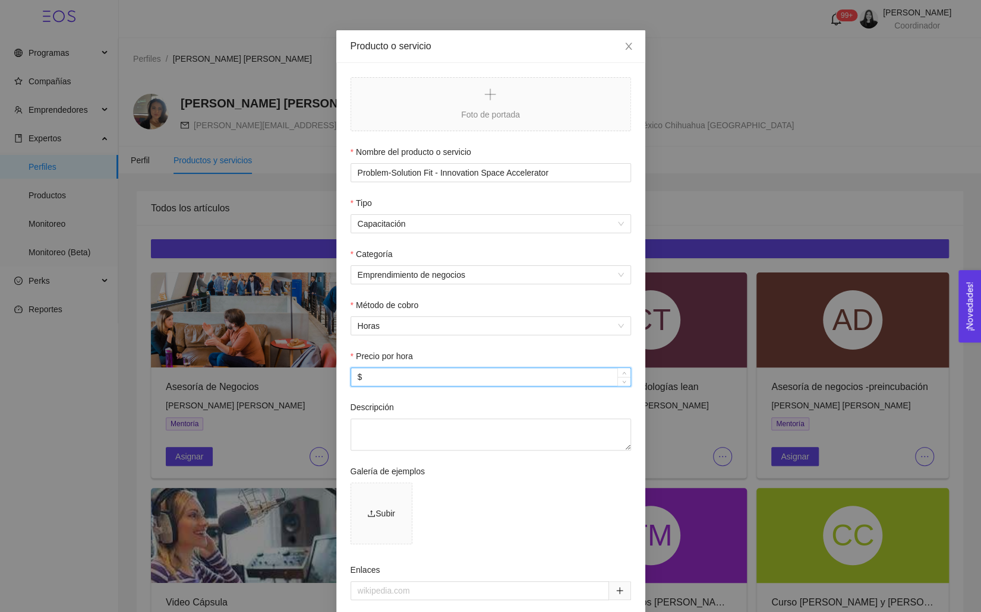
click at [378, 381] on input "$" at bounding box center [490, 377] width 279 height 18
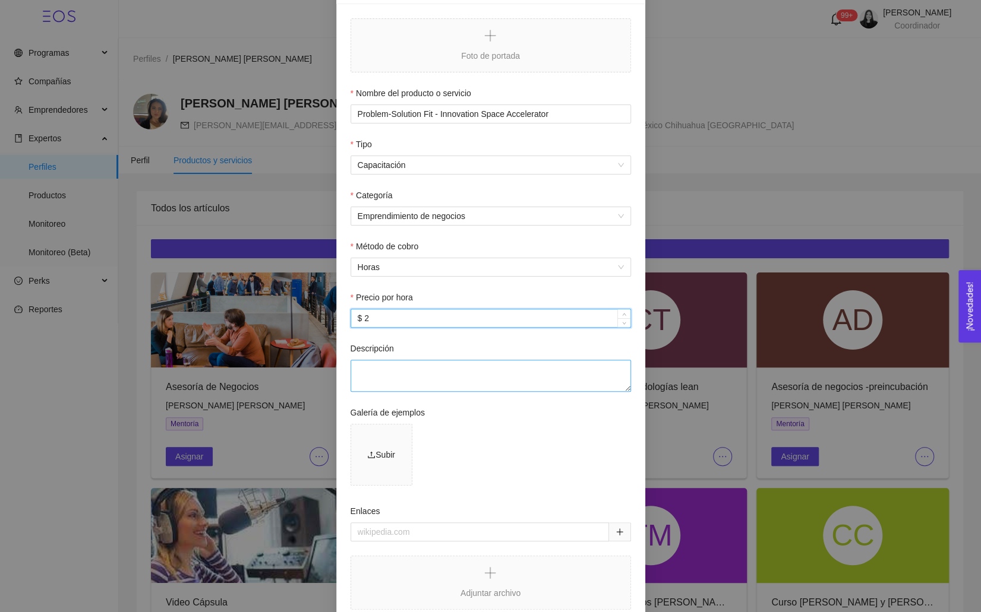
scroll to position [172, 0]
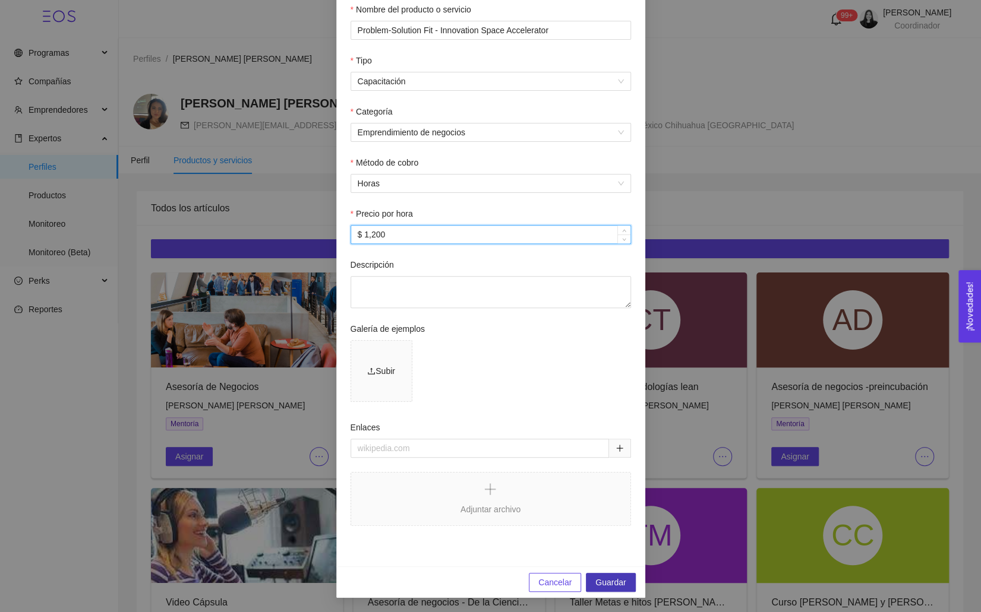
type input "$ 1,200"
click at [599, 581] on span "Guardar" at bounding box center [610, 582] width 30 height 13
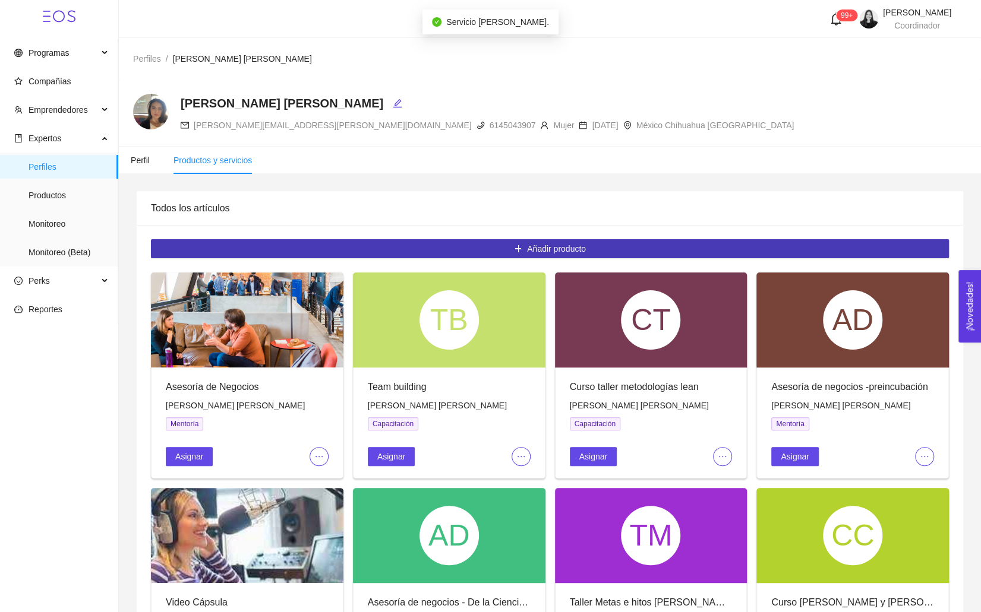
scroll to position [0, 0]
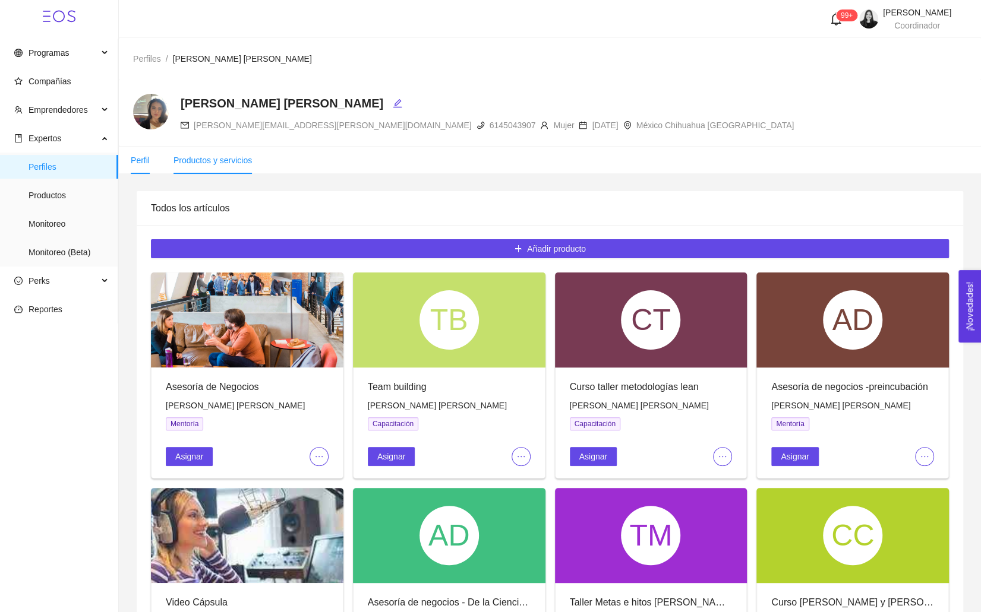
click at [135, 170] on li "Perfil" at bounding box center [140, 160] width 43 height 27
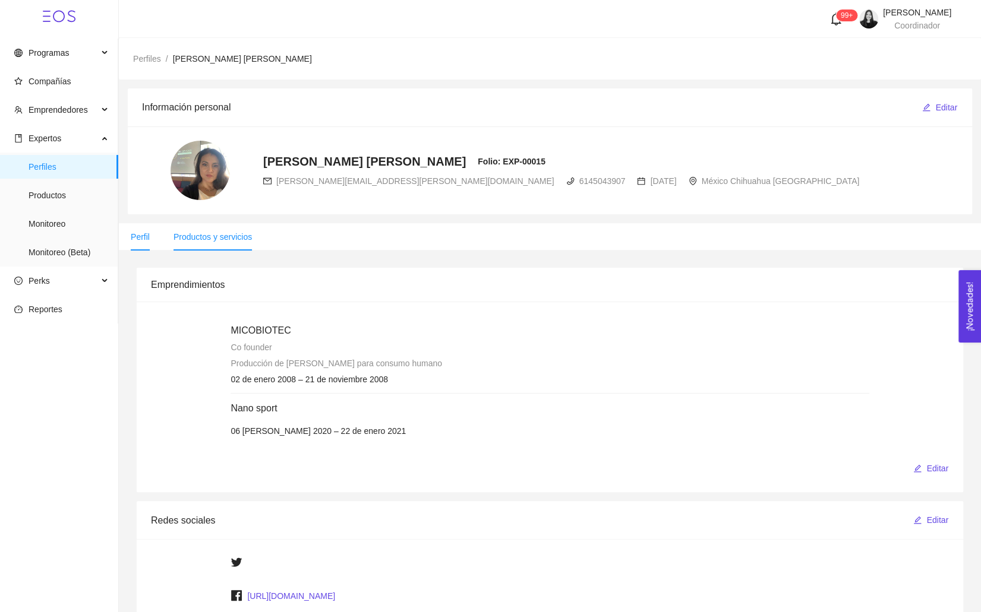
click at [241, 239] on span "Productos y servicios" at bounding box center [212, 237] width 78 height 10
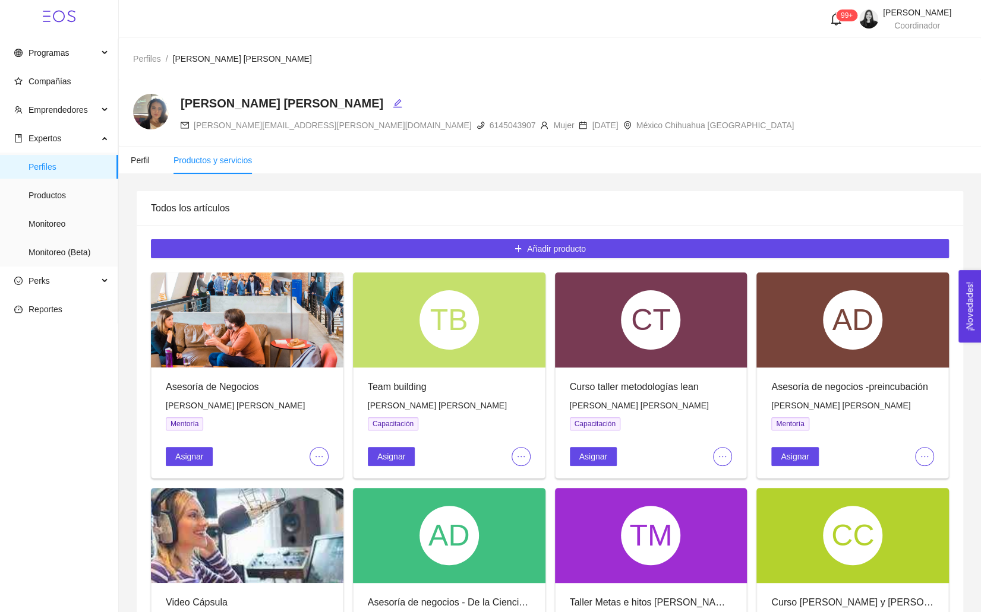
scroll to position [371, 0]
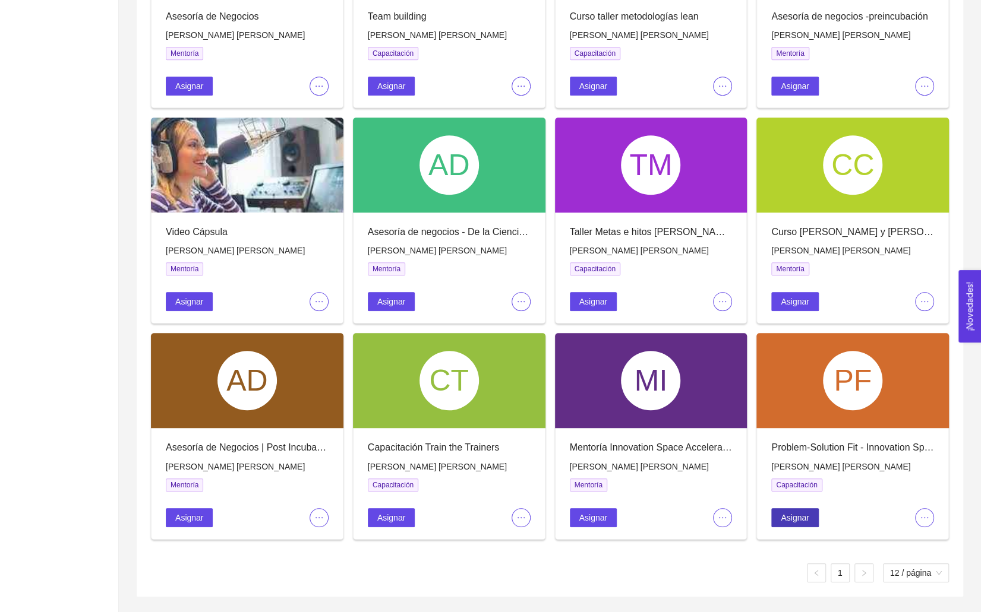
click at [792, 514] on span "Asignar" at bounding box center [795, 517] width 28 height 13
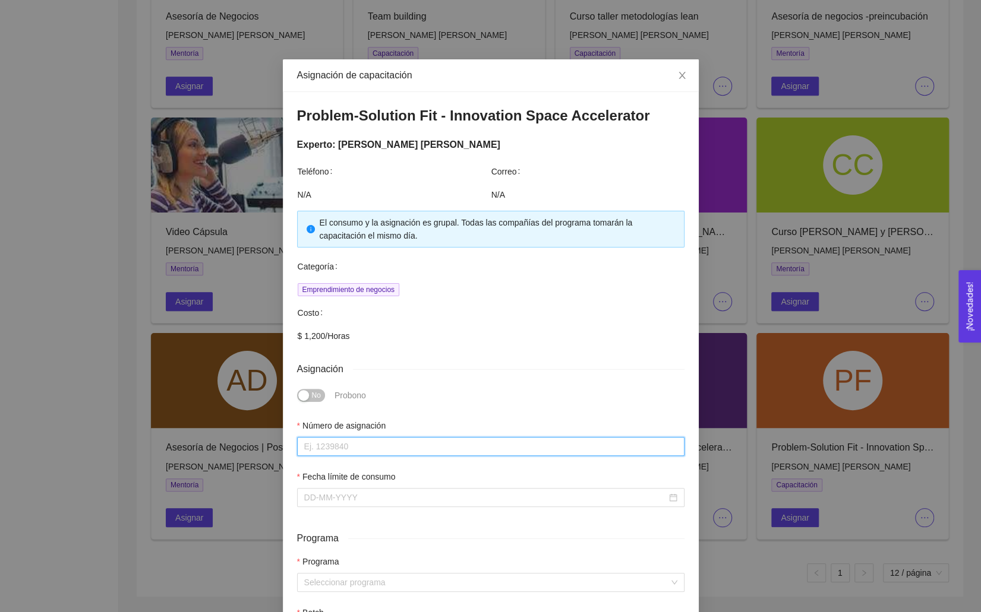
click at [349, 445] on input "Número de asignación" at bounding box center [490, 446] width 387 height 19
type input "0"
click at [322, 488] on div at bounding box center [490, 497] width 387 height 19
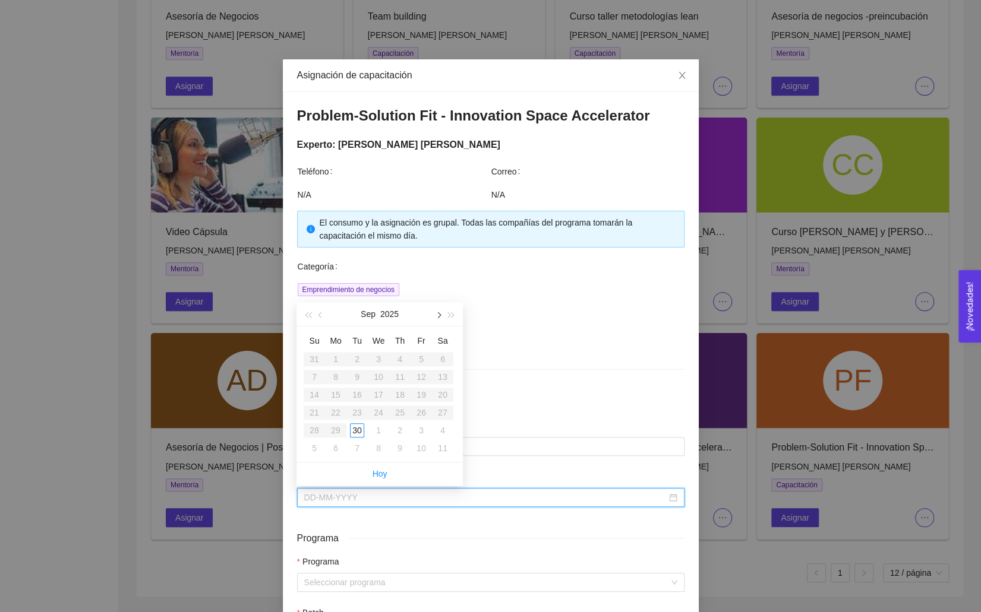
click at [436, 317] on button "button" at bounding box center [437, 314] width 13 height 24
type input "[DATE]"
click at [416, 432] on div "31" at bounding box center [421, 431] width 14 height 14
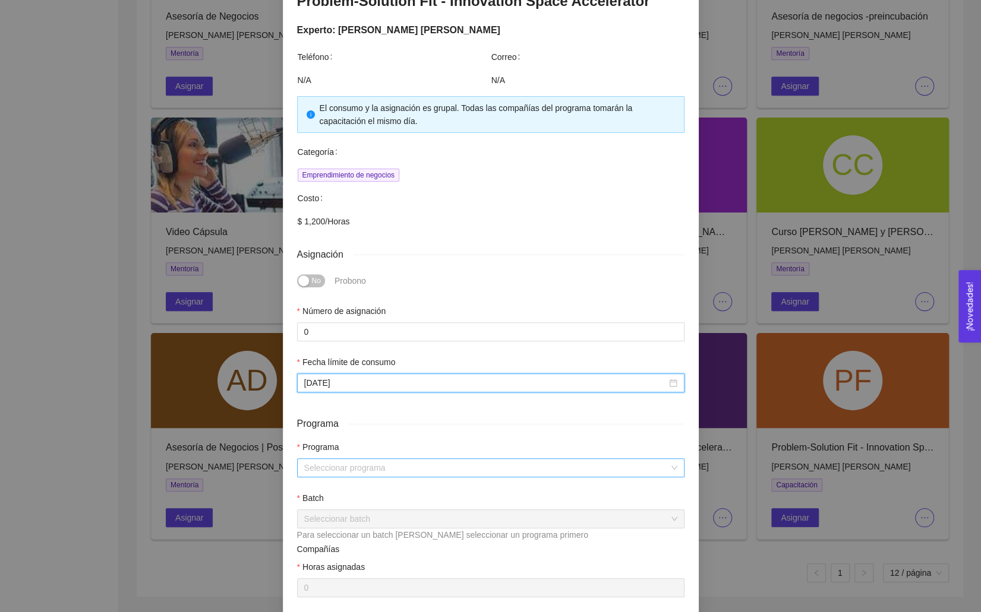
scroll to position [133, 0]
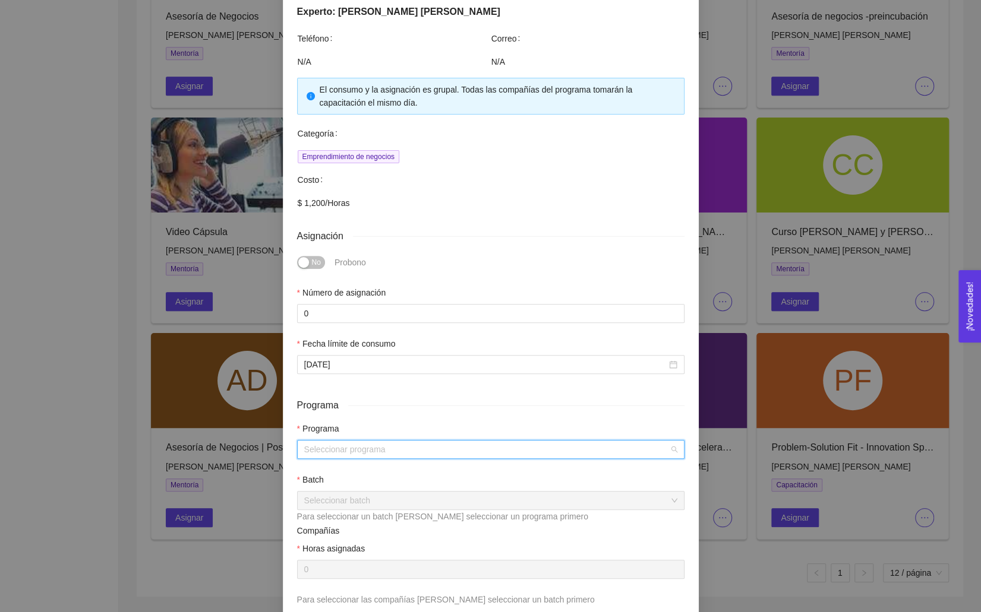
click at [375, 447] on input "search" at bounding box center [486, 450] width 365 height 18
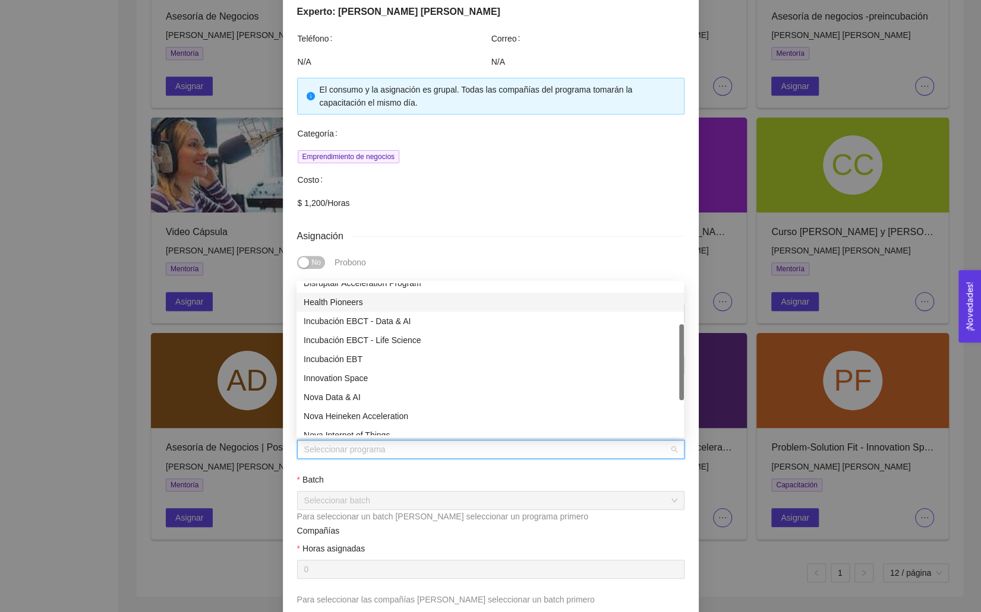
scroll to position [67, 0]
click at [369, 378] on div "Innovation Space" at bounding box center [490, 378] width 373 height 13
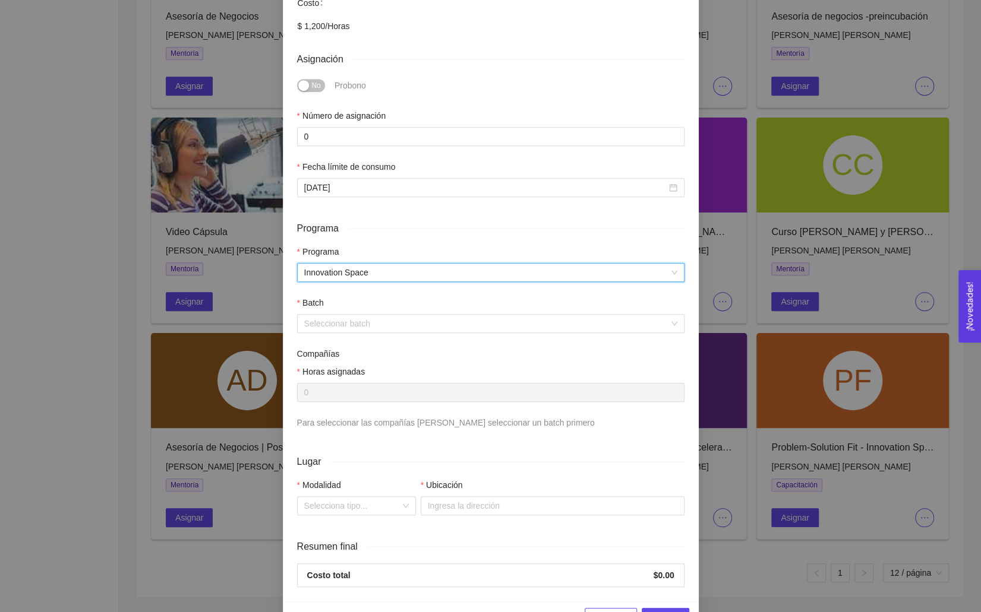
scroll to position [323, 0]
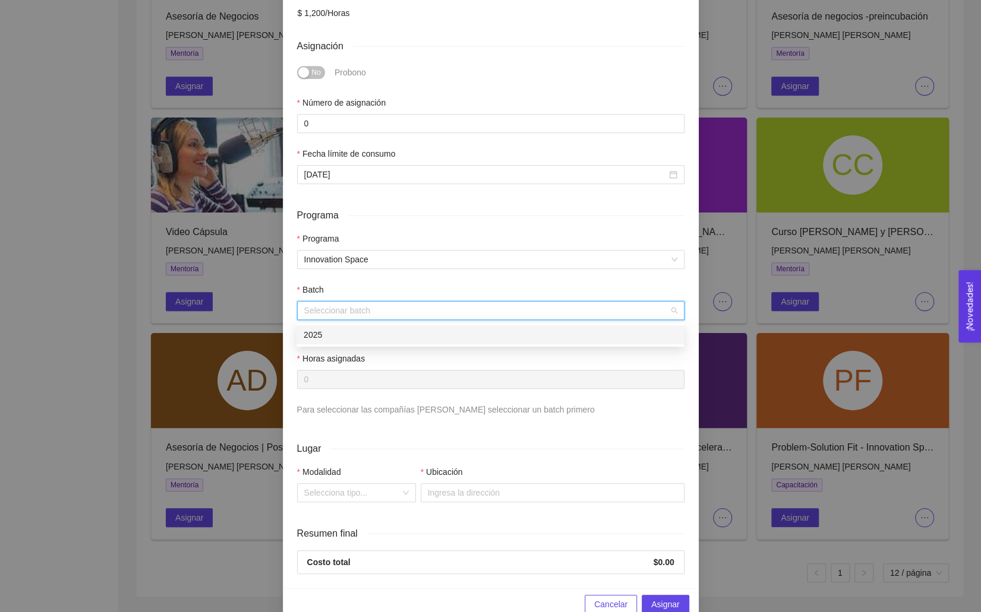
click at [330, 307] on input "search" at bounding box center [486, 311] width 365 height 18
click at [326, 333] on div "2025" at bounding box center [490, 334] width 373 height 13
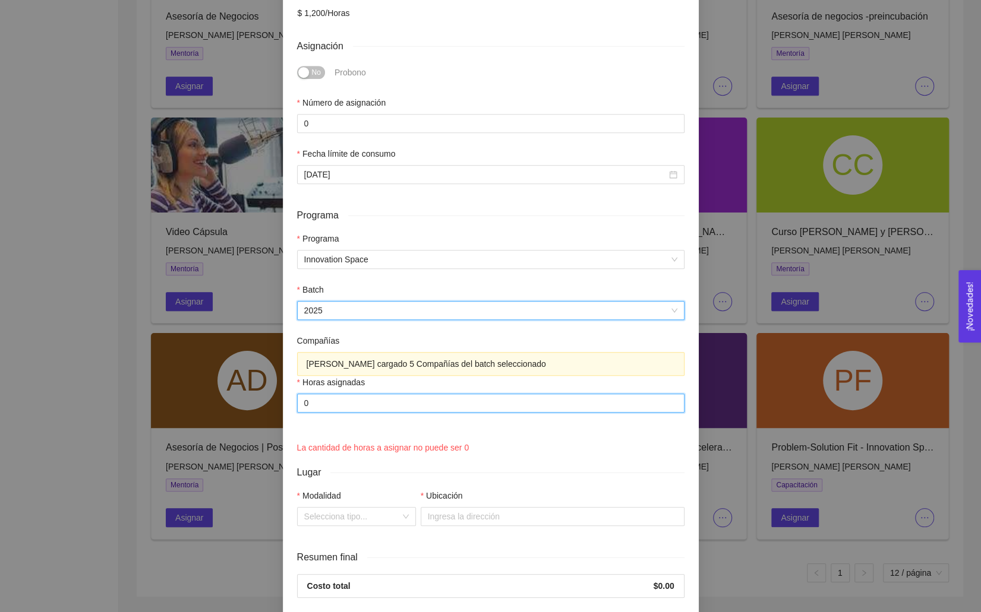
click at [330, 408] on input "0" at bounding box center [490, 403] width 387 height 19
drag, startPoint x: 330, startPoint y: 408, endPoint x: 272, endPoint y: 409, distance: 58.2
click at [272, 409] on div "Asignación de capacitación Problem-Solution Fit - Innovation Space Accelerator …" at bounding box center [490, 306] width 981 height 612
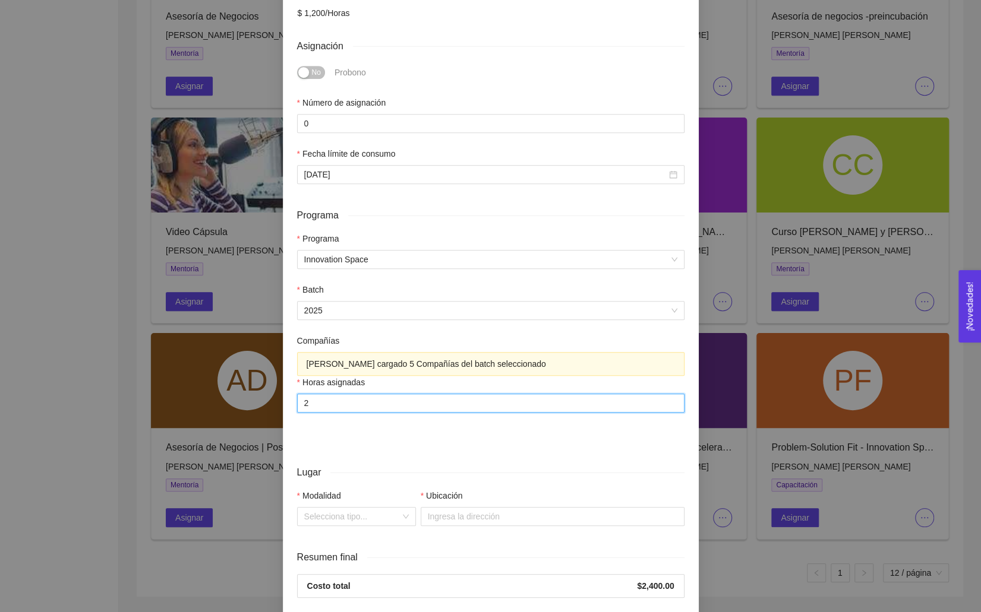
type input "2"
click at [406, 343] on div "Compañías" at bounding box center [490, 343] width 387 height 18
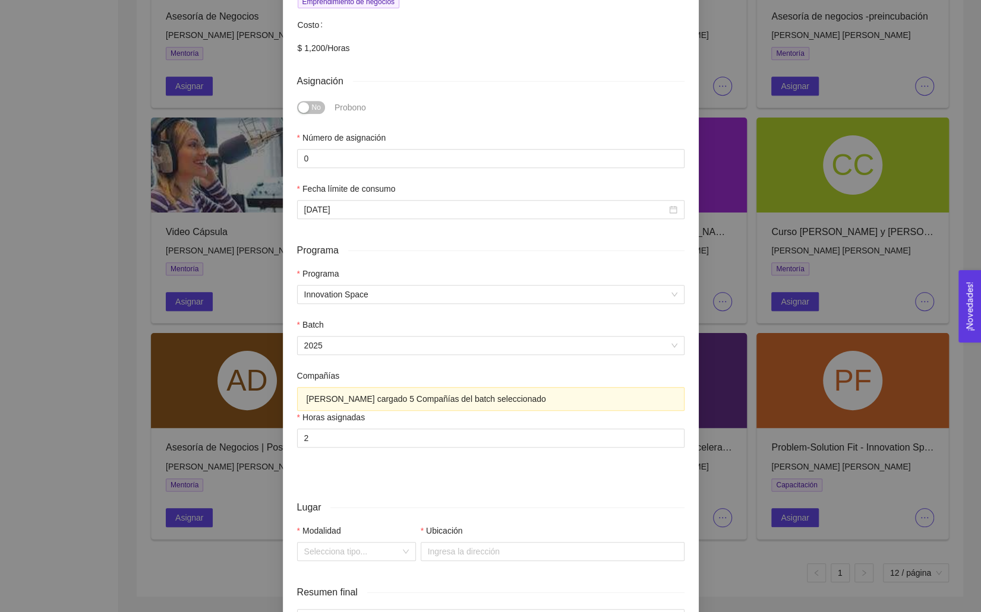
scroll to position [280, 0]
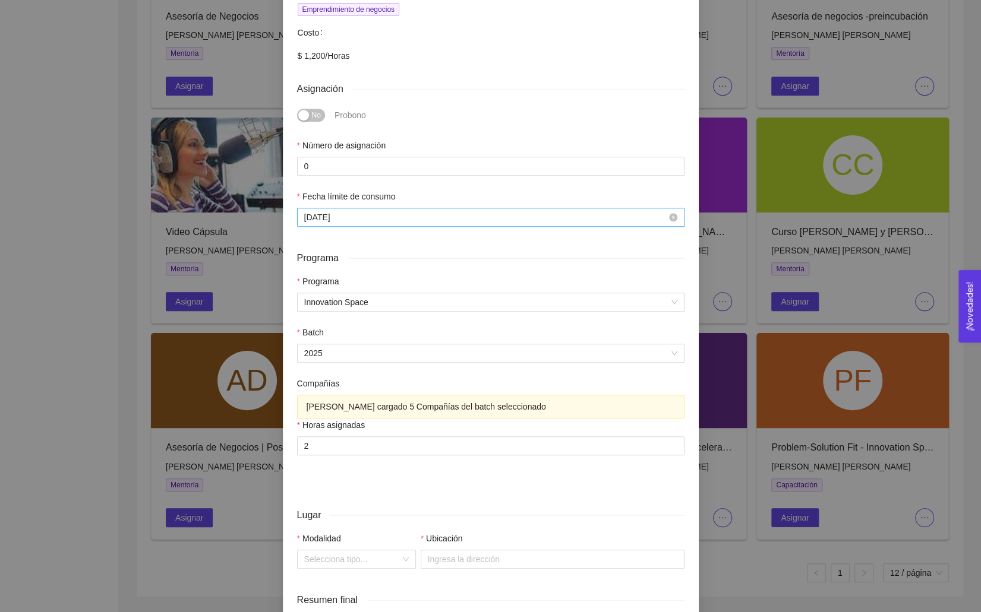
click at [340, 223] on input "[DATE]" at bounding box center [485, 217] width 362 height 13
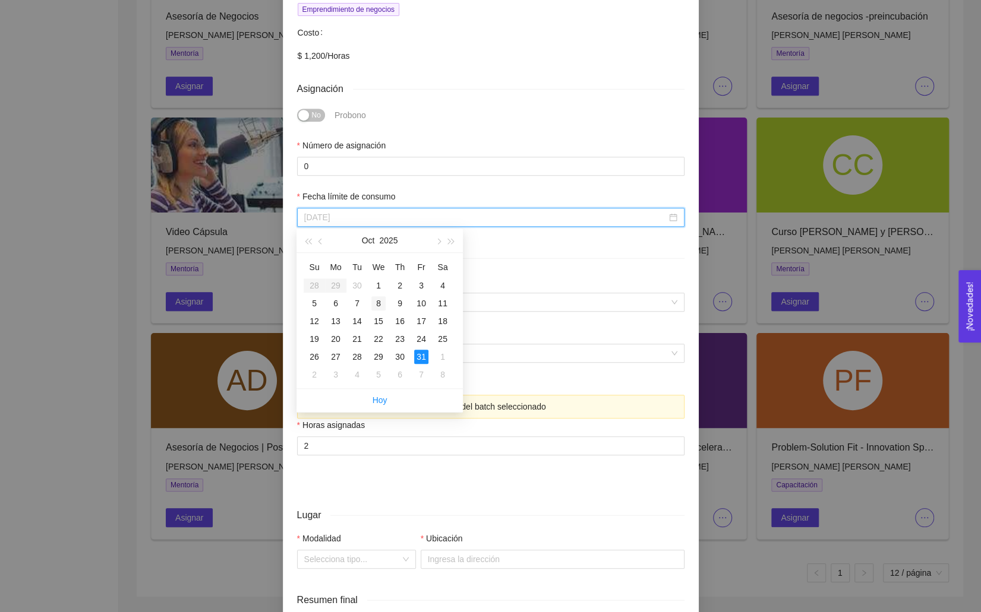
type input "[DATE]"
click at [380, 308] on div "8" at bounding box center [378, 303] width 14 height 14
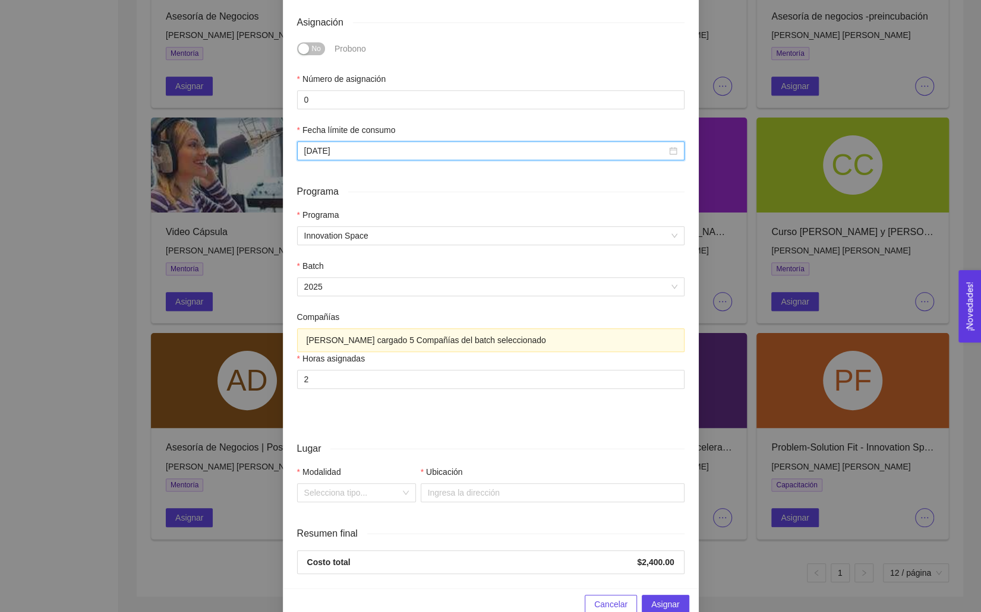
scroll to position [369, 0]
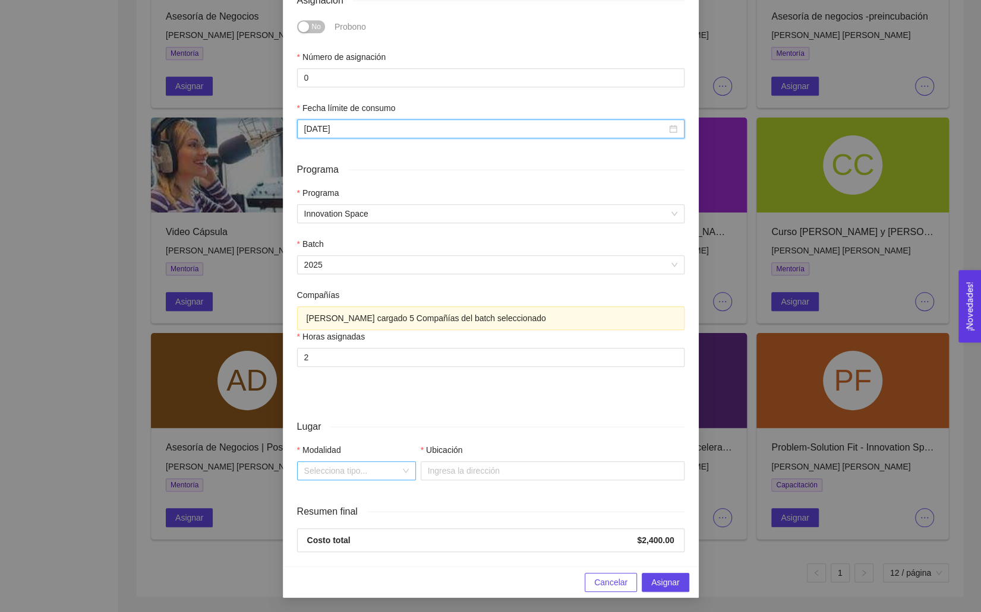
click at [355, 478] on input "Modalidad" at bounding box center [352, 471] width 96 height 18
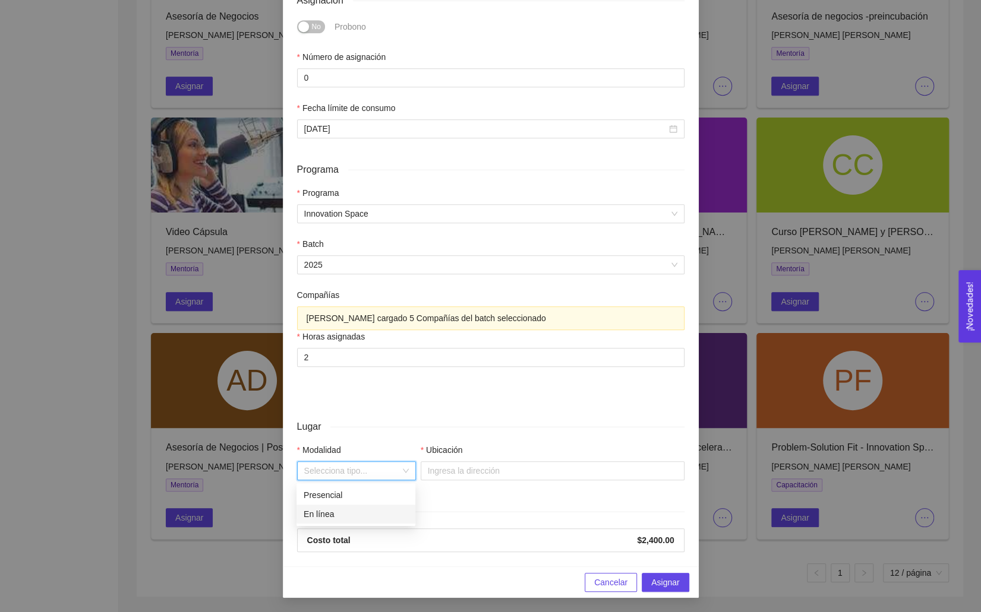
click at [327, 516] on div "En línea" at bounding box center [356, 514] width 105 height 13
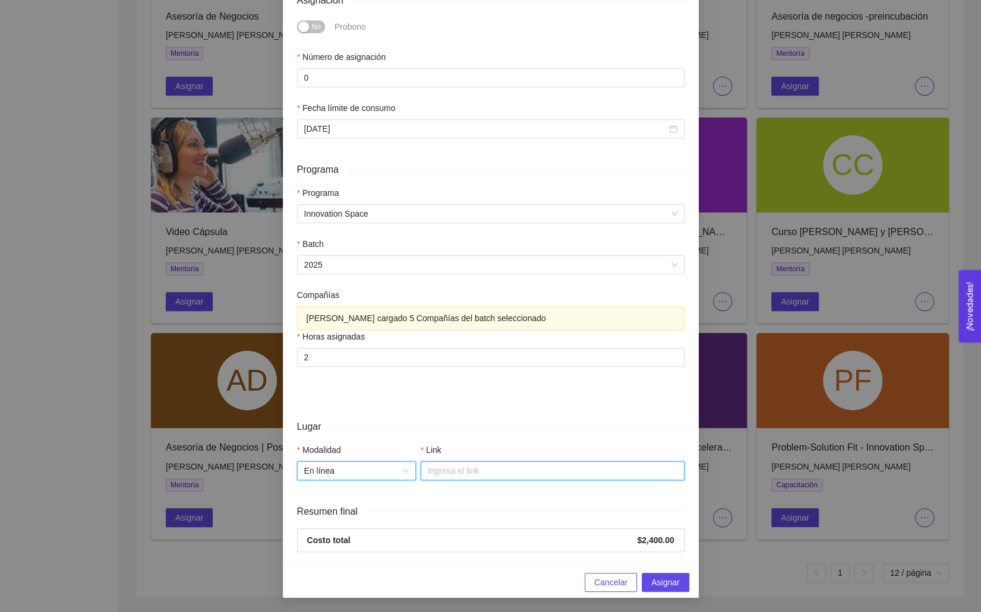
click at [451, 475] on input "Link" at bounding box center [553, 471] width 264 height 19
type input "[URL][DOMAIN_NAME]"
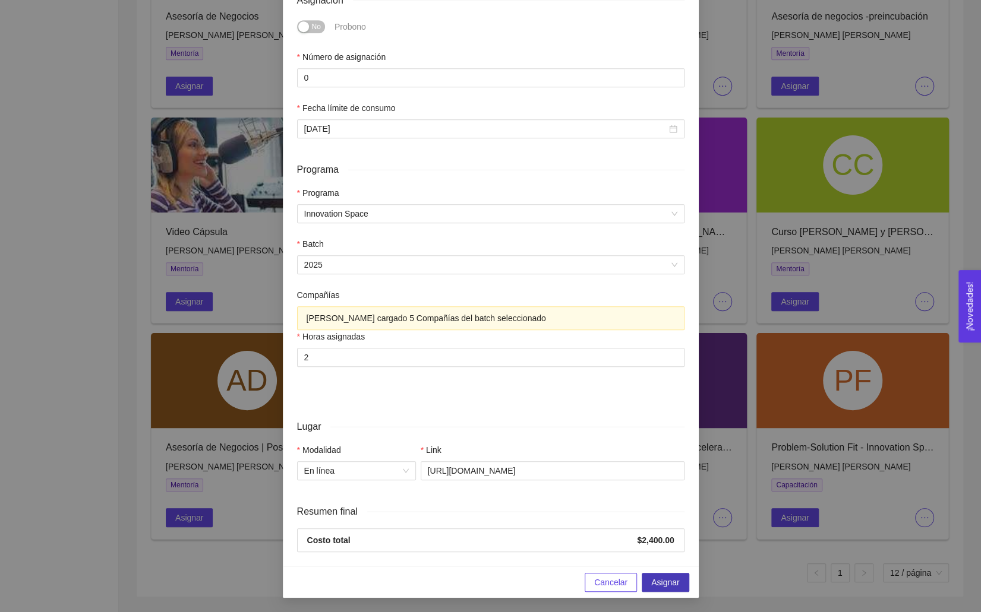
click at [682, 585] on button "Asignar" at bounding box center [665, 582] width 47 height 19
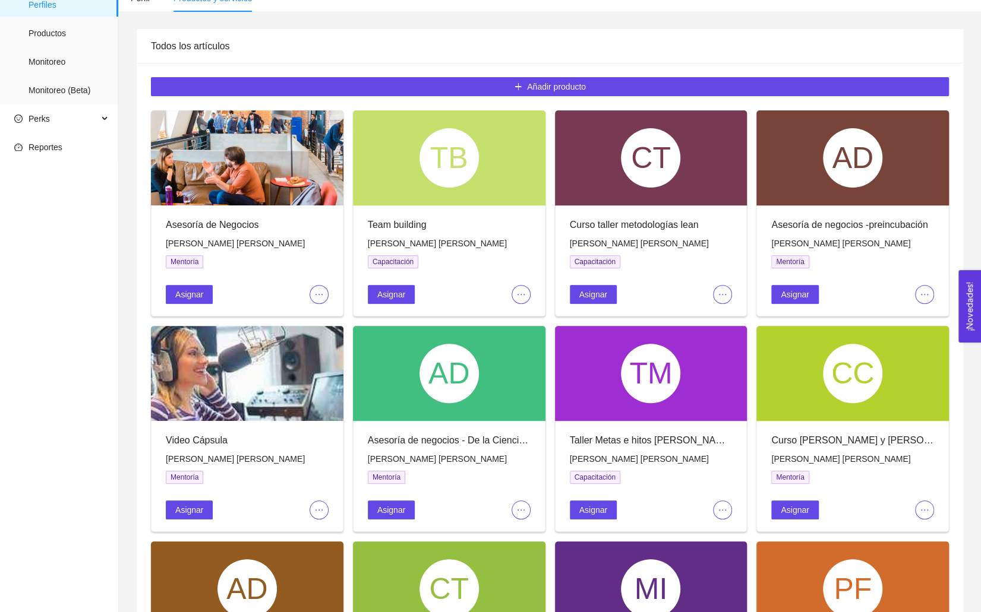
scroll to position [0, 0]
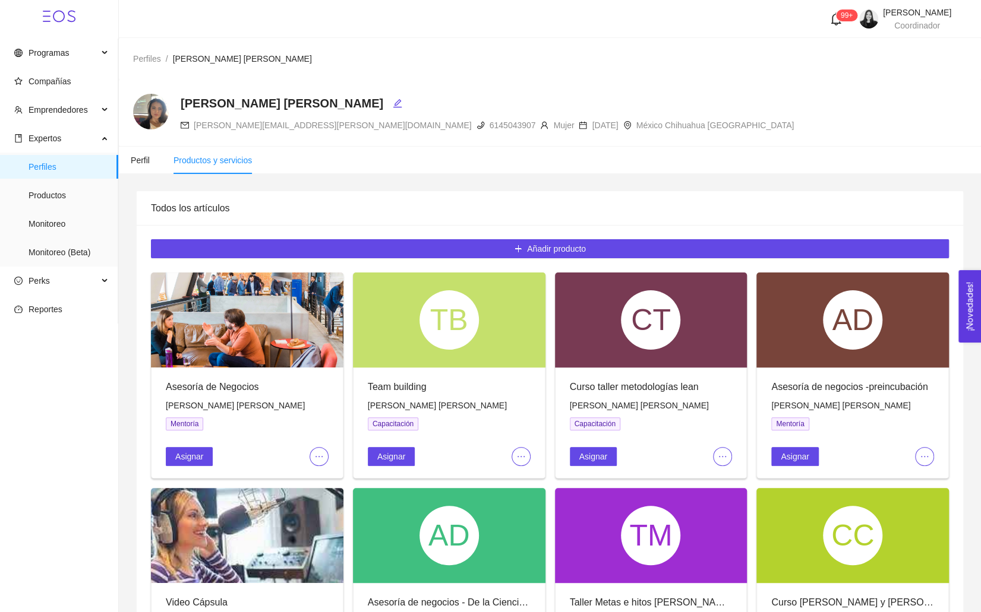
click at [527, 160] on ul "Perfil Productos y servicios" at bounding box center [550, 160] width 862 height 27
click at [52, 81] on span "Compañías" at bounding box center [50, 82] width 43 height 10
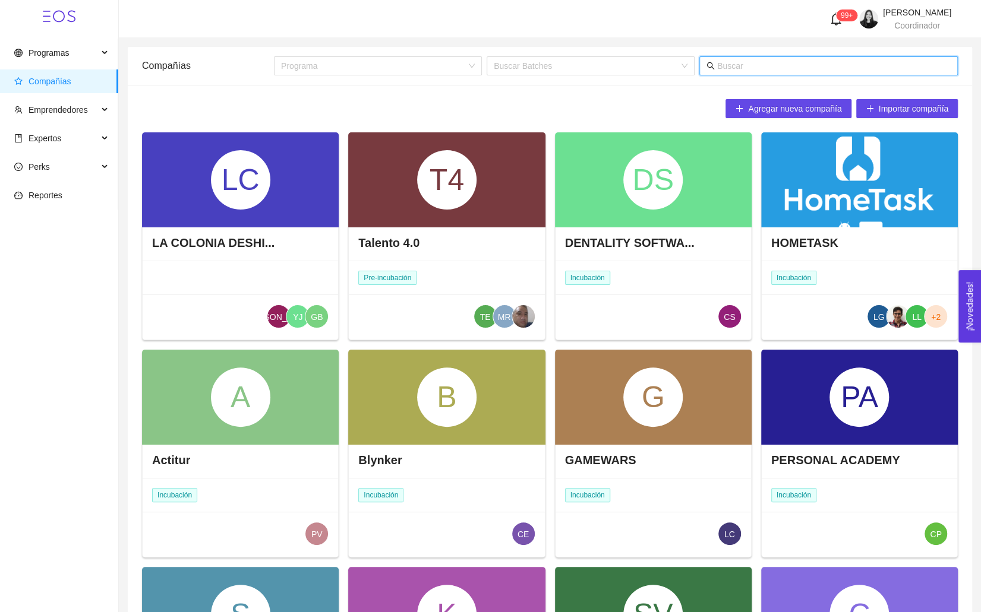
click at [751, 63] on input "text" at bounding box center [833, 65] width 233 height 13
click at [45, 42] on span "Programas" at bounding box center [56, 53] width 84 height 24
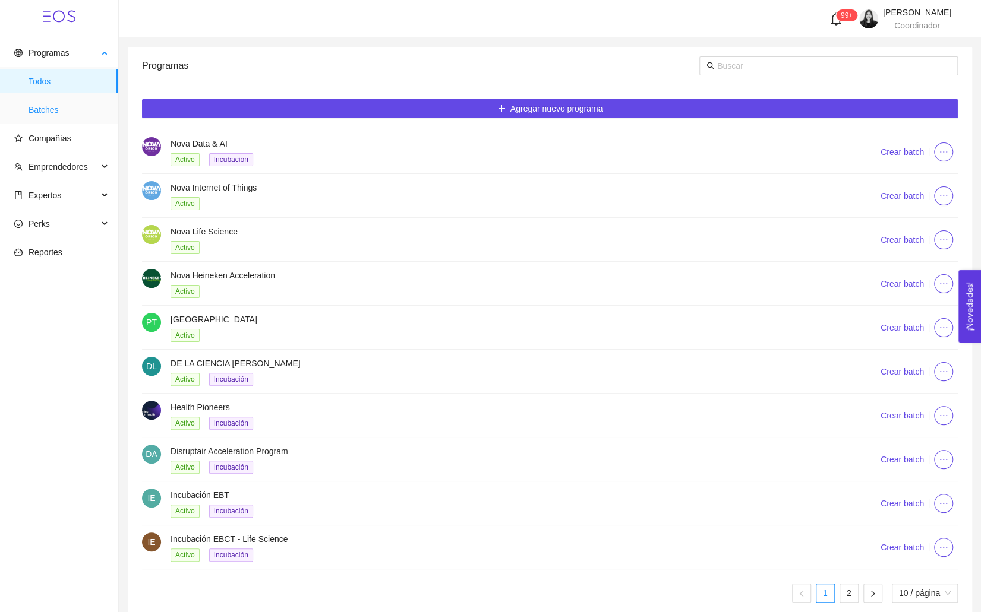
click at [51, 114] on span "Batches" at bounding box center [69, 110] width 80 height 24
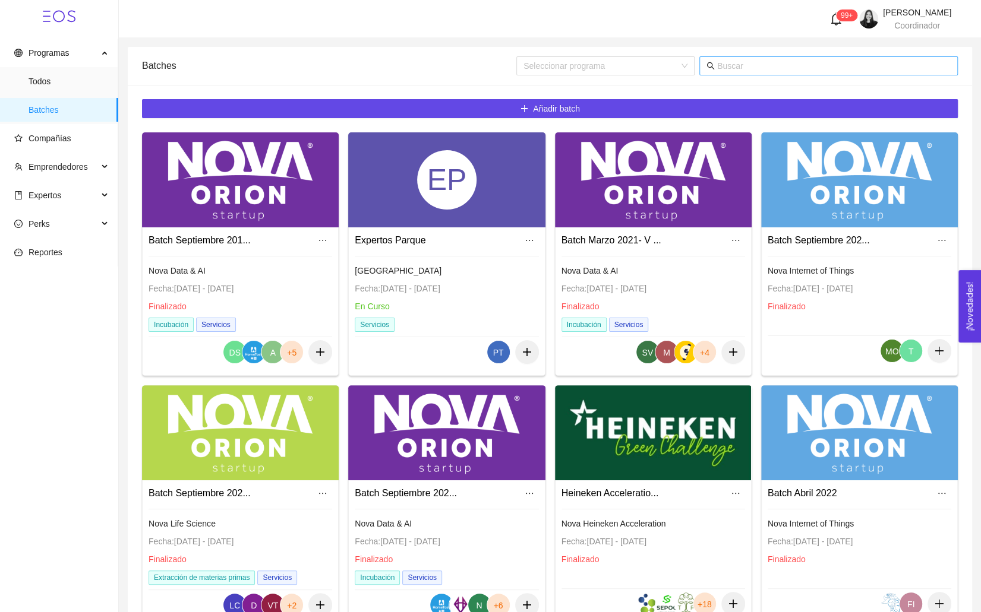
click at [747, 62] on input "text" at bounding box center [833, 65] width 233 height 13
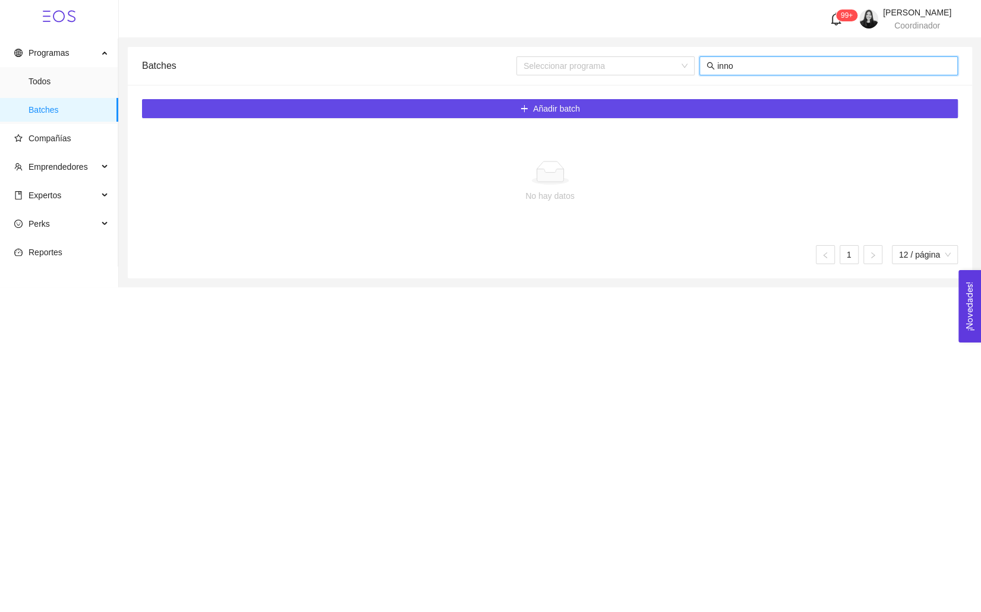
click at [789, 59] on input "inno" at bounding box center [833, 65] width 233 height 13
click at [783, 61] on input "inno" at bounding box center [833, 65] width 233 height 13
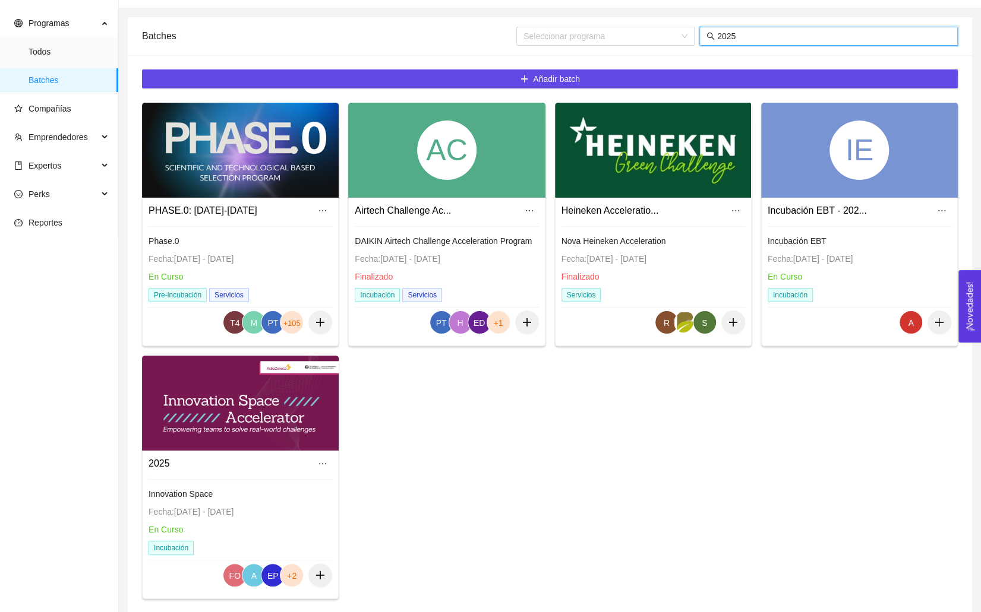
scroll to position [34, 0]
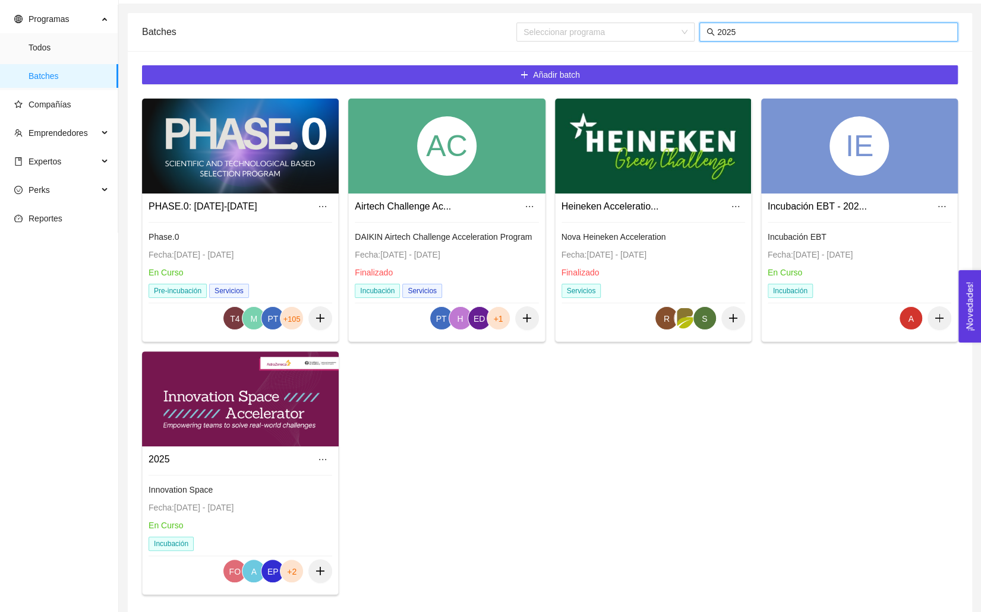
type input "2025"
click at [259, 418] on div at bounding box center [240, 399] width 197 height 95
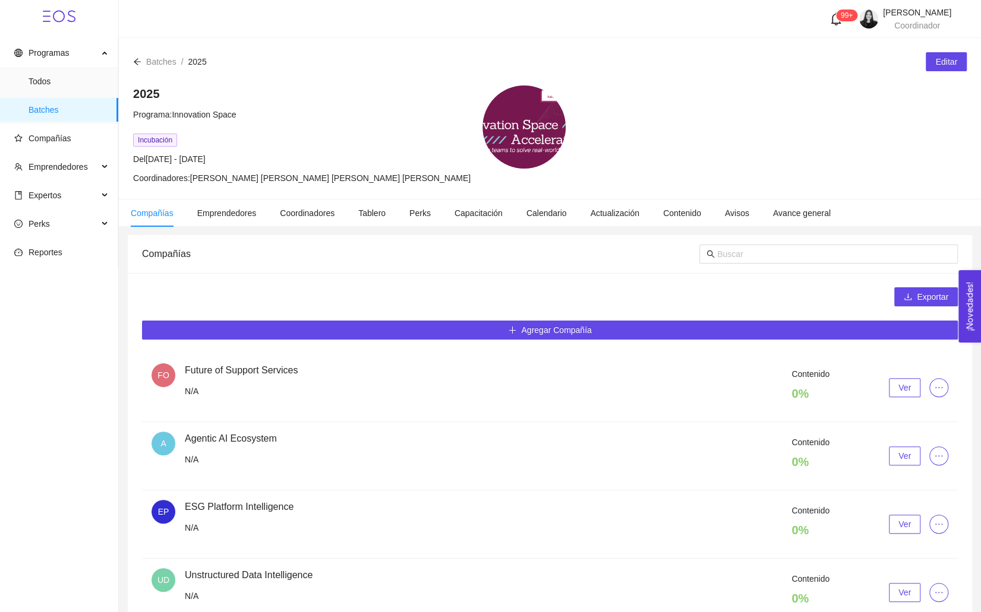
click at [898, 381] on span "Ver" at bounding box center [904, 387] width 12 height 13
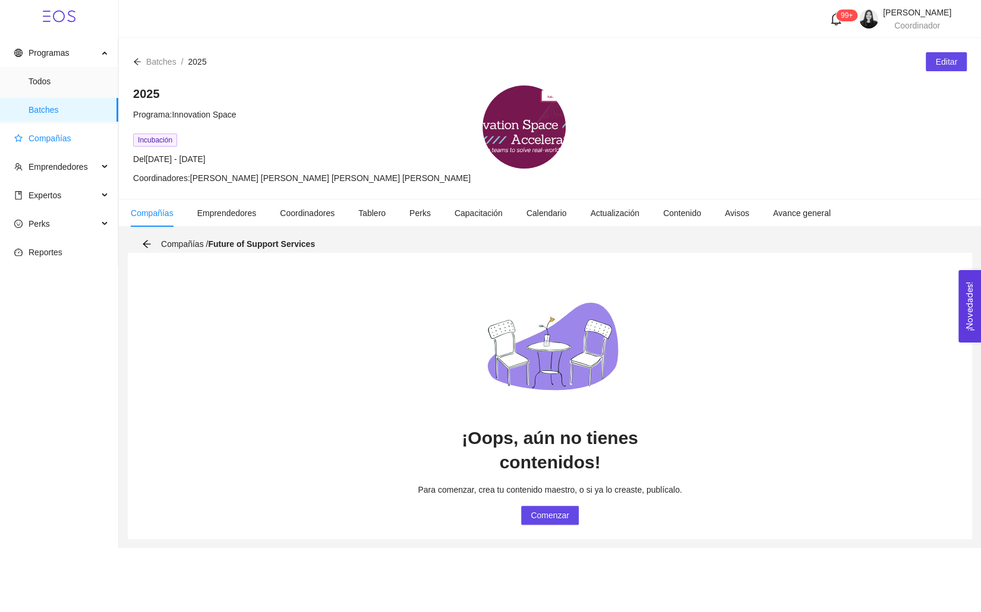
click at [40, 140] on span "Compañías" at bounding box center [50, 139] width 43 height 10
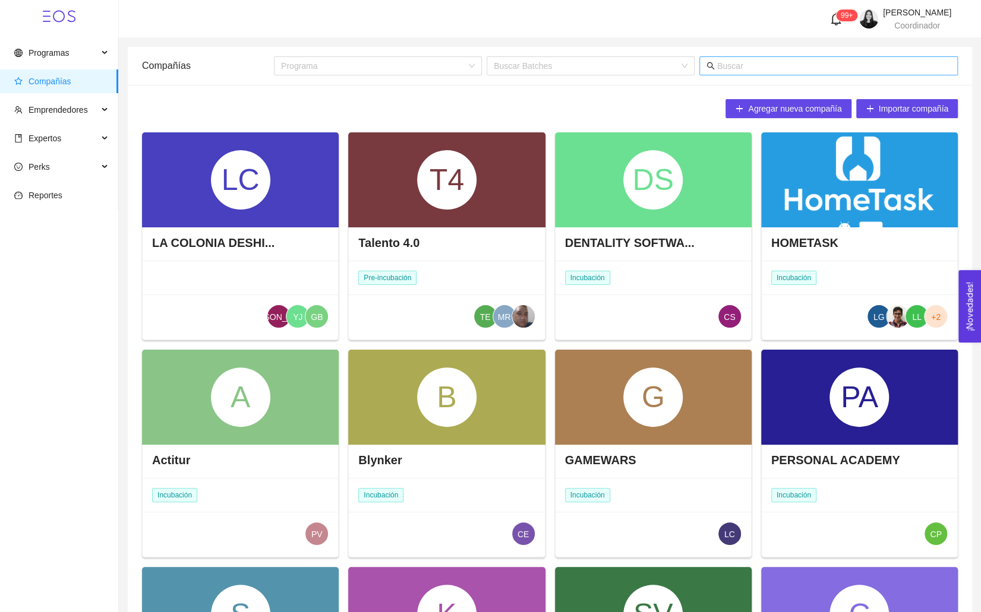
click at [732, 68] on input "text" at bounding box center [833, 65] width 233 height 13
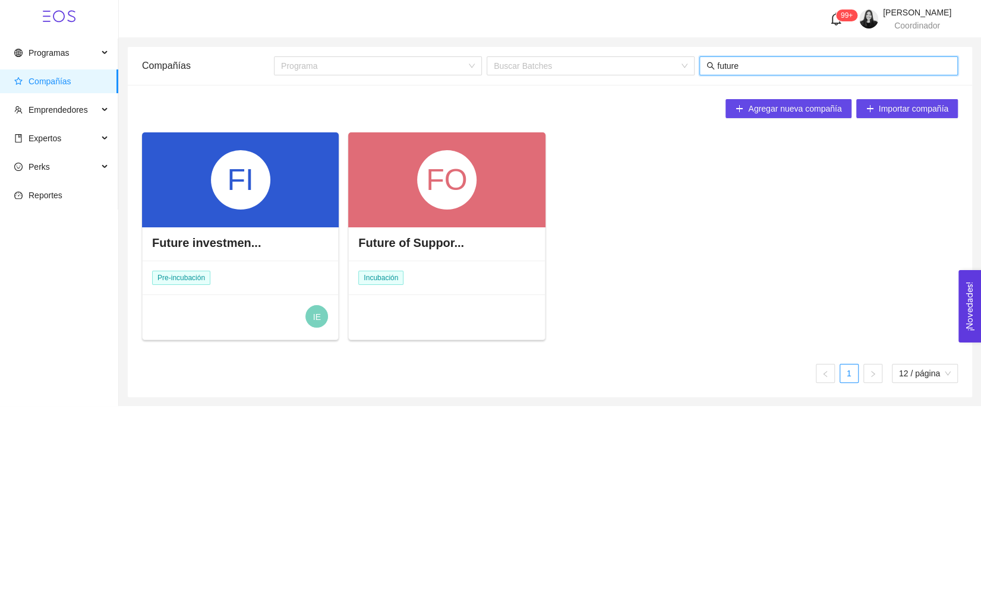
type input "future"
click at [412, 203] on div "FO" at bounding box center [446, 179] width 197 height 95
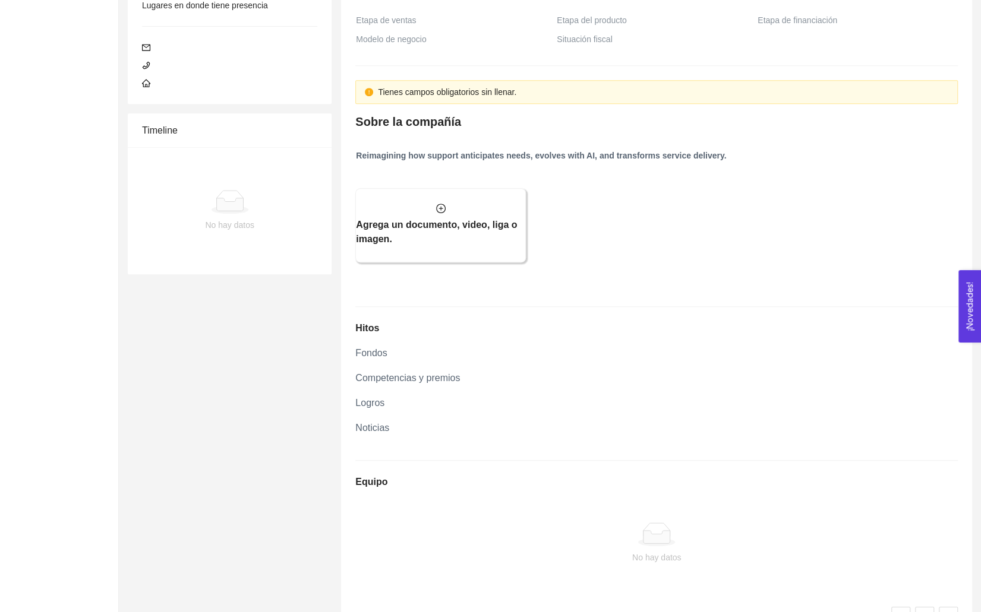
scroll to position [677, 0]
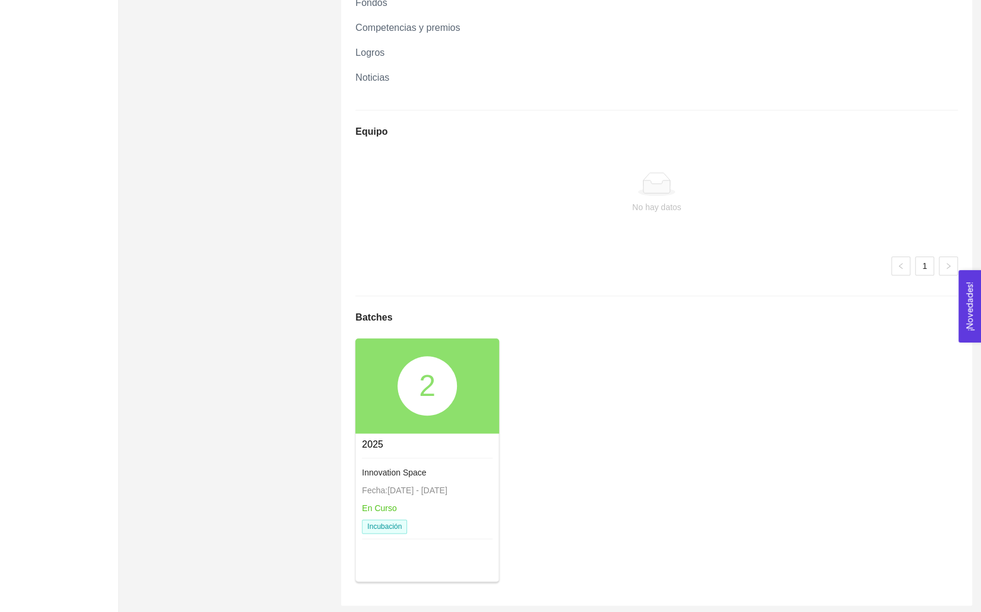
click at [160, 224] on div "Tienes [PERSON_NAME] obligatorios sin llenar. FO Nueva Folio: COMP-04597 Future…" at bounding box center [229, 1] width 213 height 1209
click at [244, 232] on div "Tienes [PERSON_NAME] obligatorios sin llenar. FO Nueva Folio: COMP-04597 Future…" at bounding box center [229, 1] width 213 height 1209
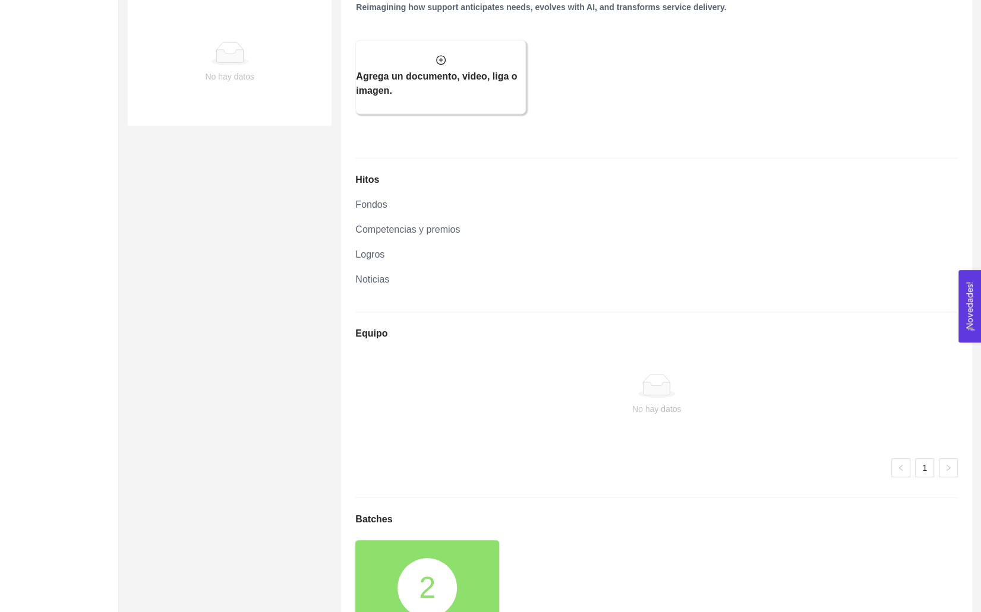
scroll to position [0, 0]
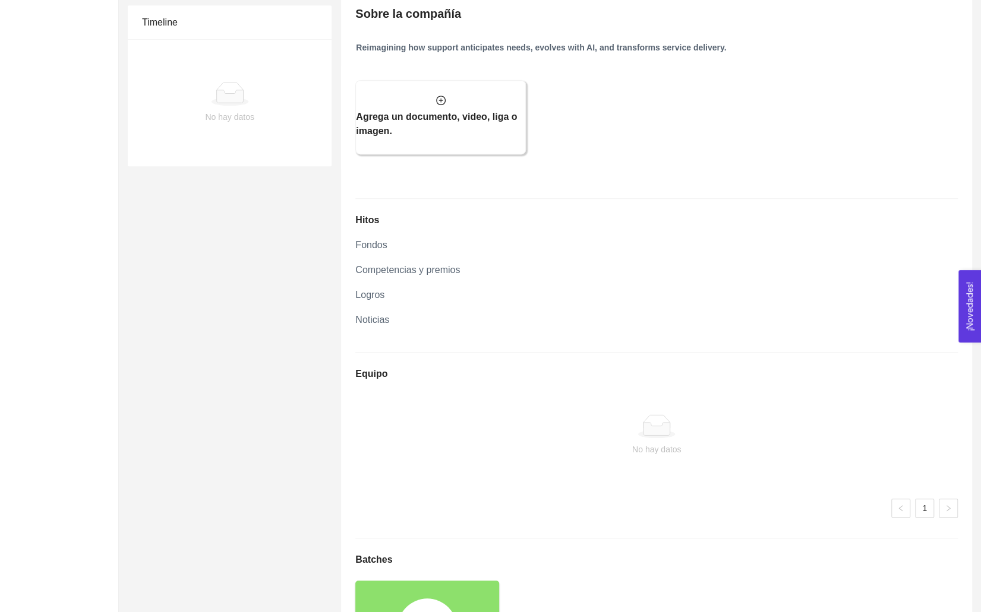
scroll to position [493, 0]
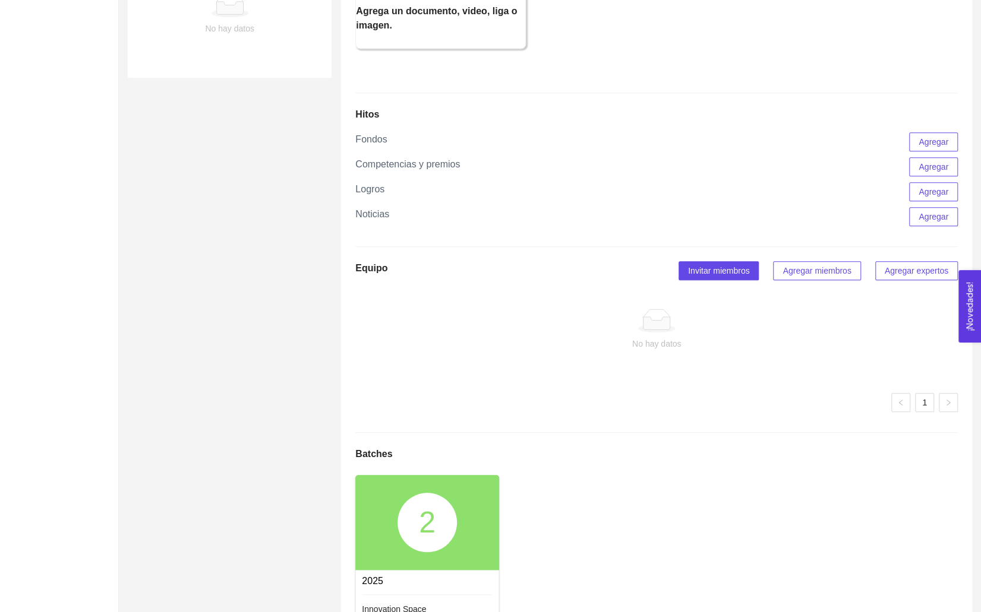
scroll to position [677, 0]
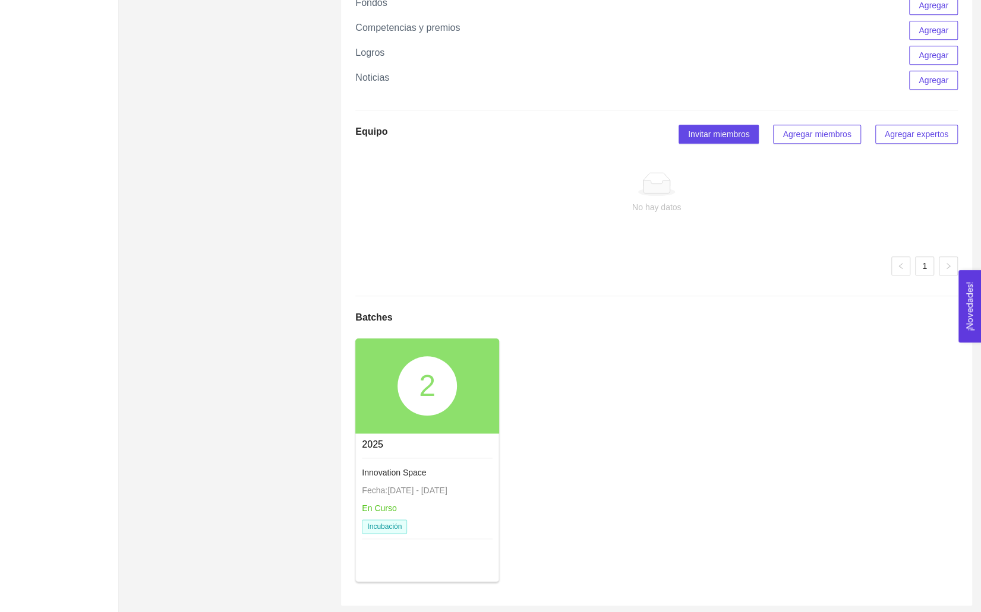
click at [803, 134] on span "Agregar miembros" at bounding box center [816, 134] width 68 height 13
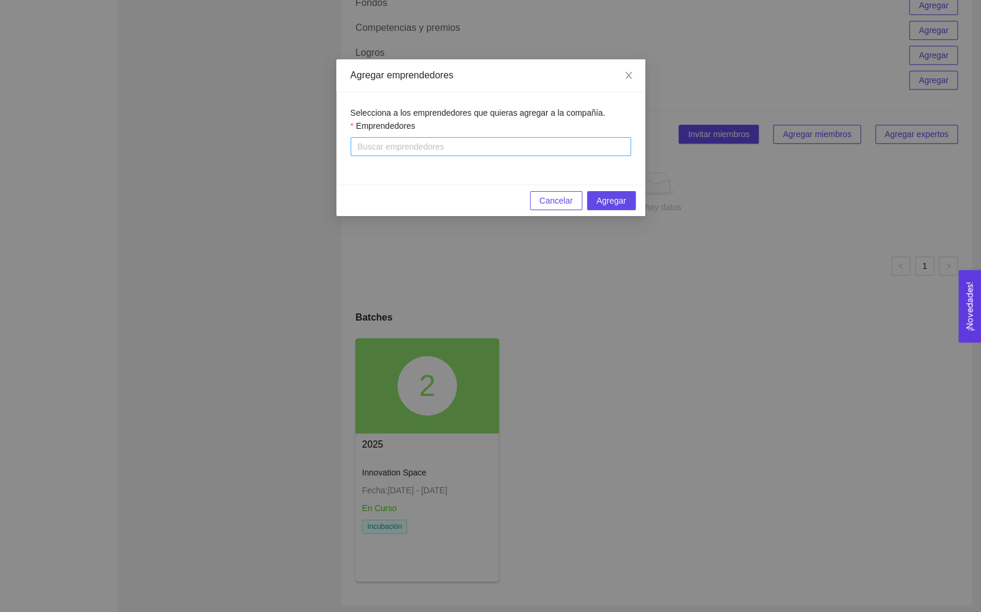
click at [414, 147] on div at bounding box center [490, 147] width 274 height 14
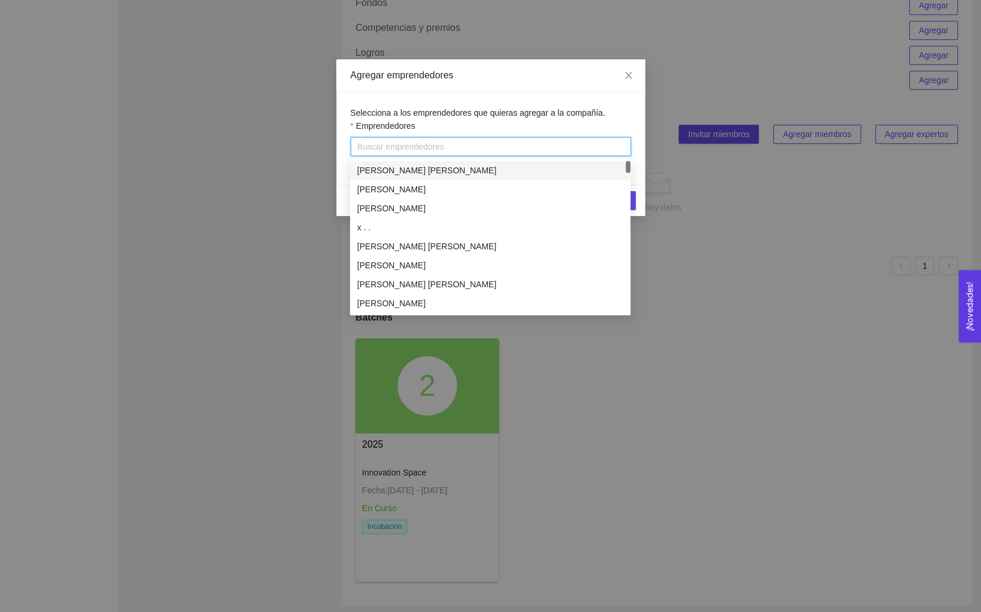
paste input "miguel.marines@astrazeneca.com"
type input "miguel.marines@astrazeneca.com"
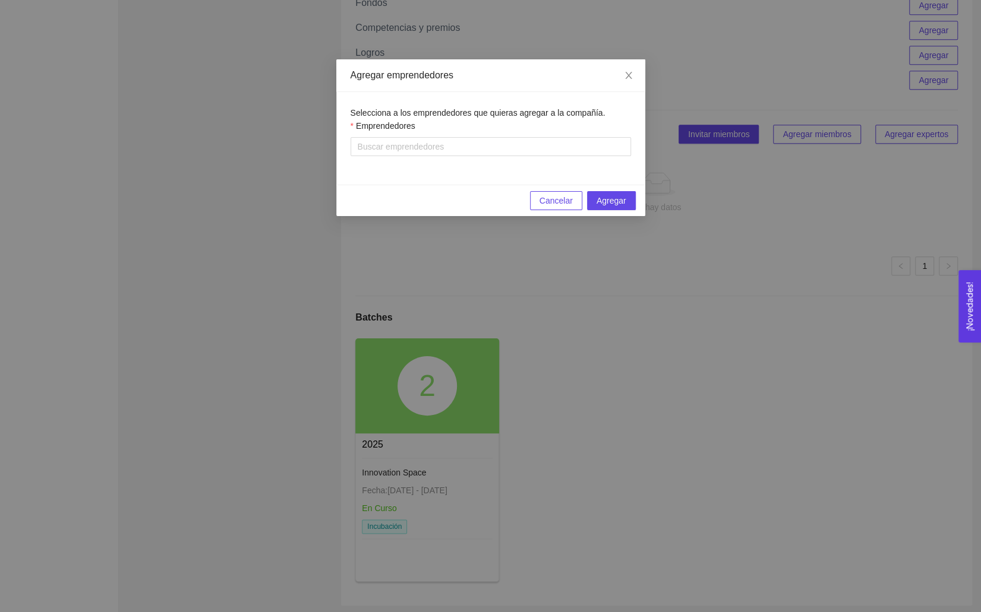
click at [498, 119] on div "Emprendedores" at bounding box center [490, 128] width 280 height 18
click at [624, 73] on icon "close" at bounding box center [629, 76] width 10 height 10
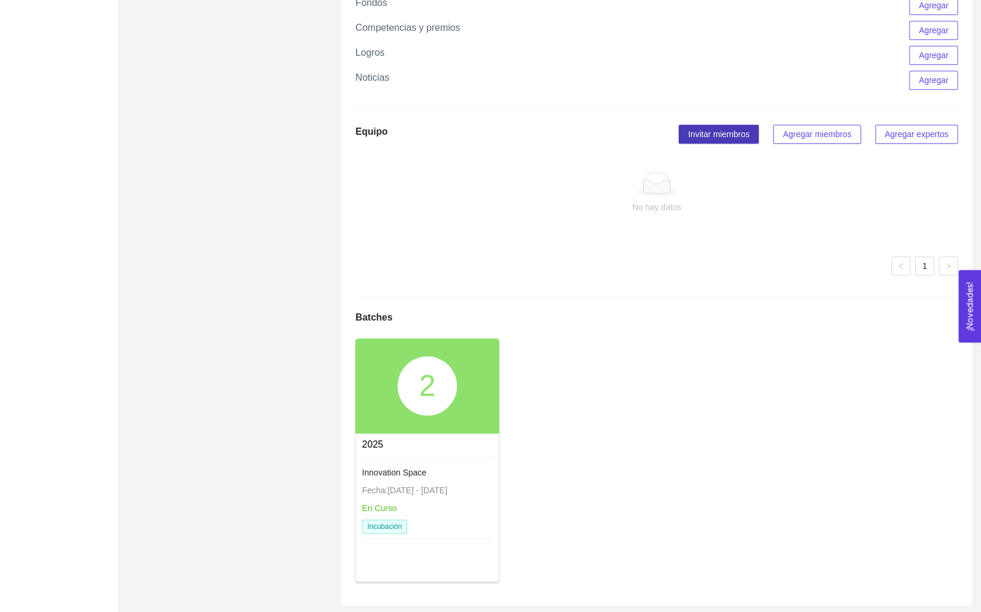
click at [695, 130] on span "Invitar miembros" at bounding box center [718, 134] width 61 height 13
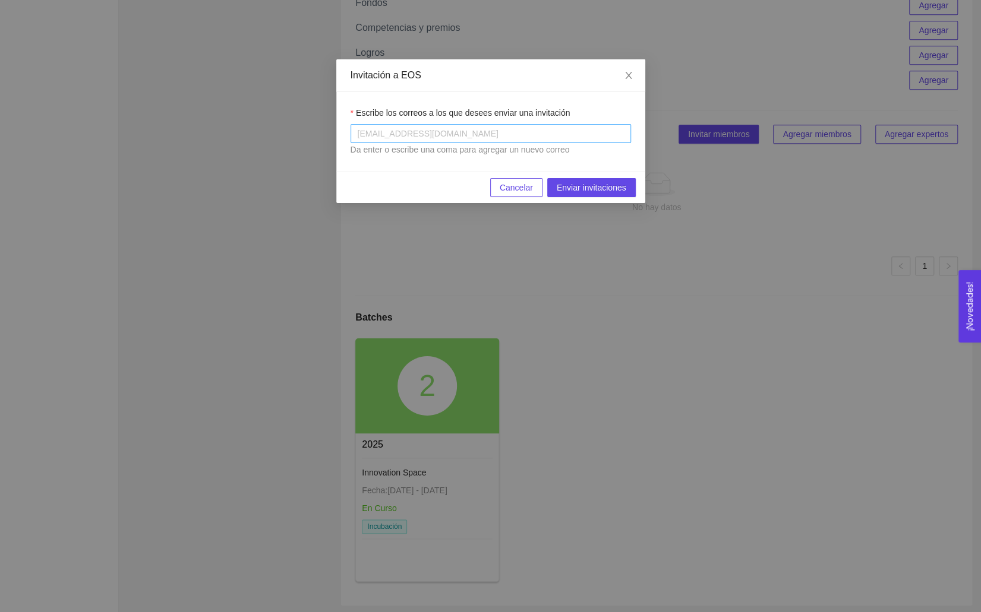
click at [384, 130] on div at bounding box center [490, 134] width 274 height 14
paste input "miguel.marines@astrazeneca.com"
type input "miguel.marines@astrazeneca.com"
click at [590, 182] on span "Enviar invitaciones" at bounding box center [592, 187] width 70 height 13
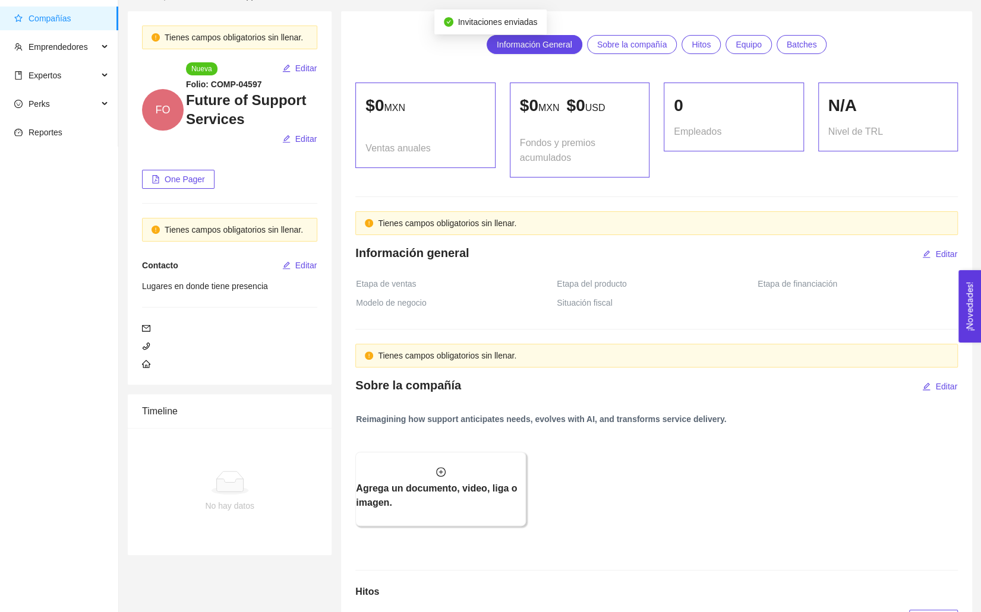
scroll to position [0, 0]
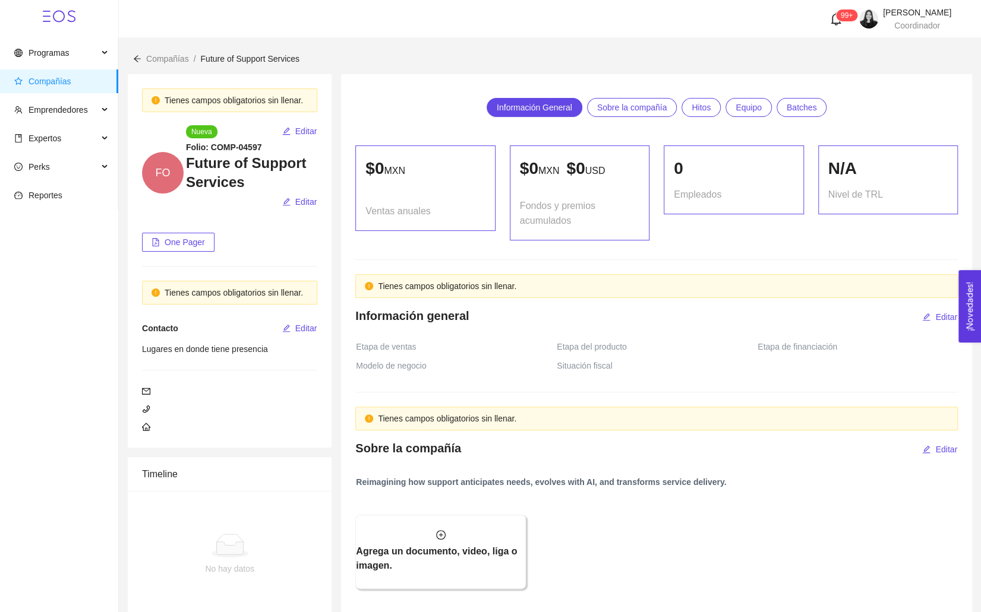
click at [48, 87] on span "Compañías" at bounding box center [61, 82] width 94 height 24
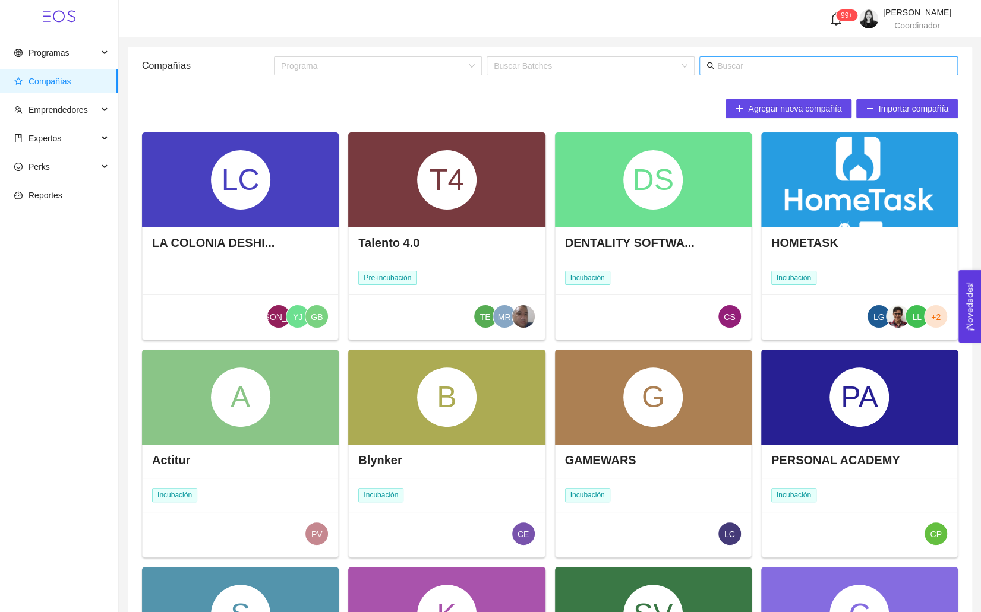
click at [743, 71] on input "text" at bounding box center [833, 65] width 233 height 13
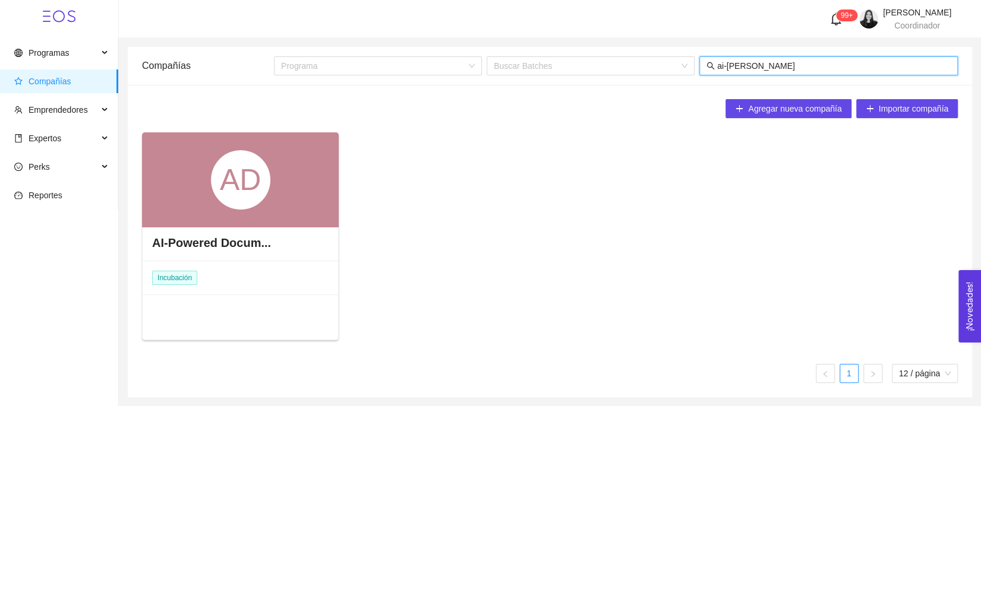
type input "ai-powe"
click at [241, 213] on div "AD" at bounding box center [240, 179] width 197 height 95
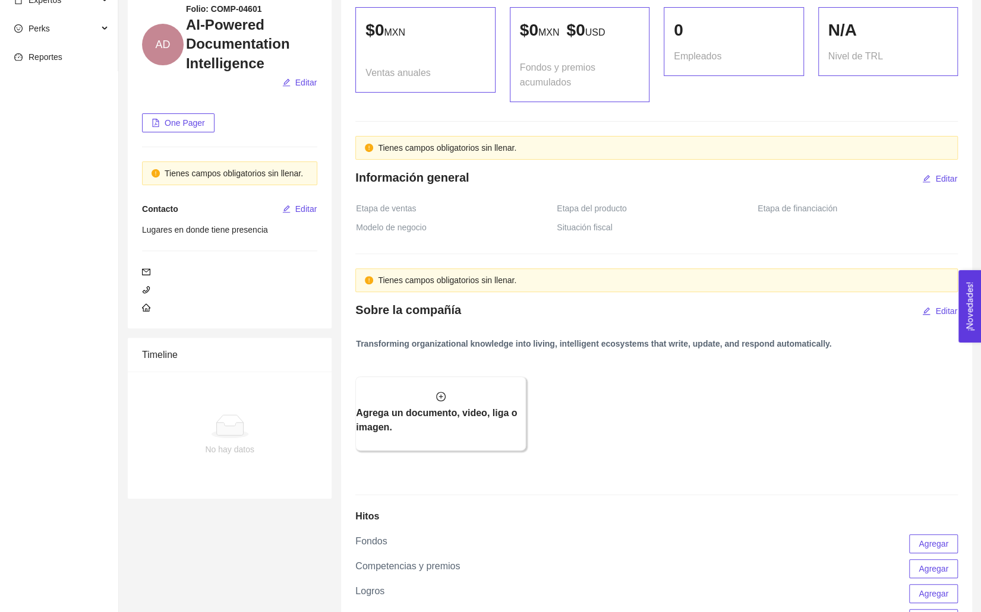
scroll to position [441, 0]
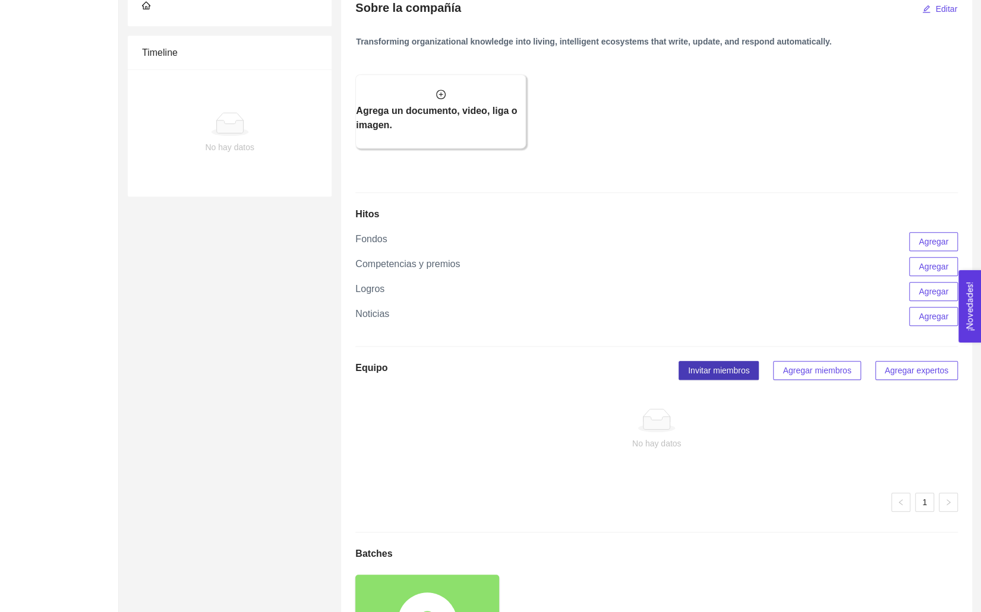
click at [724, 371] on span "Invitar miembros" at bounding box center [718, 370] width 61 height 13
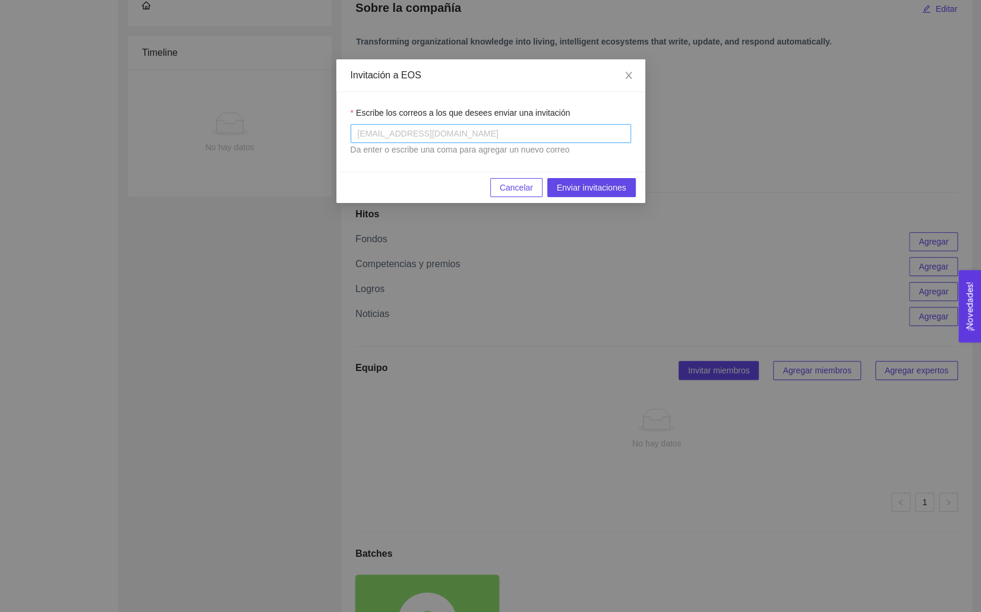
click at [398, 140] on div at bounding box center [490, 134] width 274 height 14
paste input "mario.rivera@astrazeneca.com"
type input "mario.rivera@astrazeneca.com"
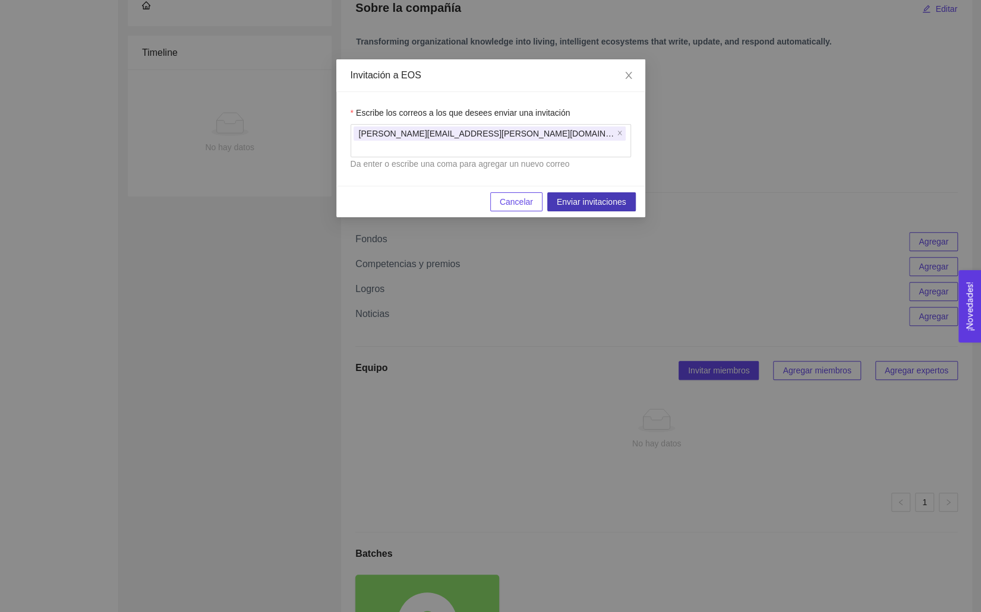
click at [581, 195] on span "Enviar invitaciones" at bounding box center [592, 201] width 70 height 13
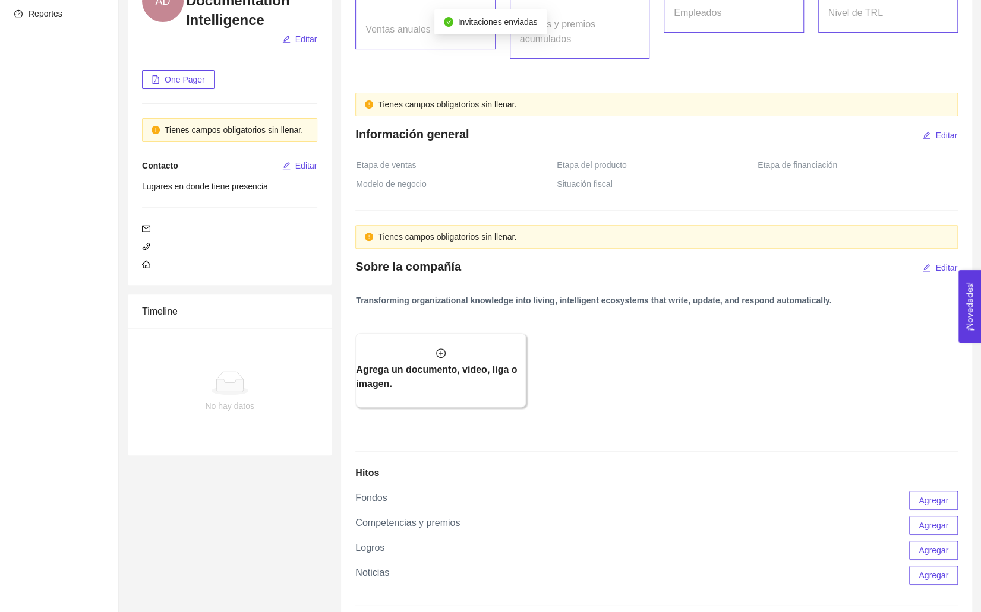
scroll to position [0, 0]
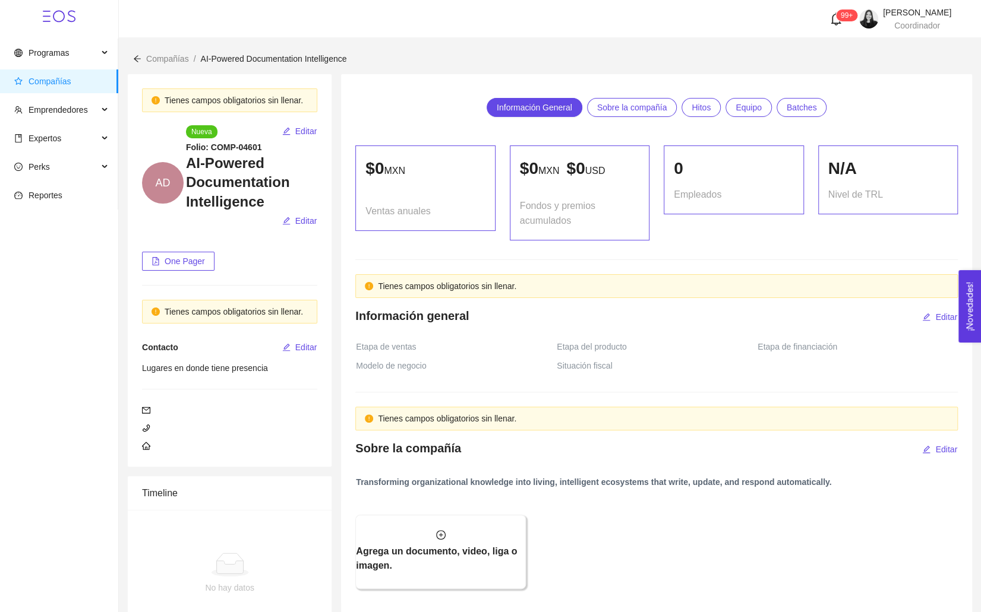
click at [62, 81] on span "Compañías" at bounding box center [50, 82] width 43 height 10
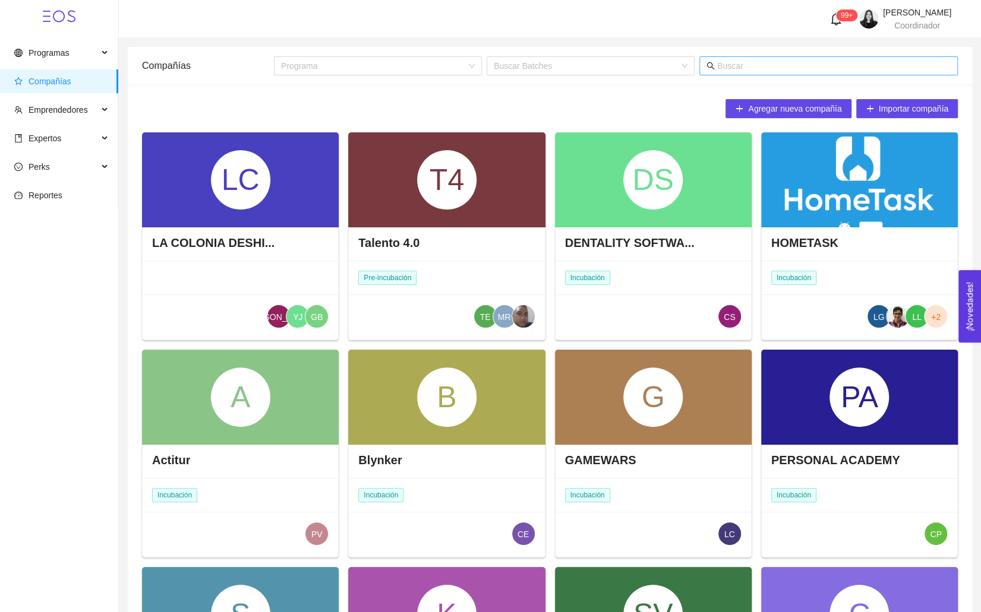
click at [727, 68] on input "text" at bounding box center [833, 65] width 233 height 13
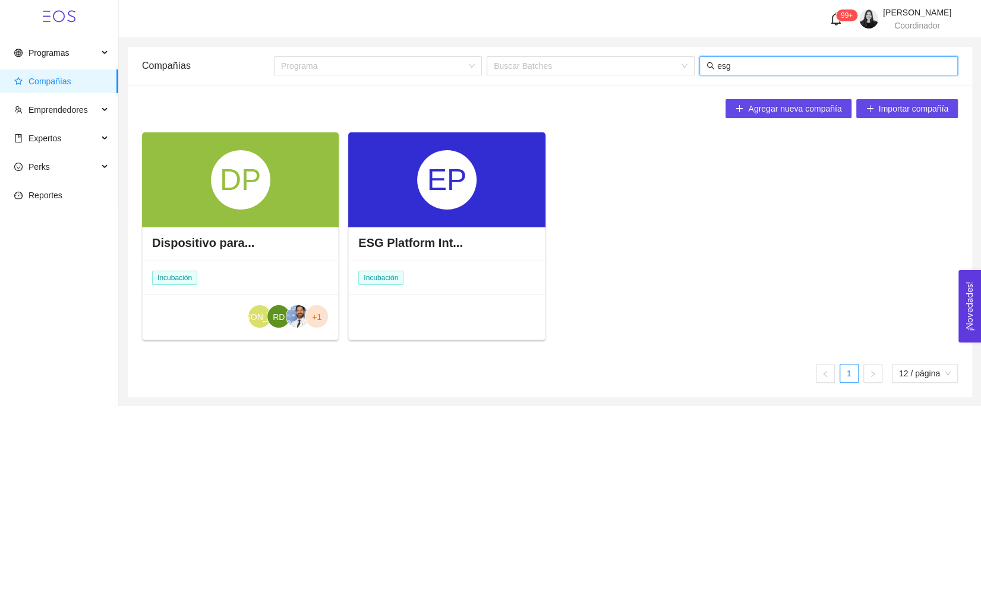
type input "esg"
click at [429, 179] on div "EP" at bounding box center [446, 179] width 59 height 59
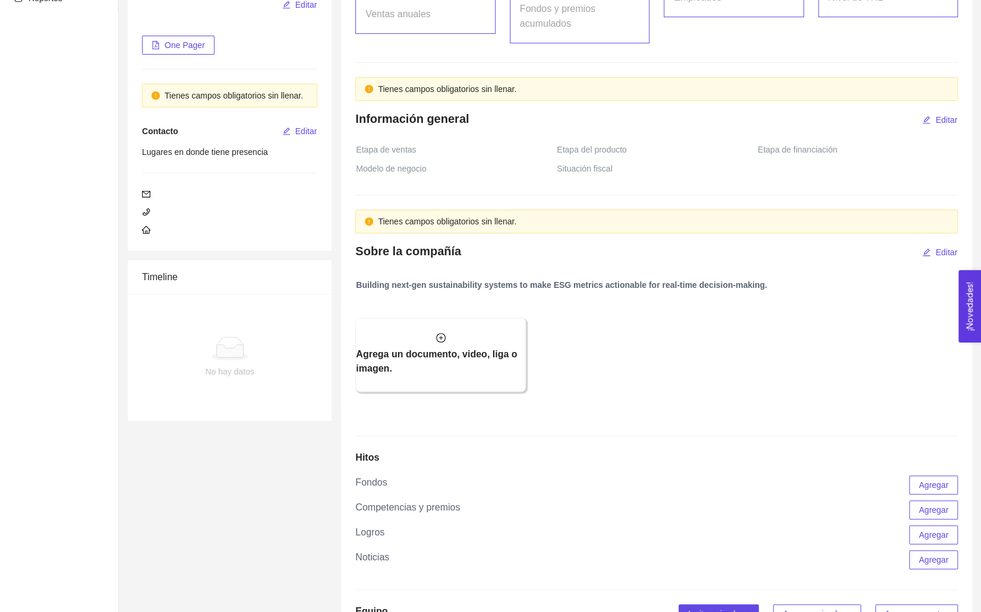
scroll to position [371, 0]
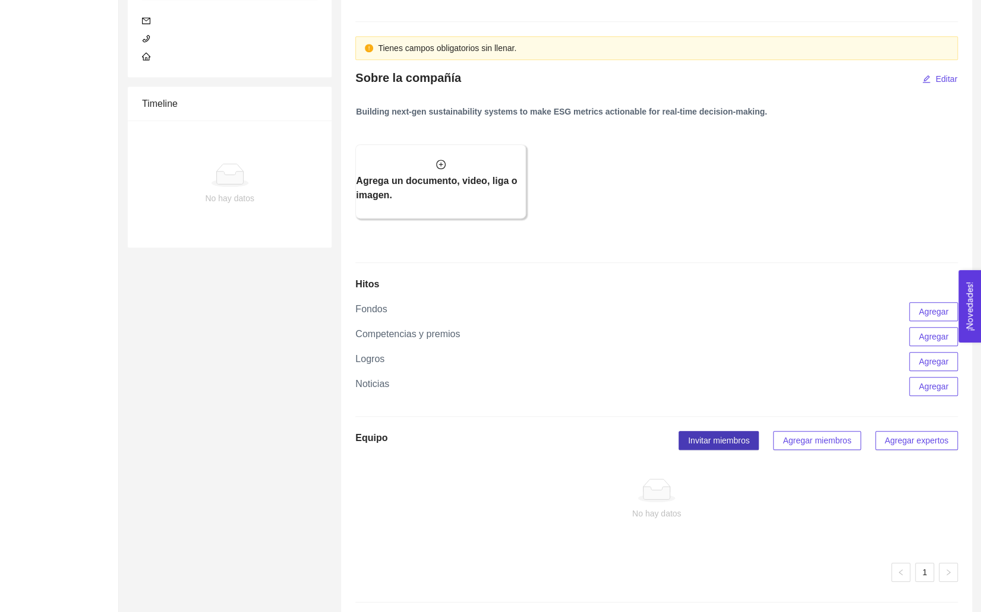
click at [734, 438] on span "Invitar miembros" at bounding box center [718, 440] width 61 height 13
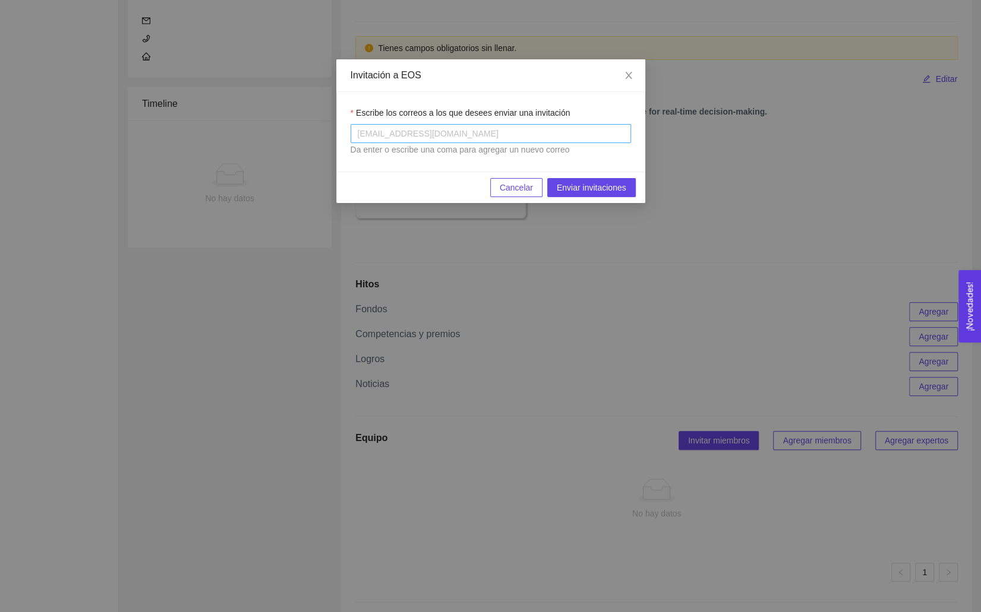
click at [412, 134] on div at bounding box center [490, 134] width 274 height 14
paste input "Roberto.campos1@astrazeneca.com"
type input "Roberto.campos1@astrazeneca.com"
click at [574, 180] on button "Enviar invitaciones" at bounding box center [591, 187] width 89 height 19
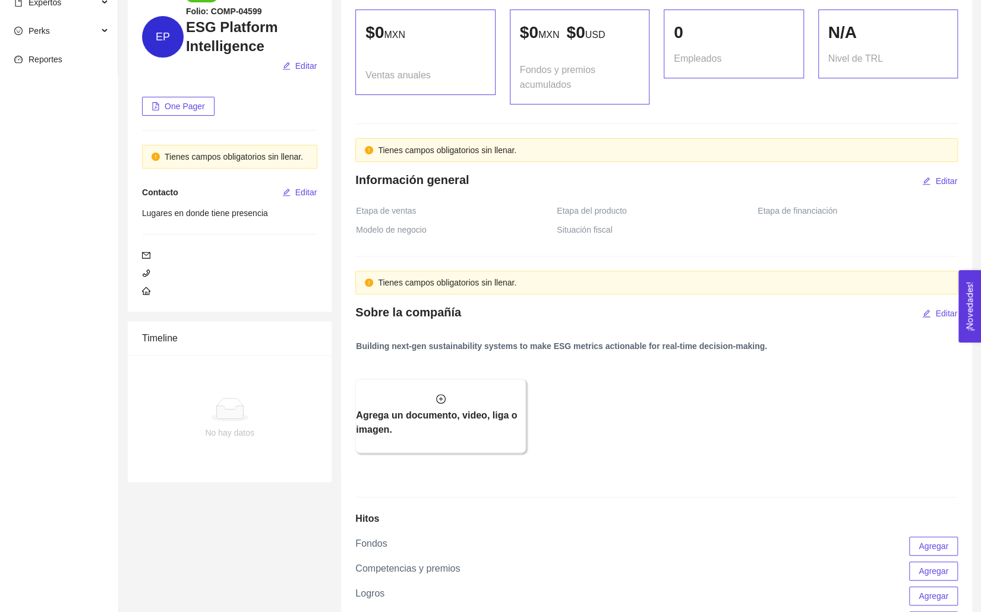
scroll to position [0, 0]
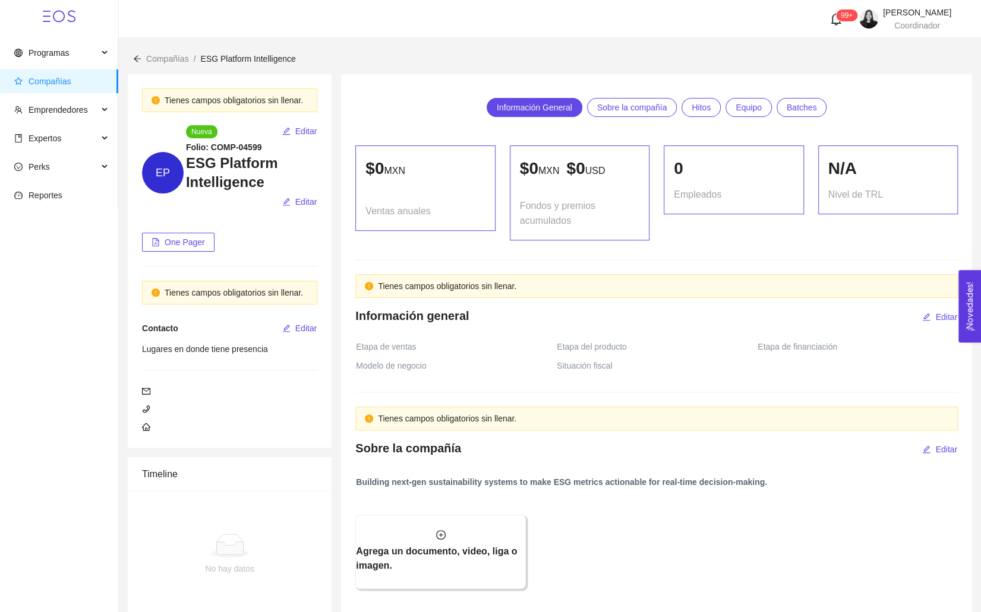
click at [58, 86] on span "Compañías" at bounding box center [50, 82] width 43 height 10
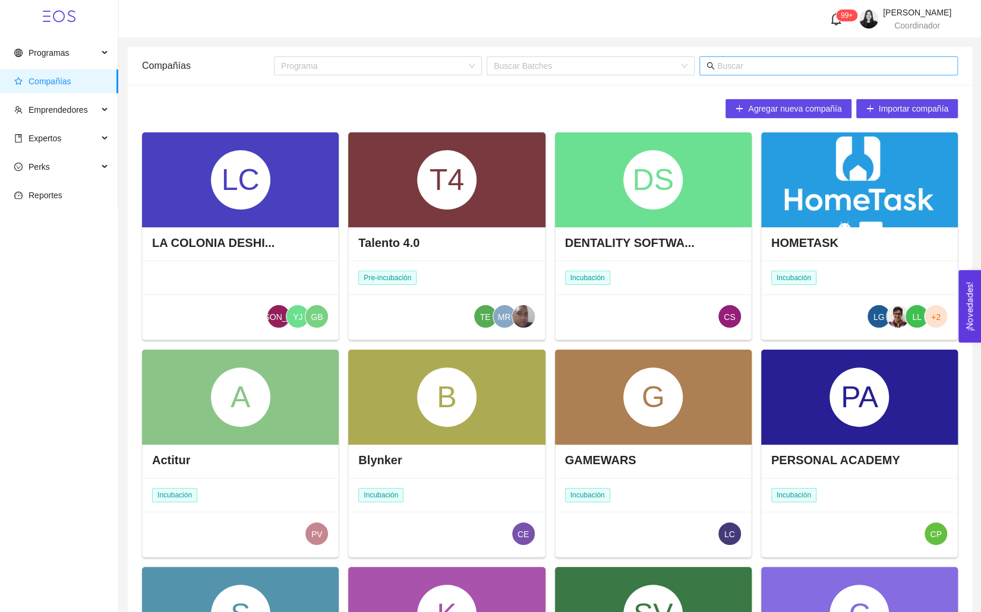
click at [758, 58] on span at bounding box center [828, 65] width 258 height 19
click at [739, 70] on input "text" at bounding box center [833, 65] width 233 height 13
type input "agentic"
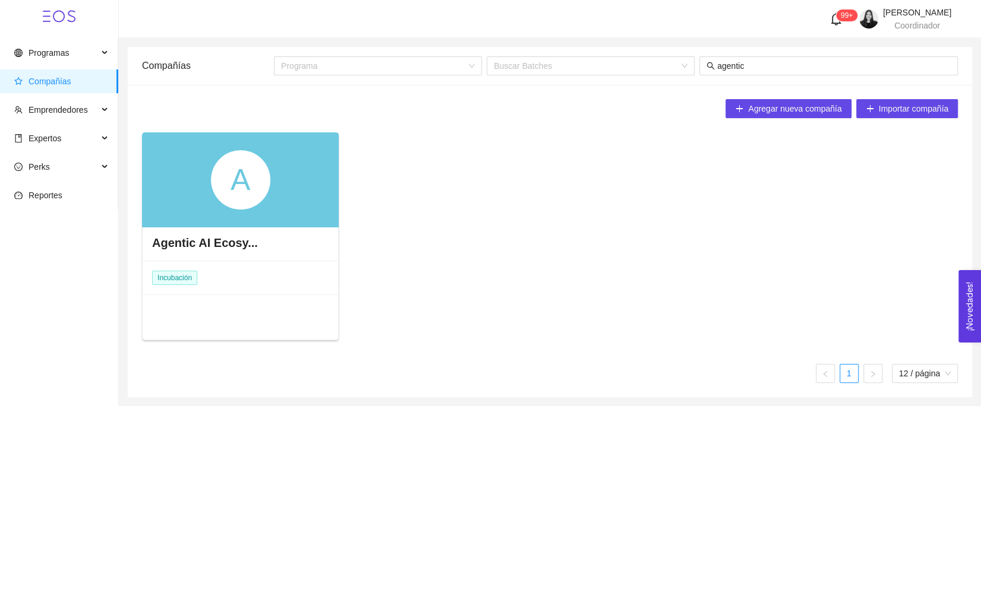
click at [283, 185] on div "A" at bounding box center [240, 179] width 197 height 95
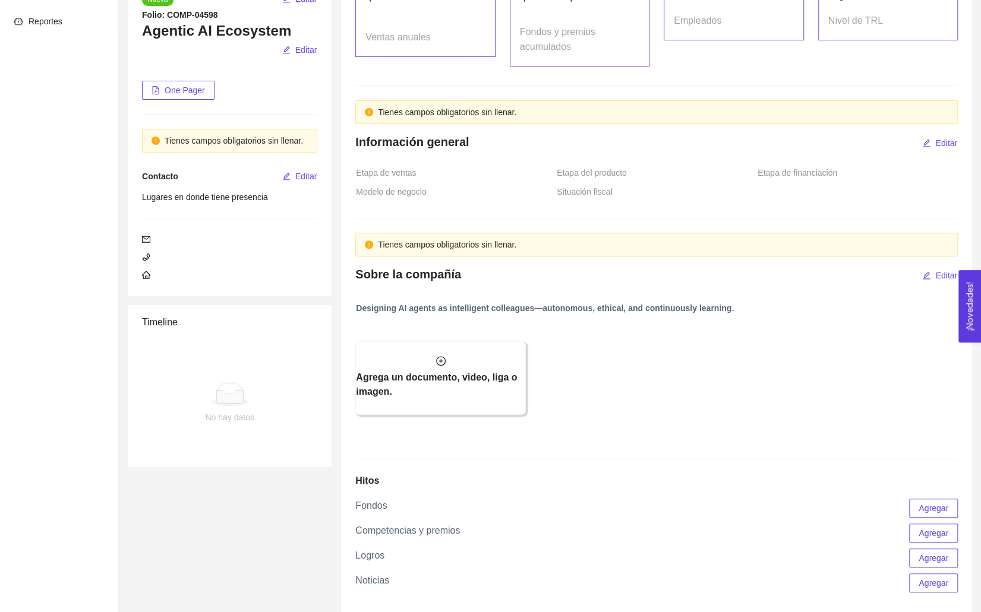
scroll to position [421, 0]
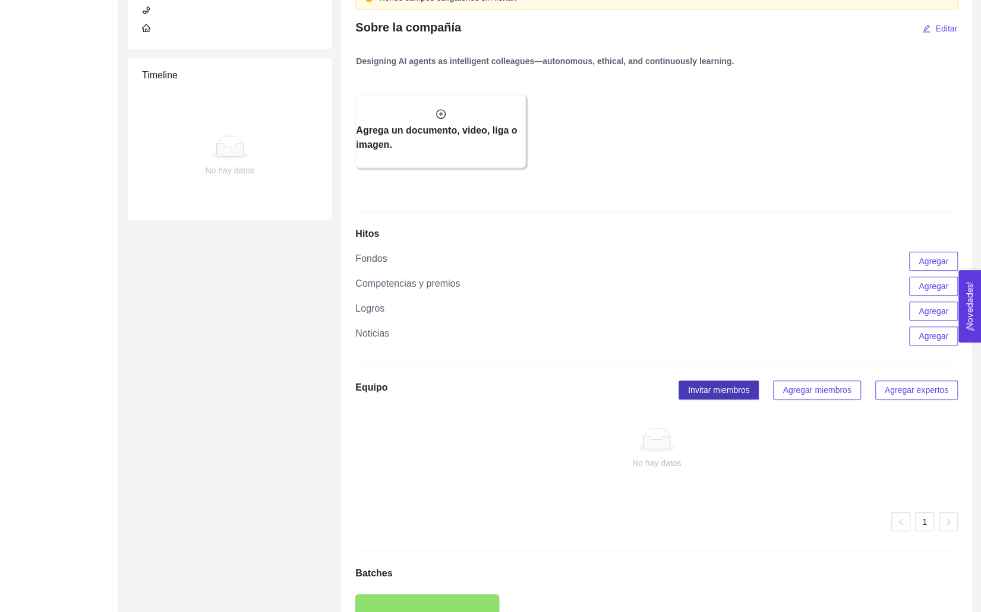
click at [735, 391] on span "Invitar miembros" at bounding box center [718, 390] width 61 height 13
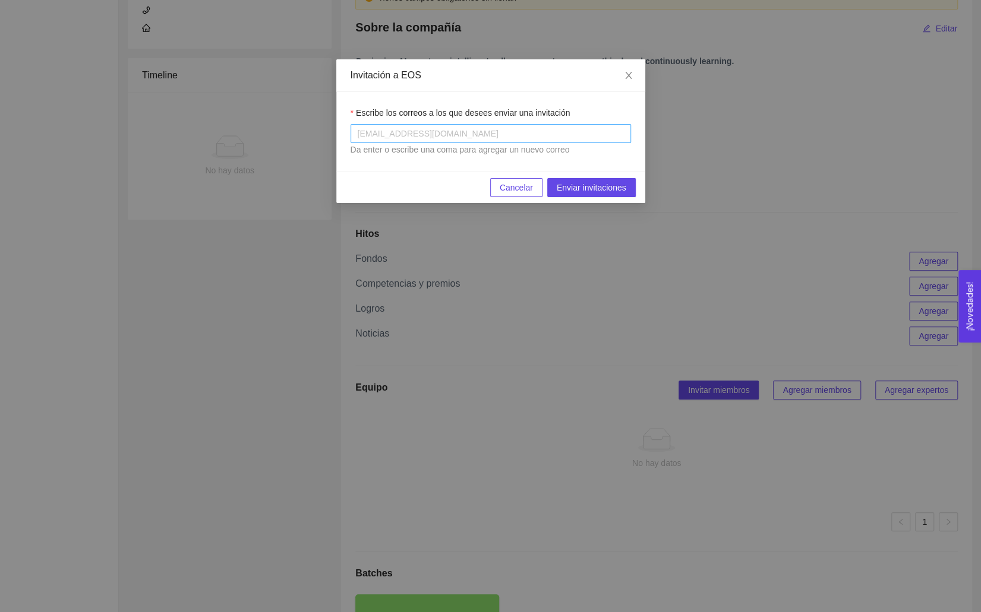
click at [393, 134] on div at bounding box center [490, 134] width 274 height 14
paste input "fabiola.mejia@astrazeneca.com"
type input "fabiola.mejia@astrazeneca.com"
click at [579, 179] on button "Enviar invitaciones" at bounding box center [591, 187] width 89 height 19
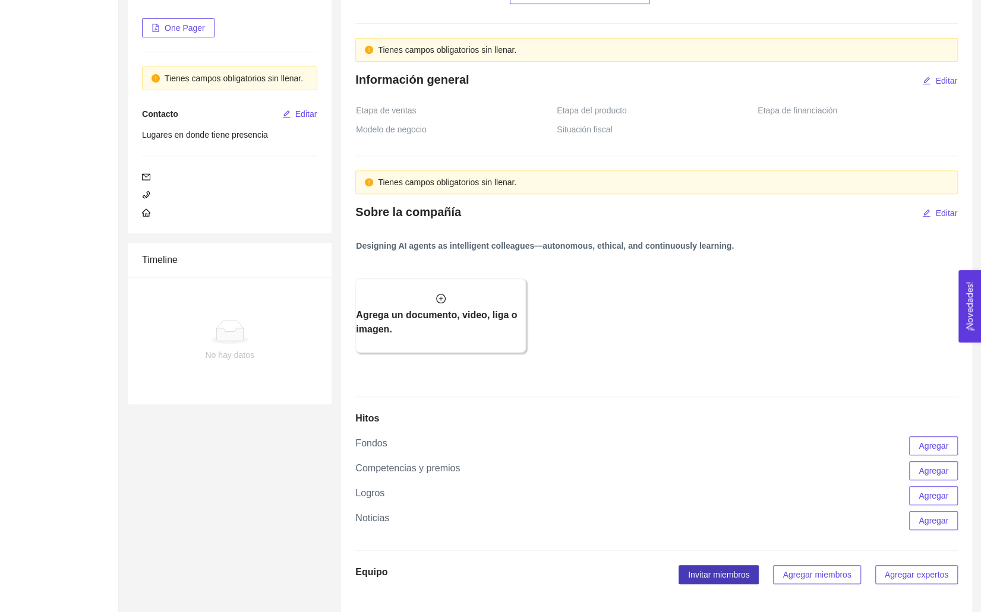
scroll to position [0, 0]
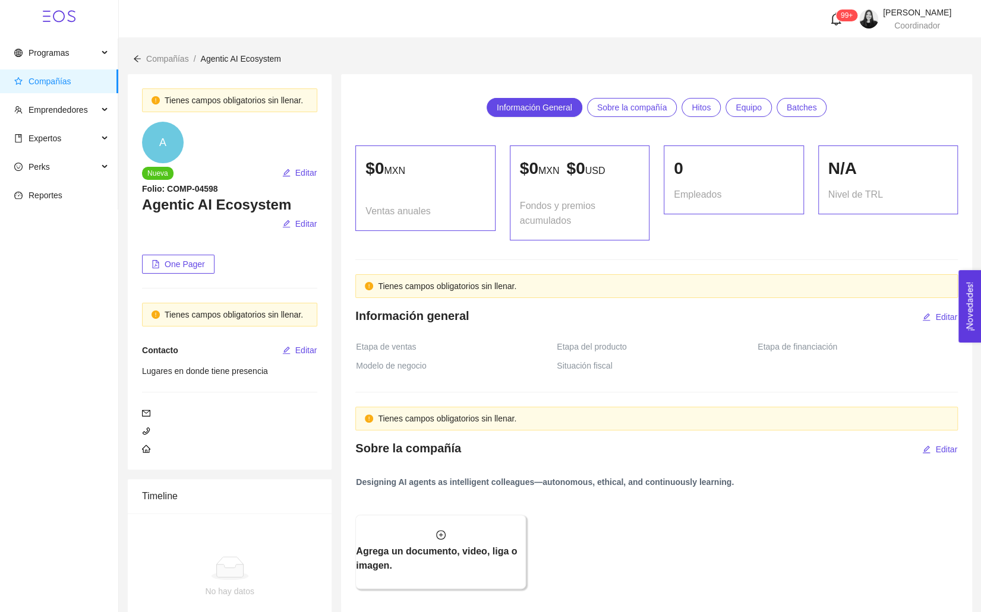
click at [69, 89] on span "Compañías" at bounding box center [61, 82] width 94 height 24
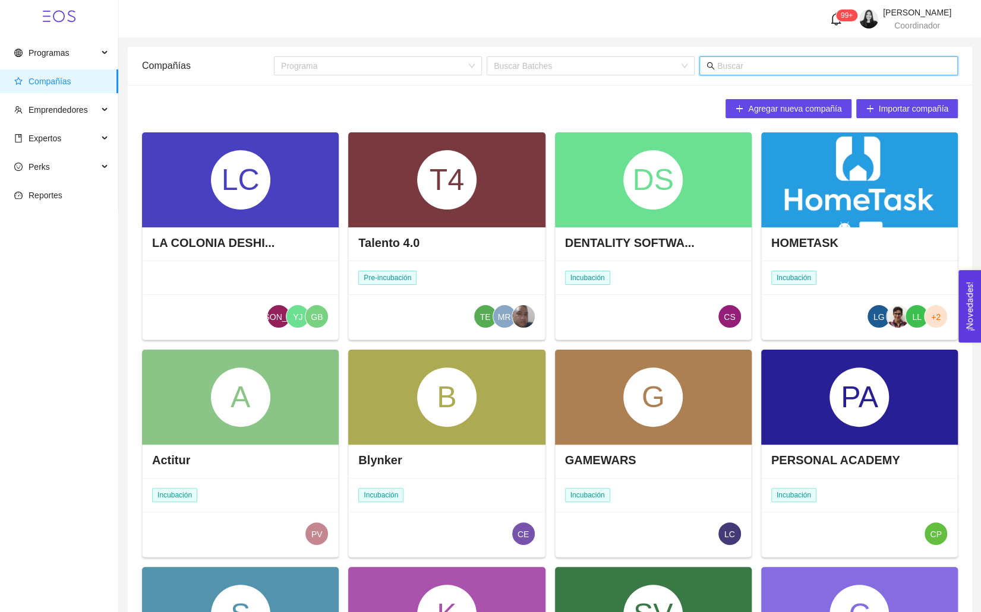
click at [746, 67] on input "text" at bounding box center [833, 65] width 233 height 13
type input "unstruc"
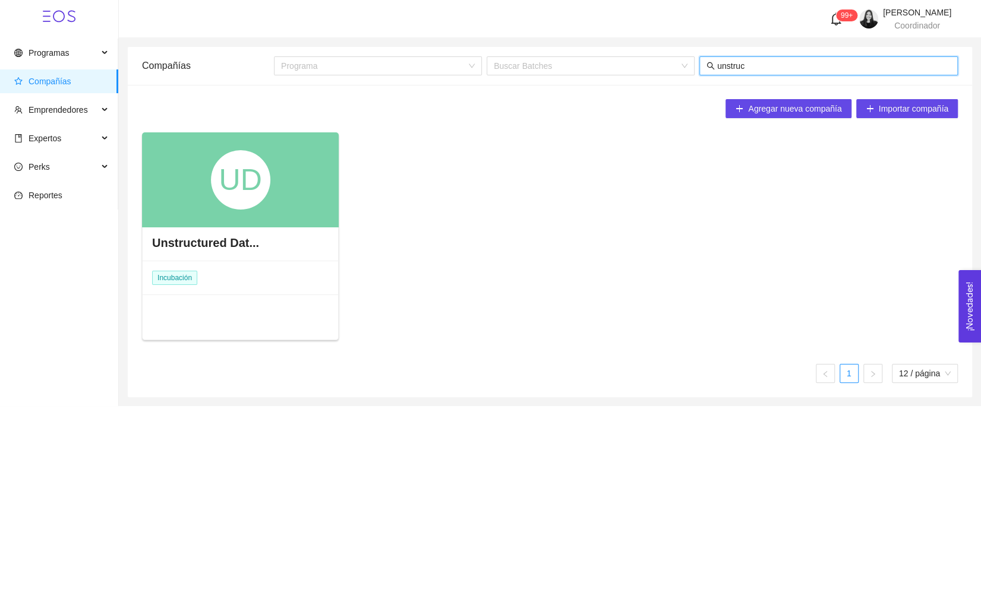
click at [289, 195] on div "UD" at bounding box center [240, 179] width 197 height 95
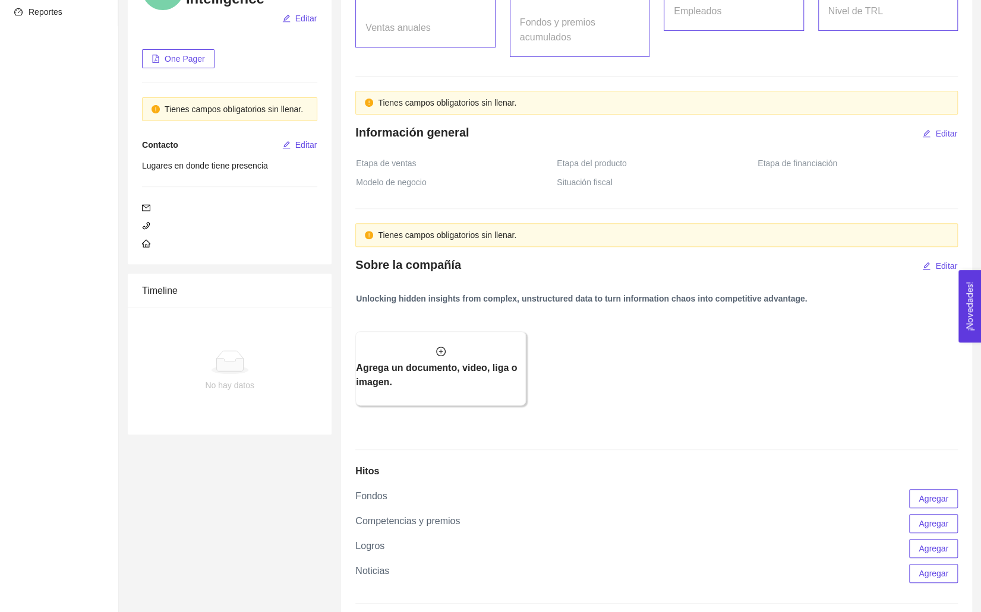
scroll to position [359, 0]
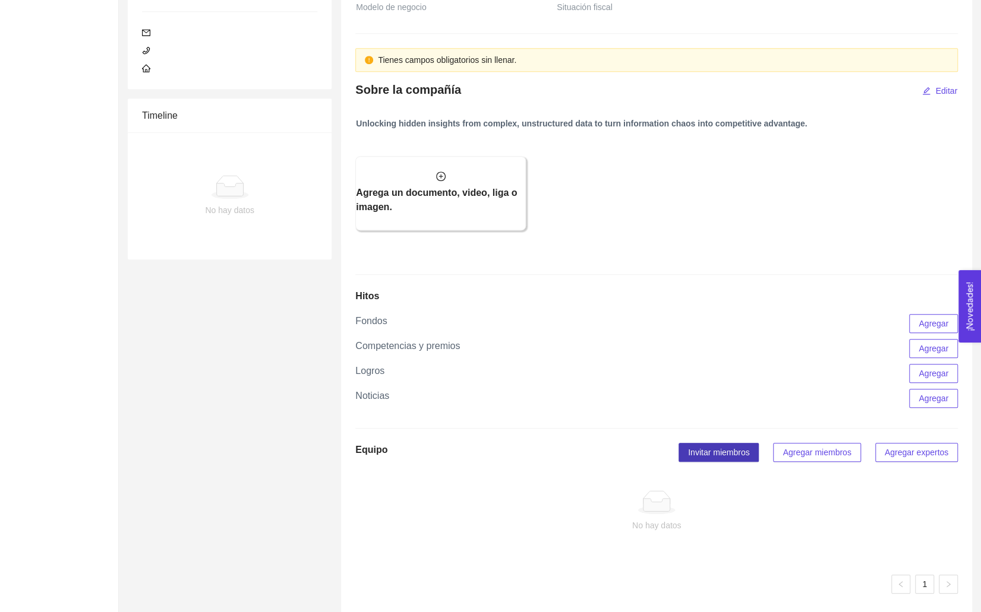
click at [719, 446] on span "Invitar miembros" at bounding box center [718, 452] width 61 height 13
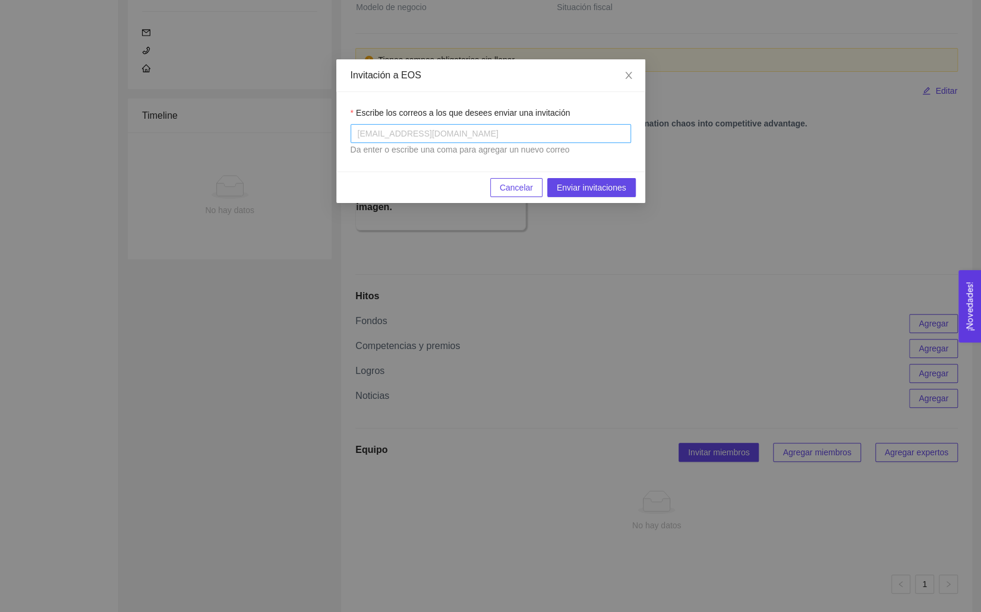
click at [386, 138] on div at bounding box center [490, 134] width 274 height 14
paste input "mariana.higareda@astrazeneca.com"
type input "mariana.higareda@astrazeneca.com"
click at [600, 181] on span "Enviar invitaciones" at bounding box center [592, 187] width 70 height 13
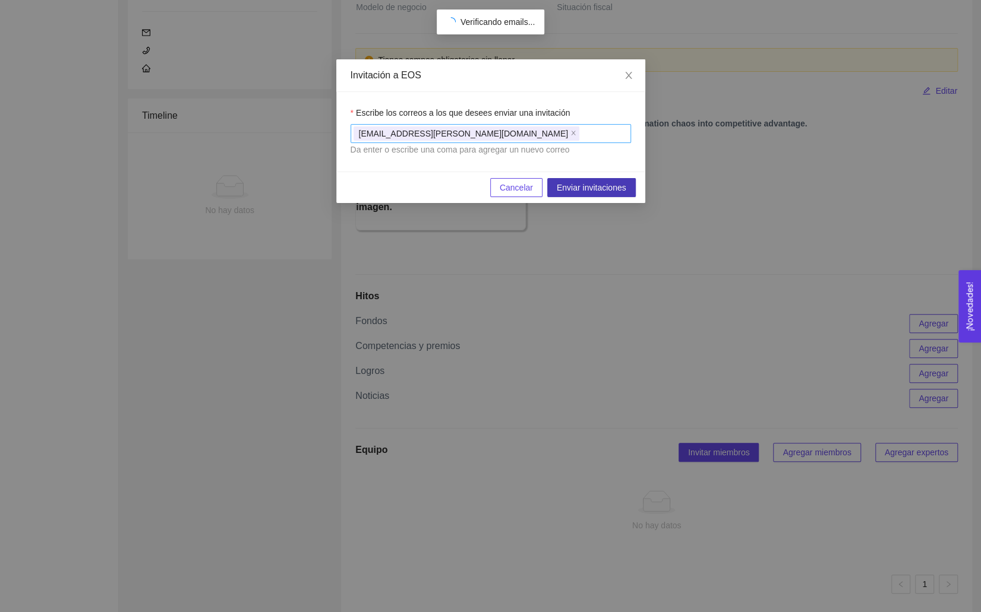
click at [545, 134] on div "mariana.higareda@astrazeneca.com" at bounding box center [490, 133] width 274 height 17
click at [578, 184] on span "Enviar invitaciones" at bounding box center [592, 187] width 70 height 13
